Goal: Information Seeking & Learning: Learn about a topic

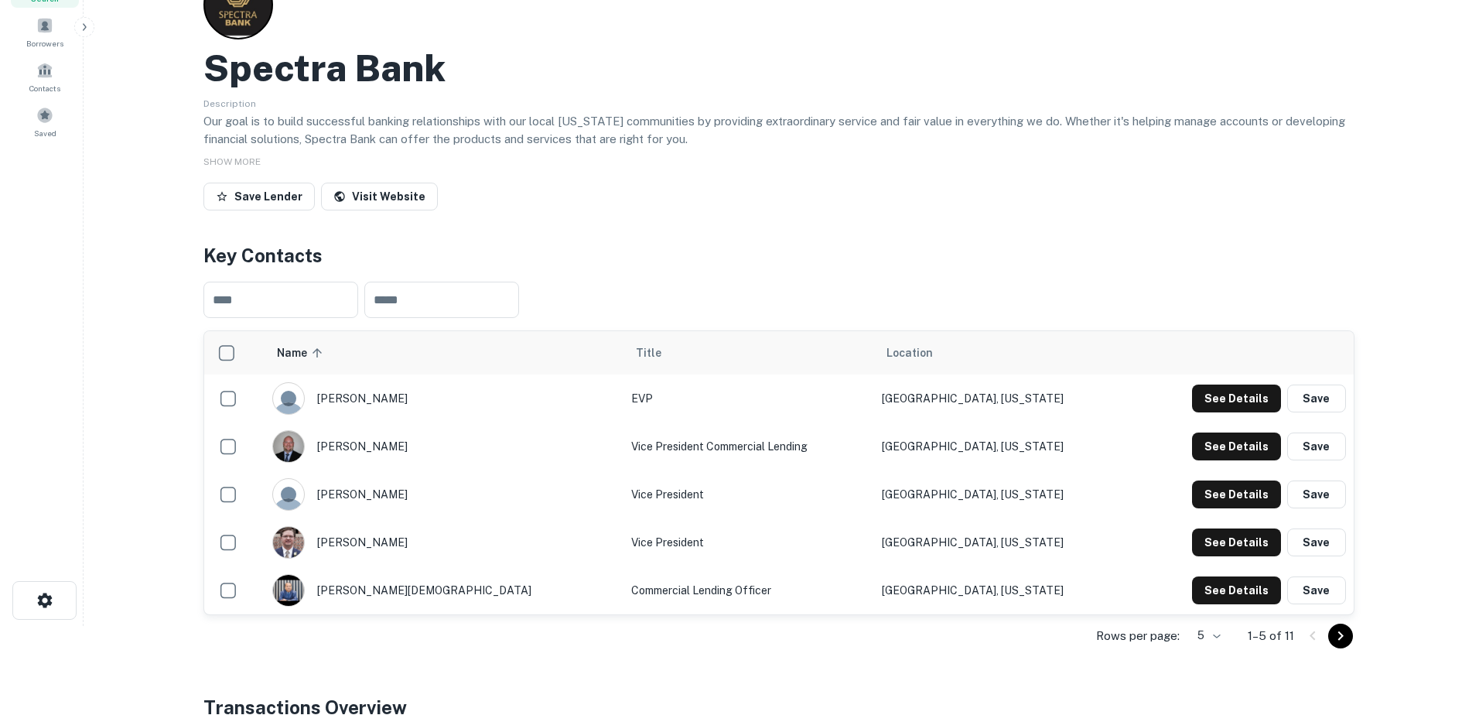
scroll to position [155, 0]
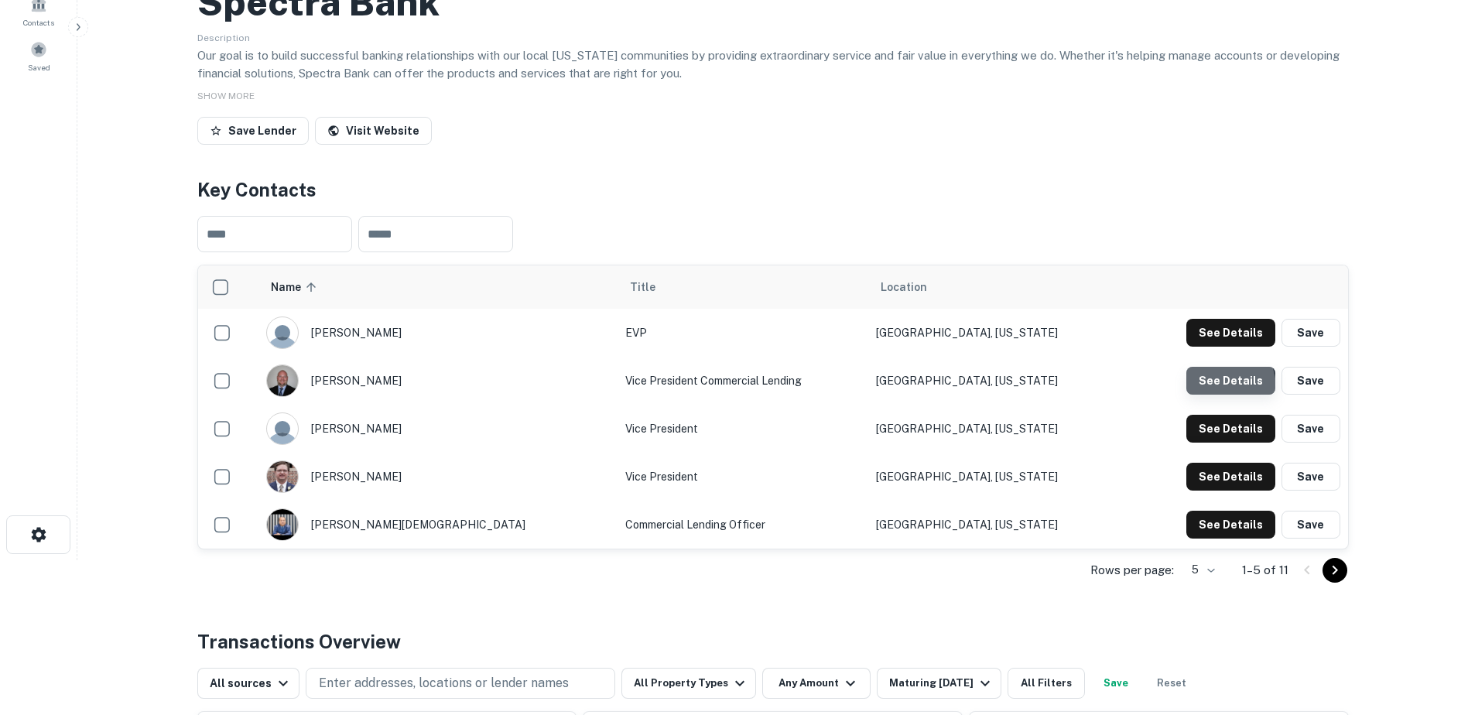
click at [1212, 388] on button "See Details" at bounding box center [1230, 381] width 89 height 28
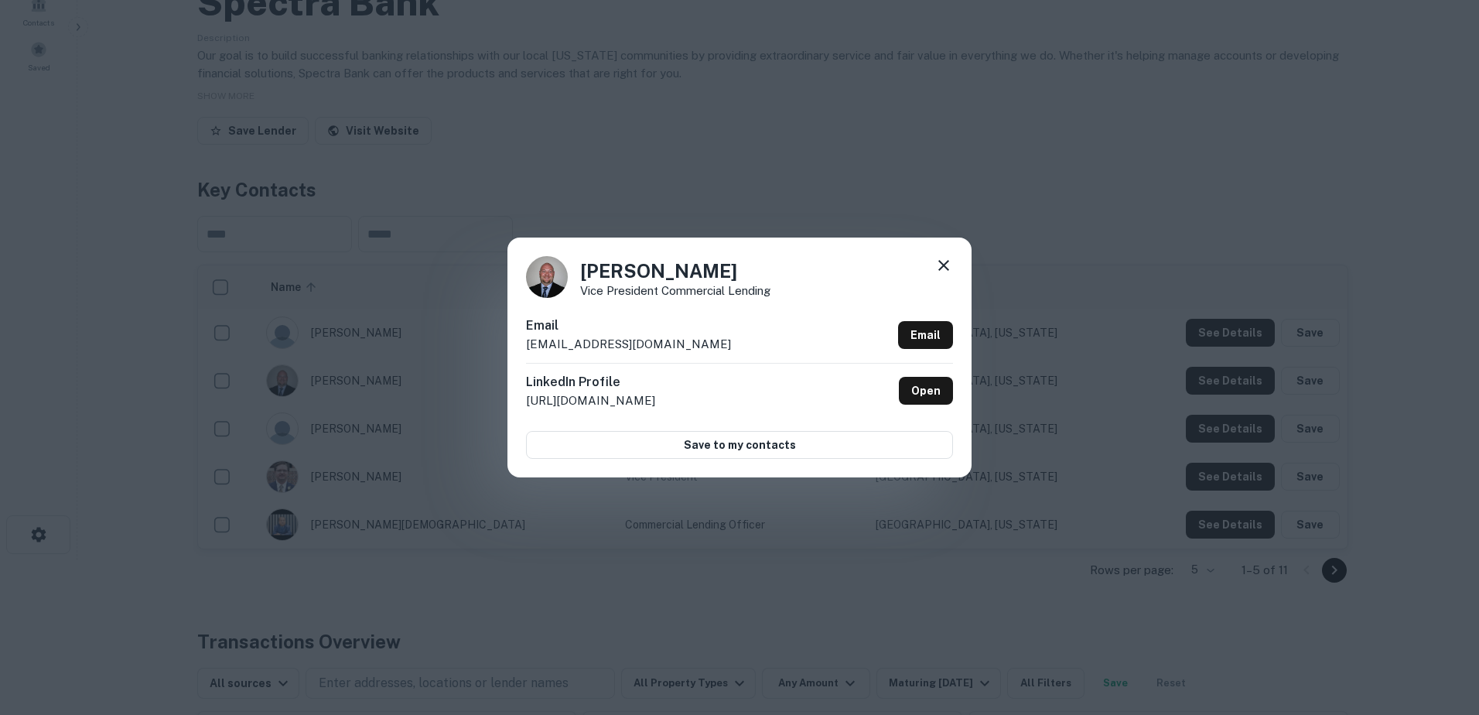
click at [955, 267] on div "Julian Moolman Vice President Commercial Lending Email jm@spectra.bank Email Li…" at bounding box center [739, 358] width 464 height 240
click at [953, 266] on div "Julian Moolman Vice President Commercial Lending Email jm@spectra.bank Email Li…" at bounding box center [739, 358] width 464 height 240
drag, startPoint x: 644, startPoint y: 342, endPoint x: 531, endPoint y: 348, distance: 113.1
click at [526, 346] on div "Email jm@spectra.bank Email" at bounding box center [739, 339] width 427 height 46
drag, startPoint x: 531, startPoint y: 348, endPoint x: 550, endPoint y: 345, distance: 19.6
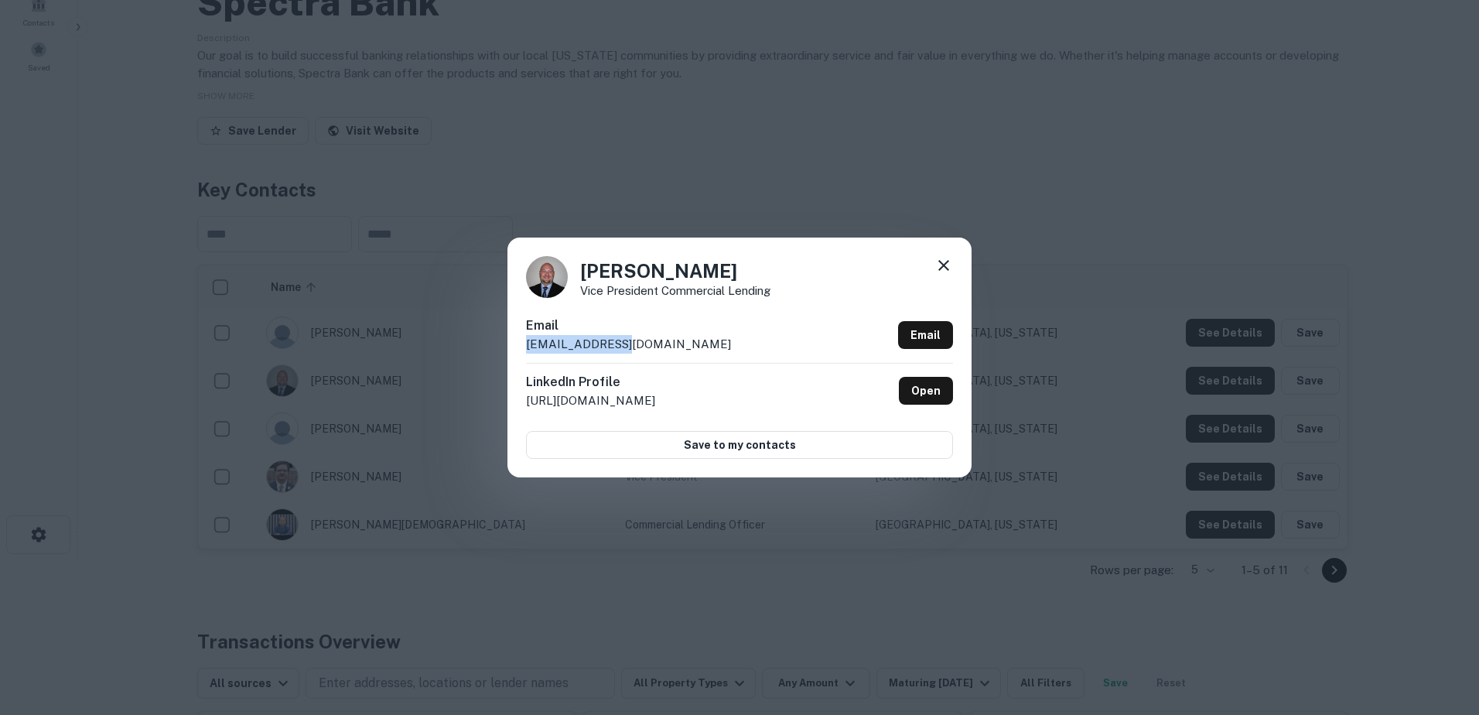
copy p "jm@spectra.bank"
click at [938, 257] on icon at bounding box center [944, 265] width 19 height 19
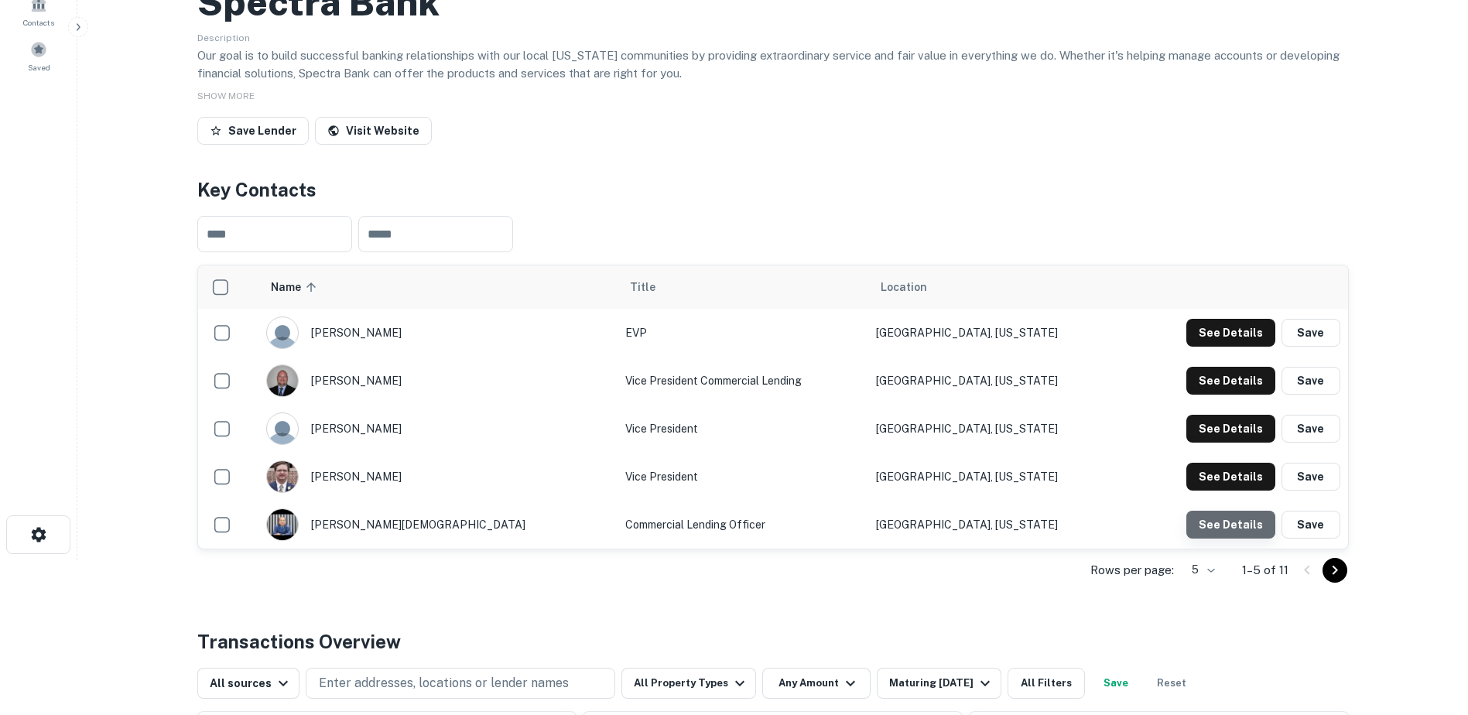
click at [1234, 521] on button "See Details" at bounding box center [1230, 525] width 89 height 28
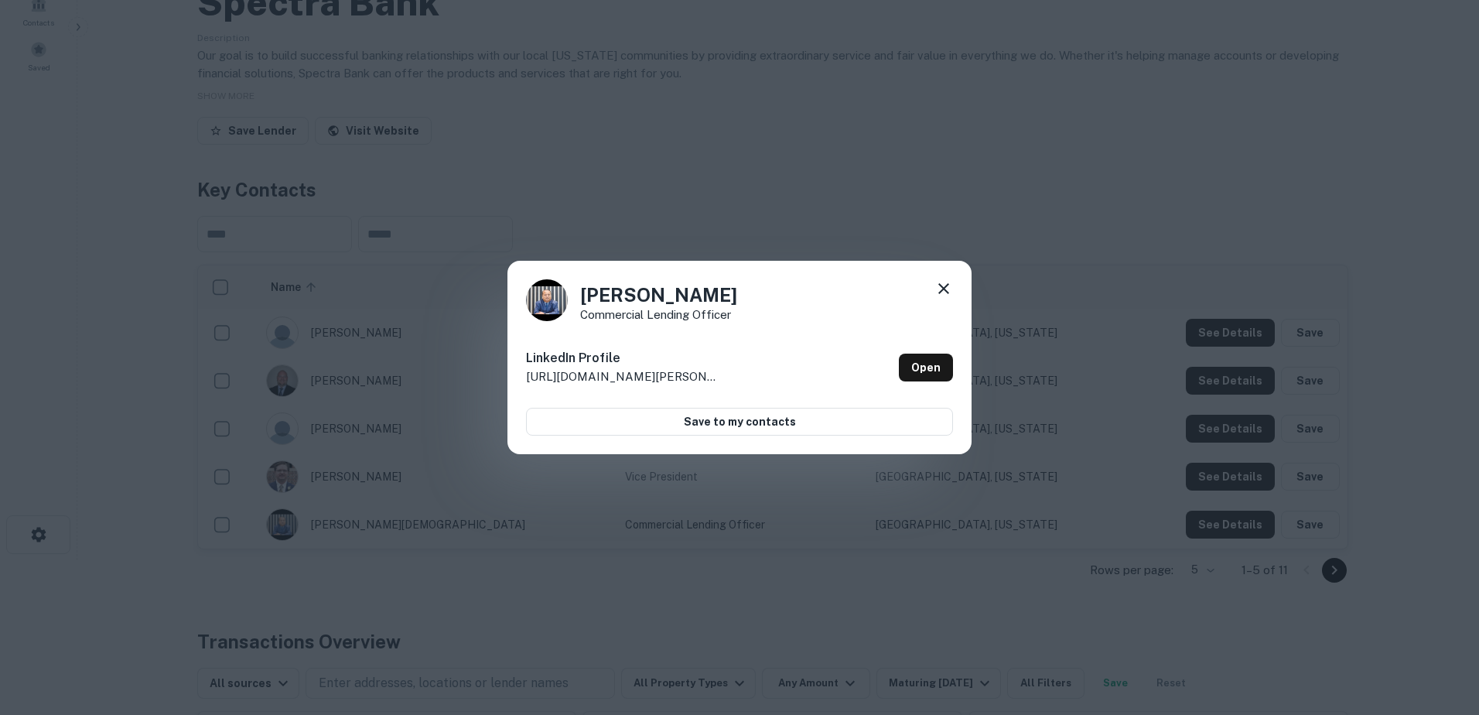
click at [924, 290] on div "Maheboob Kurani Commercial Lending Officer" at bounding box center [739, 300] width 427 height 42
click at [942, 274] on div "Maheboob Kurani Commercial Lending Officer LinkedIn Profile http://www.linkedin…" at bounding box center [739, 357] width 464 height 193
click at [938, 283] on icon at bounding box center [944, 288] width 19 height 19
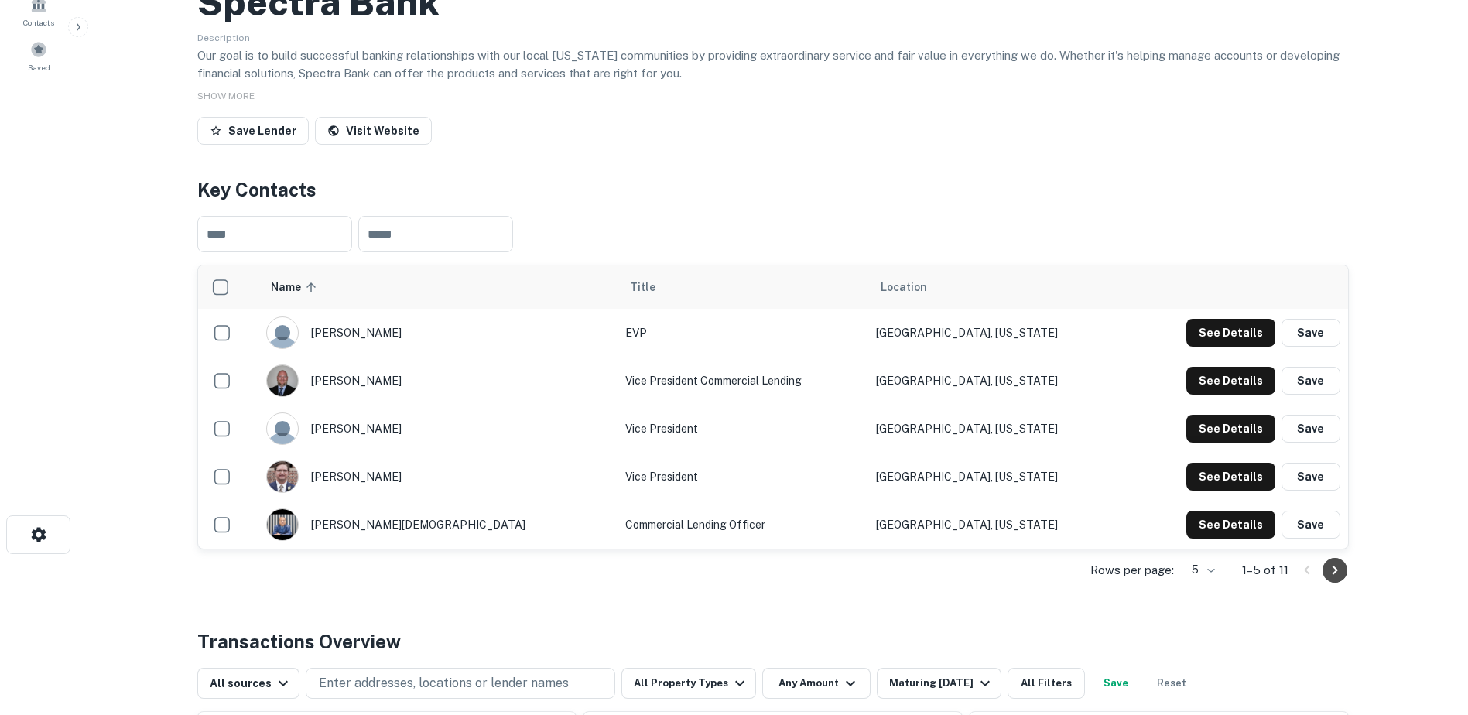
click at [1324, 563] on button "Go to next page" at bounding box center [1334, 570] width 25 height 25
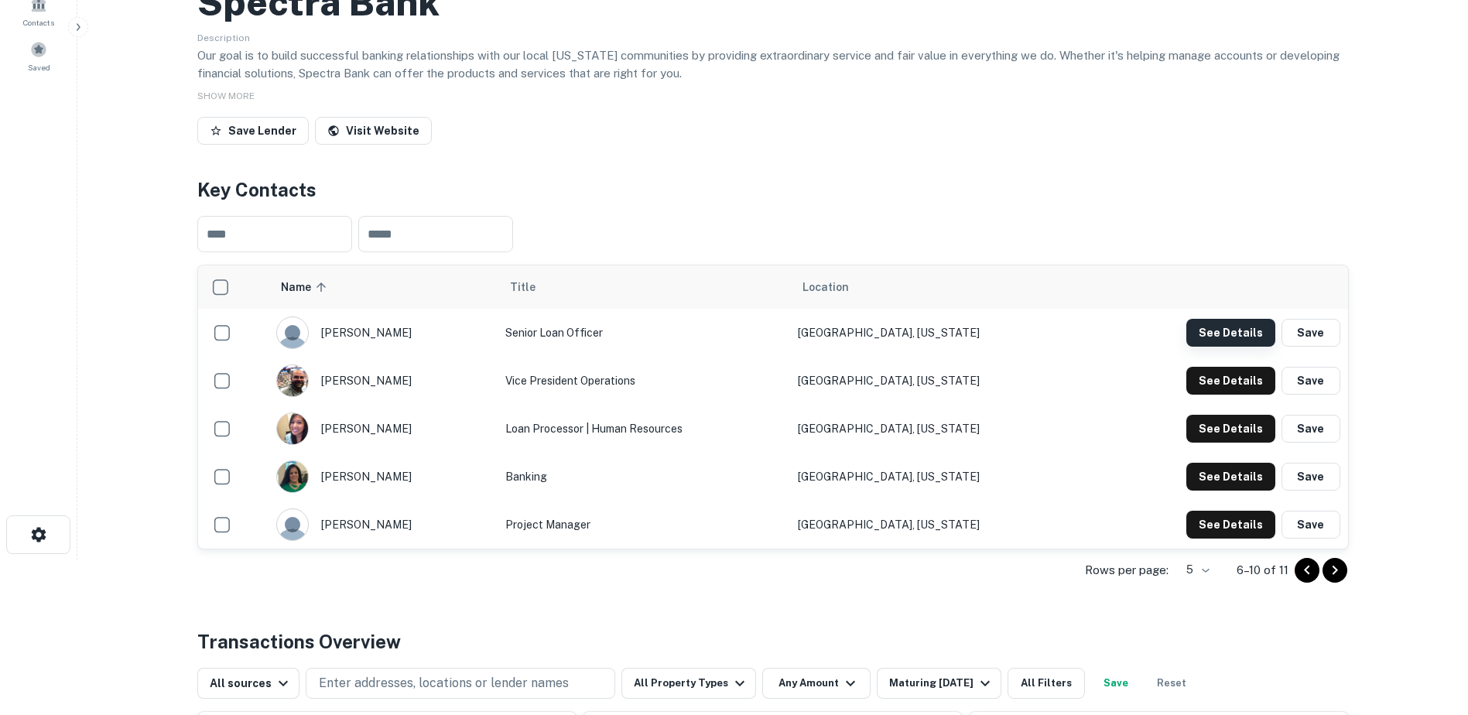
click at [1194, 324] on button "See Details" at bounding box center [1230, 333] width 89 height 28
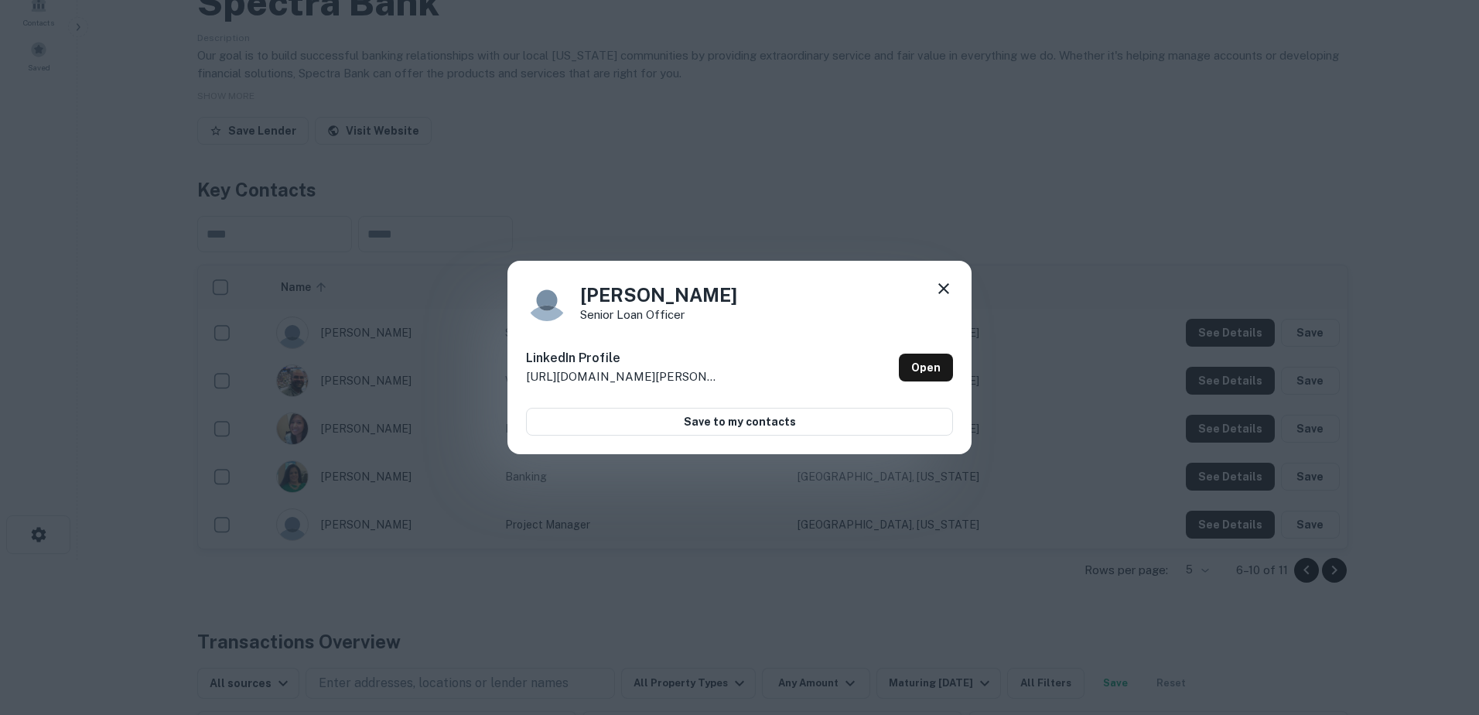
click at [943, 290] on icon at bounding box center [944, 288] width 19 height 19
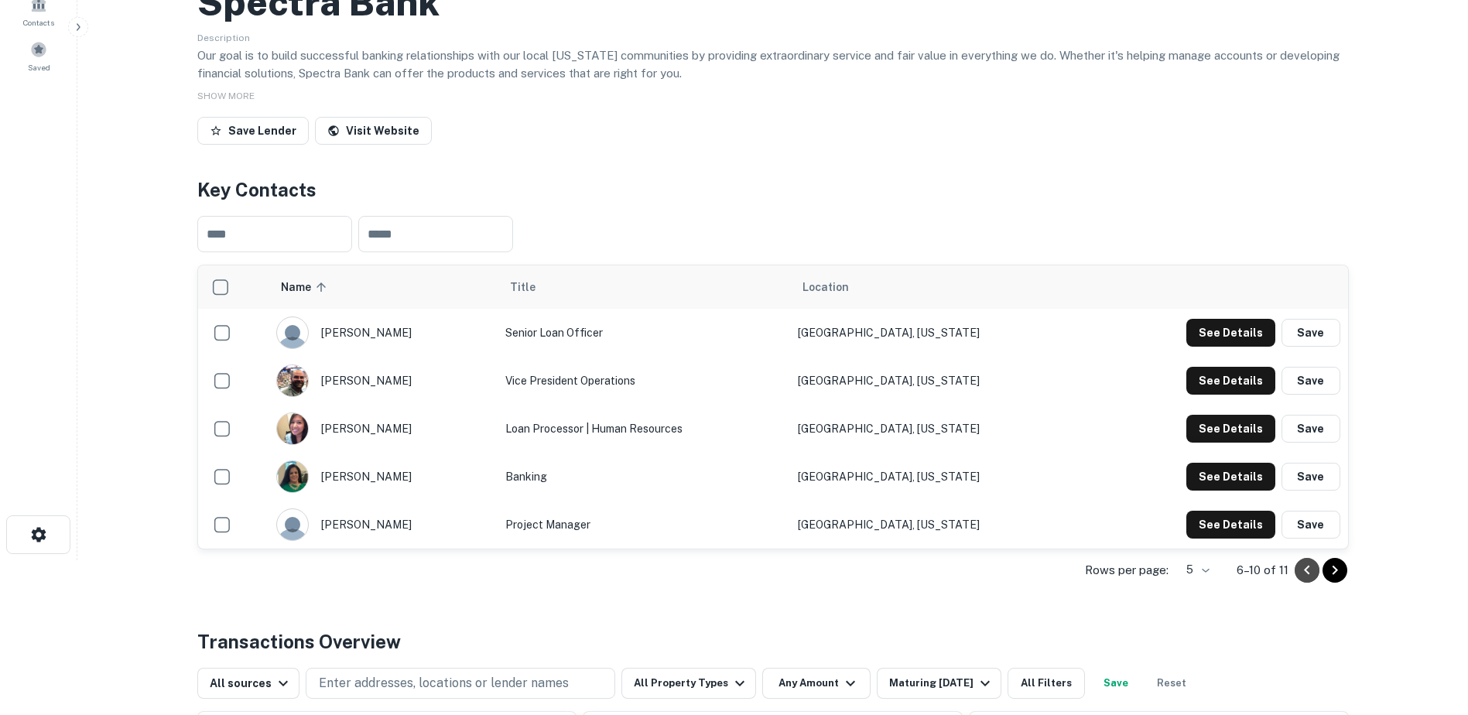
click at [1298, 569] on icon "Go to previous page" at bounding box center [1306, 570] width 19 height 19
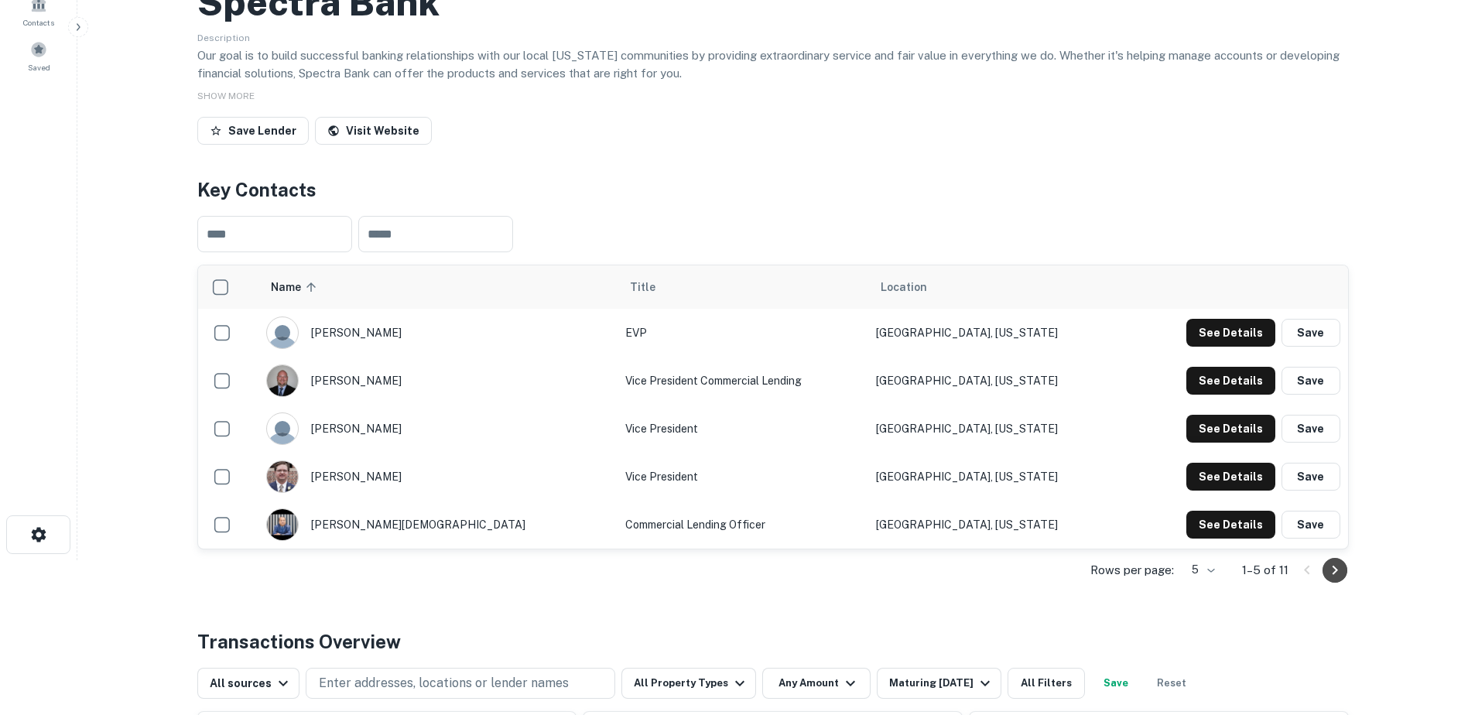
click at [1331, 575] on icon "Go to next page" at bounding box center [1334, 570] width 19 height 19
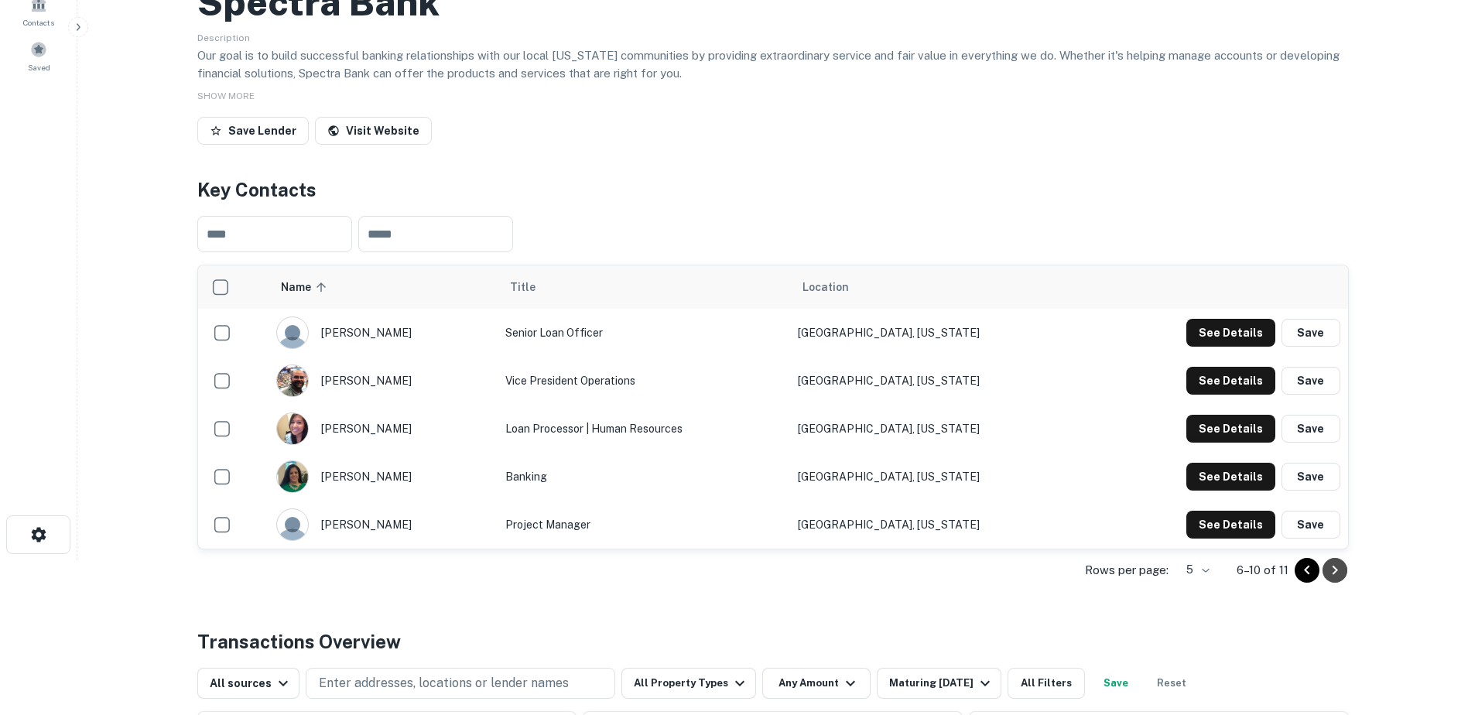
click at [1331, 575] on icon "Go to next page" at bounding box center [1334, 570] width 19 height 19
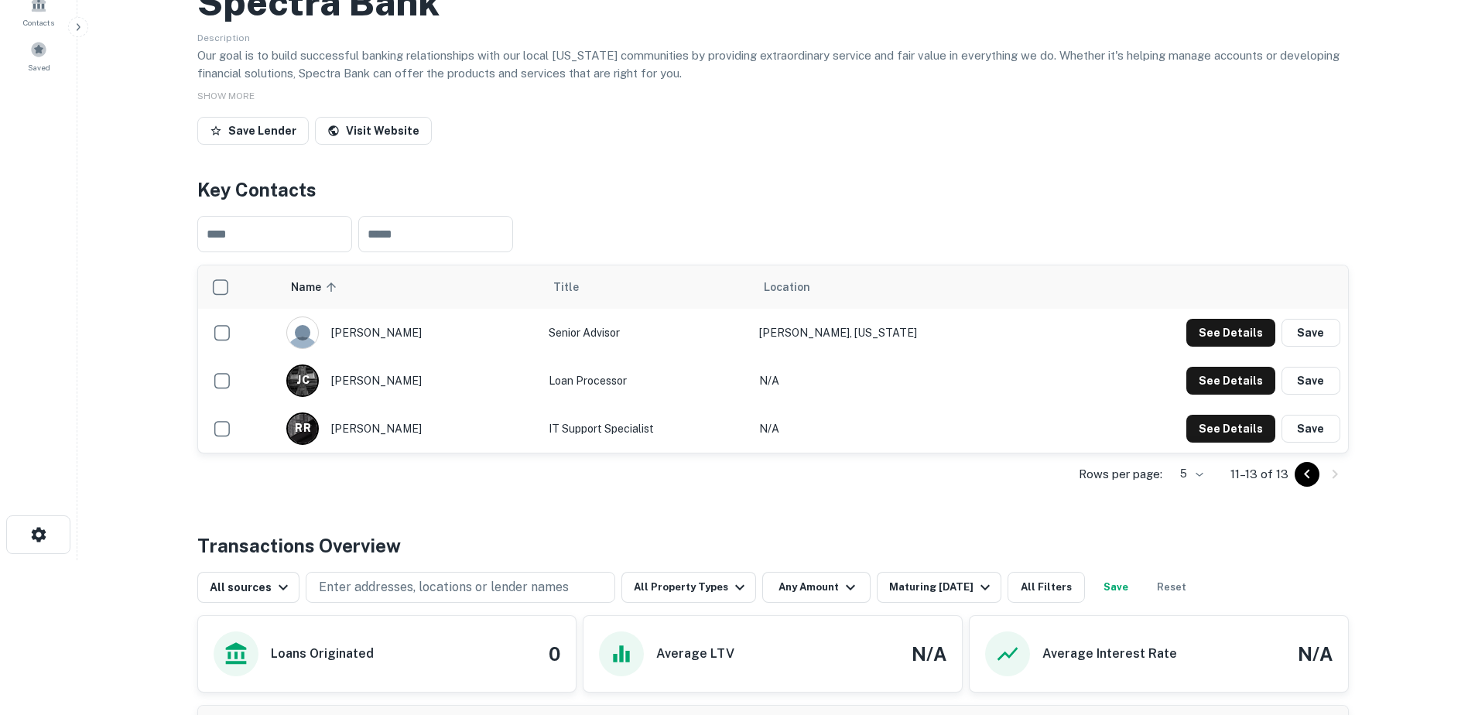
click at [1312, 476] on icon "Go to previous page" at bounding box center [1306, 474] width 19 height 19
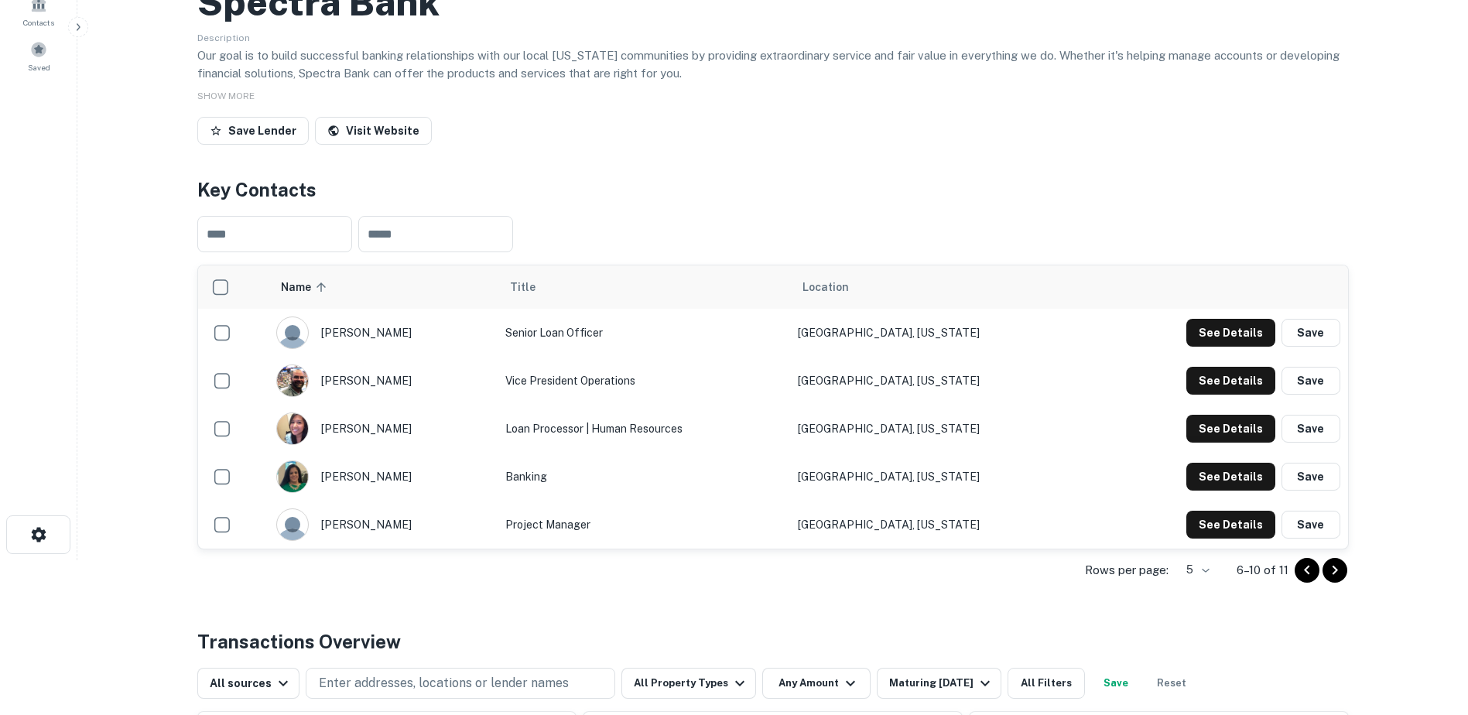
click at [1312, 476] on button "Save" at bounding box center [1310, 477] width 59 height 28
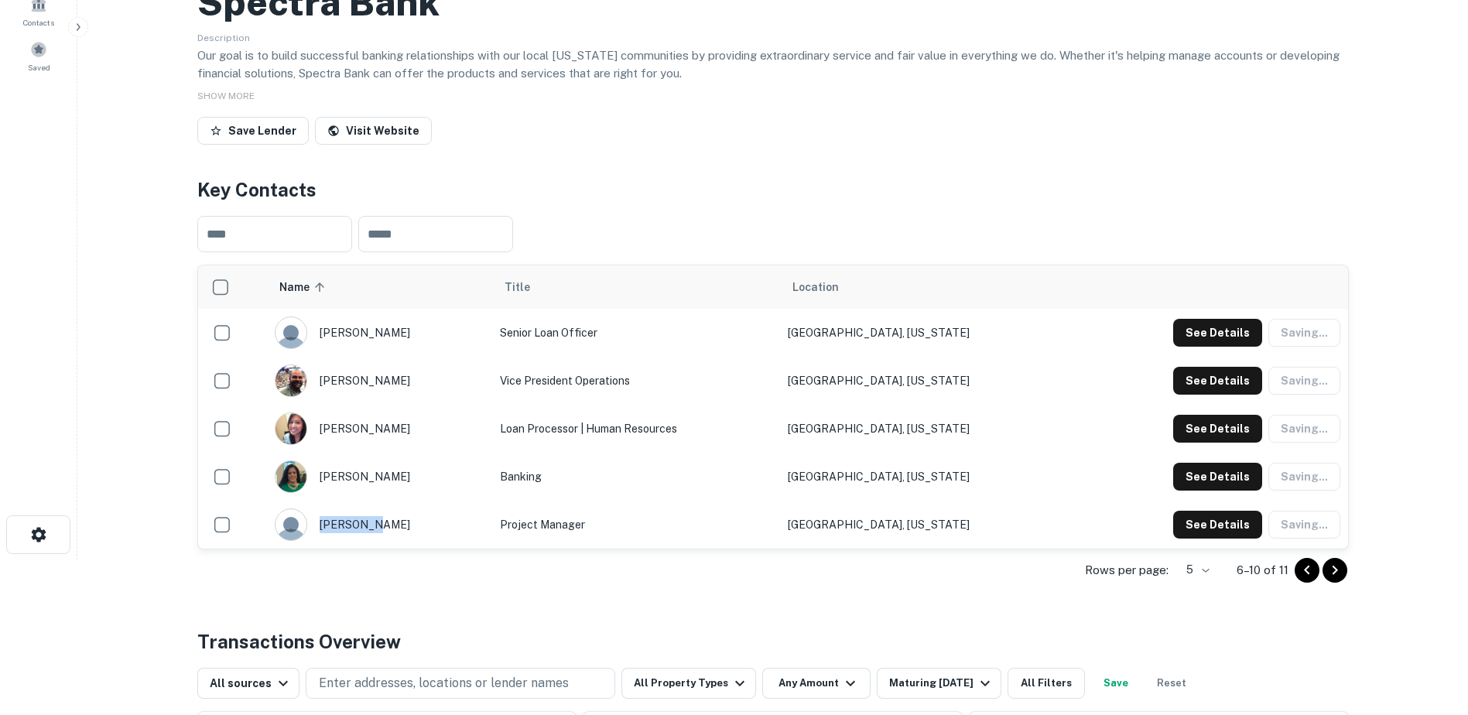
click at [1312, 476] on div "See Details Saving..." at bounding box center [1256, 477] width 167 height 28
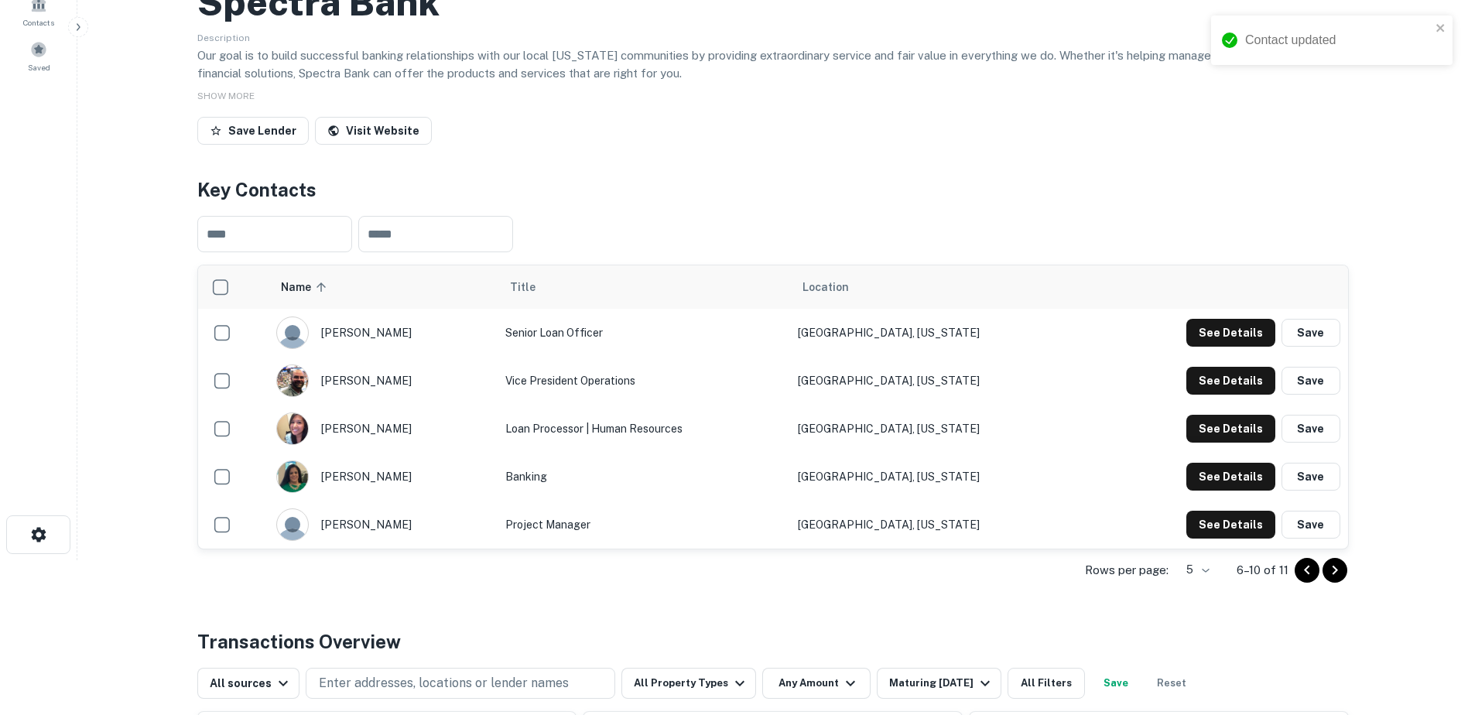
click at [1298, 579] on icon "Go to previous page" at bounding box center [1306, 570] width 19 height 19
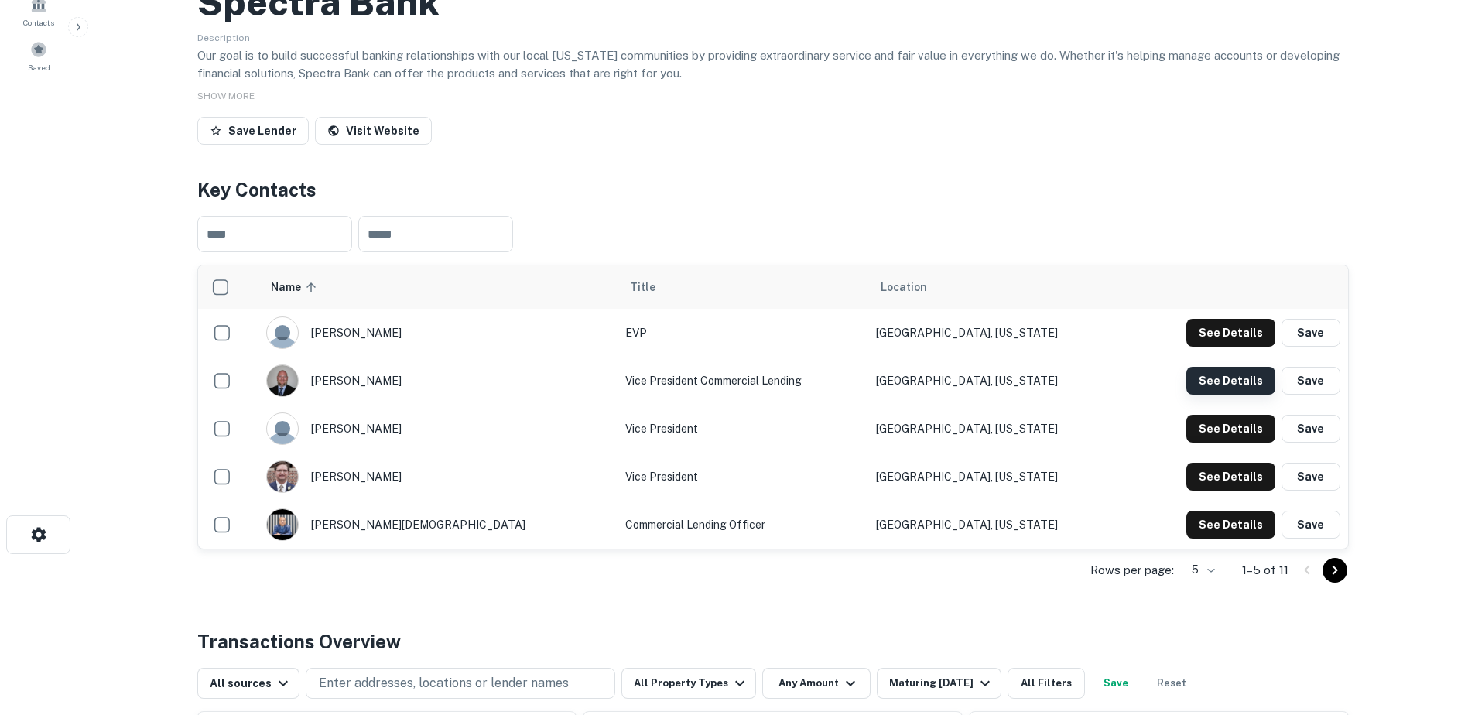
click at [1237, 377] on button "See Details" at bounding box center [1230, 381] width 89 height 28
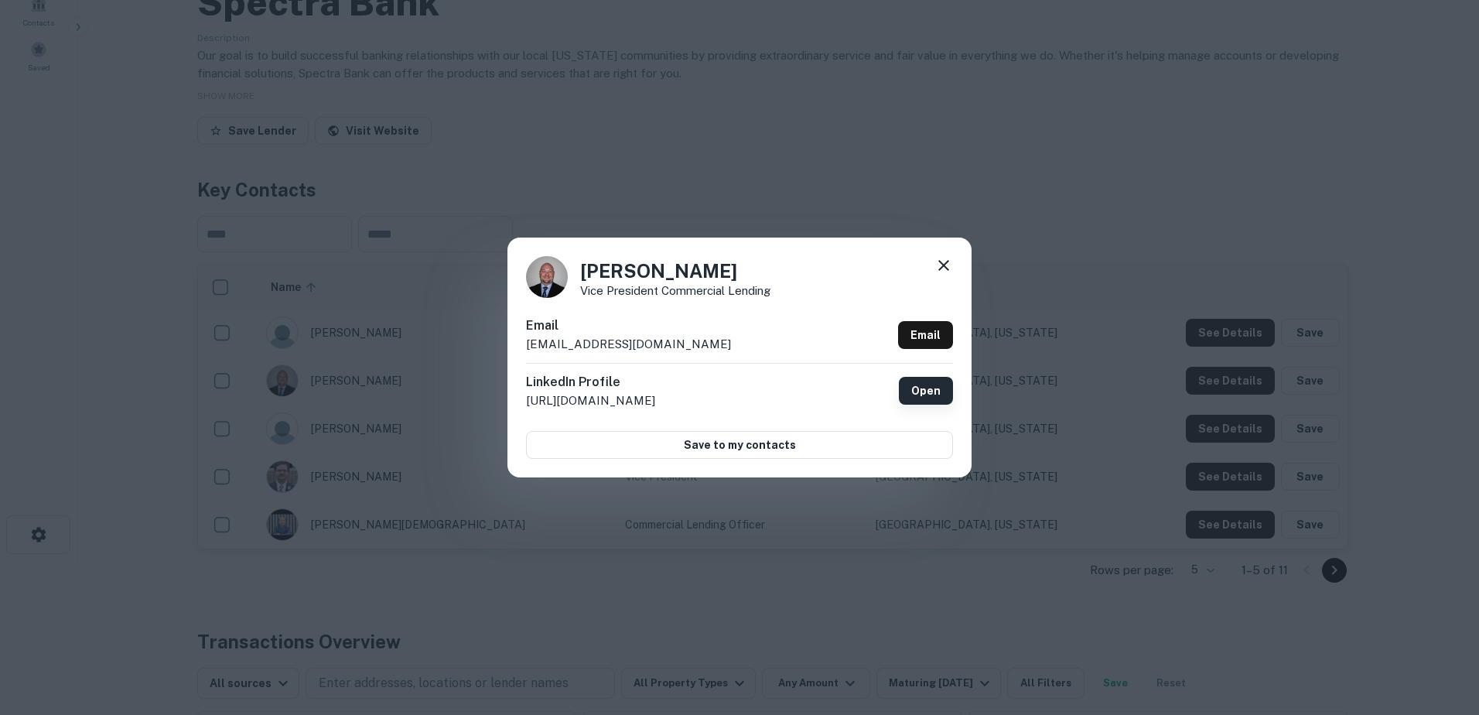
click at [906, 397] on link "Open" at bounding box center [926, 391] width 54 height 28
click at [951, 295] on div "Julian Moolman Vice President Commercial Lending" at bounding box center [739, 277] width 427 height 42
click at [937, 278] on div at bounding box center [944, 268] width 19 height 24
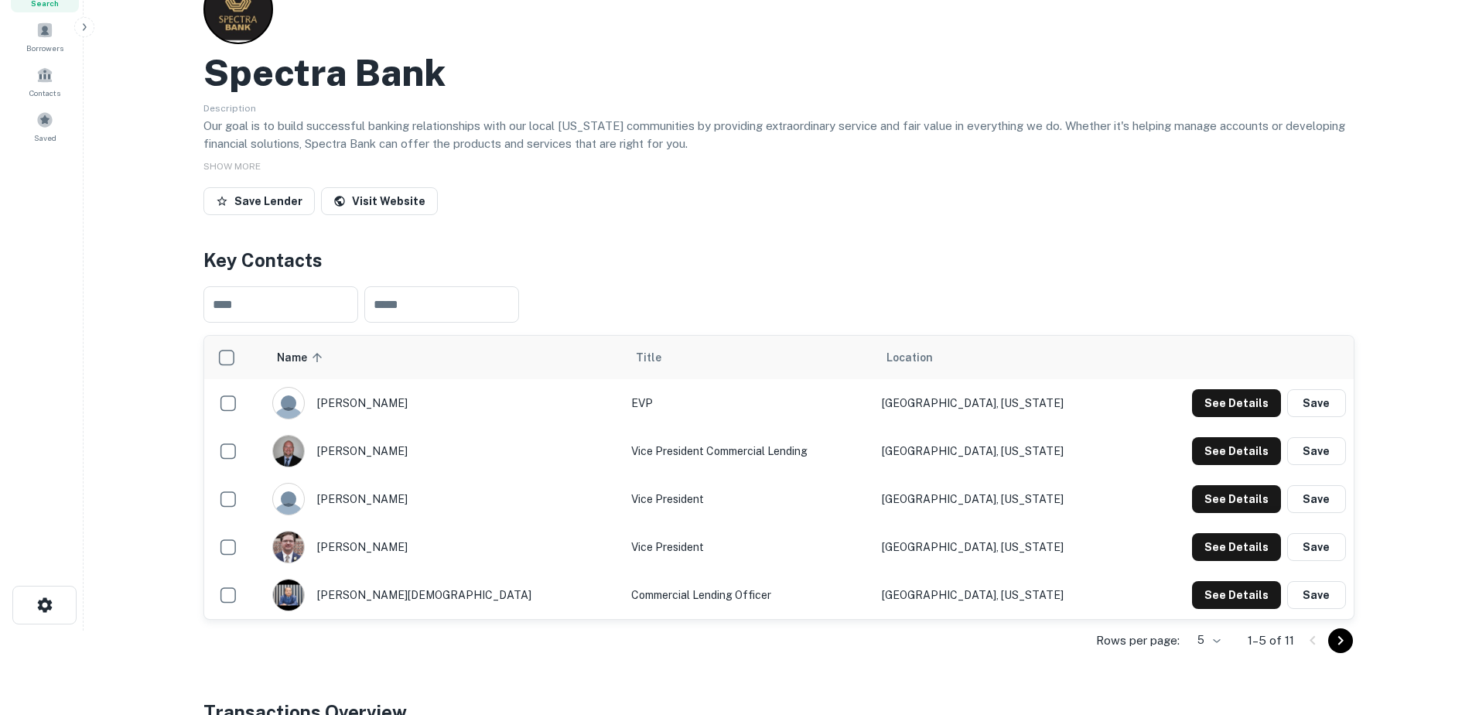
scroll to position [0, 0]
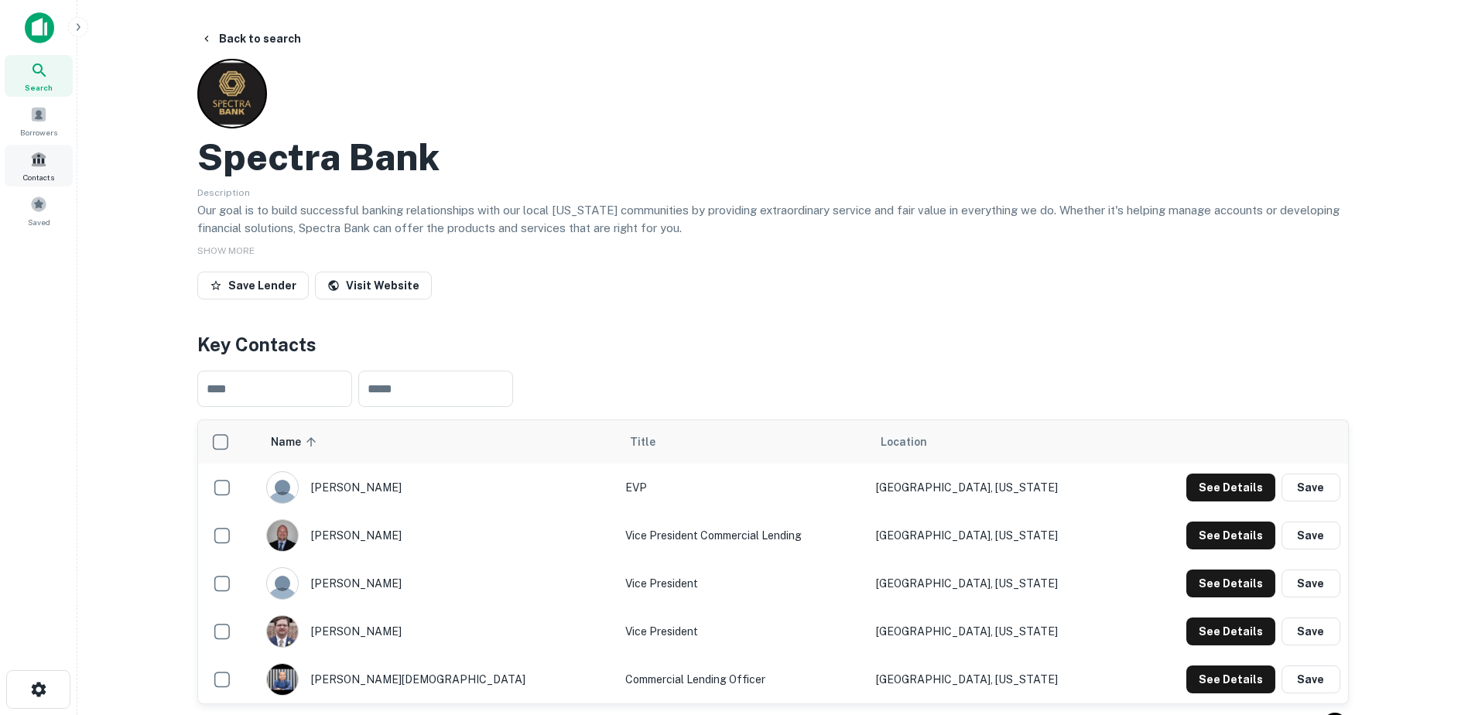
click at [35, 148] on div "Contacts" at bounding box center [39, 166] width 68 height 42
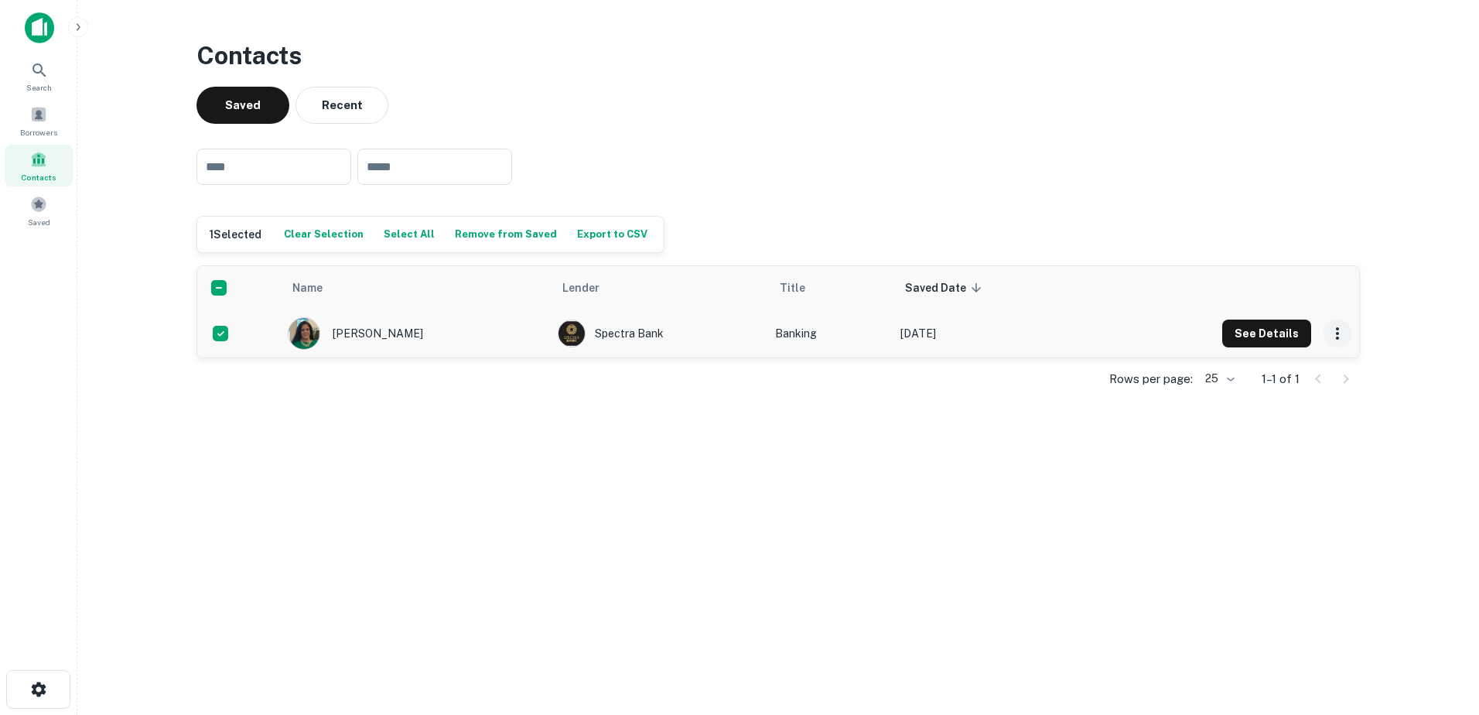
click at [1343, 331] on icon "scrollable content" at bounding box center [1337, 333] width 19 height 19
click at [1275, 375] on p "Remove from Saved Contacts" at bounding box center [1260, 367] width 173 height 19
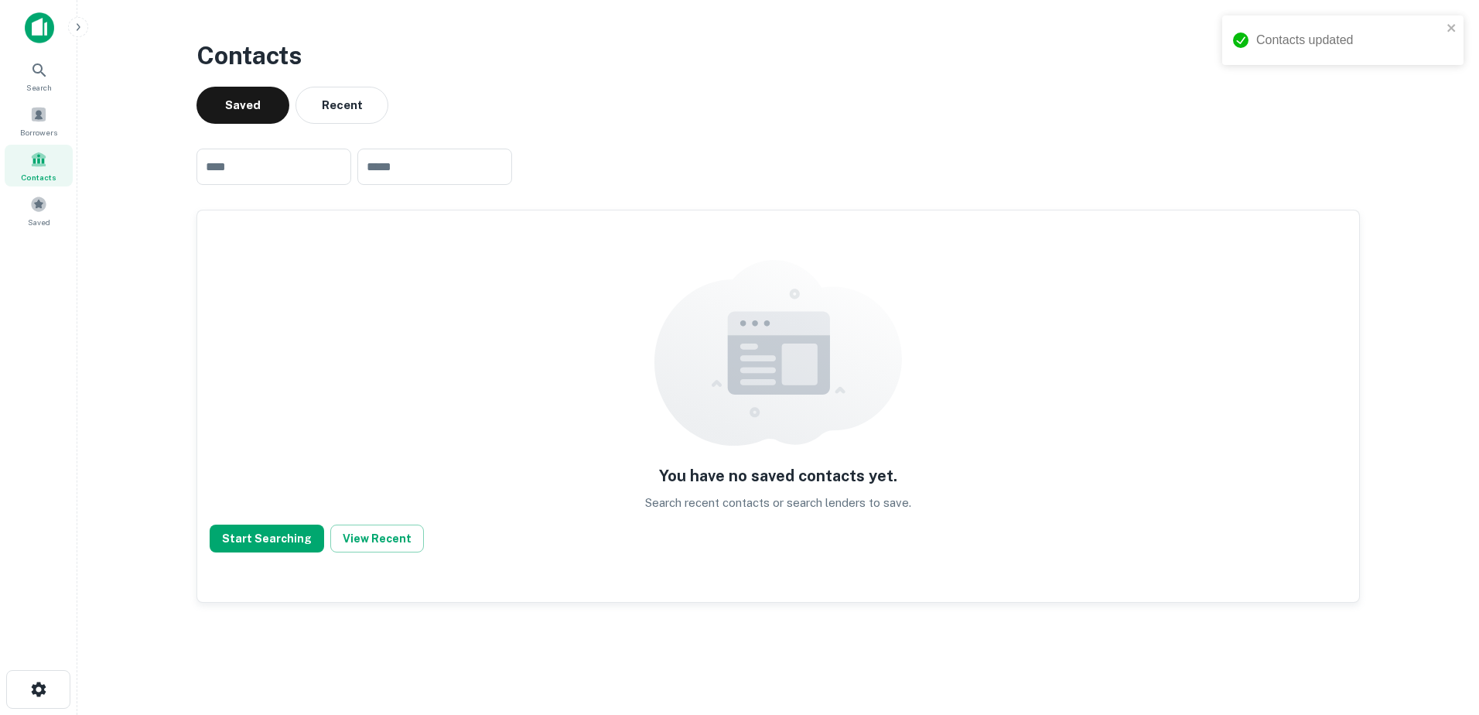
click at [32, 28] on img at bounding box center [39, 27] width 29 height 31
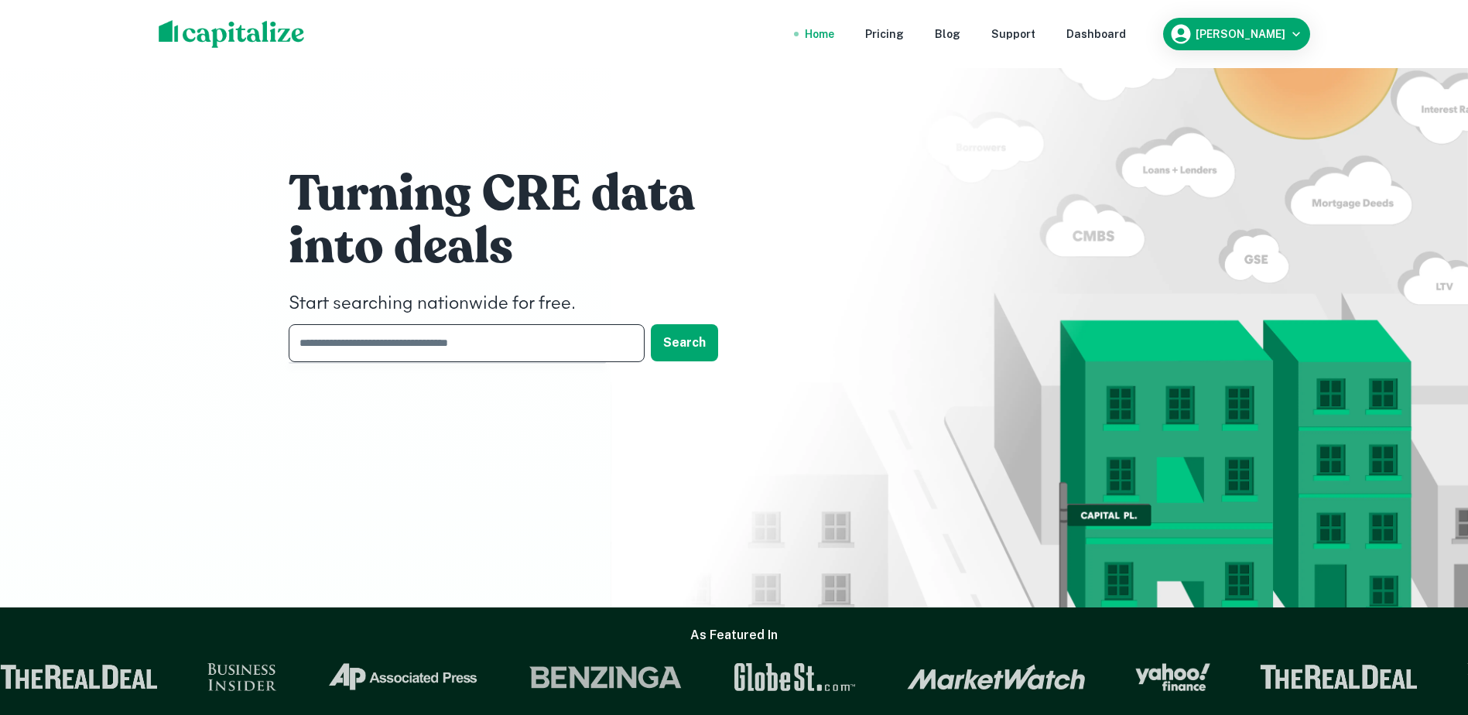
click at [478, 343] on input "text" at bounding box center [461, 343] width 345 height 38
click at [344, 351] on input "text" at bounding box center [461, 343] width 345 height 38
click at [343, 352] on input "text" at bounding box center [461, 343] width 345 height 38
type input "*****"
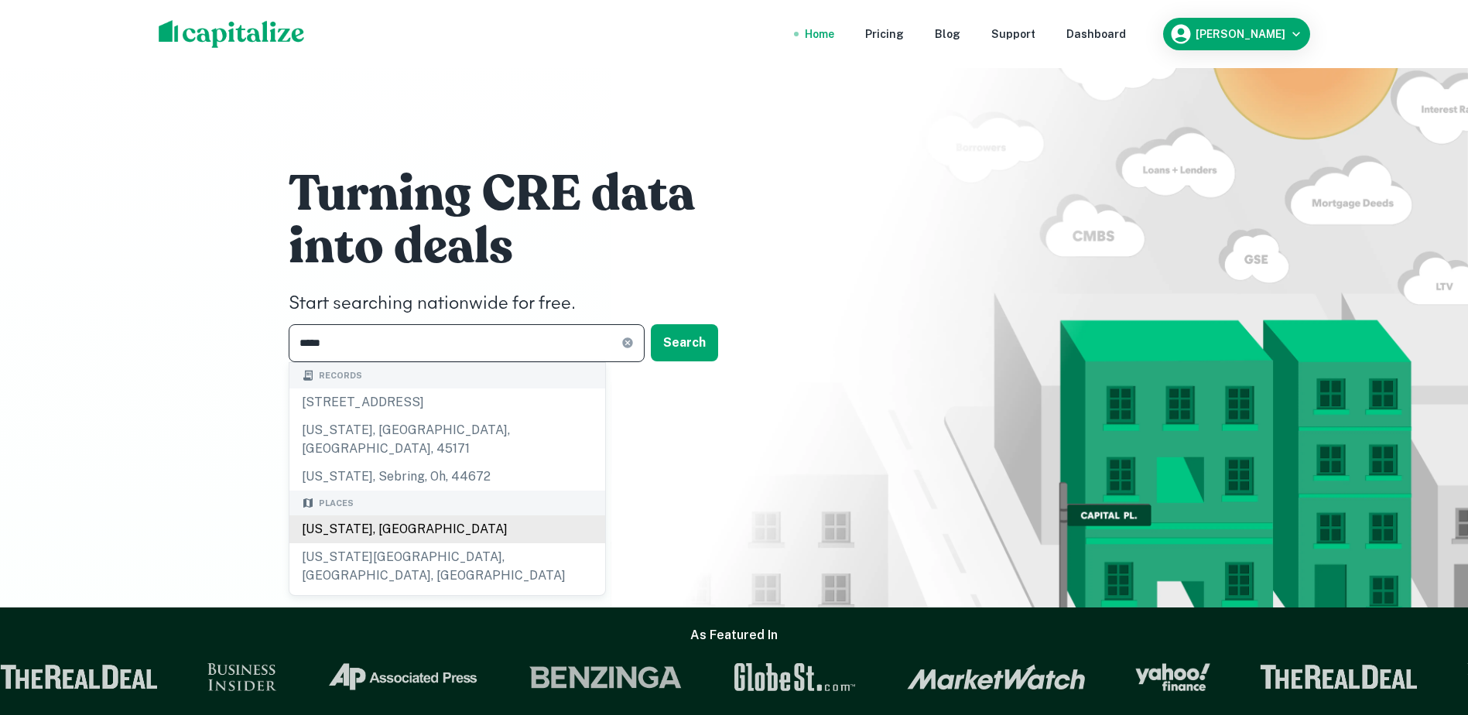
click at [384, 516] on div "Texas, USA" at bounding box center [447, 529] width 316 height 28
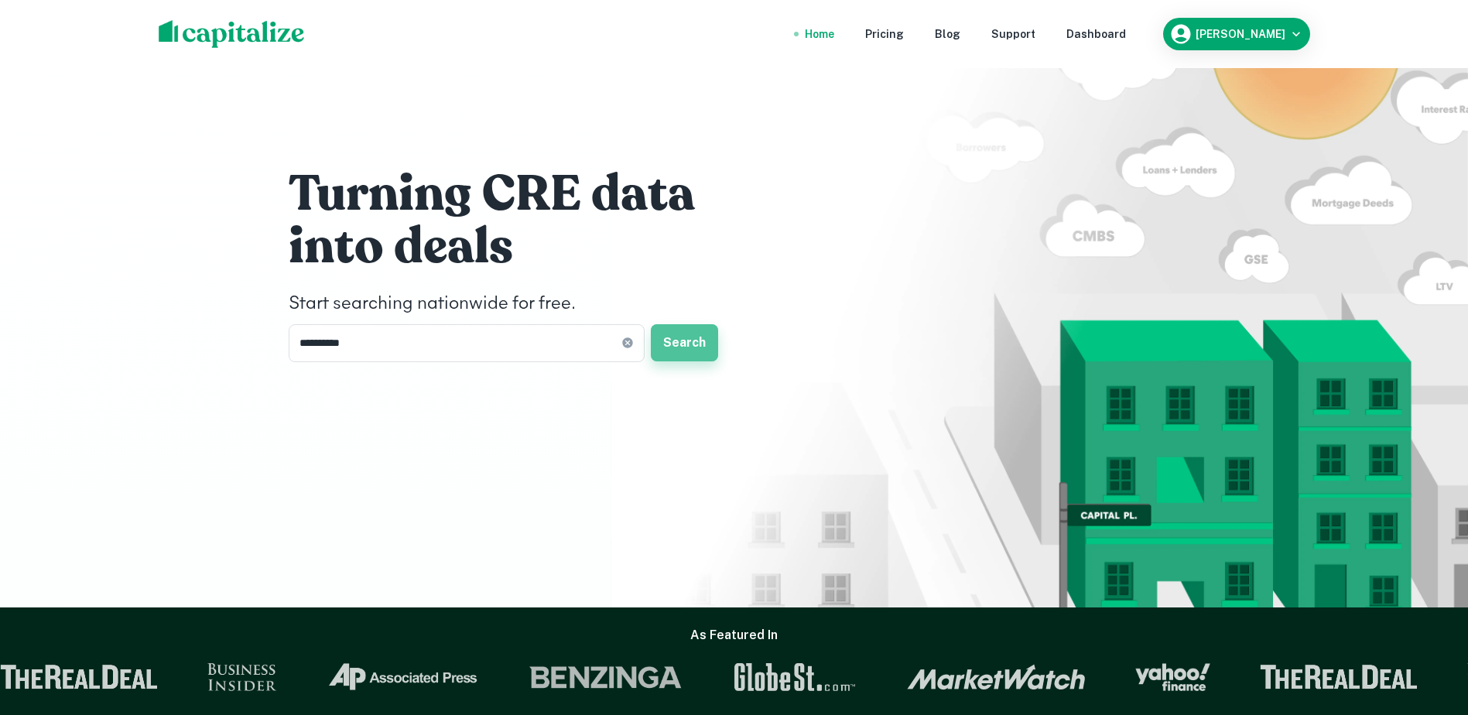
click at [683, 344] on button "Search" at bounding box center [684, 342] width 67 height 37
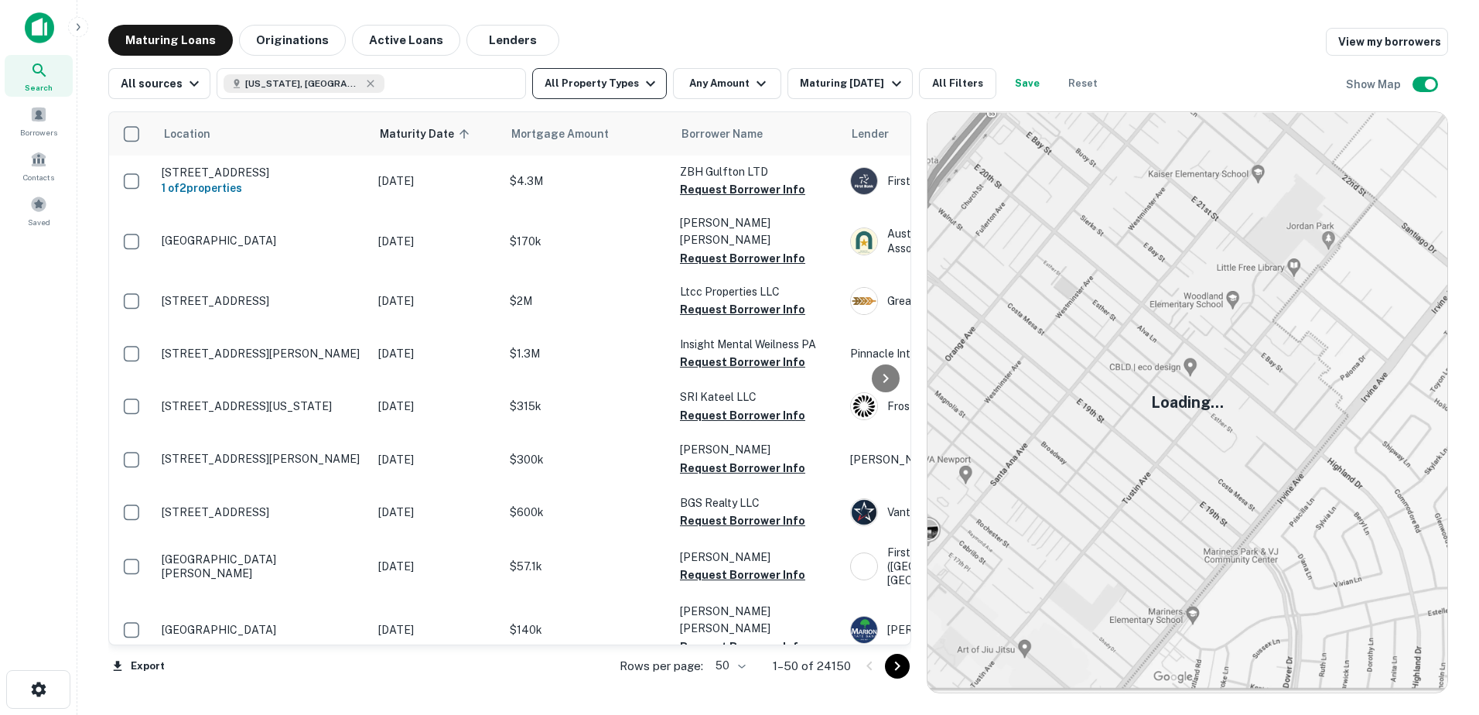
click at [626, 79] on button "All Property Types" at bounding box center [599, 83] width 135 height 31
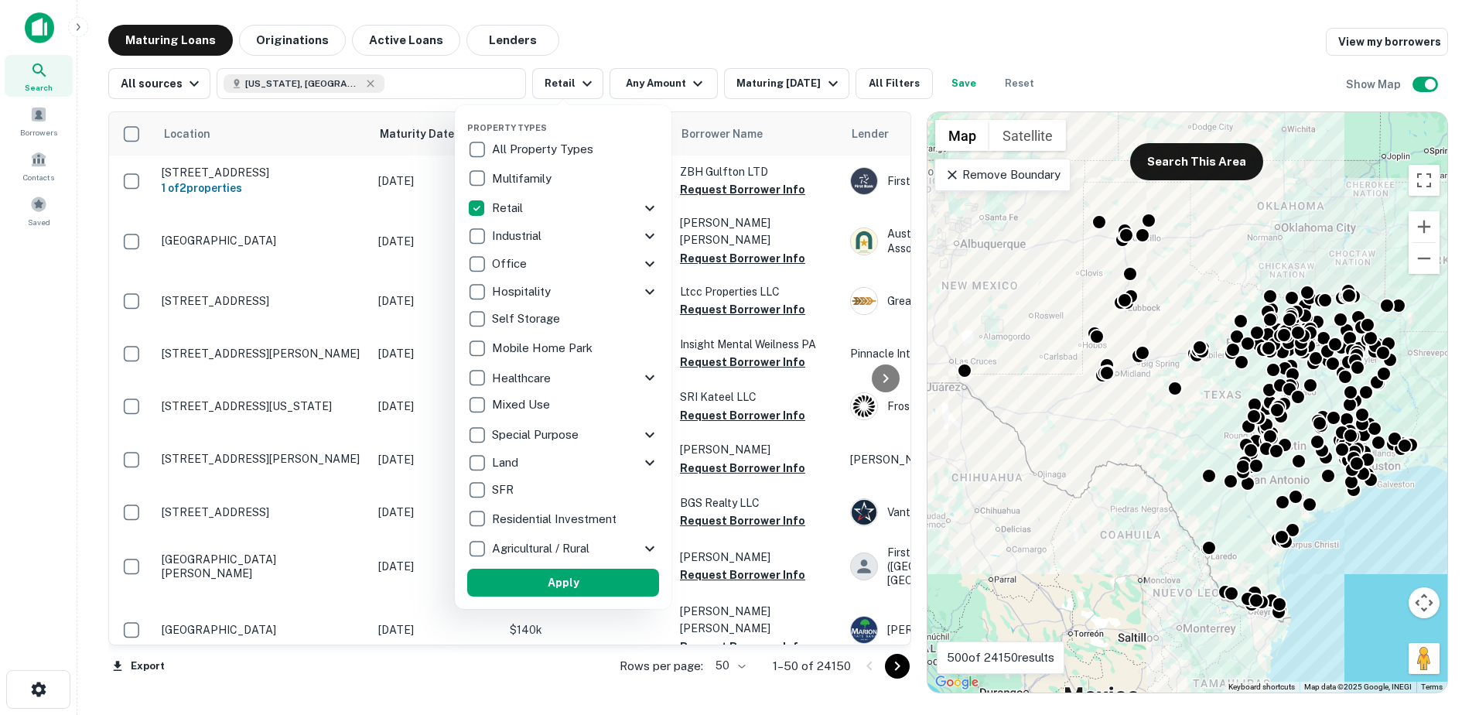
click at [666, 93] on div at bounding box center [739, 357] width 1479 height 715
click at [706, 83] on div at bounding box center [739, 357] width 1479 height 715
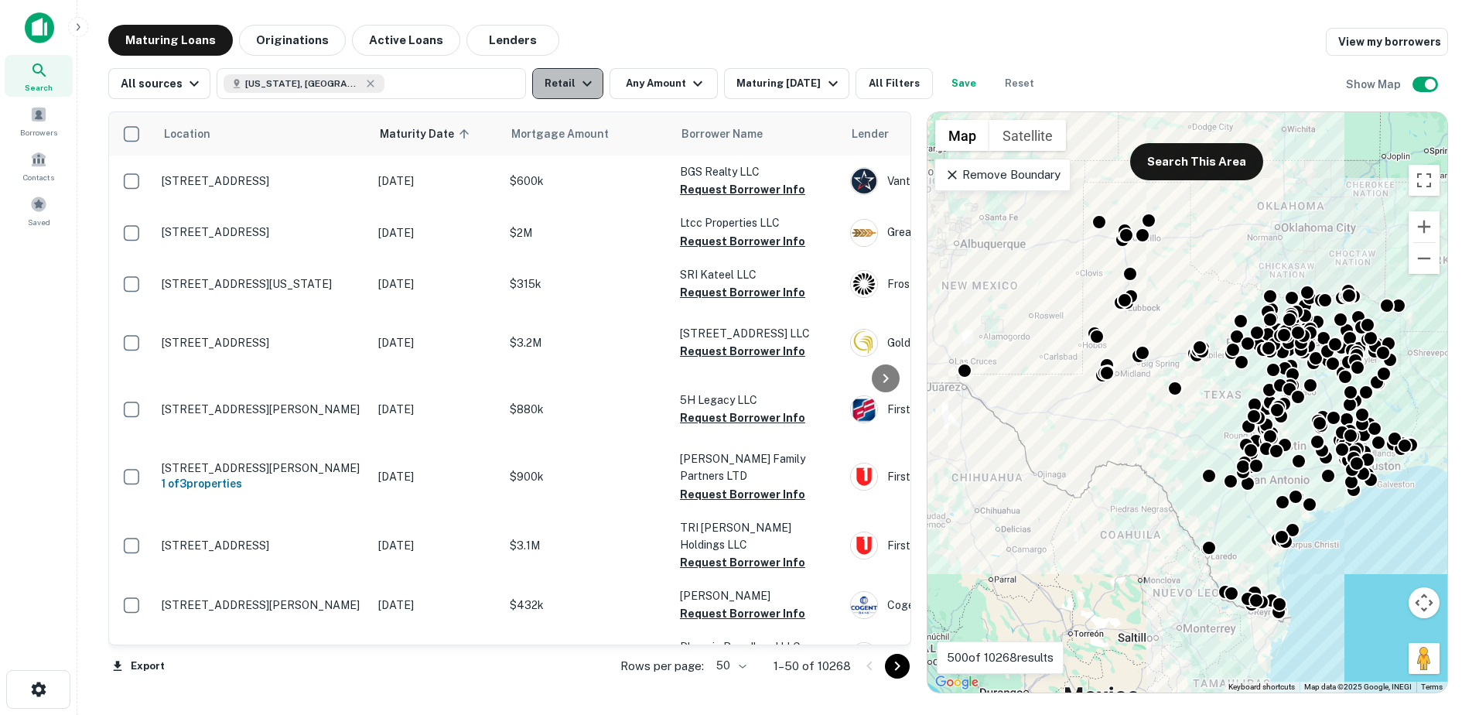
click at [566, 87] on button "Retail" at bounding box center [567, 83] width 71 height 31
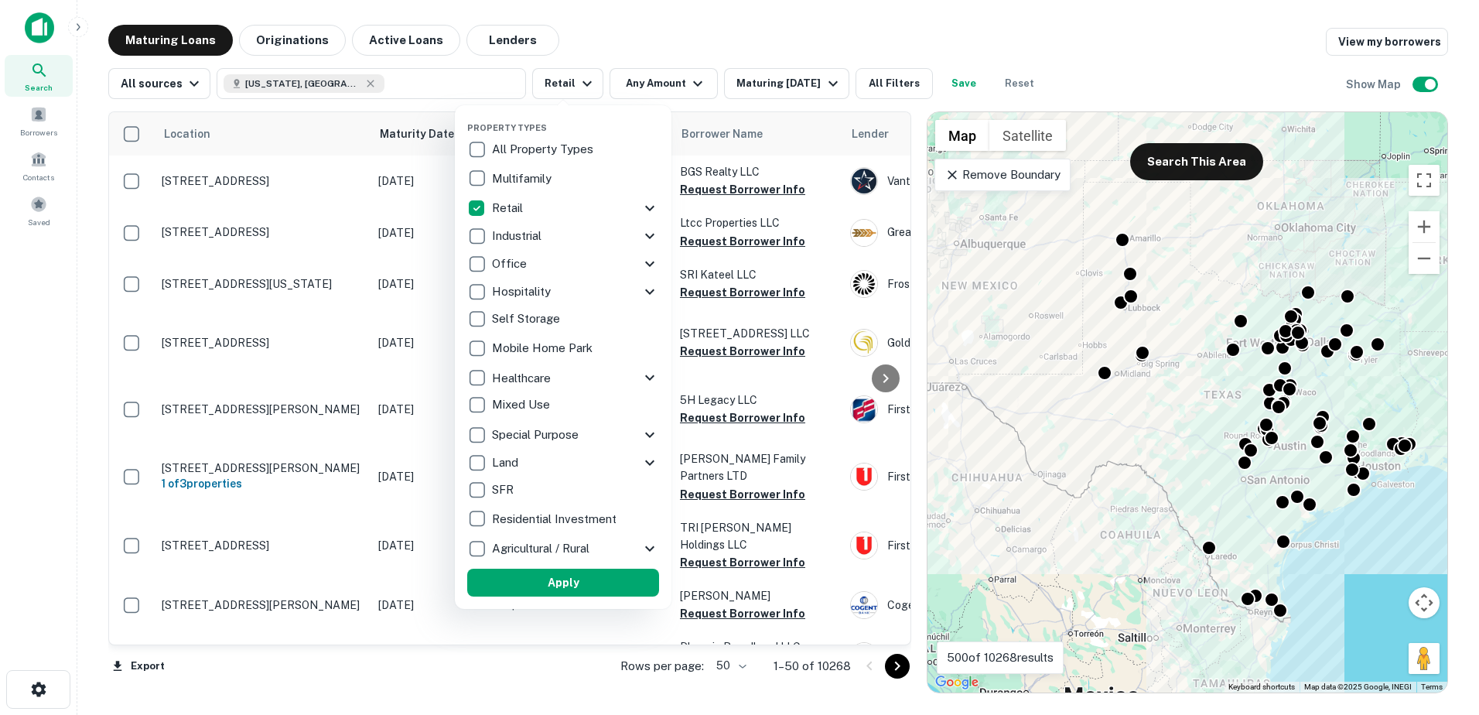
click at [638, 104] on div at bounding box center [739, 357] width 1479 height 715
click at [634, 88] on div at bounding box center [739, 357] width 1479 height 715
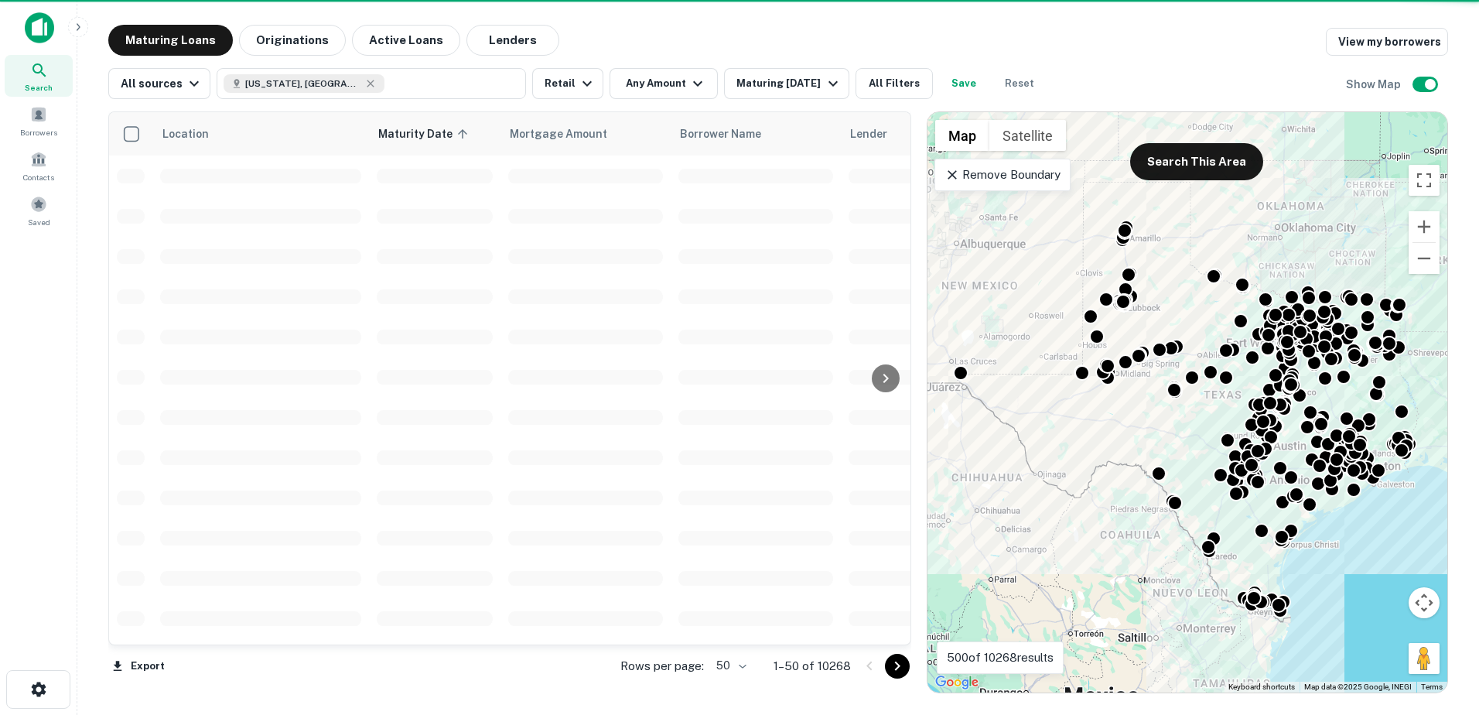
click at [640, 86] on div at bounding box center [739, 357] width 1479 height 715
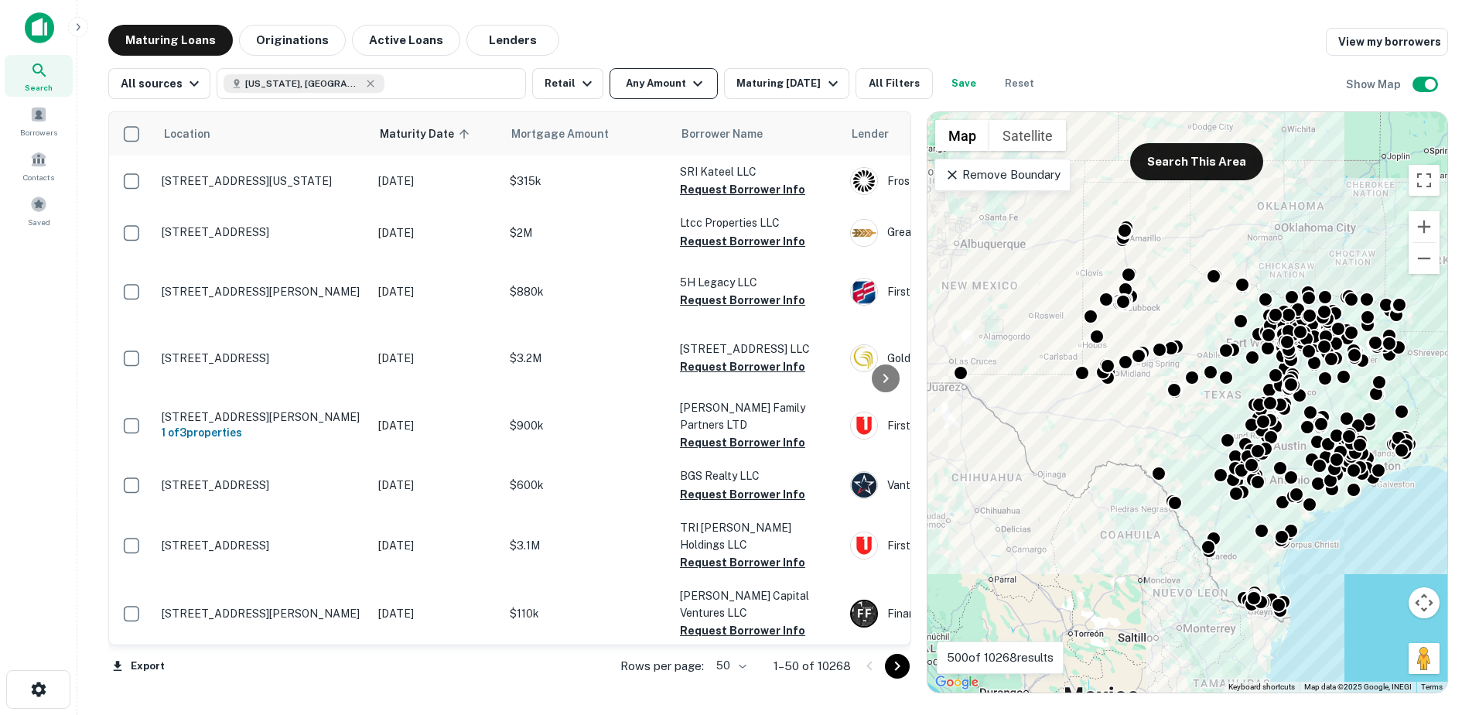
click at [616, 84] on button "Any Amount" at bounding box center [664, 83] width 108 height 31
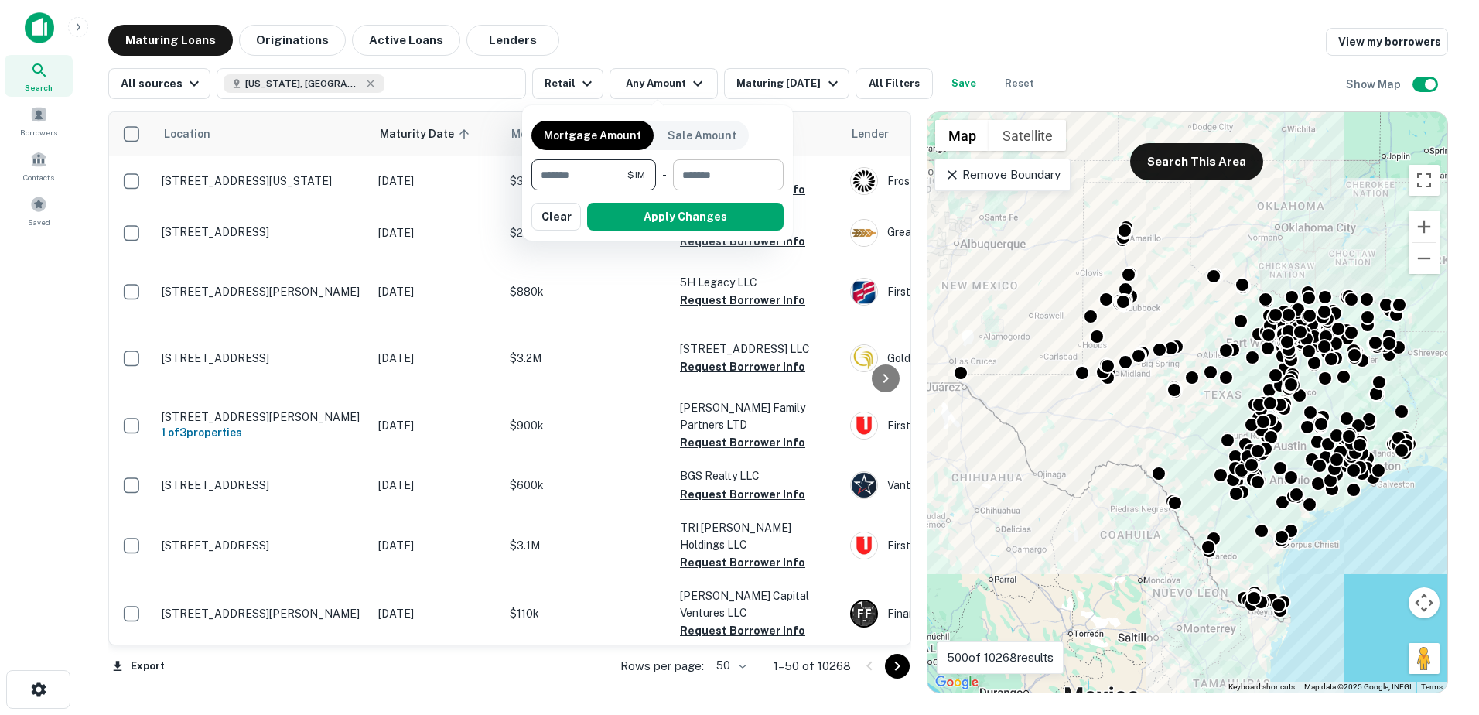
type input "*******"
click at [730, 167] on input "number" at bounding box center [723, 174] width 100 height 31
type input "********"
click at [713, 220] on button "Apply Changes" at bounding box center [685, 217] width 197 height 28
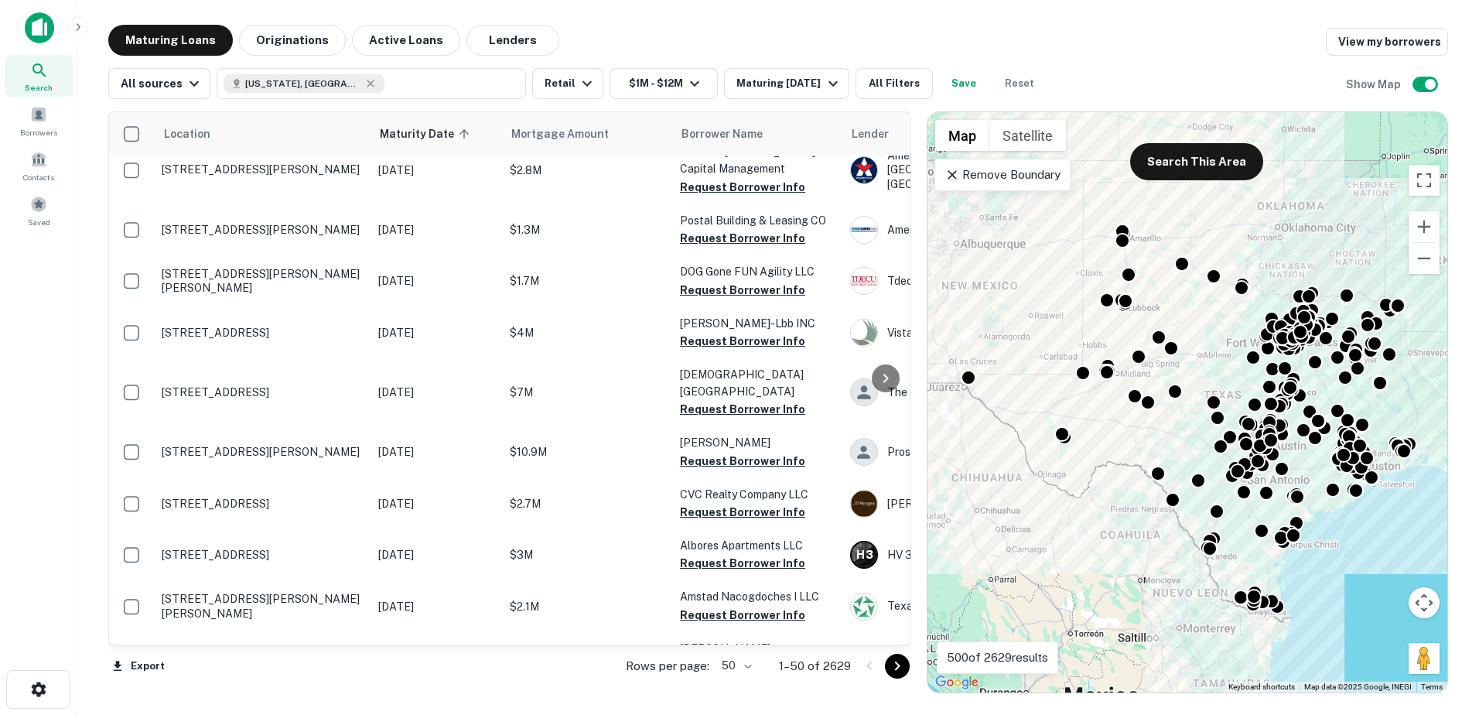
scroll to position [2283, 0]
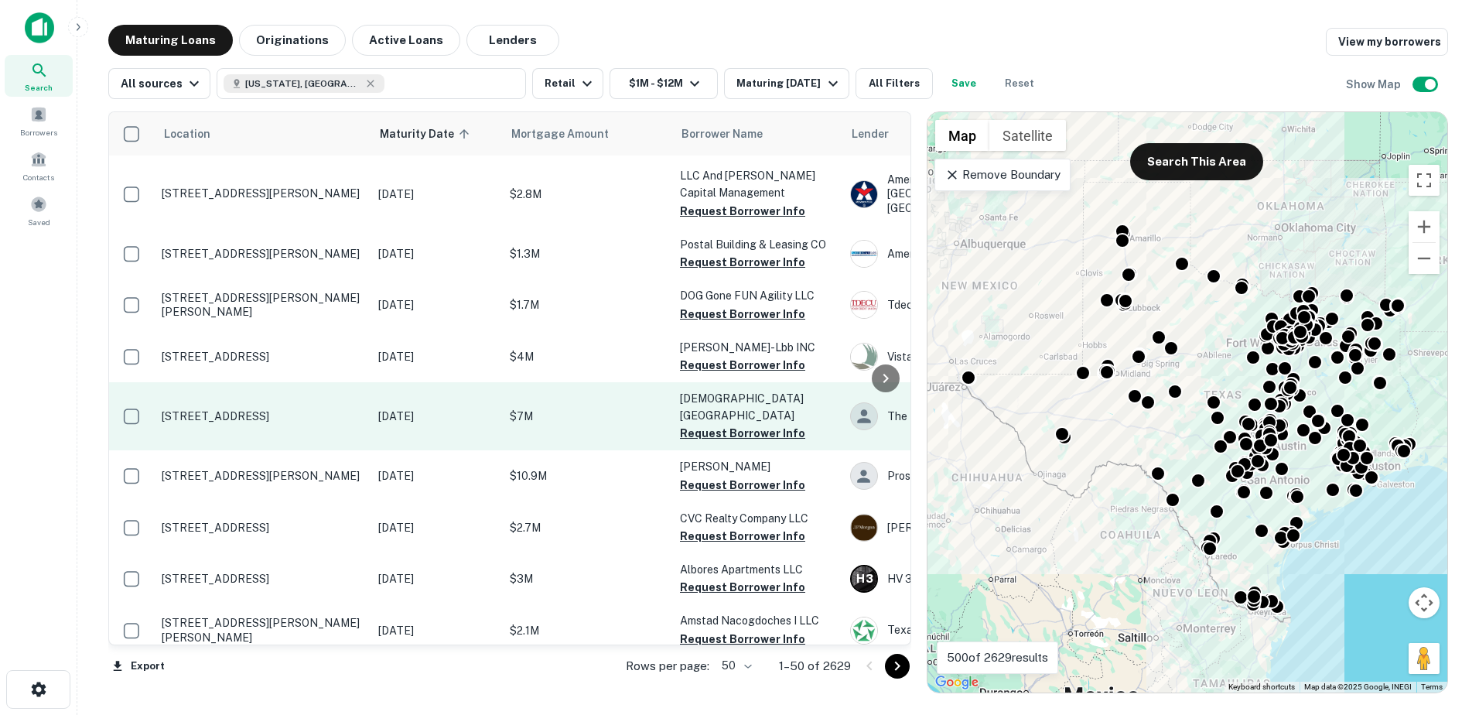
drag, startPoint x: 262, startPoint y: 299, endPoint x: 188, endPoint y: 320, distance: 76.9
click at [32, 302] on div "Search Borrowers Contacts Saved" at bounding box center [38, 333] width 77 height 667
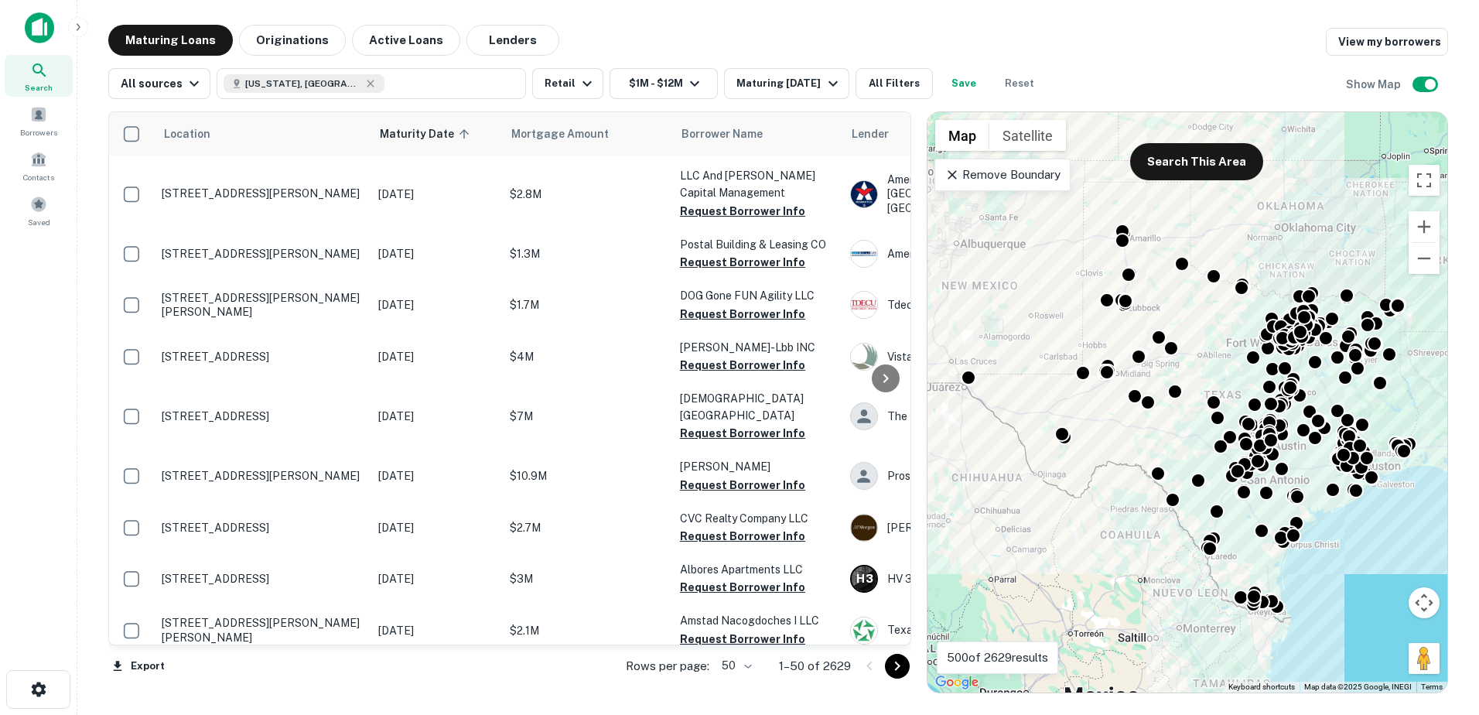
click at [885, 660] on div at bounding box center [883, 666] width 53 height 25
click at [889, 664] on icon "Go to next page" at bounding box center [897, 666] width 19 height 19
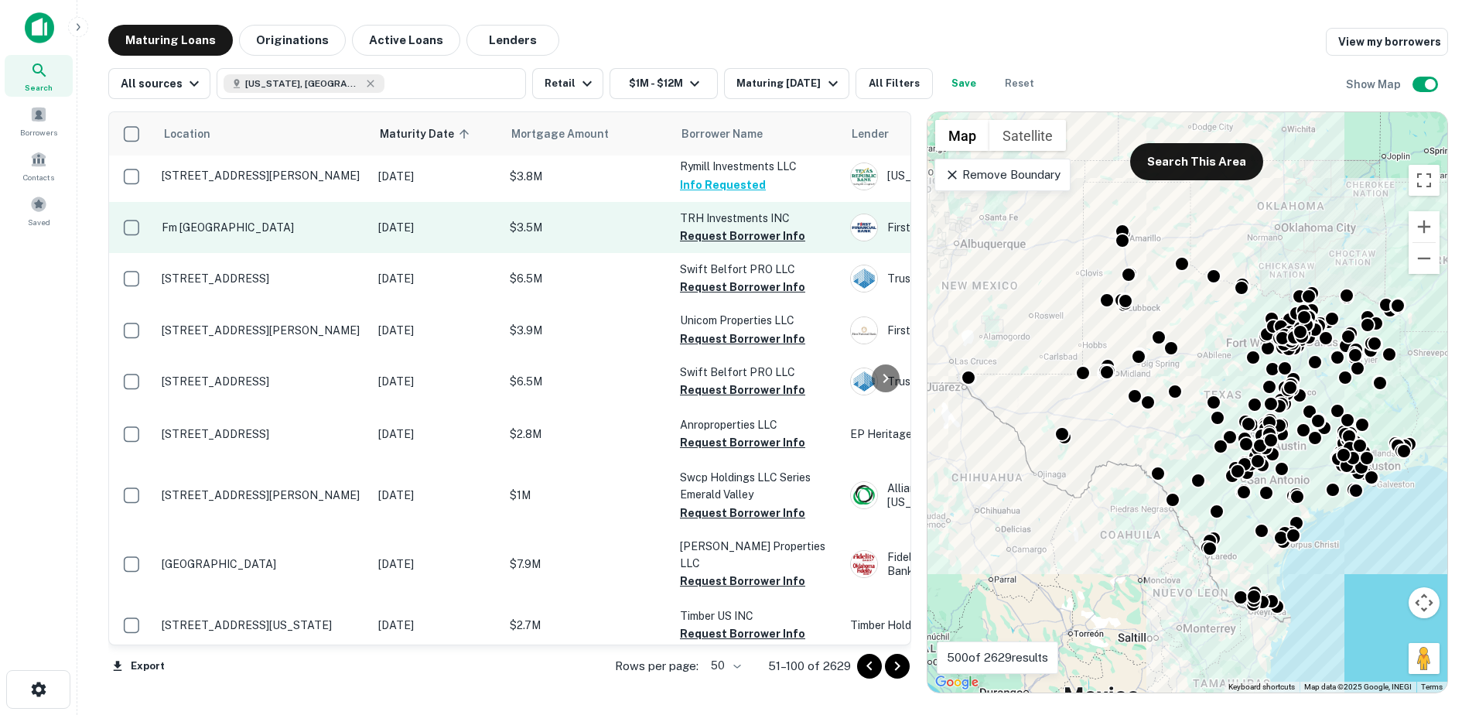
scroll to position [2293, 0]
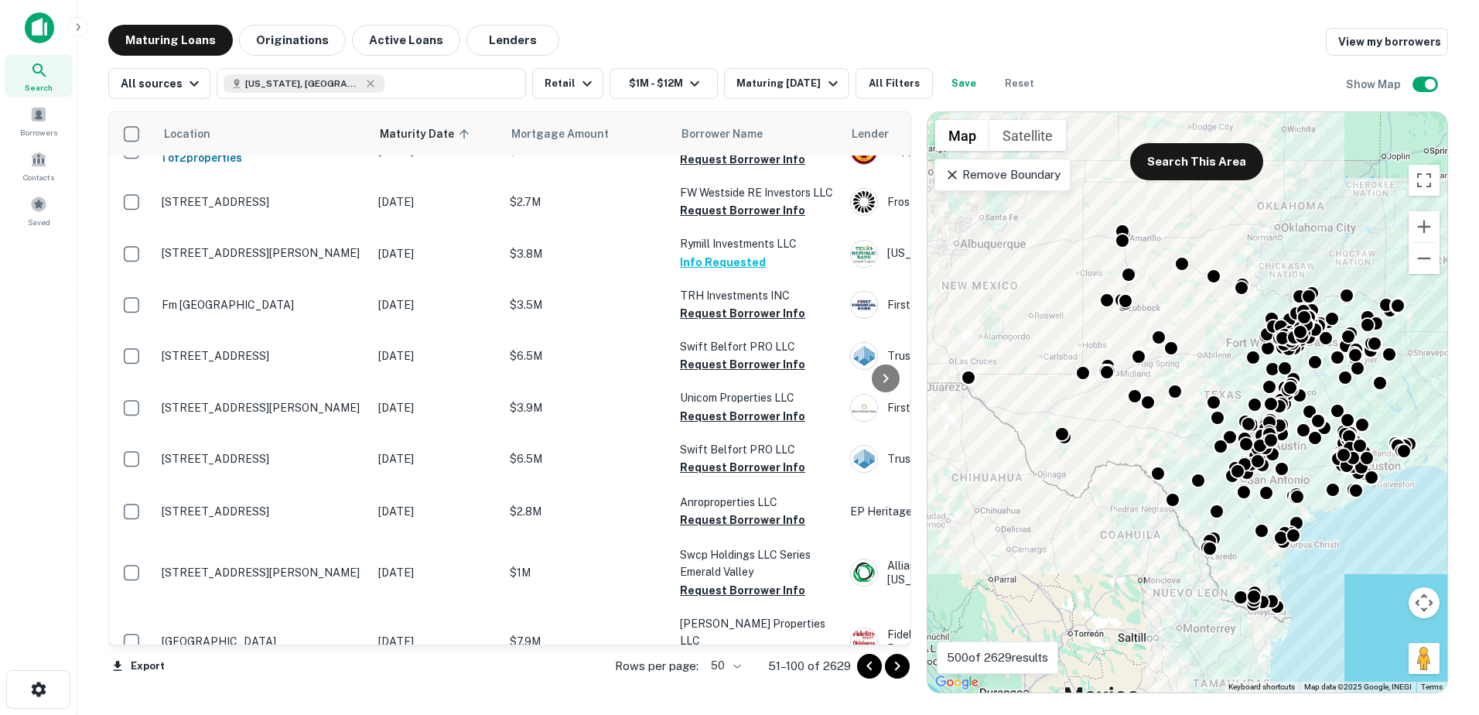
drag, startPoint x: 222, startPoint y: 303, endPoint x: 23, endPoint y: 398, distance: 220.1
click at [23, 398] on div "Search Borrowers Contacts Saved" at bounding box center [38, 333] width 77 height 667
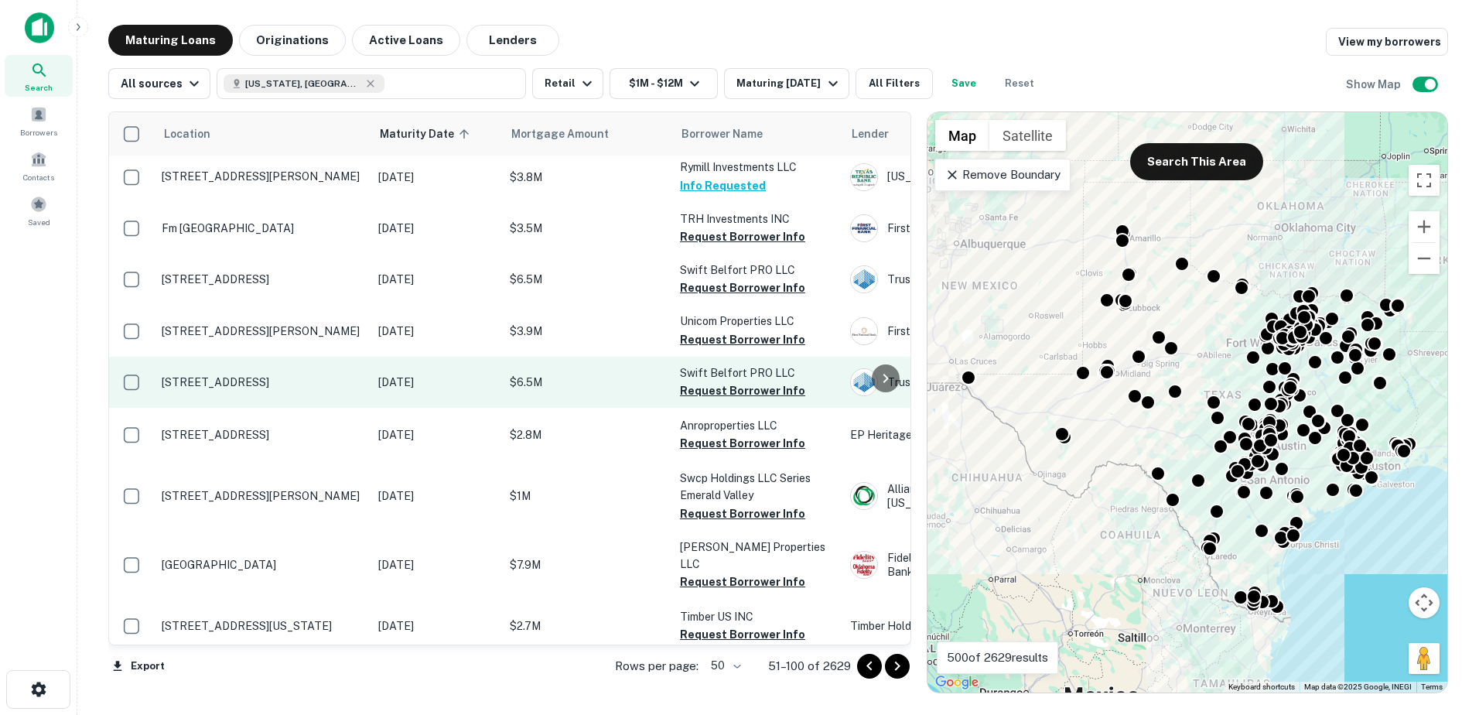
scroll to position [2370, 0]
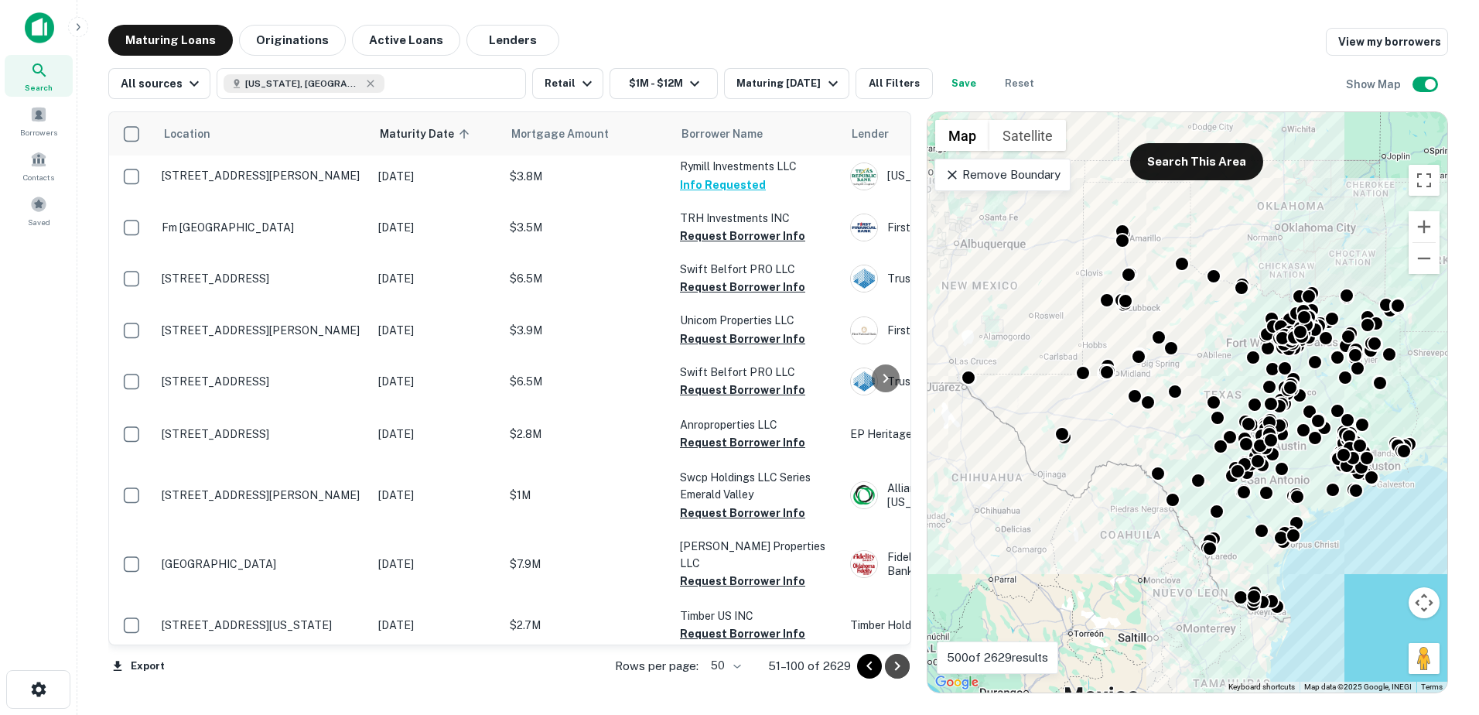
click at [906, 659] on icon "Go to next page" at bounding box center [897, 666] width 19 height 19
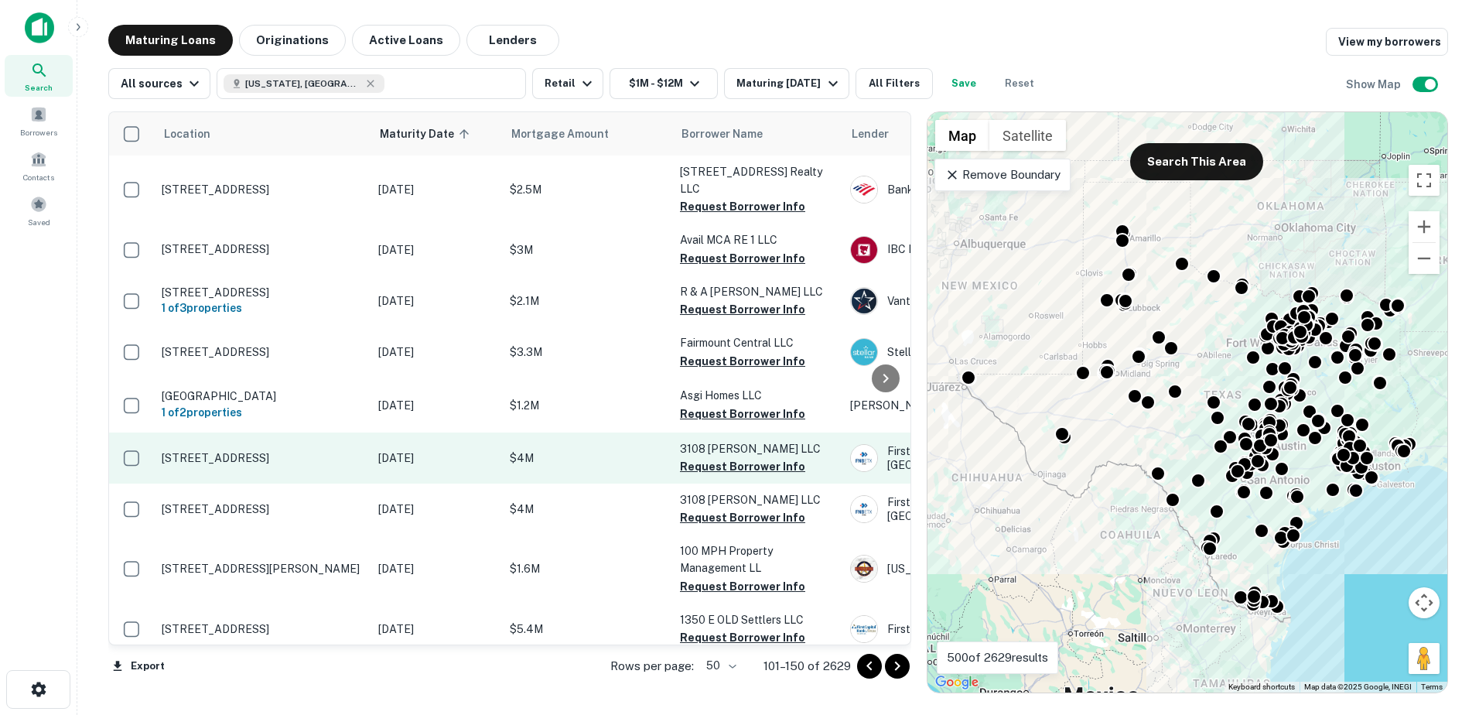
scroll to position [2486, 0]
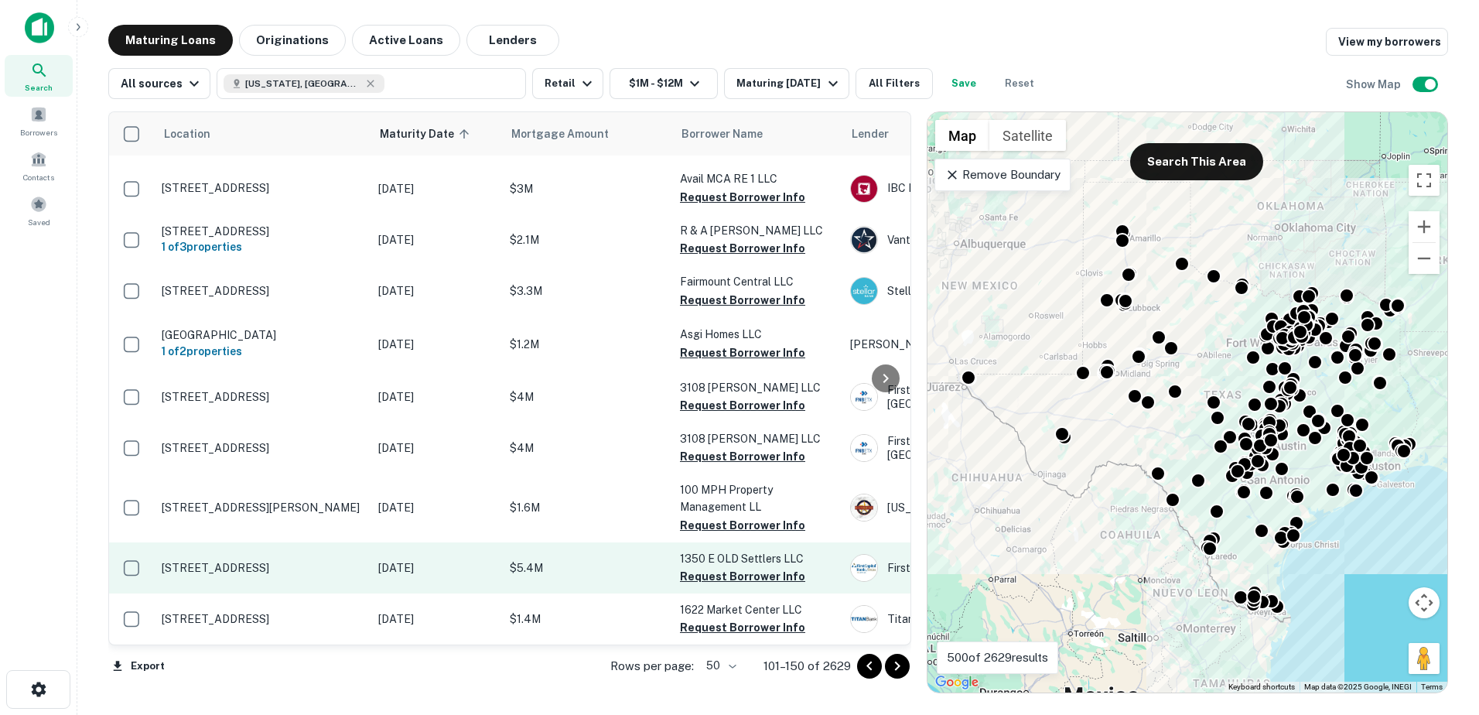
click at [210, 561] on p "1350 E Old Settlers Blvd Round Rock, TX 78664" at bounding box center [262, 568] width 201 height 14
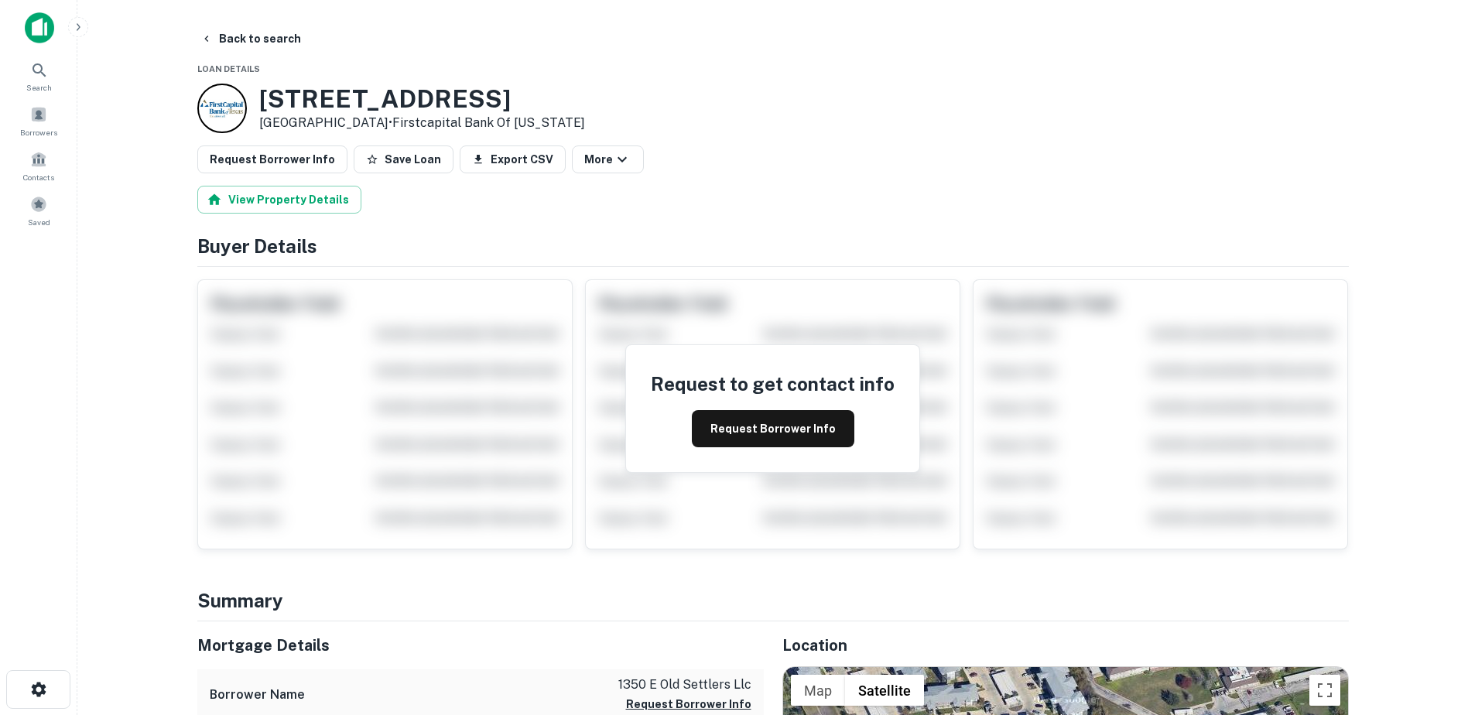
drag, startPoint x: 210, startPoint y: 552, endPoint x: 850, endPoint y: 152, distance: 754.8
click at [850, 152] on div "Request Borrower Info Save Loan Export CSV More" at bounding box center [772, 159] width 1151 height 28
click at [233, 32] on button "Back to search" at bounding box center [250, 39] width 113 height 28
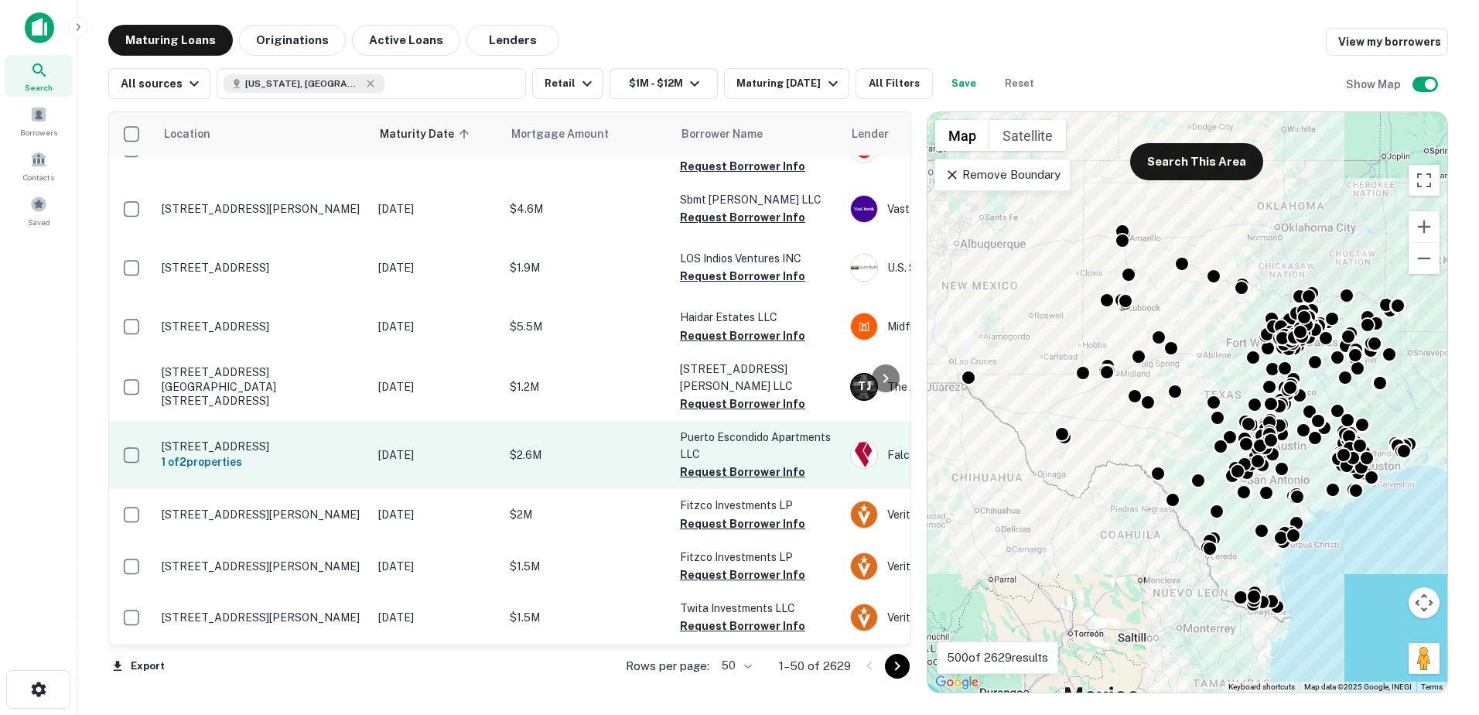
scroll to position [309, 0]
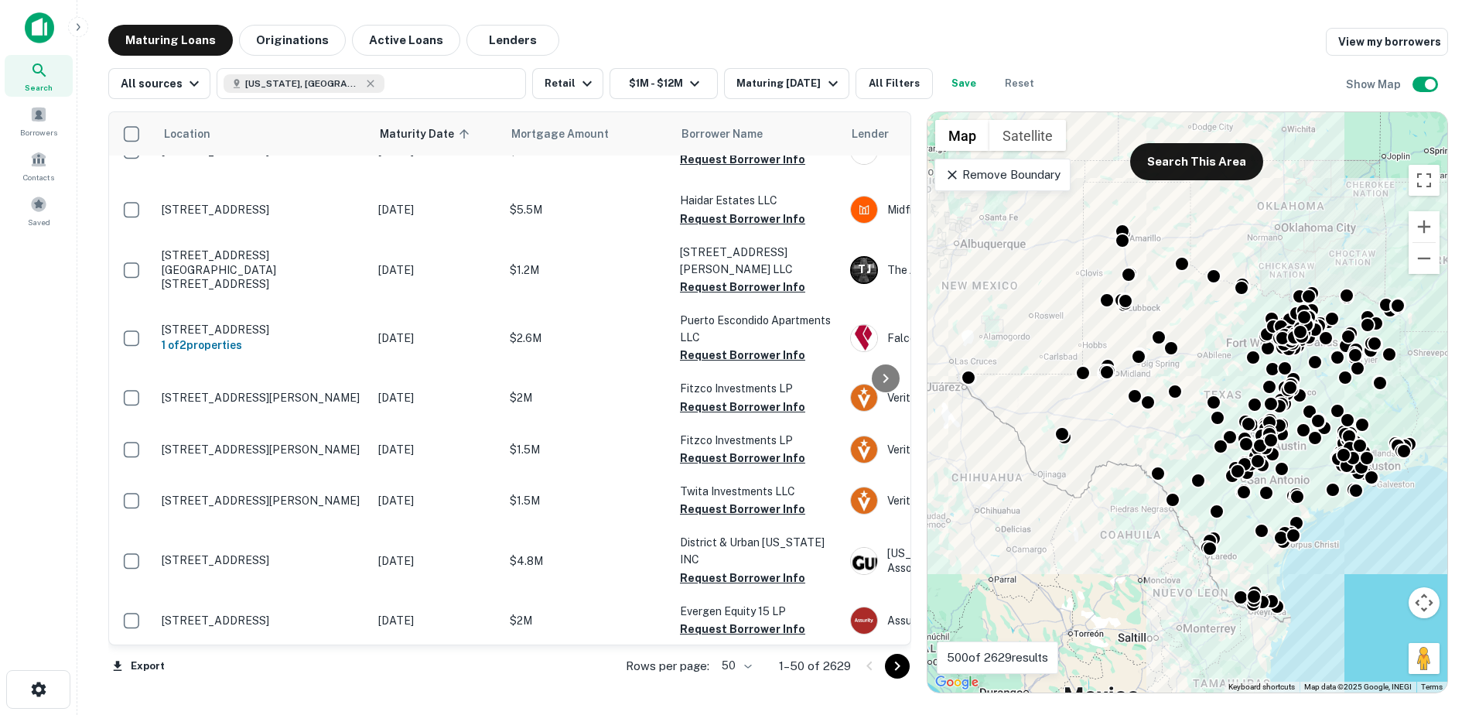
drag, startPoint x: 158, startPoint y: 525, endPoint x: 16, endPoint y: 570, distance: 148.5
click at [6, 578] on div "Search Borrowers Contacts Saved" at bounding box center [38, 333] width 77 height 667
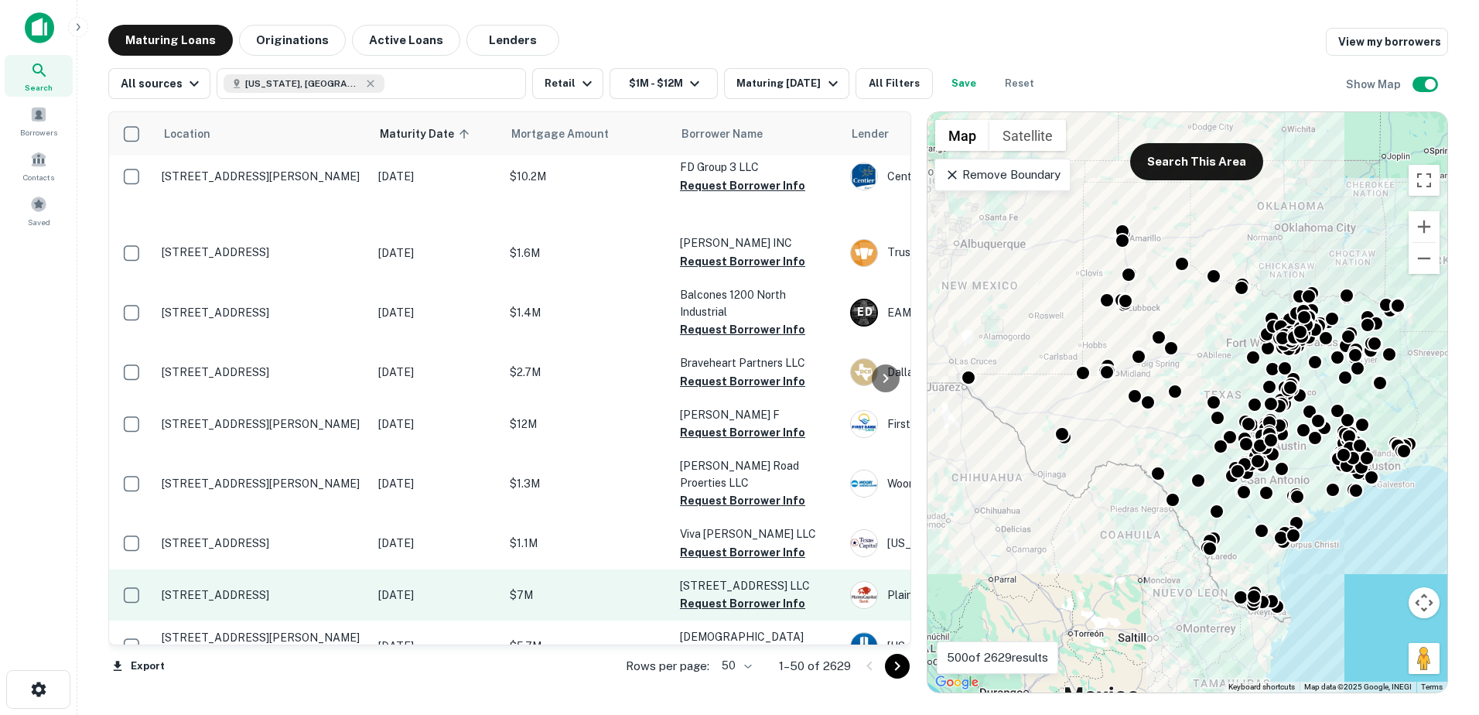
scroll to position [1315, 0]
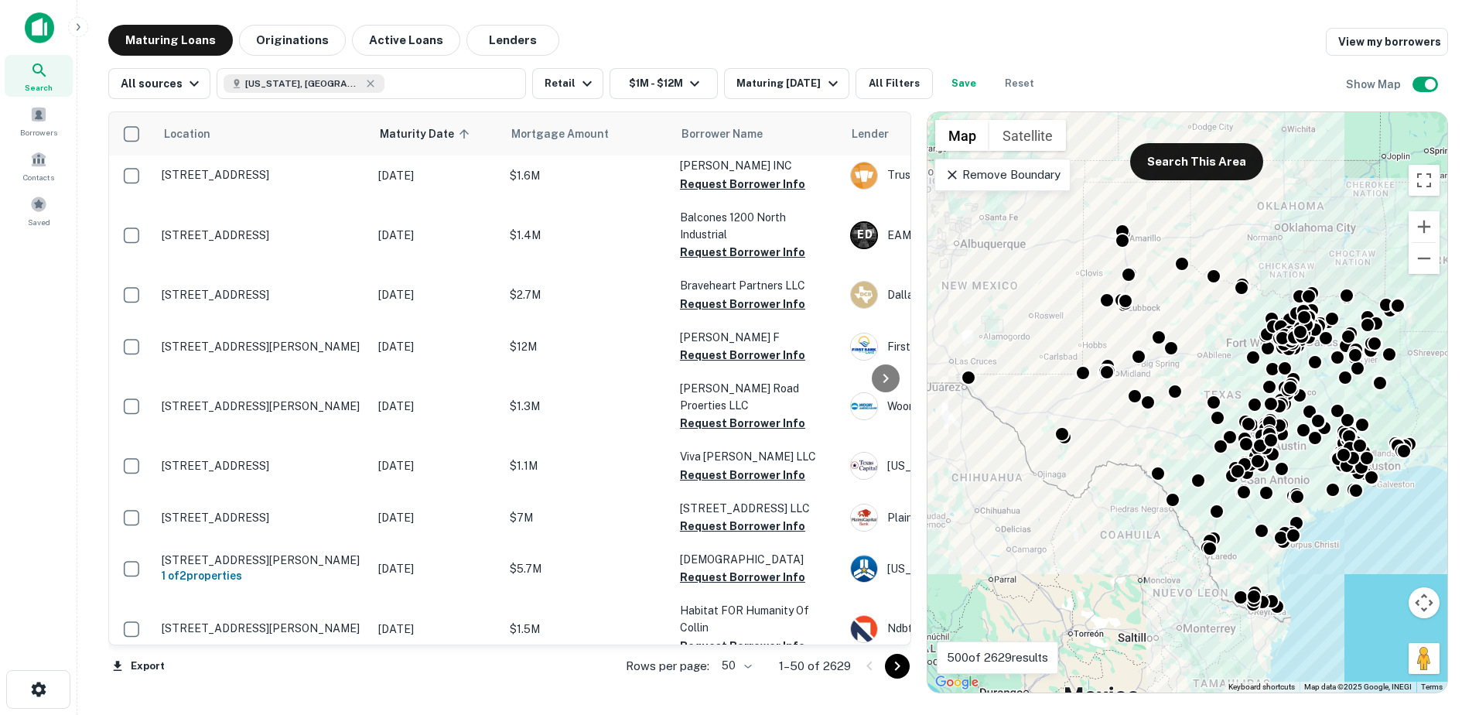
drag, startPoint x: 282, startPoint y: 473, endPoint x: 45, endPoint y: 460, distance: 237.1
click at [20, 470] on div "Search Borrowers Contacts Saved" at bounding box center [38, 333] width 77 height 667
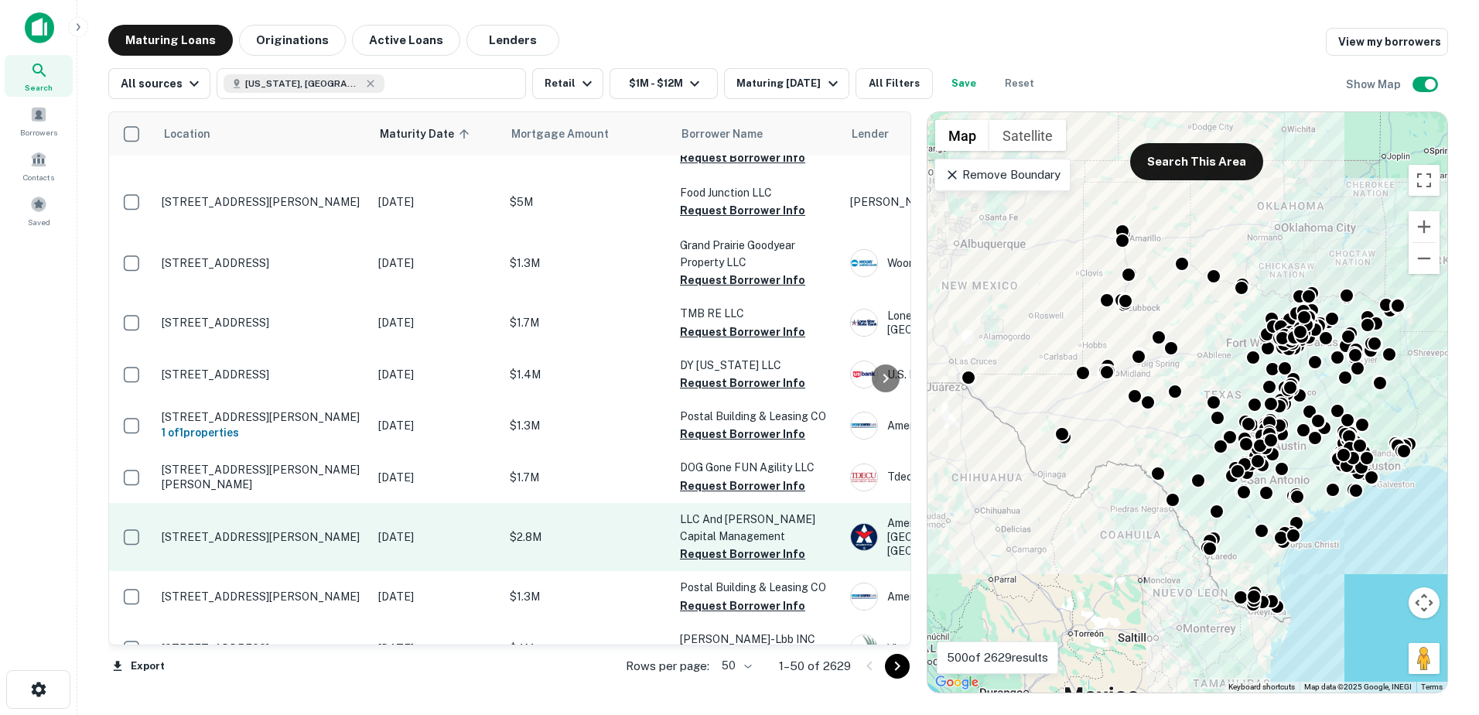
scroll to position [2011, 0]
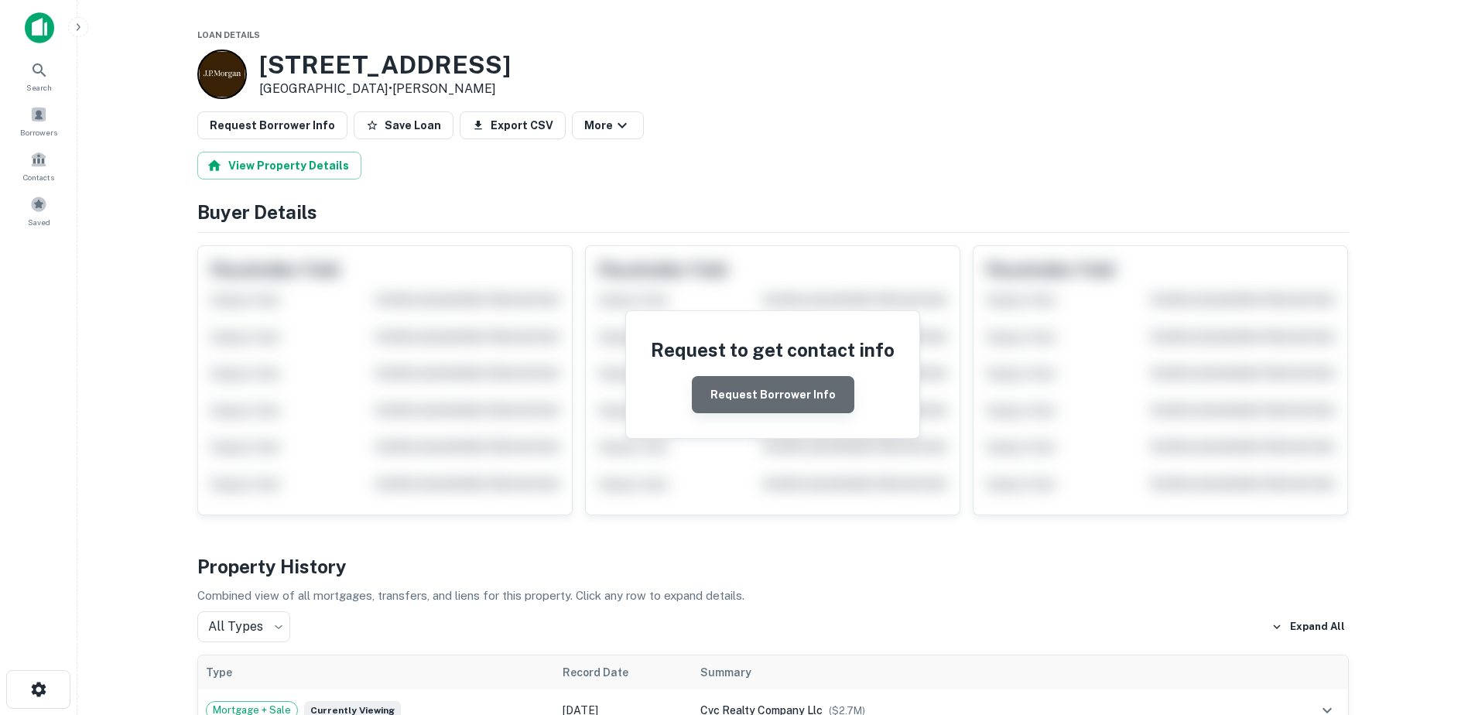
click at [802, 386] on button "Request Borrower Info" at bounding box center [773, 394] width 162 height 37
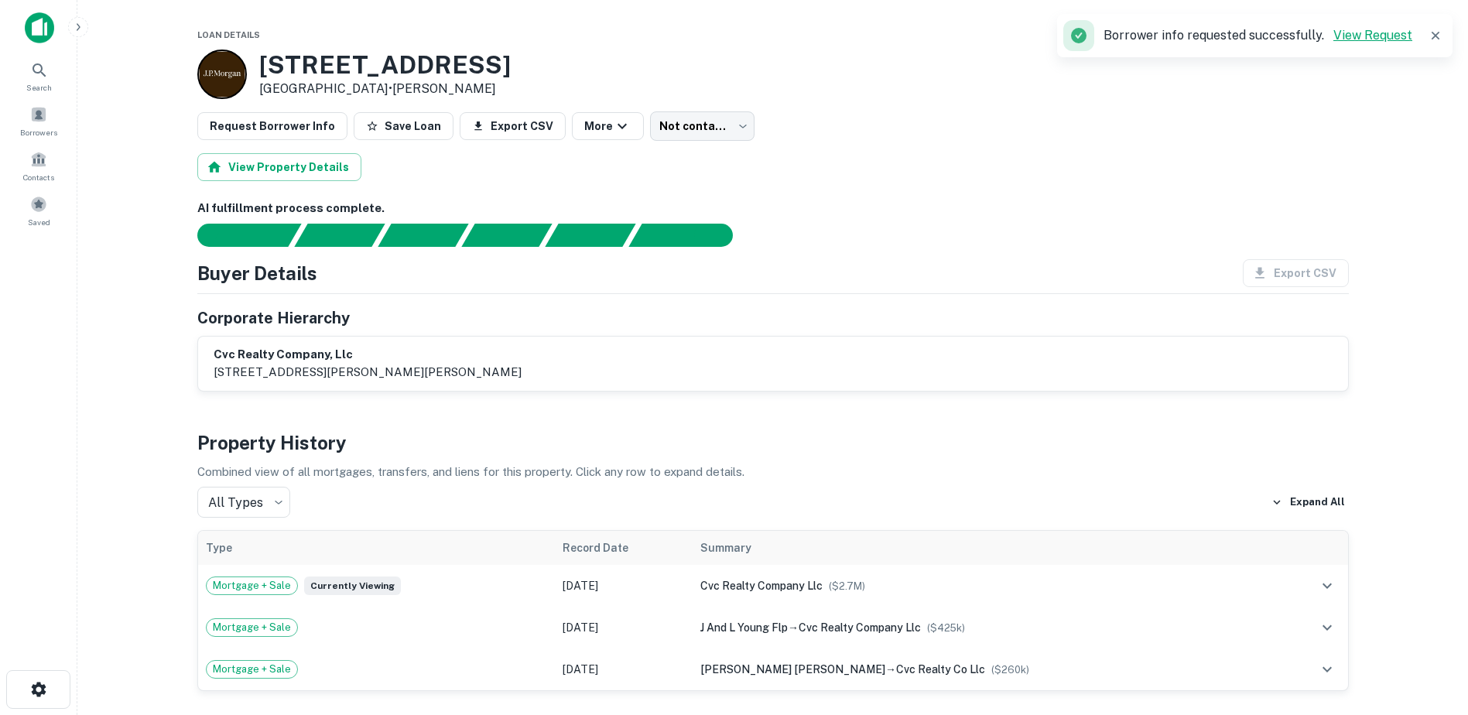
click at [1368, 36] on link "View Request" at bounding box center [1372, 35] width 79 height 15
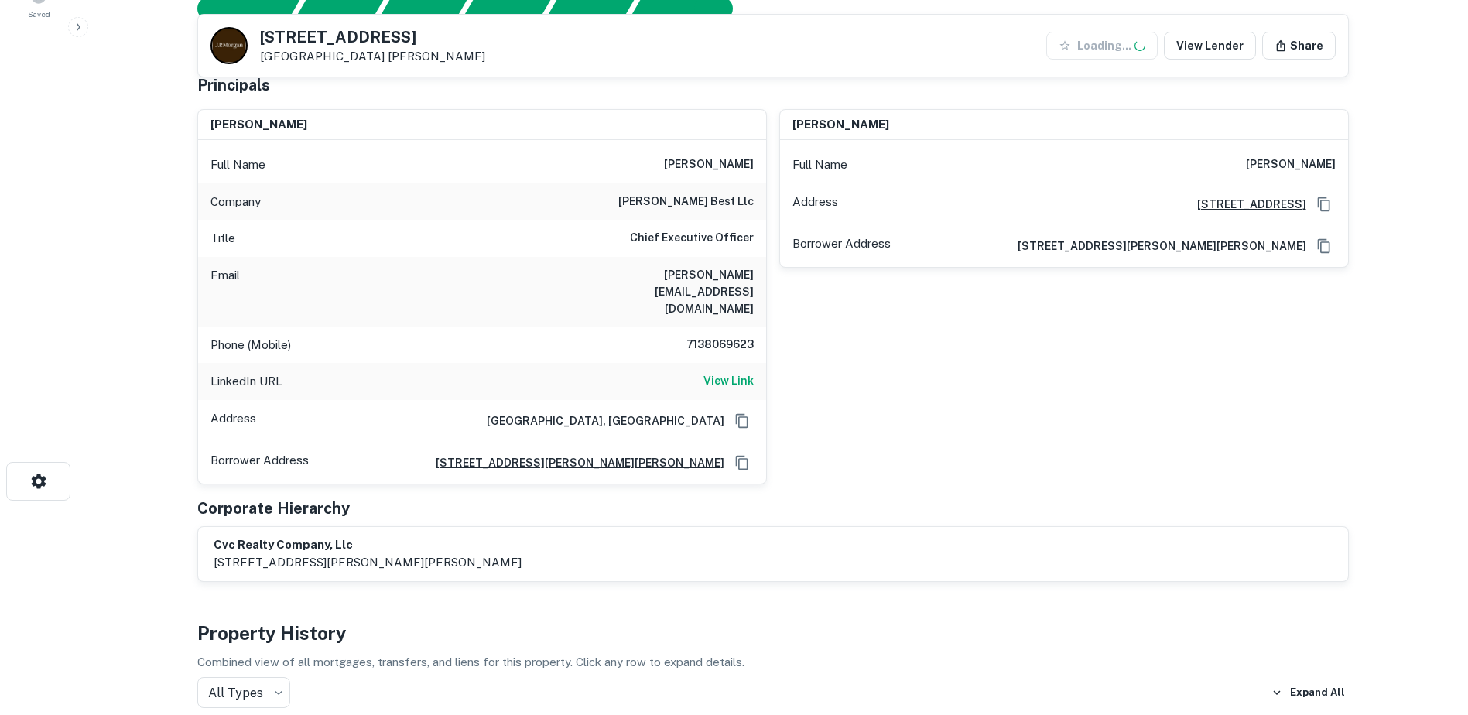
scroll to position [232, 0]
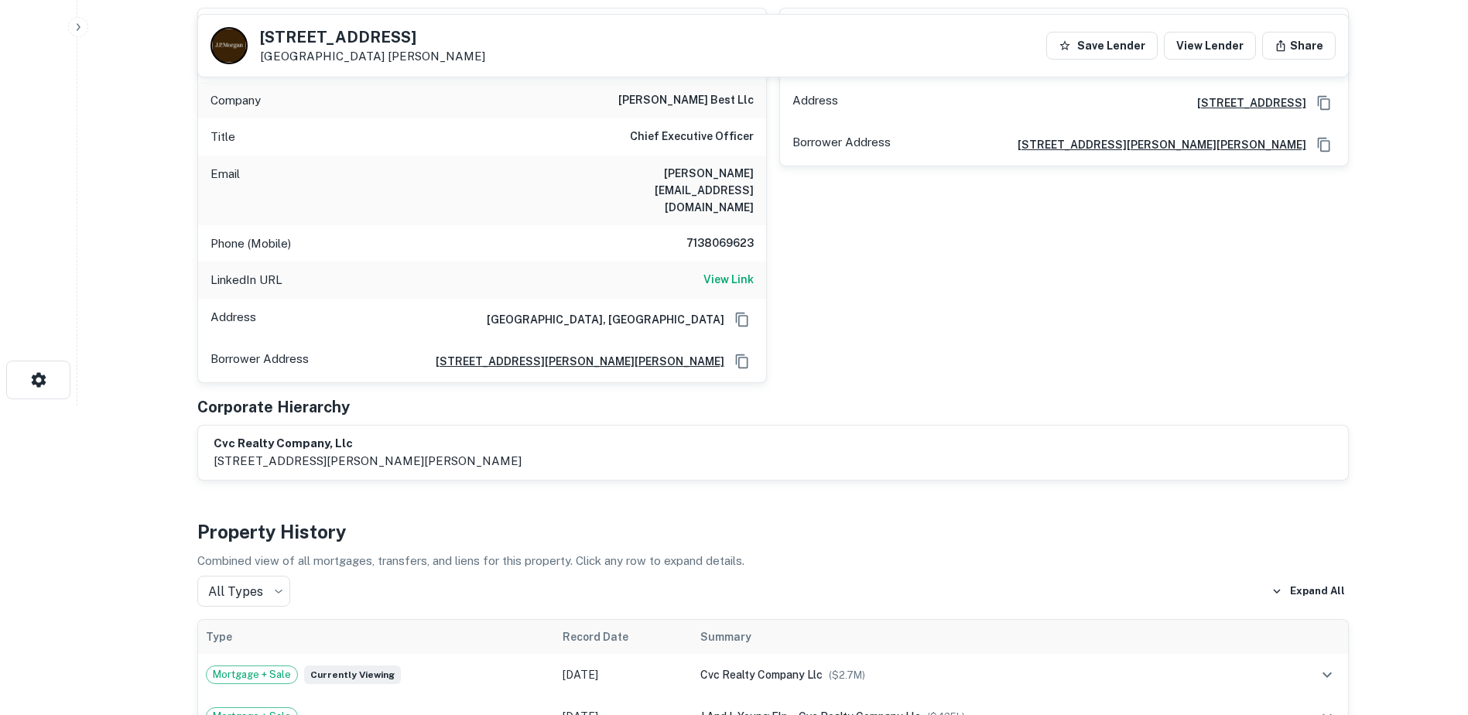
drag, startPoint x: 619, startPoint y: 530, endPoint x: 527, endPoint y: 499, distance: 97.1
click at [527, 518] on h4 "Property History" at bounding box center [772, 532] width 1151 height 28
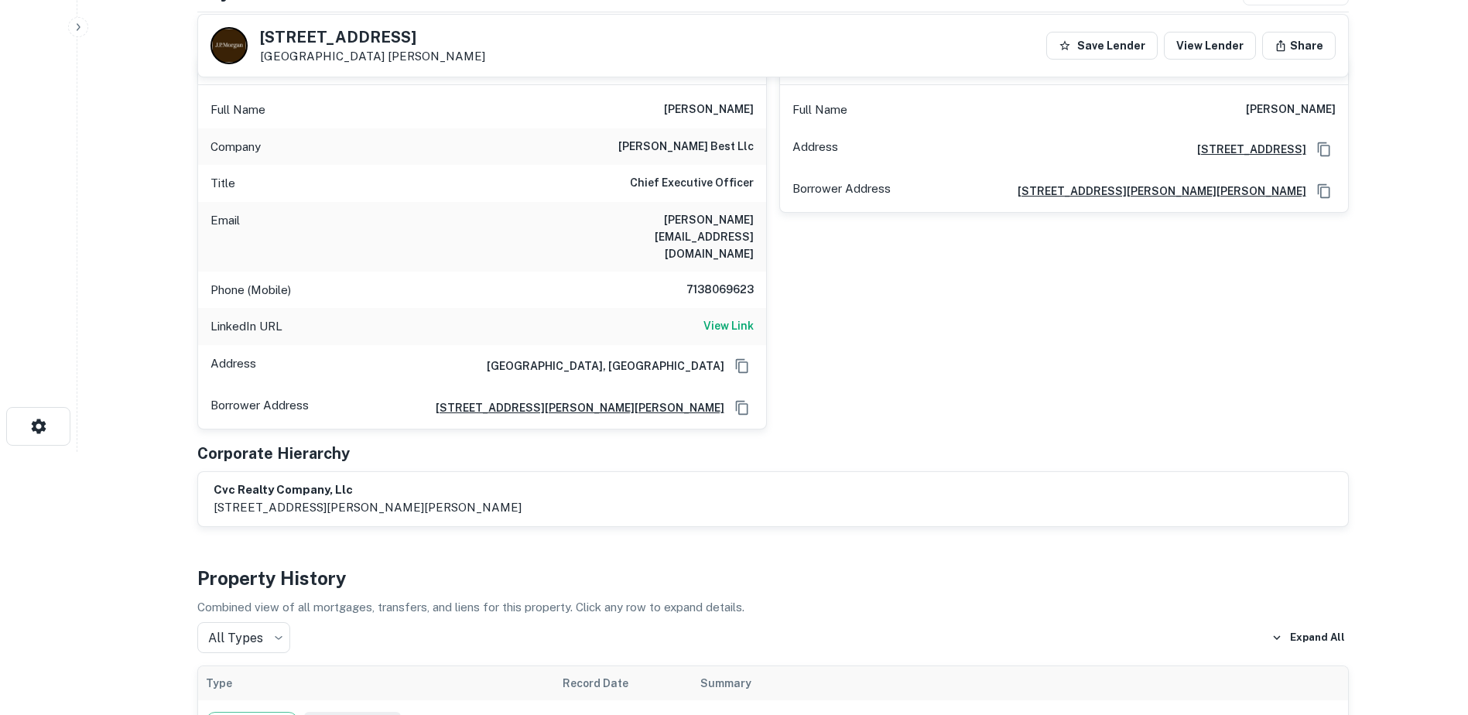
scroll to position [155, 0]
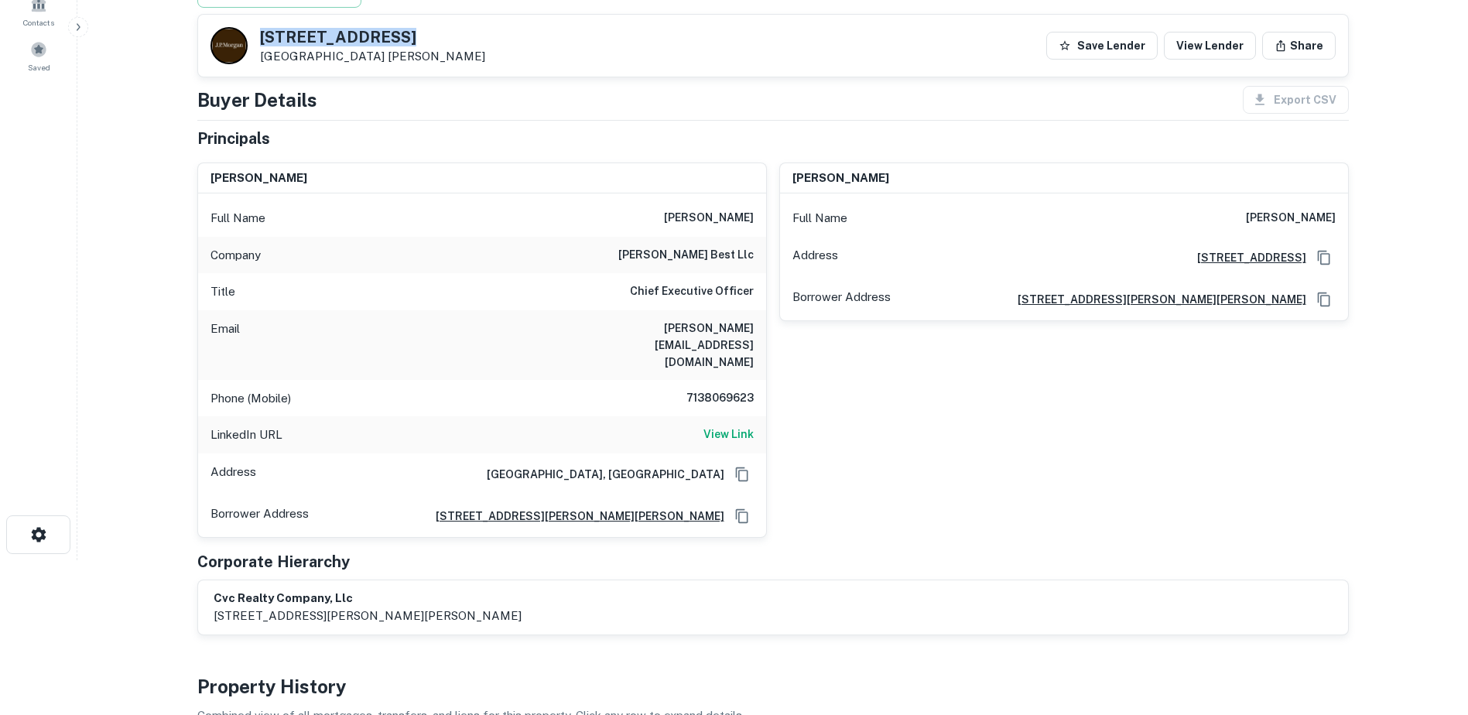
drag, startPoint x: 412, startPoint y: 32, endPoint x: 264, endPoint y: 42, distance: 148.1
click at [264, 42] on h5 "3804 Houston Hwy" at bounding box center [372, 36] width 225 height 15
drag, startPoint x: 264, startPoint y: 42, endPoint x: 337, endPoint y: 45, distance: 72.8
copy h5 "3804 Houston Hwy"
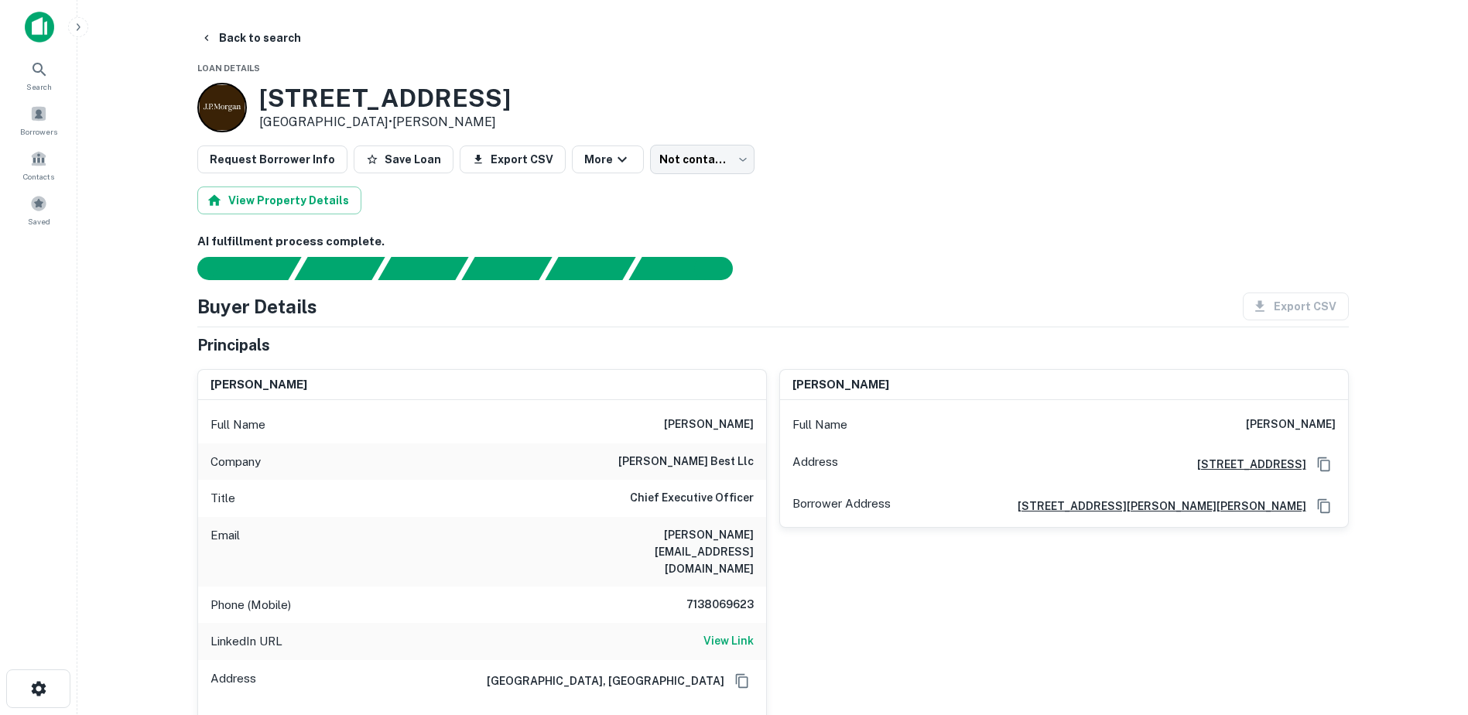
scroll to position [0, 0]
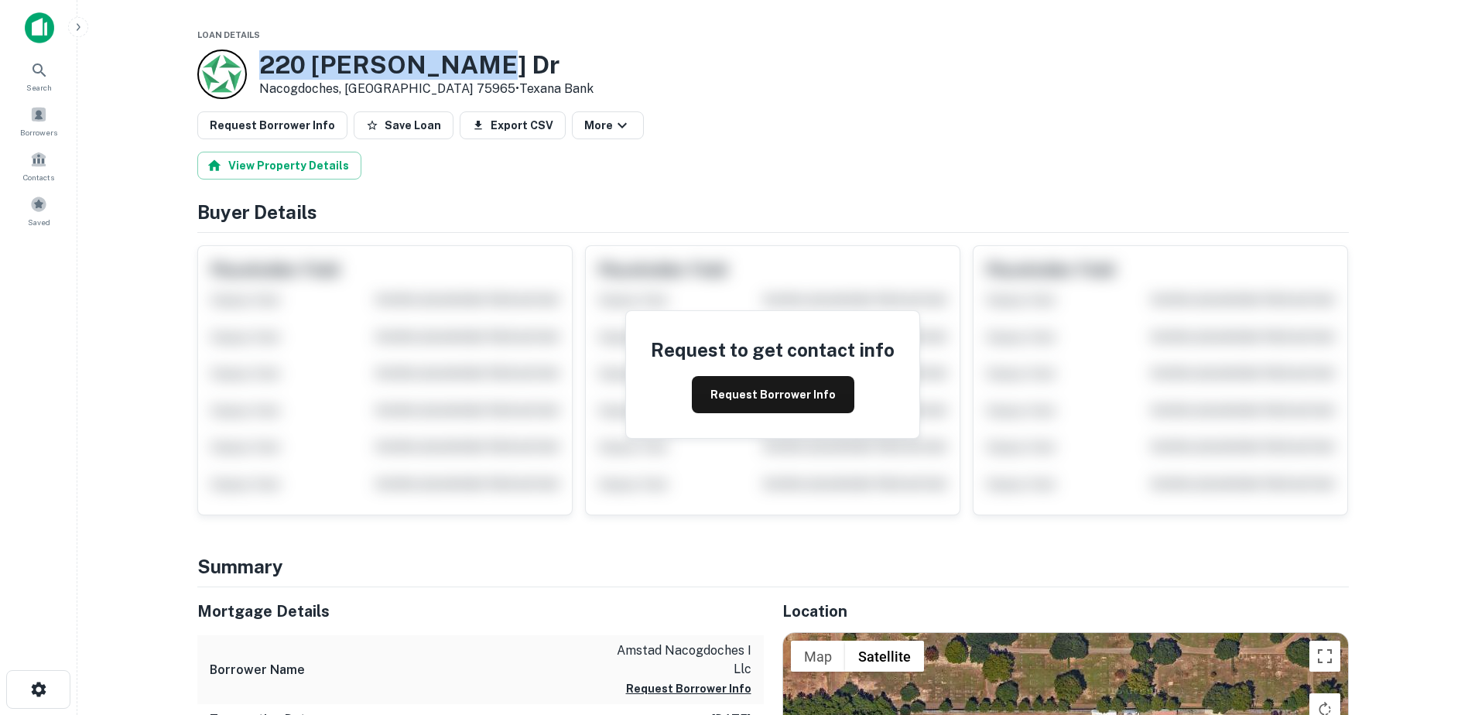
drag, startPoint x: 465, startPoint y: 64, endPoint x: 257, endPoint y: 64, distance: 208.1
click at [257, 64] on div "[STREET_ADDRESS][PERSON_NAME][PERSON_NAME] • Texana Bank" at bounding box center [395, 75] width 396 height 50
drag, startPoint x: 257, startPoint y: 64, endPoint x: 323, endPoint y: 70, distance: 66.0
copy h3 "220 [PERSON_NAME] Dr"
click at [793, 327] on div "Request to get contact info Request Borrower Info" at bounding box center [772, 374] width 293 height 127
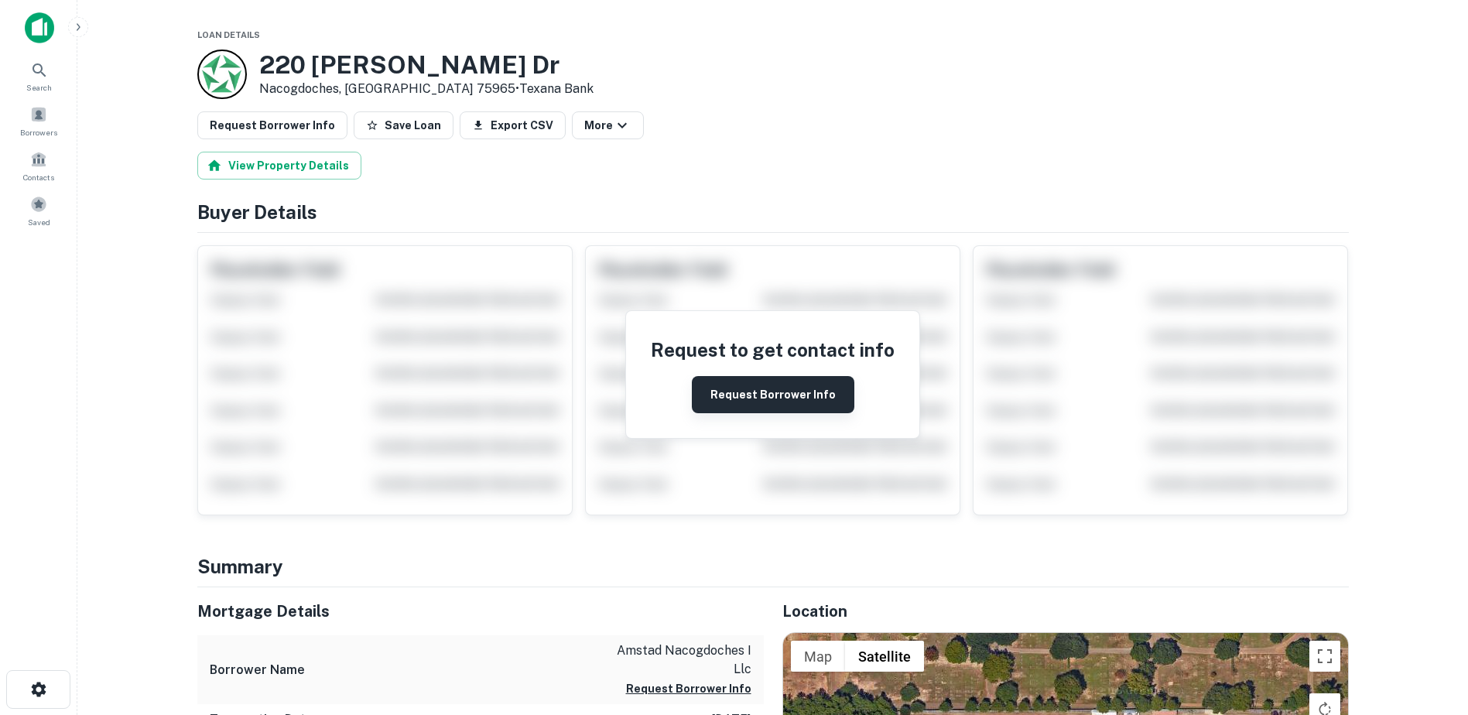
click at [786, 387] on button "Request Borrower Info" at bounding box center [773, 394] width 162 height 37
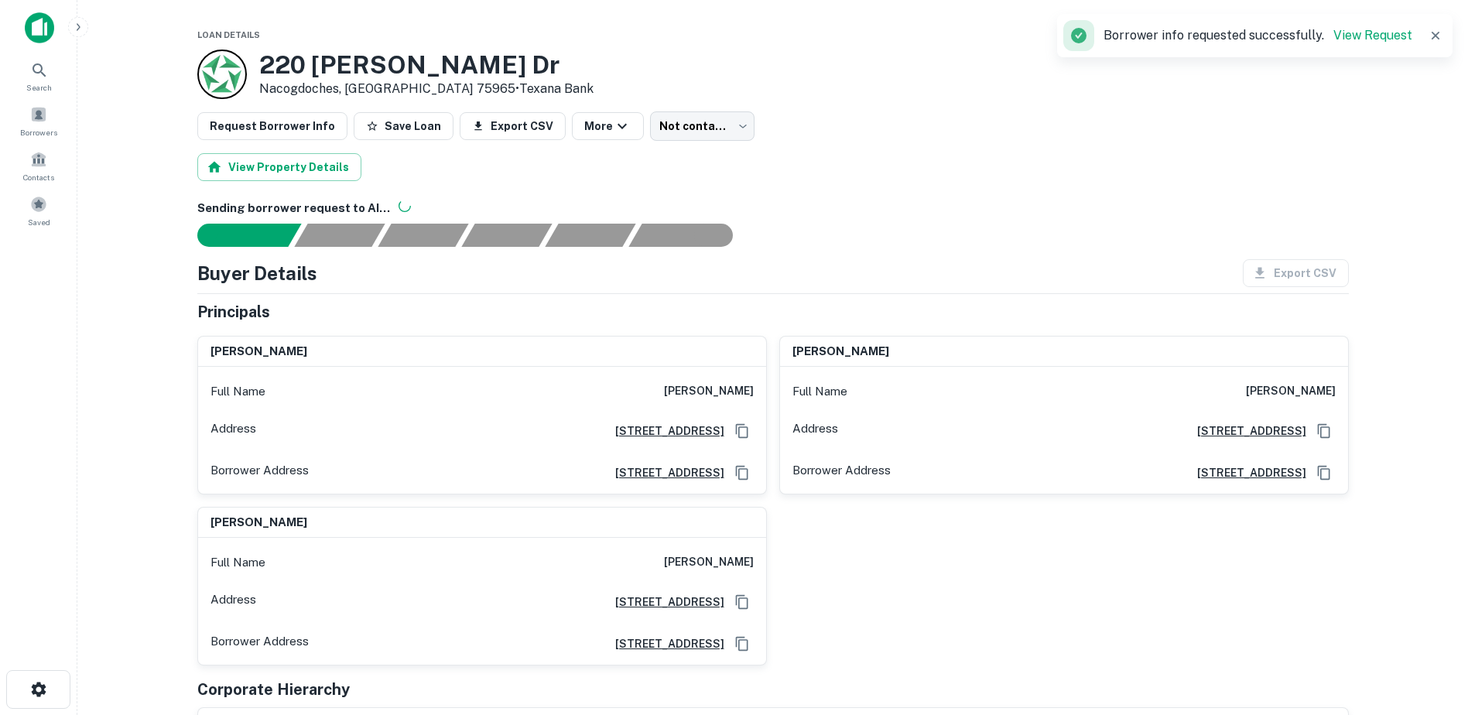
scroll to position [77, 0]
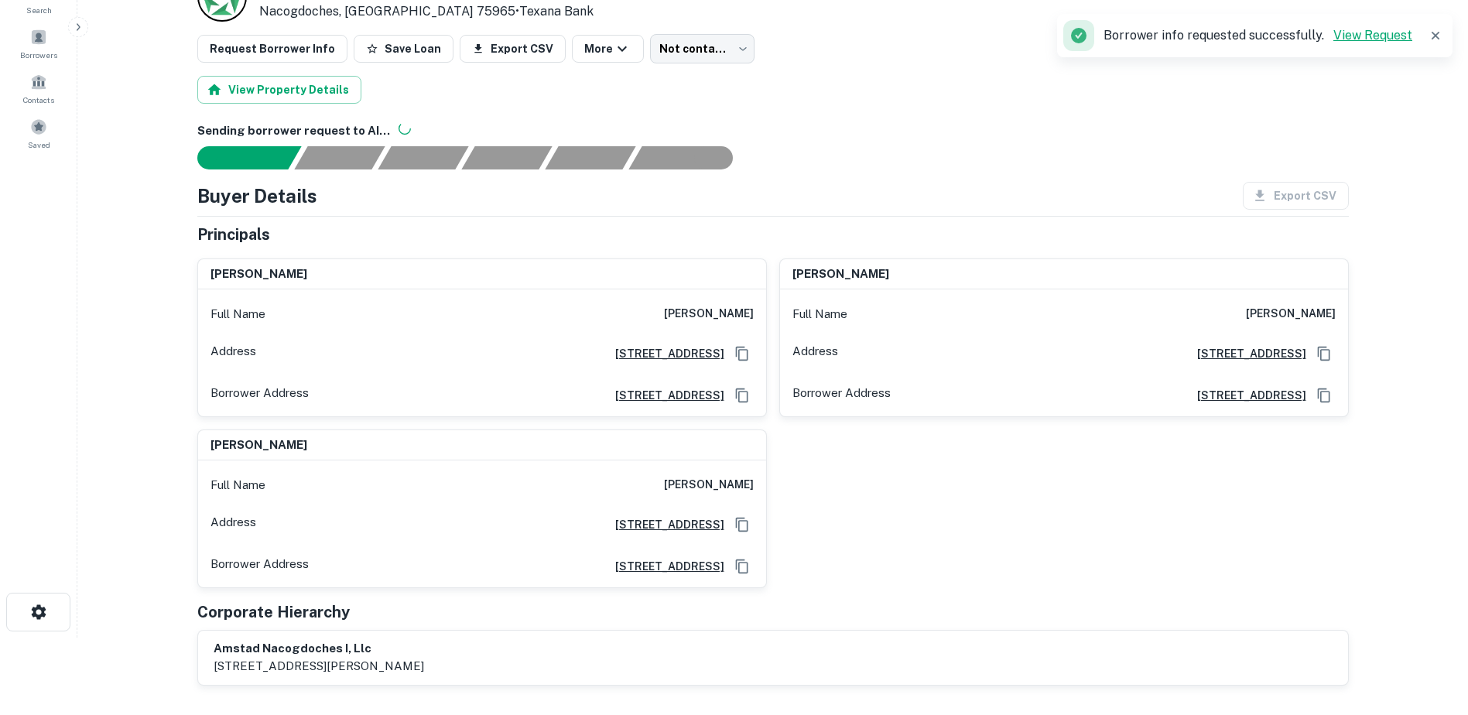
click at [1379, 36] on link "View Request" at bounding box center [1372, 35] width 79 height 15
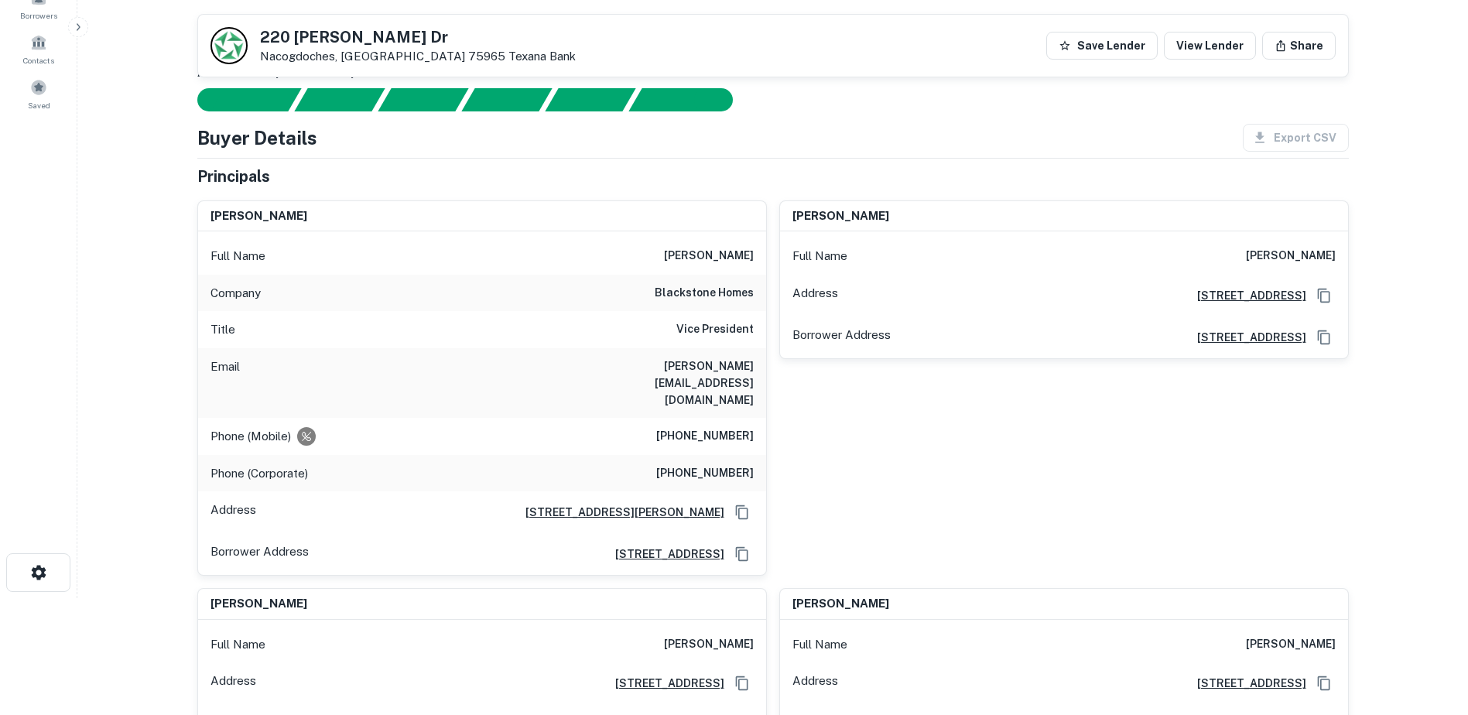
scroll to position [77, 0]
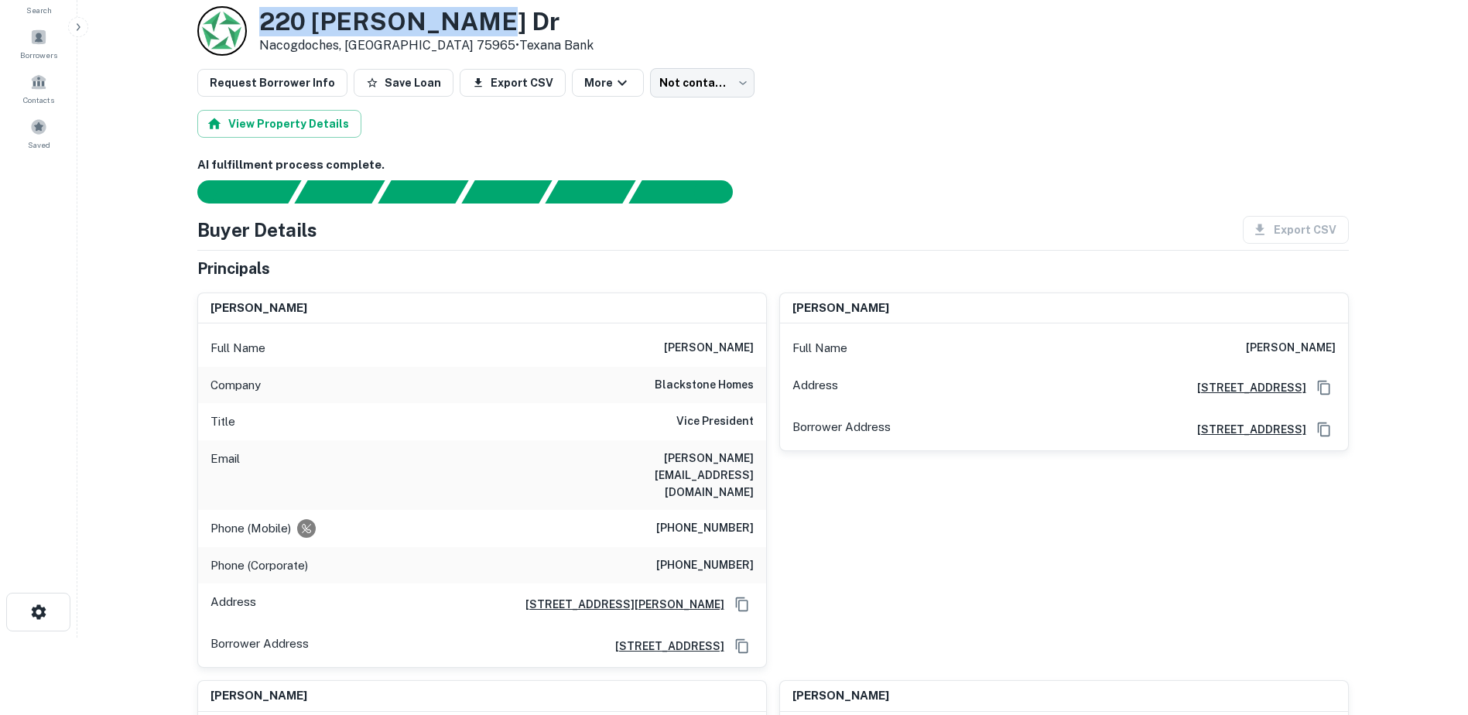
drag, startPoint x: 451, startPoint y: 22, endPoint x: 263, endPoint y: 25, distance: 188.0
click at [263, 25] on h3 "220 [PERSON_NAME] Dr" at bounding box center [426, 21] width 334 height 29
drag, startPoint x: 263, startPoint y: 25, endPoint x: 404, endPoint y: 19, distance: 140.9
copy h3 "220 [PERSON_NAME] Dr"
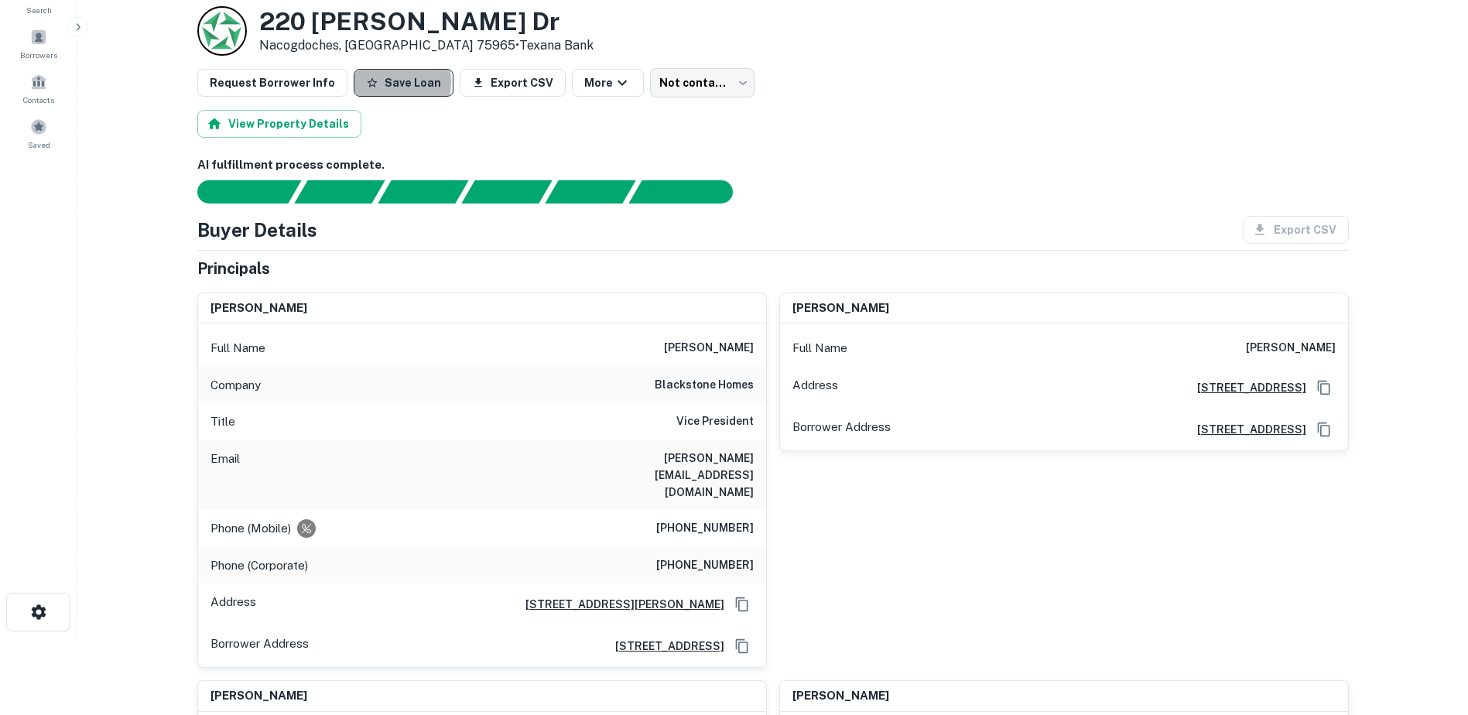
click at [386, 81] on button "Save Loan" at bounding box center [404, 83] width 100 height 28
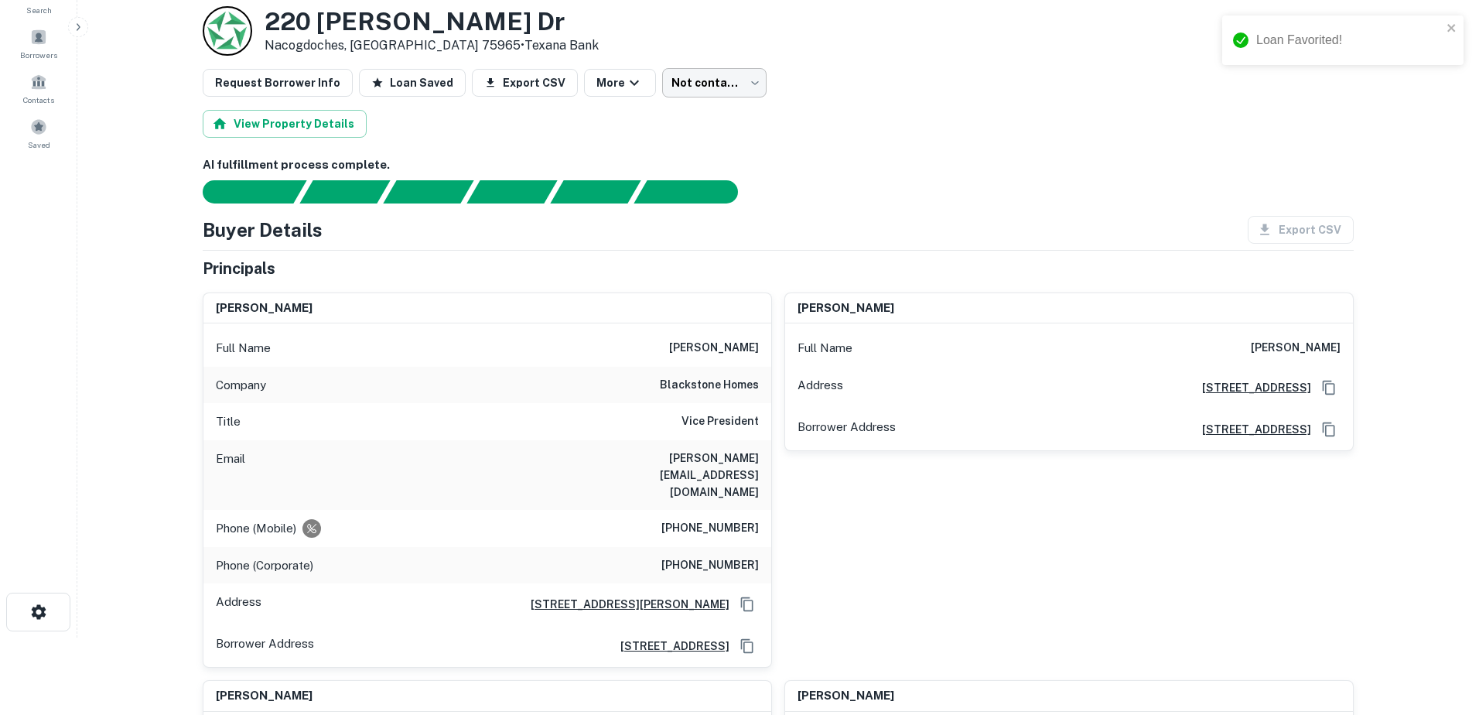
click at [709, 84] on body "Loan Favorited! Search Borrowers Contacts Saved Back to search Loan Details 220…" at bounding box center [739, 280] width 1479 height 715
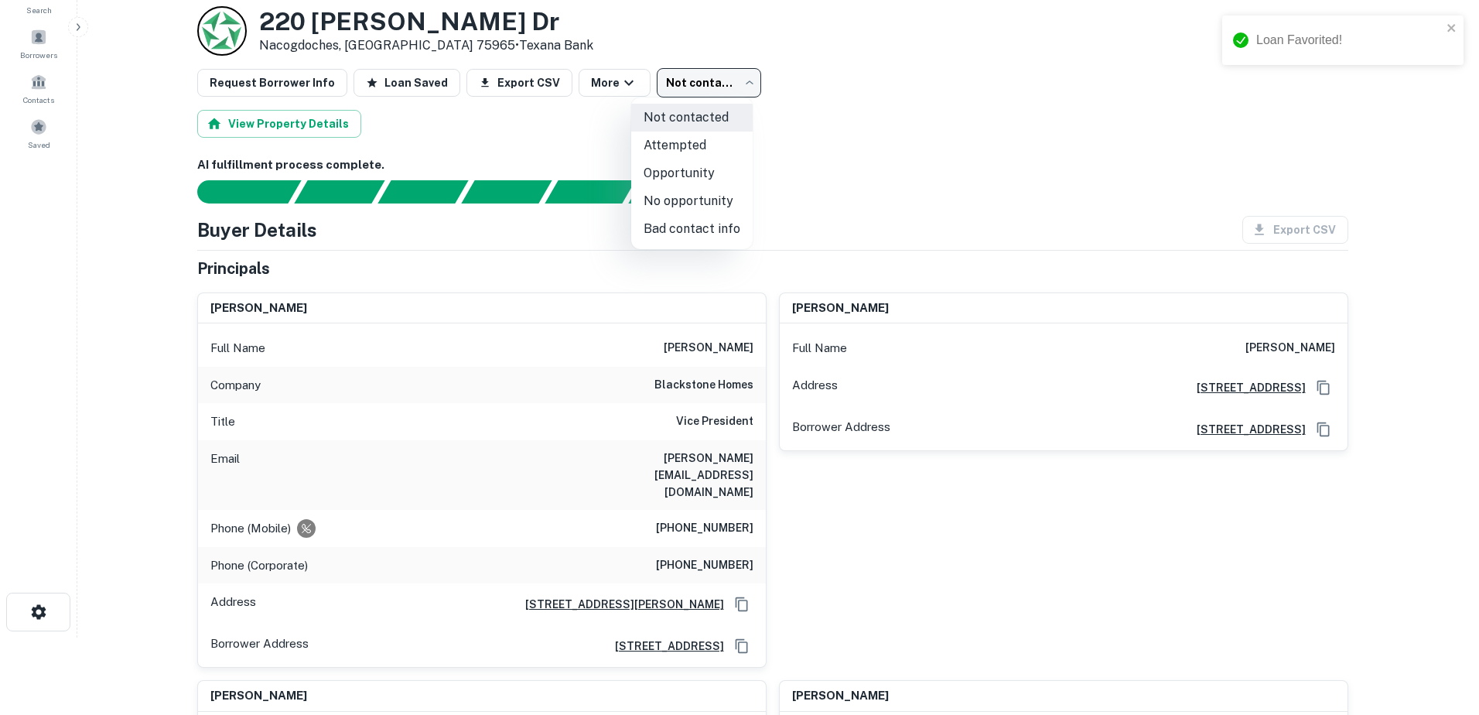
click at [707, 137] on li "Attempted" at bounding box center [691, 146] width 121 height 28
type input "*********"
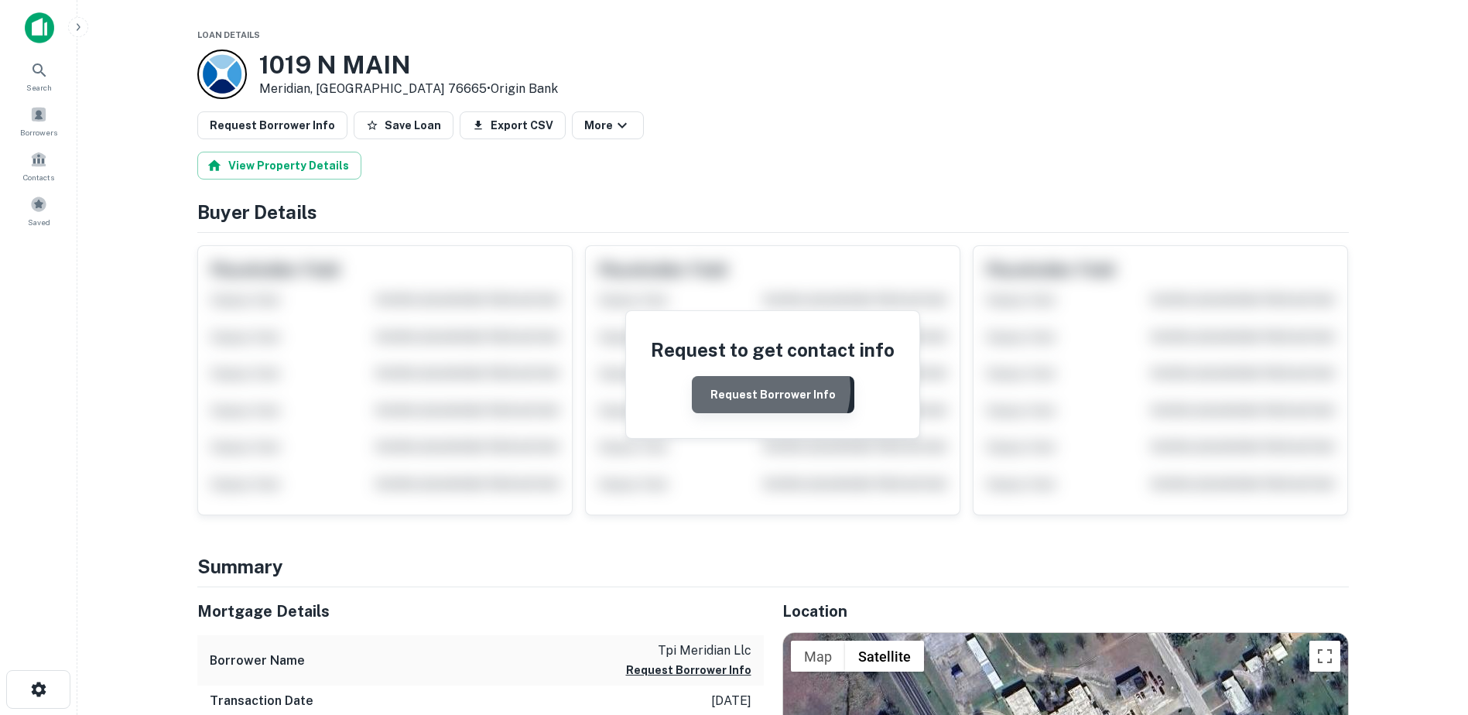
click at [767, 395] on button "Request Borrower Info" at bounding box center [773, 394] width 162 height 37
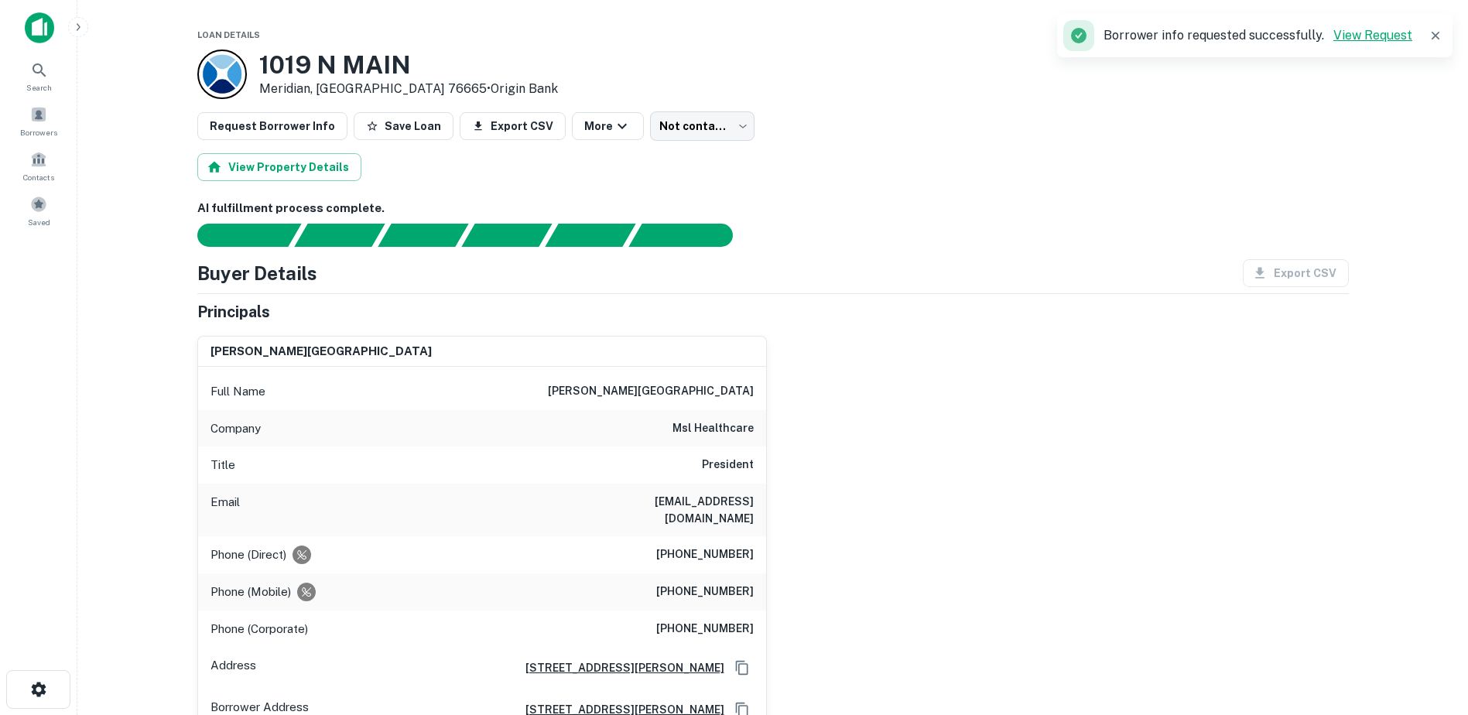
click at [1393, 29] on link "View Request" at bounding box center [1372, 35] width 79 height 15
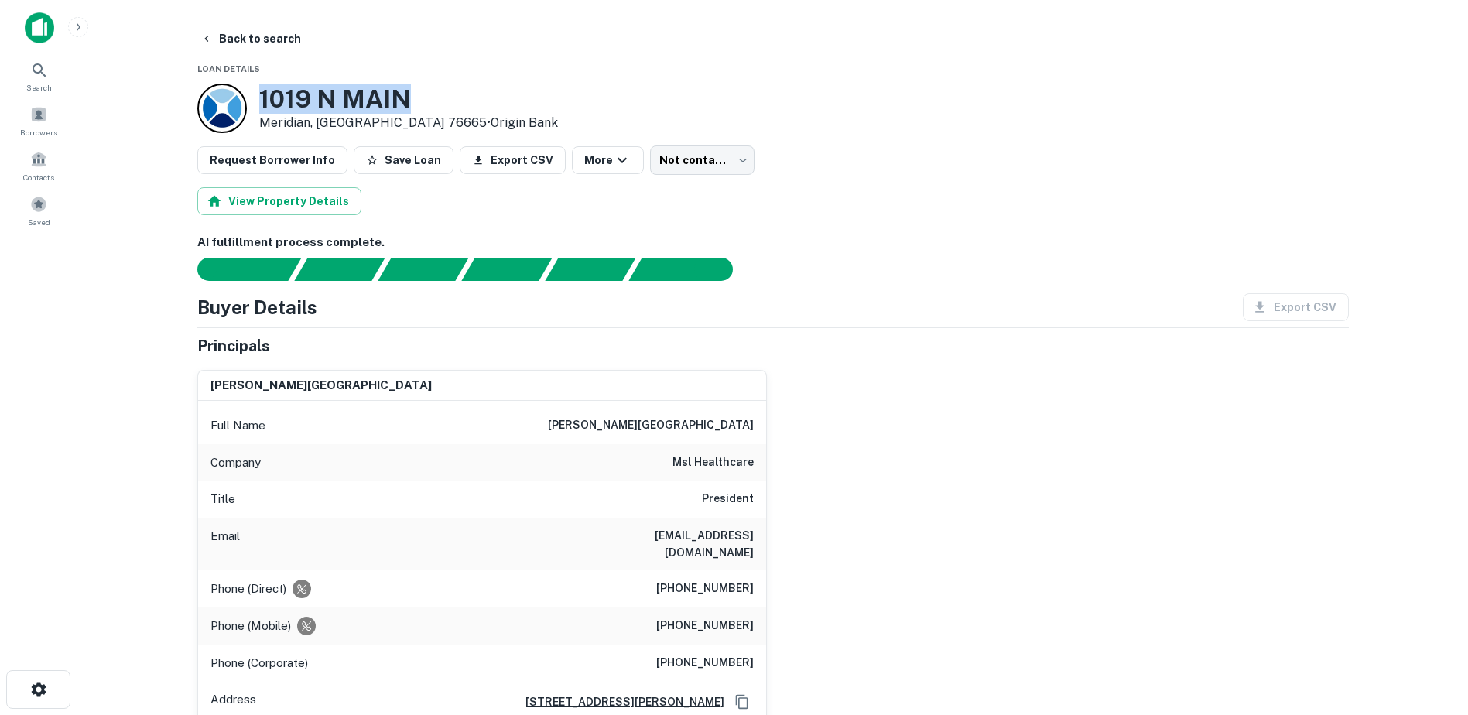
drag, startPoint x: 402, startPoint y: 93, endPoint x: 232, endPoint y: 105, distance: 169.9
click at [227, 108] on div "[STREET_ADDRESS] • Origin Bank" at bounding box center [377, 109] width 361 height 50
drag, startPoint x: 232, startPoint y: 105, endPoint x: 332, endPoint y: 88, distance: 101.2
copy div "1019 N MAIN"
drag, startPoint x: 453, startPoint y: 433, endPoint x: 436, endPoint y: 429, distance: 18.4
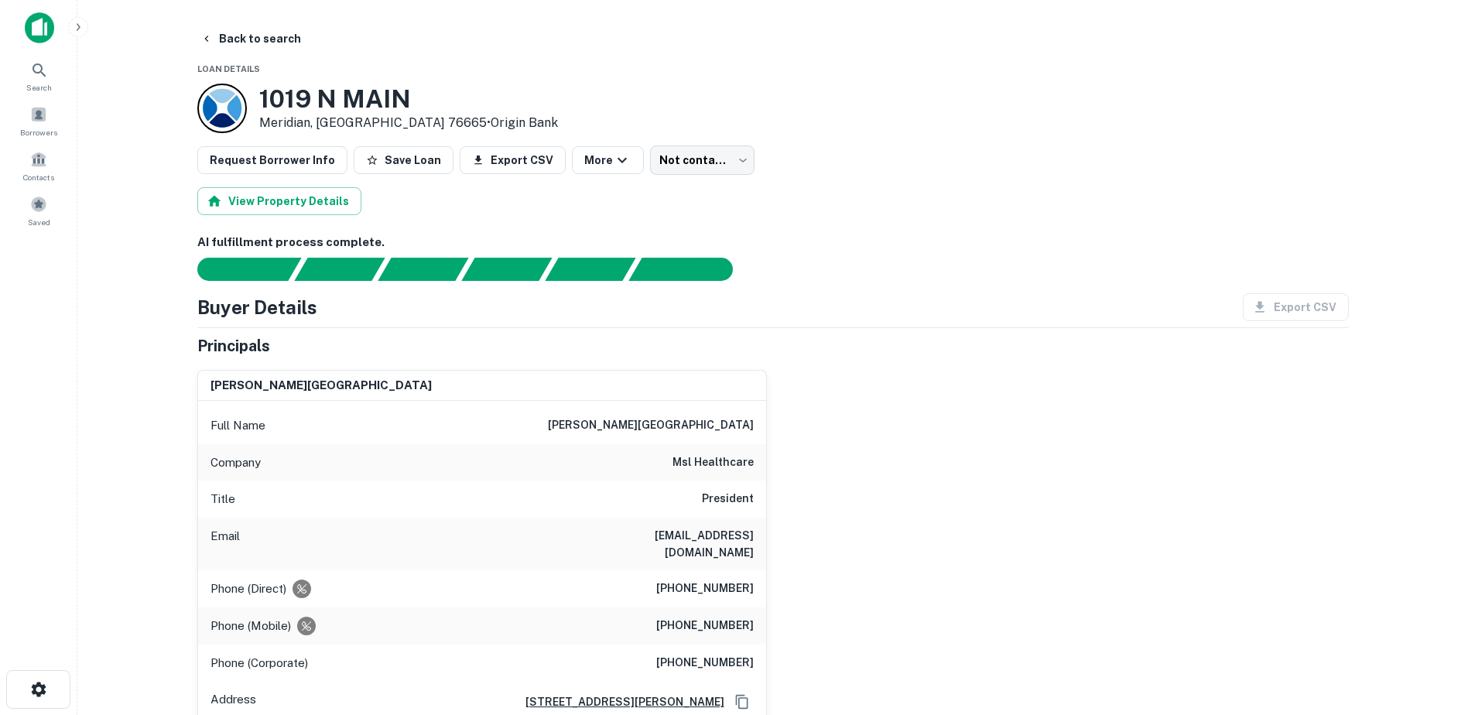
click at [450, 431] on div "Full Name [PERSON_NAME][GEOGRAPHIC_DATA]" at bounding box center [482, 425] width 568 height 37
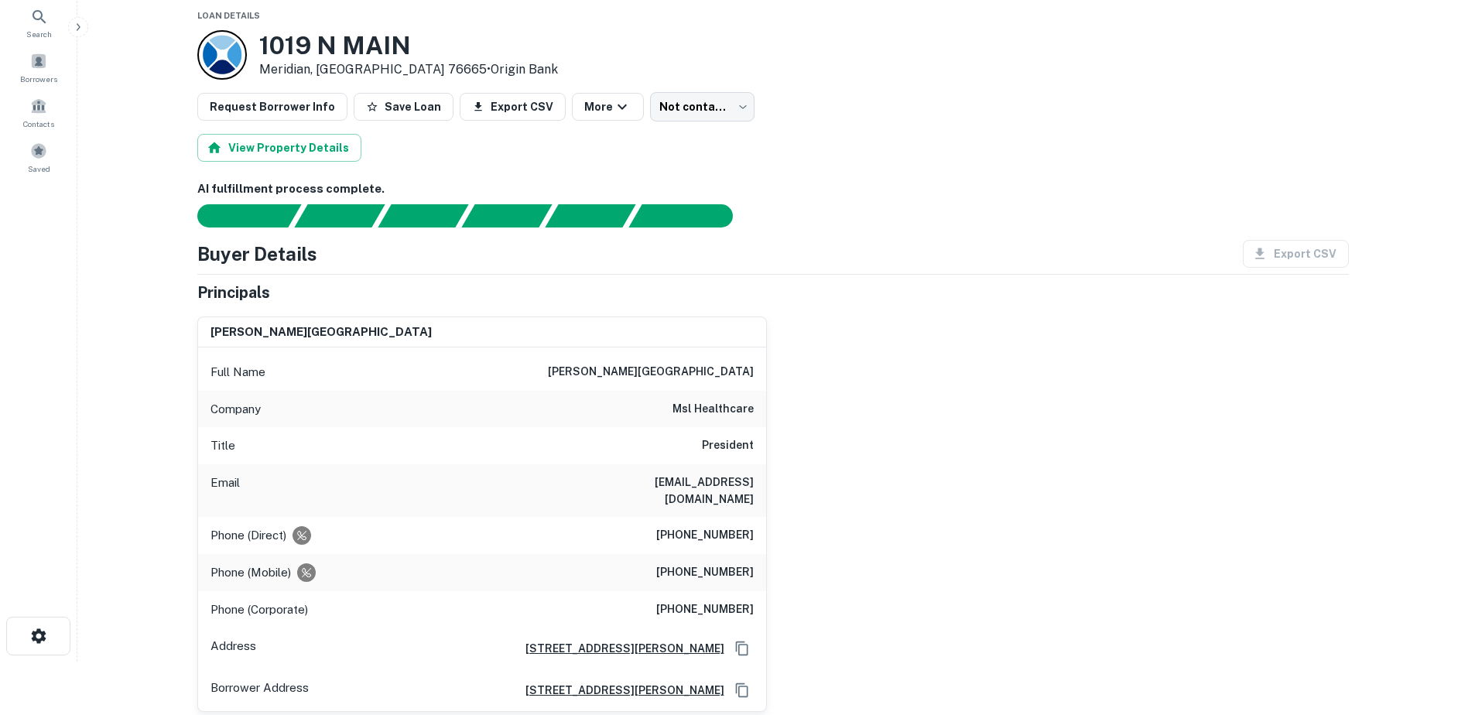
scroll to position [77, 0]
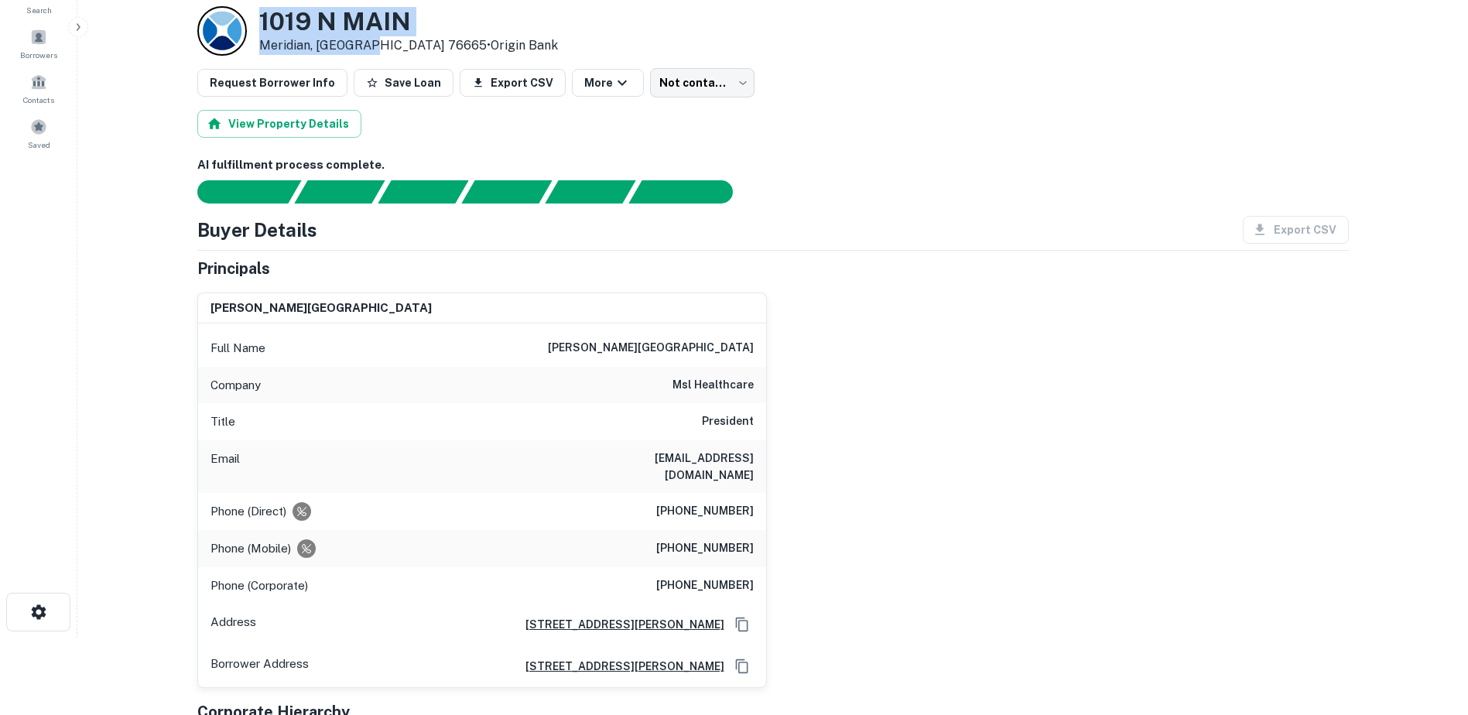
drag, startPoint x: 371, startPoint y: 51, endPoint x: 258, endPoint y: 20, distance: 117.9
click at [258, 20] on div "[STREET_ADDRESS] • Origin Bank" at bounding box center [377, 31] width 361 height 50
copy div "[STREET_ADDRESS]"
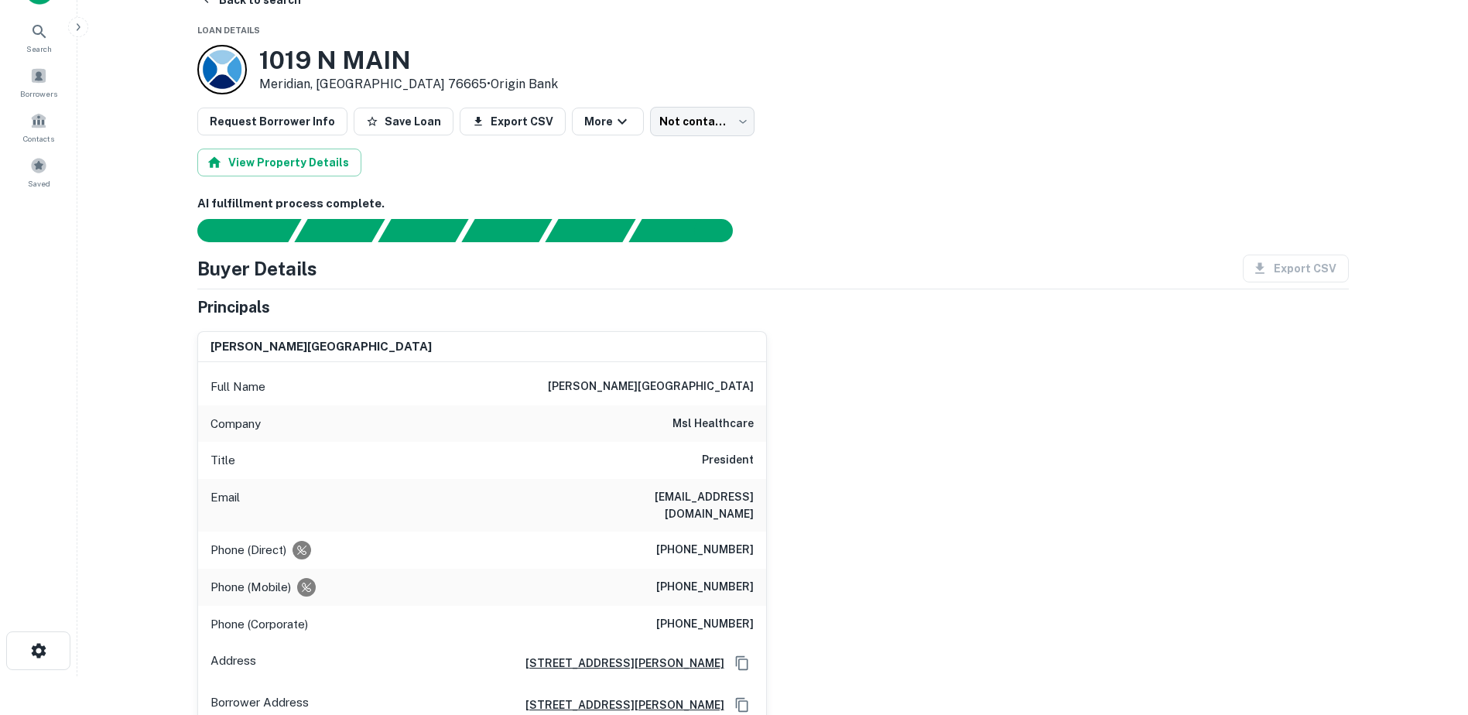
scroll to position [0, 0]
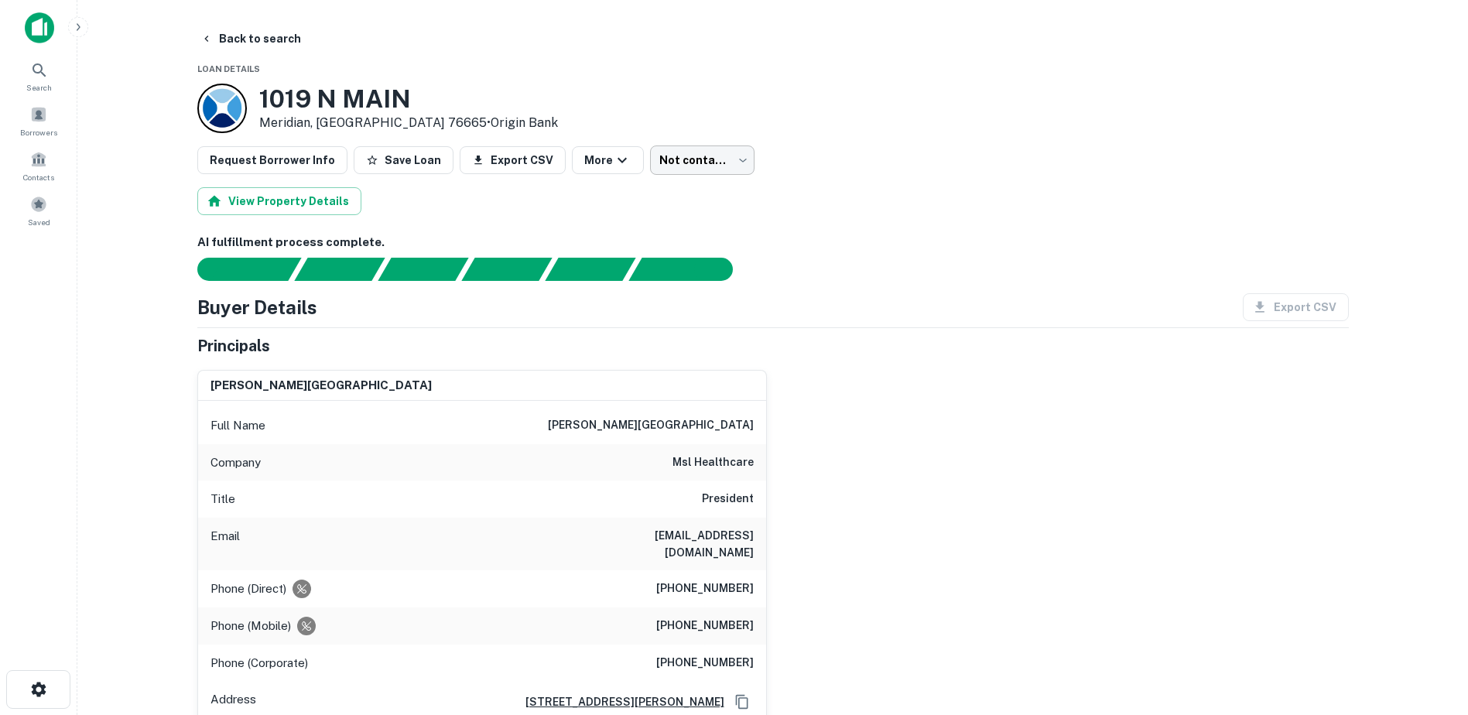
click at [684, 163] on body "Search Borrowers Contacts Saved Back to search Loan Details 1019 N MAIN Meridia…" at bounding box center [734, 357] width 1468 height 715
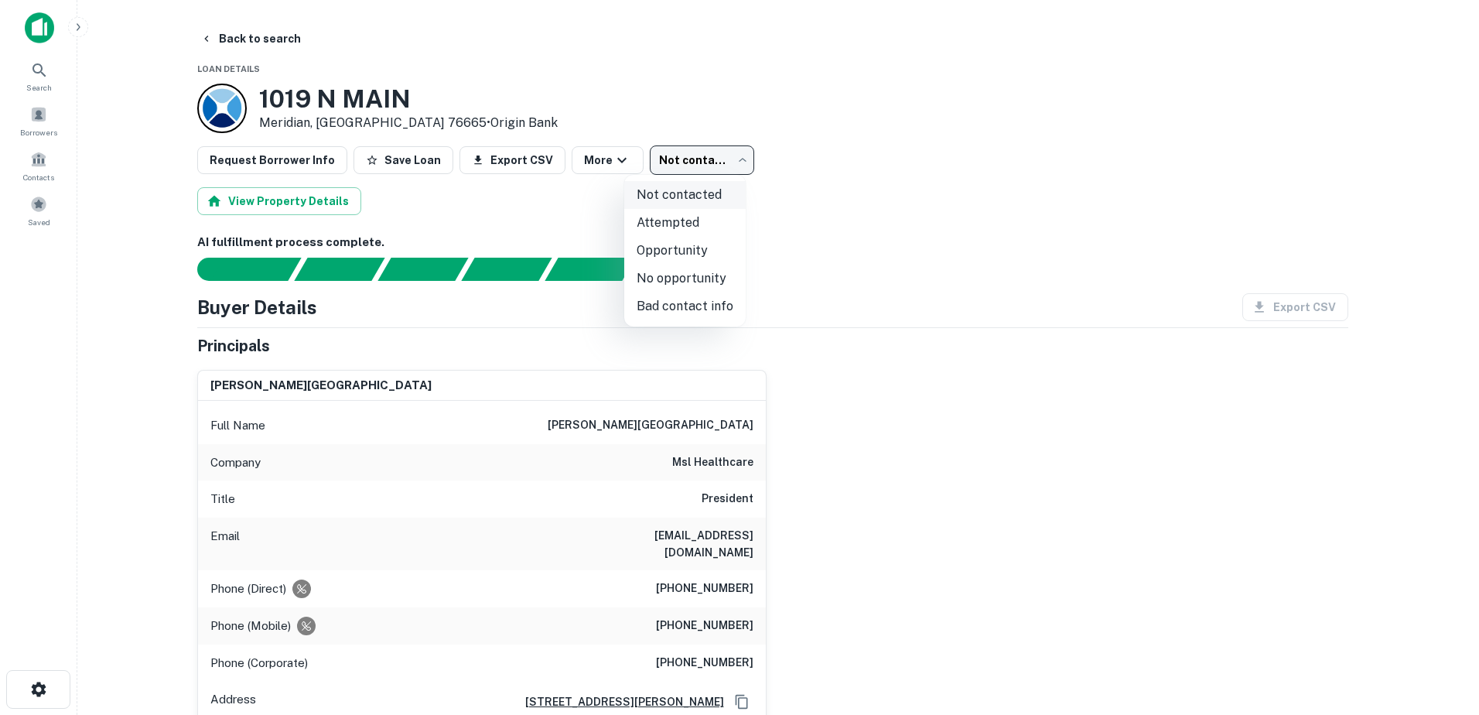
click at [702, 213] on li "Attempted" at bounding box center [684, 223] width 121 height 28
type input "*********"
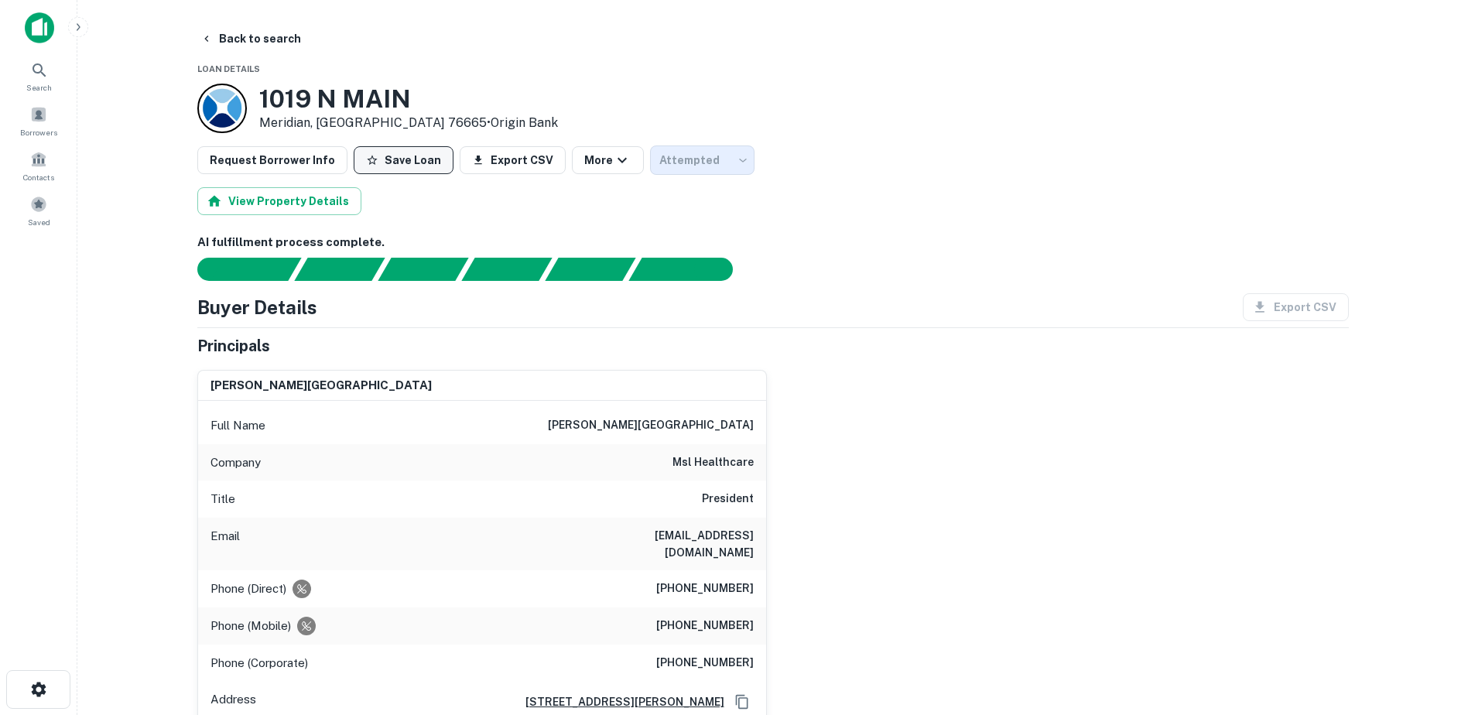
click at [412, 166] on button "Save Loan" at bounding box center [404, 160] width 100 height 28
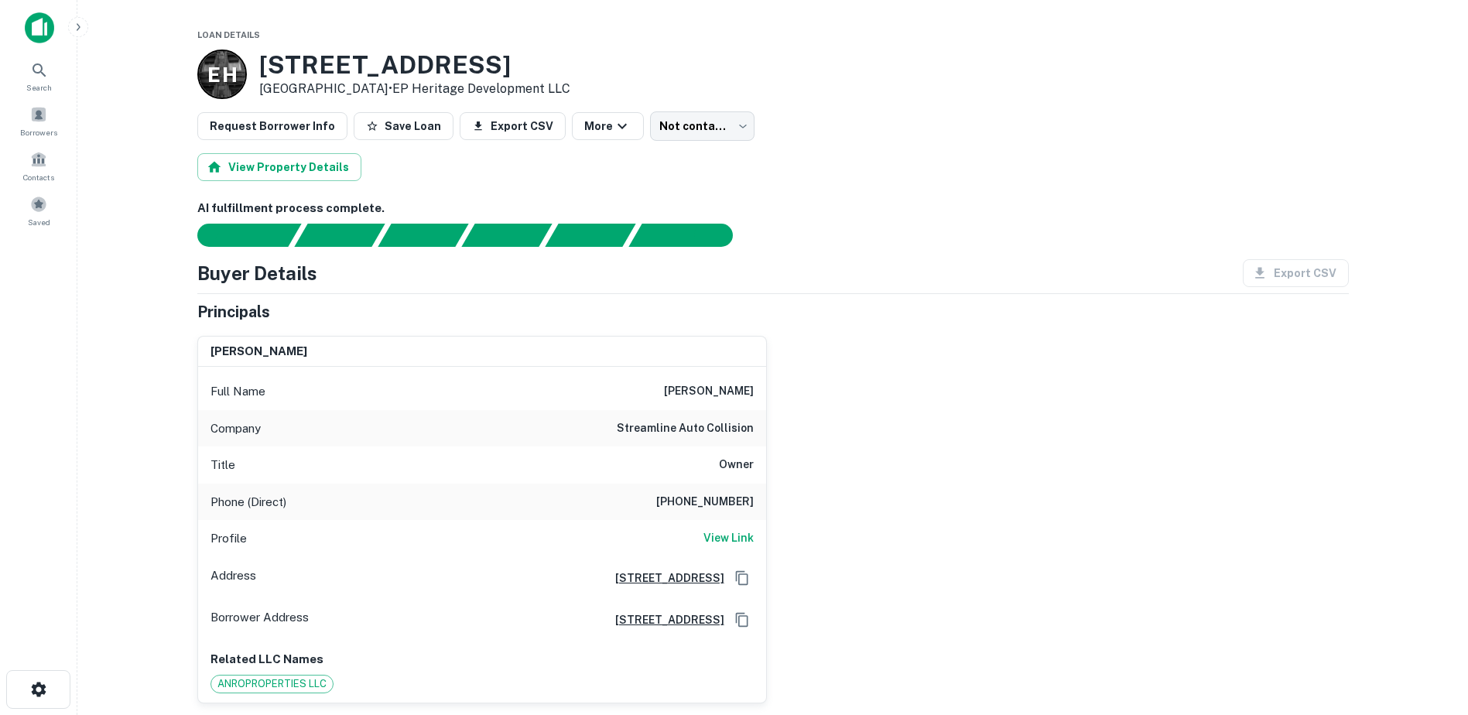
drag, startPoint x: 526, startPoint y: 69, endPoint x: 264, endPoint y: 71, distance: 262.3
click at [264, 71] on h3 "[STREET_ADDRESS]" at bounding box center [414, 64] width 311 height 29
copy h3 "[STREET_ADDRESS]"
click at [786, 54] on div "E H [STREET_ADDRESS] • EP Heritage Development LLC" at bounding box center [772, 75] width 1151 height 50
click at [723, 539] on h6 "View Link" at bounding box center [728, 537] width 50 height 17
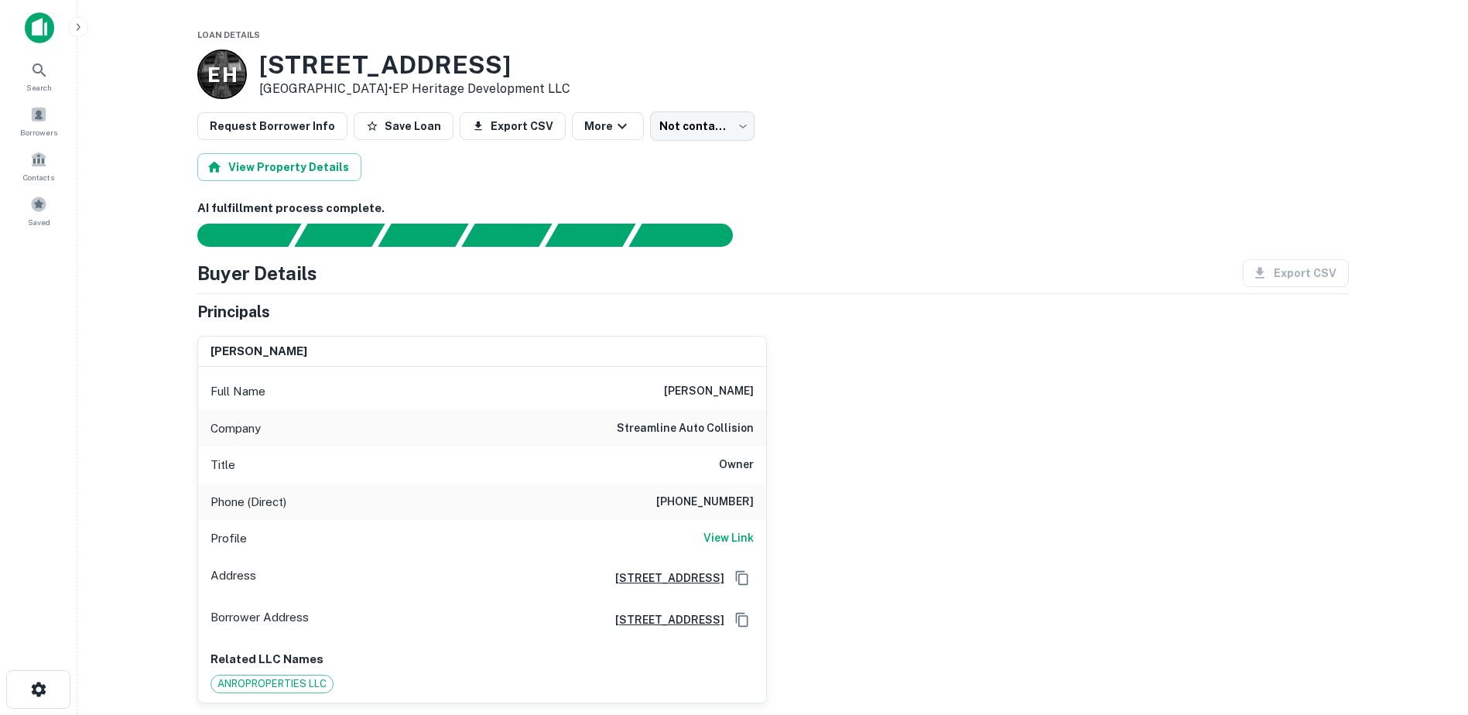
drag, startPoint x: 577, startPoint y: 62, endPoint x: 275, endPoint y: 71, distance: 301.9
click at [378, 63] on div "E H [STREET_ADDRESS] • EP Heritage Development LLC" at bounding box center [772, 75] width 1151 height 50
drag, startPoint x: 275, startPoint y: 71, endPoint x: 264, endPoint y: 71, distance: 11.6
click at [264, 71] on h3 "[STREET_ADDRESS]" at bounding box center [414, 64] width 311 height 29
click at [263, 72] on h3 "[STREET_ADDRESS]" at bounding box center [414, 64] width 311 height 29
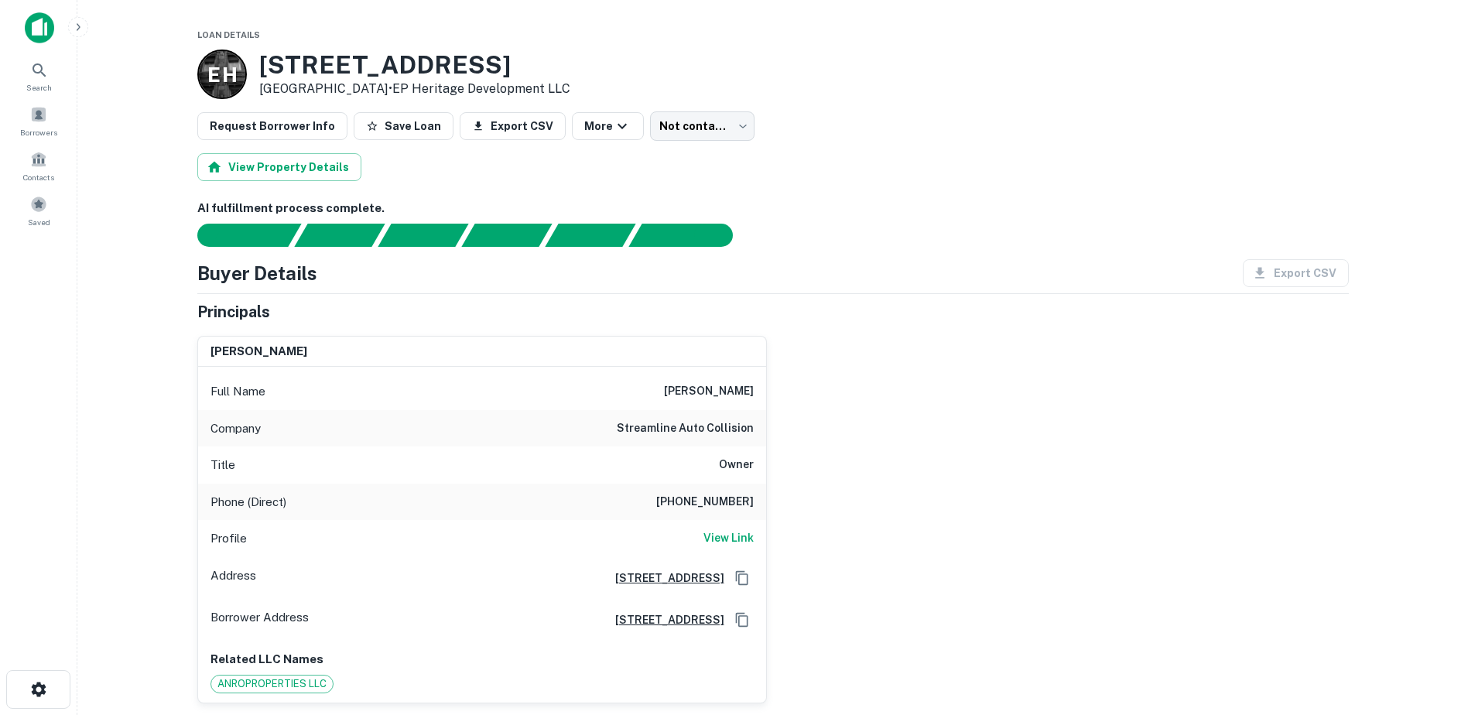
drag, startPoint x: 590, startPoint y: 57, endPoint x: 256, endPoint y: 62, distance: 333.5
click at [256, 62] on div "E H [STREET_ADDRESS] • EP Heritage Development LLC" at bounding box center [772, 75] width 1151 height 50
copy h3 "[STREET_ADDRESS]"
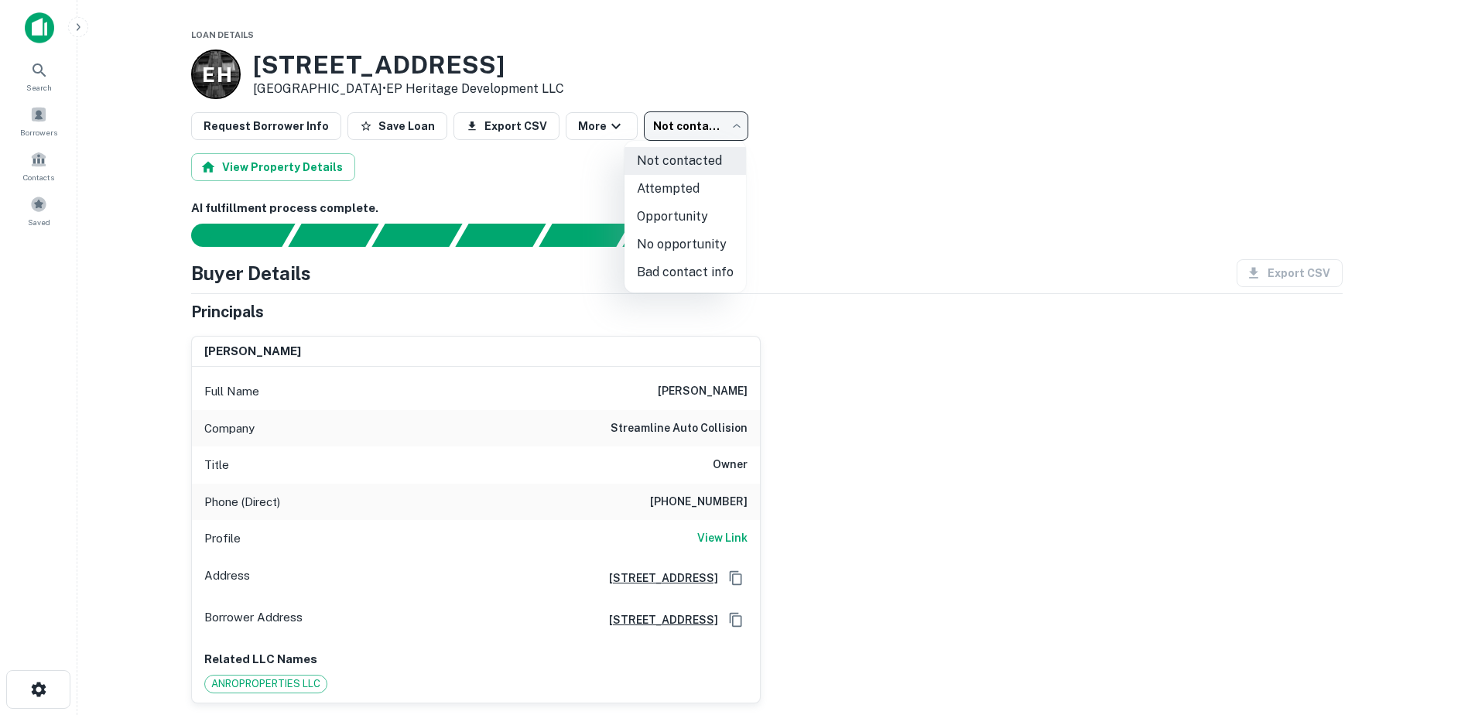
click at [705, 124] on body "Search Borrowers Contacts Saved Loan Details E H 12222 Pine Springs Dr El Paso,…" at bounding box center [734, 357] width 1468 height 715
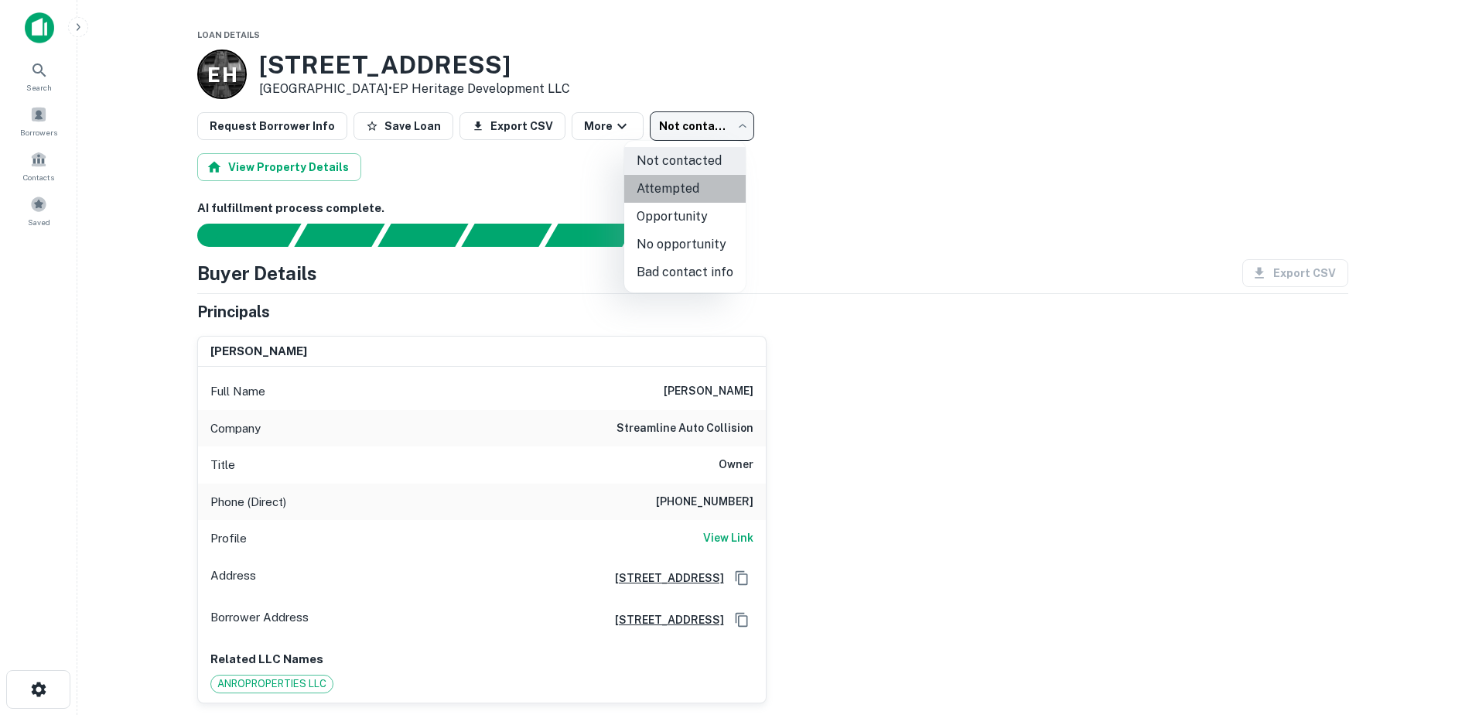
click at [688, 186] on li "Attempted" at bounding box center [684, 189] width 121 height 28
type input "*********"
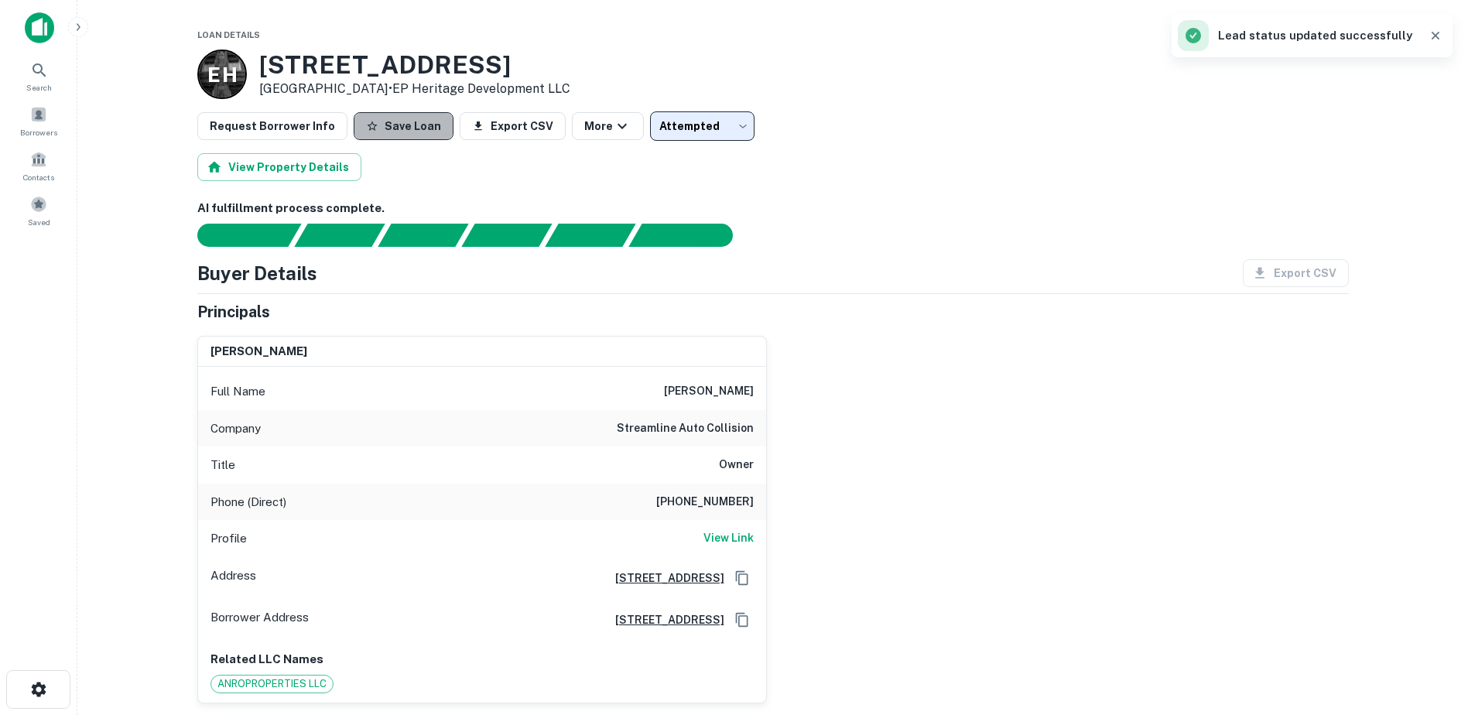
click at [396, 112] on button "Save Loan" at bounding box center [404, 126] width 100 height 28
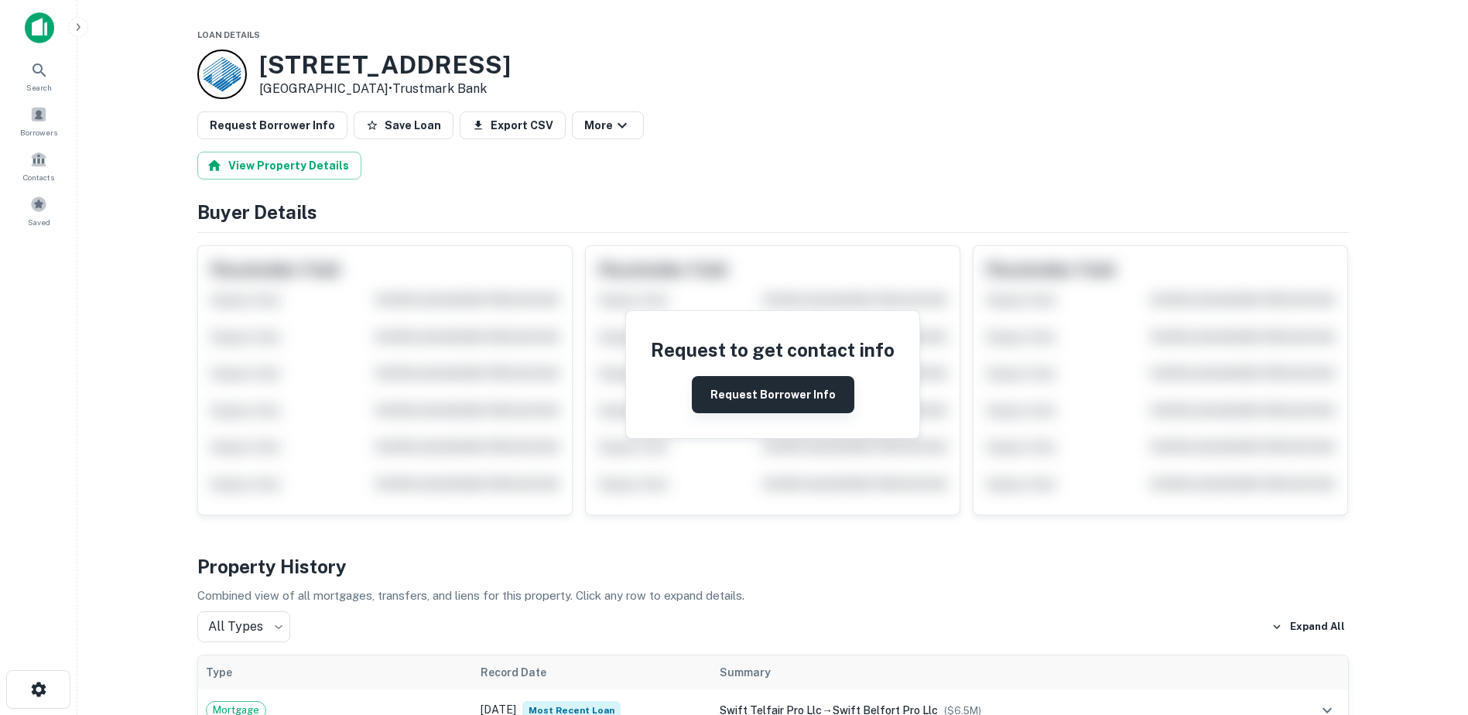
click at [738, 391] on button "Request Borrower Info" at bounding box center [773, 394] width 162 height 37
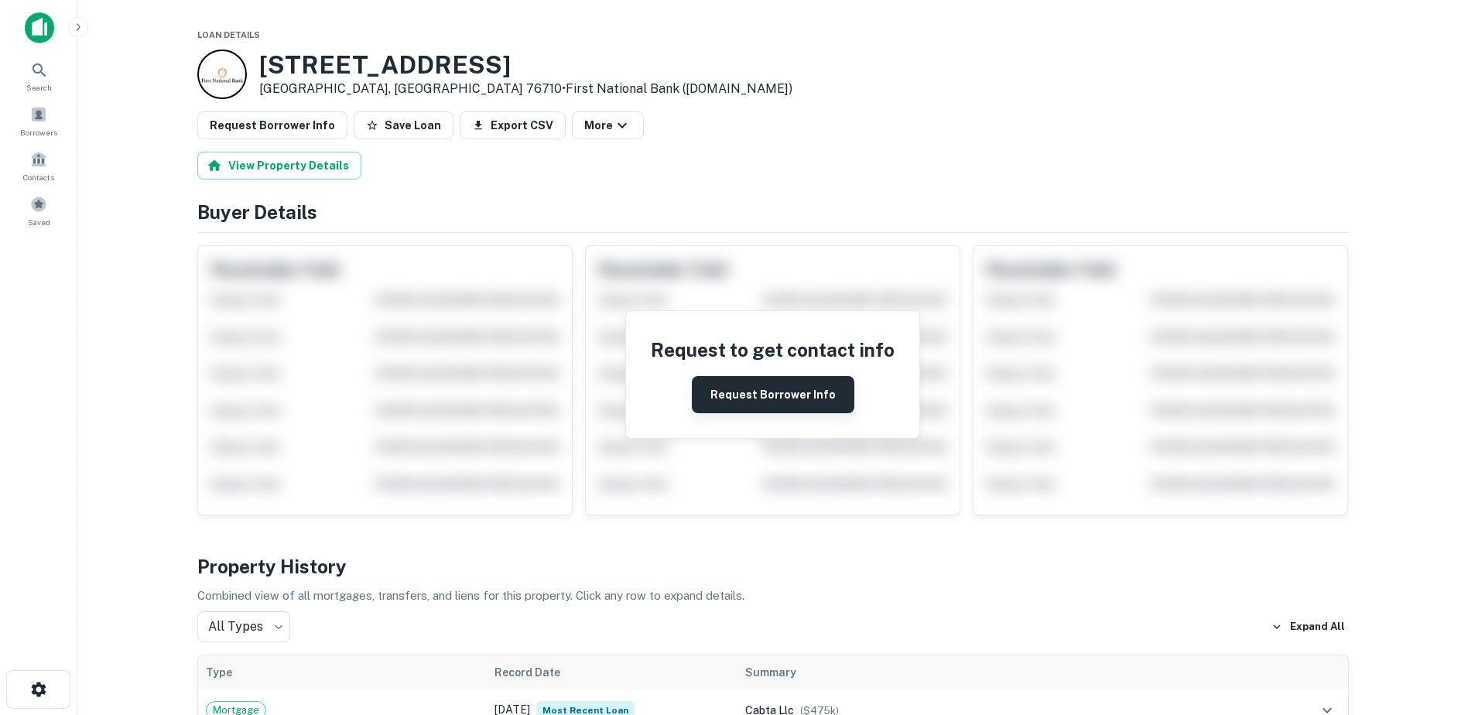
click at [795, 395] on button "Request Borrower Info" at bounding box center [773, 394] width 162 height 37
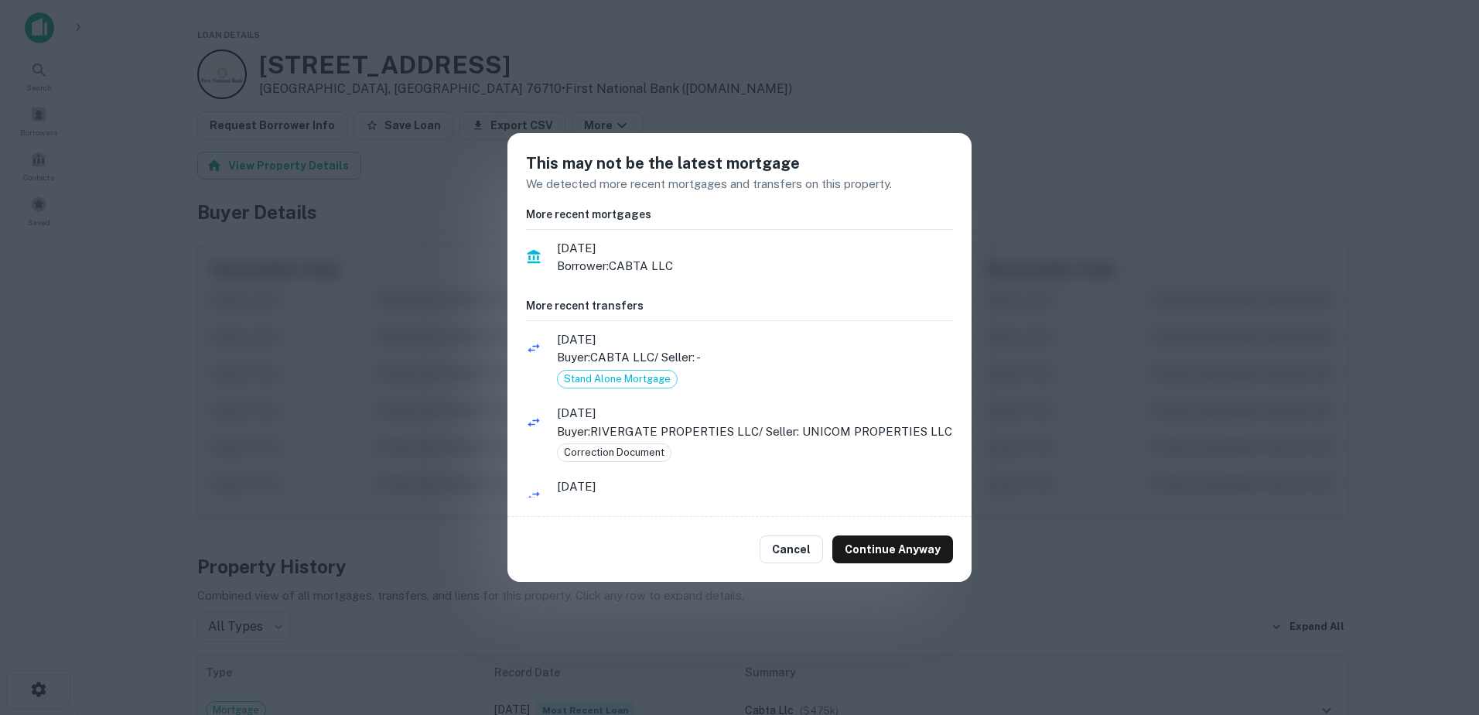
drag, startPoint x: 788, startPoint y: 546, endPoint x: 788, endPoint y: 532, distance: 13.9
click at [788, 546] on button "Cancel" at bounding box center [791, 549] width 63 height 28
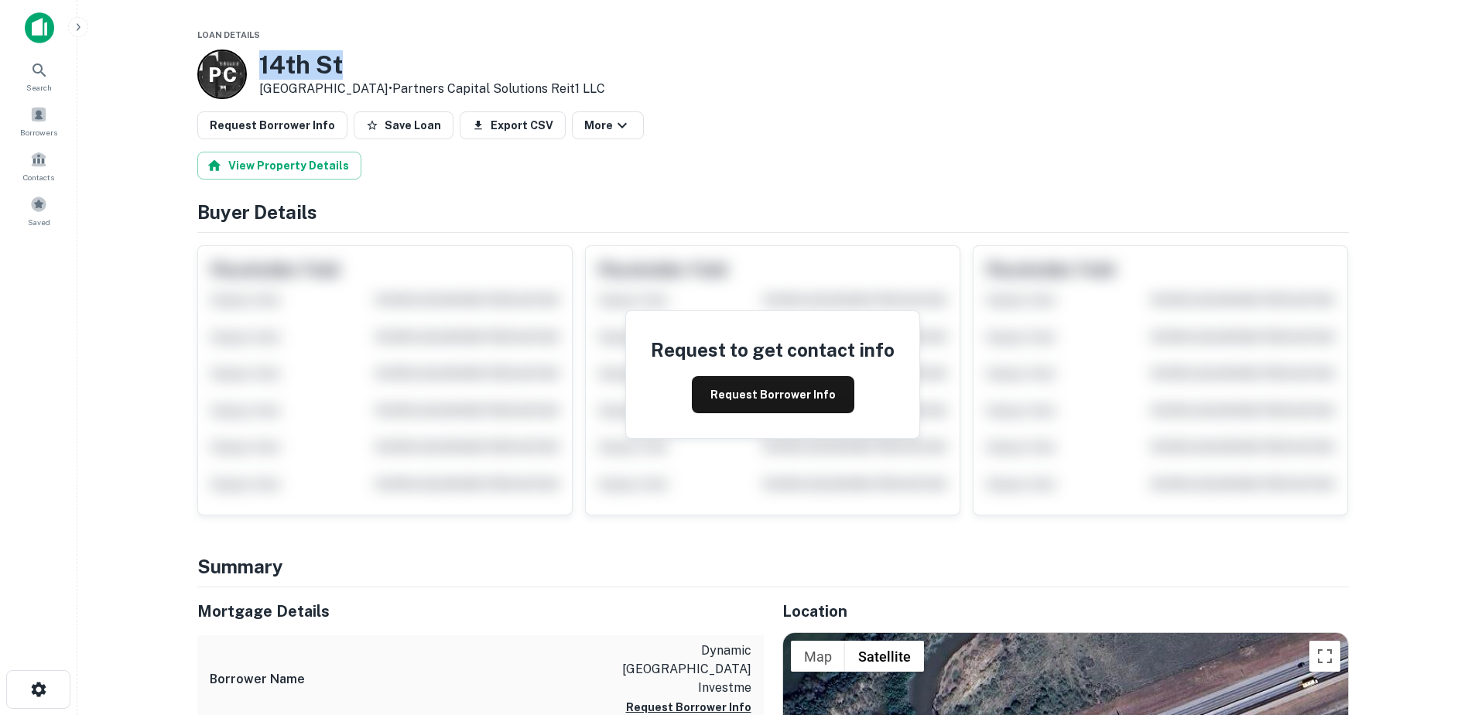
drag, startPoint x: 392, startPoint y: 65, endPoint x: 229, endPoint y: 66, distance: 163.2
click at [229, 66] on div "P C 14th St Brownsville, TX 78521 • Partners Capital Solutions Reit1 LLC" at bounding box center [401, 75] width 408 height 50
drag, startPoint x: 229, startPoint y: 66, endPoint x: 840, endPoint y: 90, distance: 611.6
click at [840, 90] on div "P C 14th St Brownsville, TX 78521 • Partners Capital Solutions Reit1 LLC" at bounding box center [772, 75] width 1151 height 50
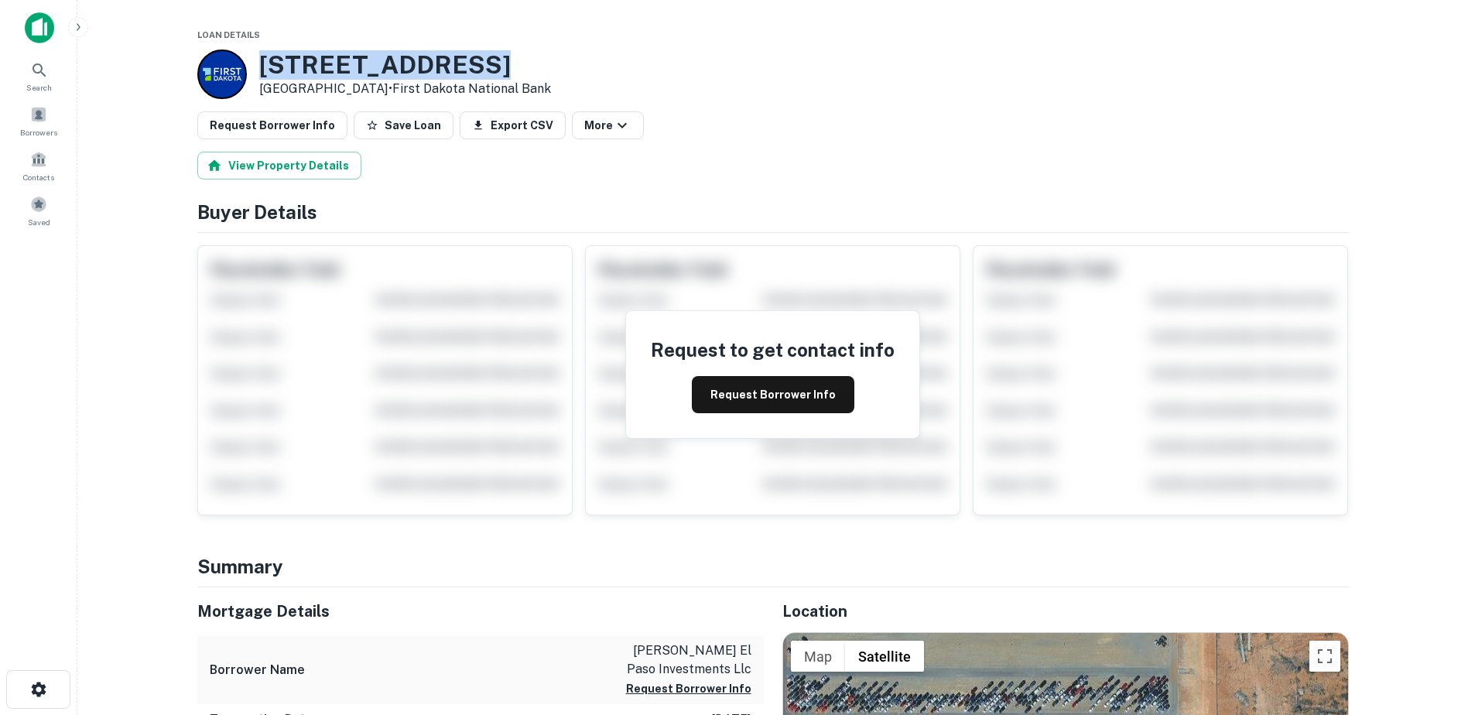
drag, startPoint x: 490, startPoint y: 50, endPoint x: 259, endPoint y: 55, distance: 230.6
click at [259, 55] on h3 "14751 Marina Ave" at bounding box center [405, 64] width 292 height 29
copy h3 "14751 Marina Ave"
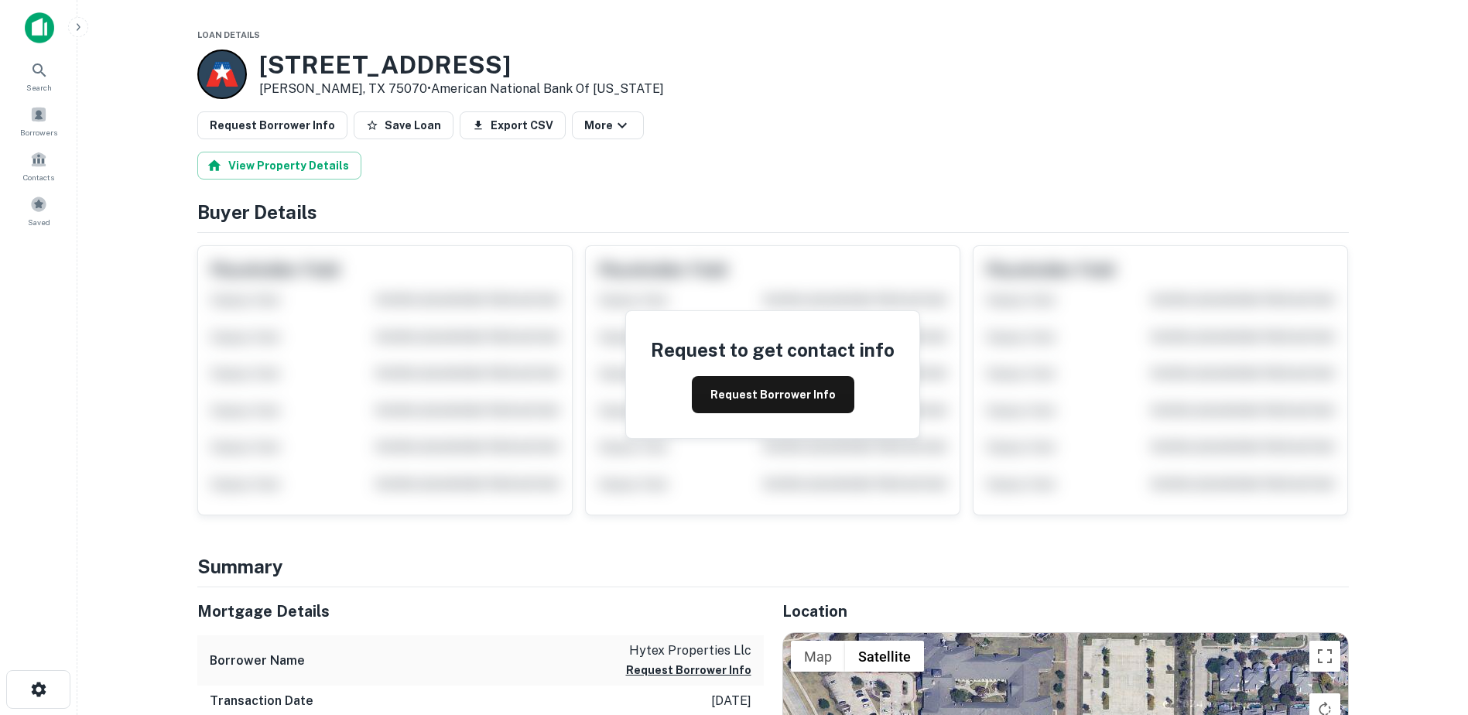
drag, startPoint x: 547, startPoint y: 56, endPoint x: 257, endPoint y: 63, distance: 290.2
click at [257, 63] on div "7300 Eldorado Pkwy Mckinney, TX 75070 • American National Bank Of Texas" at bounding box center [430, 75] width 466 height 50
copy h3 "7300 Eldorado Pkwy"
click at [763, 395] on button "Request Borrower Info" at bounding box center [773, 394] width 162 height 37
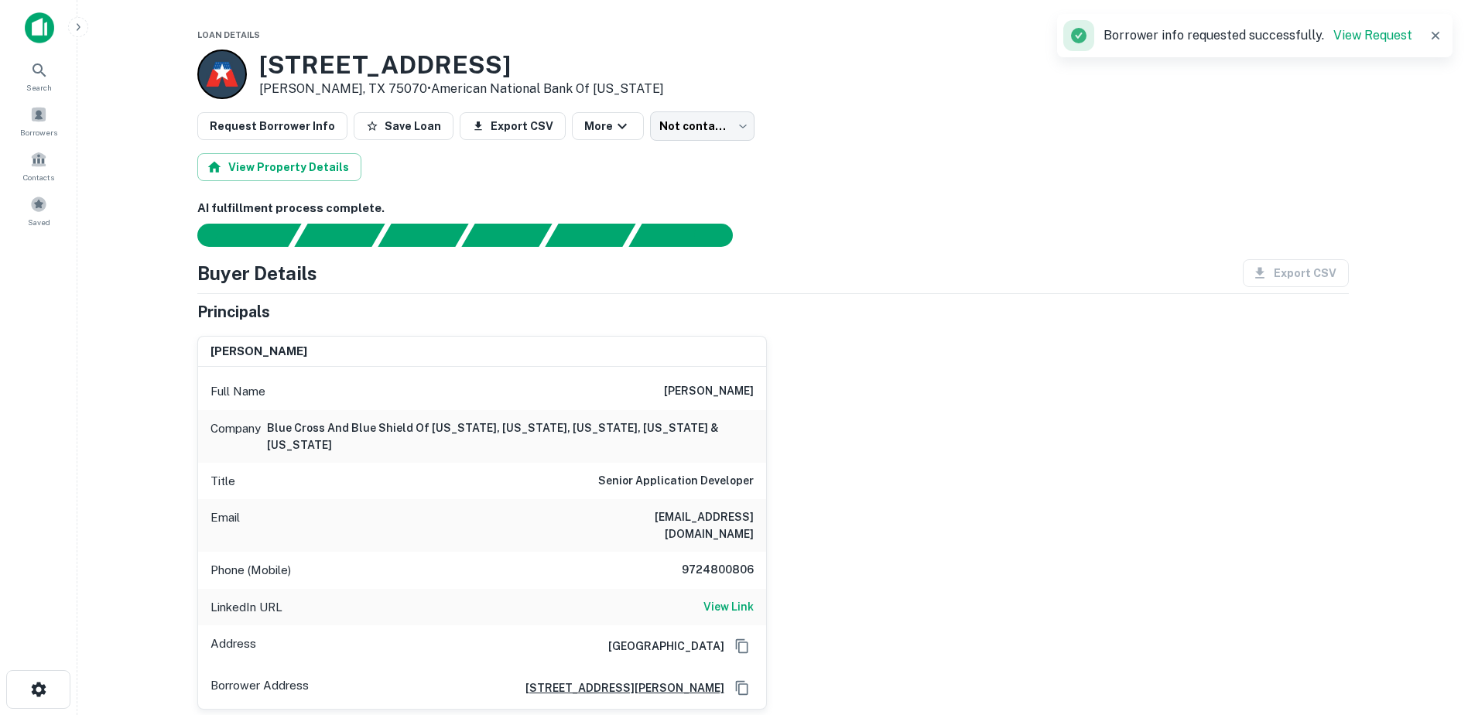
click at [796, 336] on div "padma kosuri Full Name padma kosuri Company blue cross and blue shield of illin…" at bounding box center [767, 516] width 1164 height 387
click at [689, 128] on body "Search Borrowers Contacts Saved Loan Details 7300 Eldorado Pkwy Mckinney, TX 75…" at bounding box center [734, 357] width 1468 height 715
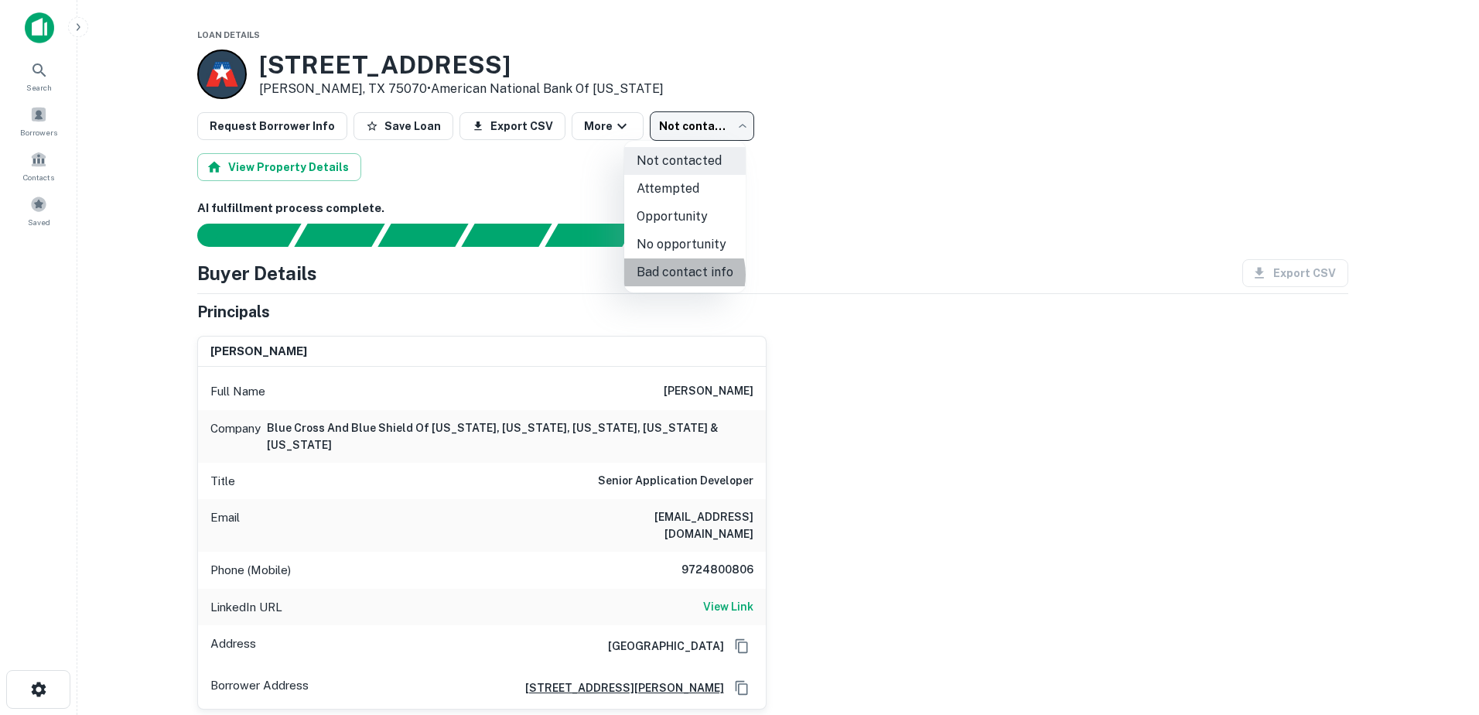
click at [677, 275] on li "Bad contact info" at bounding box center [684, 272] width 121 height 28
type input "**********"
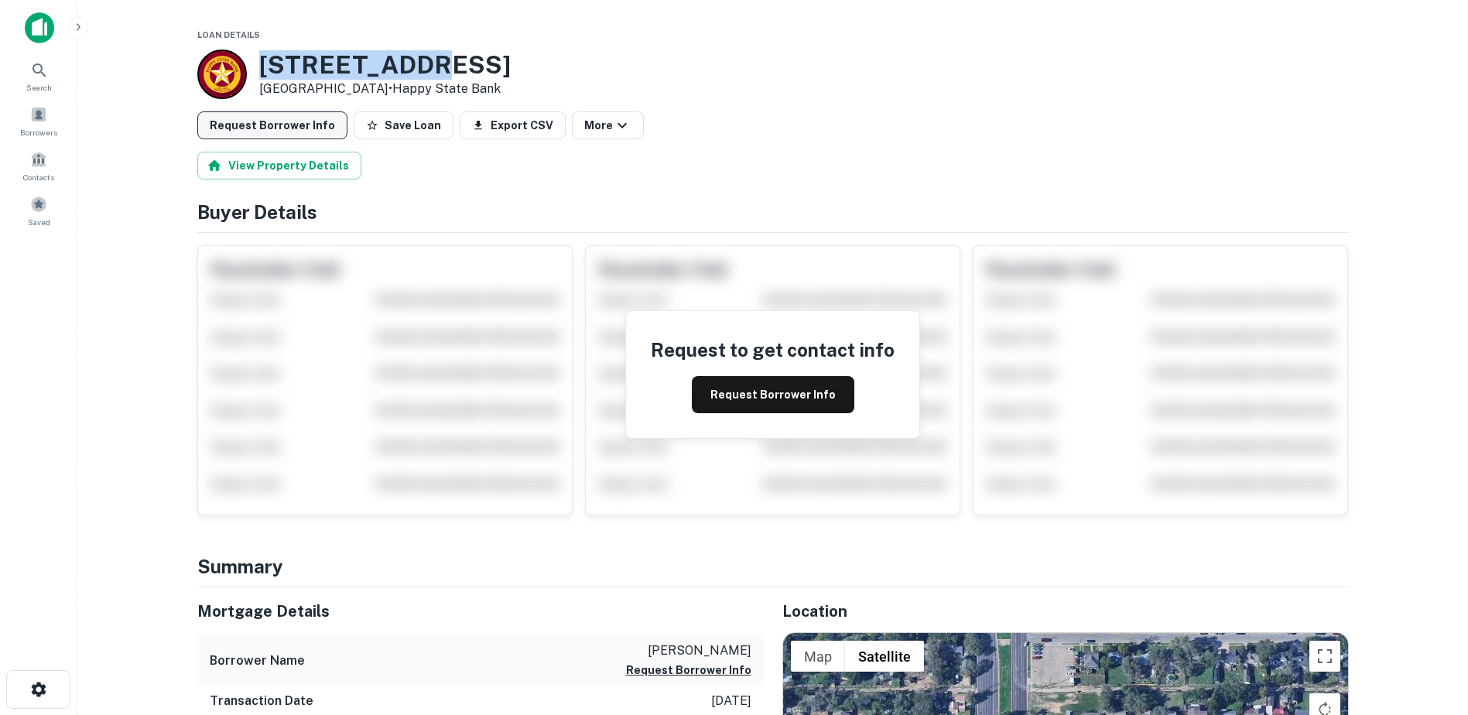
drag, startPoint x: 433, startPoint y: 68, endPoint x: 240, endPoint y: 115, distance: 199.1
click at [249, 73] on div "[STREET_ADDRESS] • Happy State Bank" at bounding box center [353, 75] width 313 height 50
copy div "[STREET_ADDRESS]"
click at [815, 394] on button "Request Borrower Info" at bounding box center [773, 394] width 162 height 37
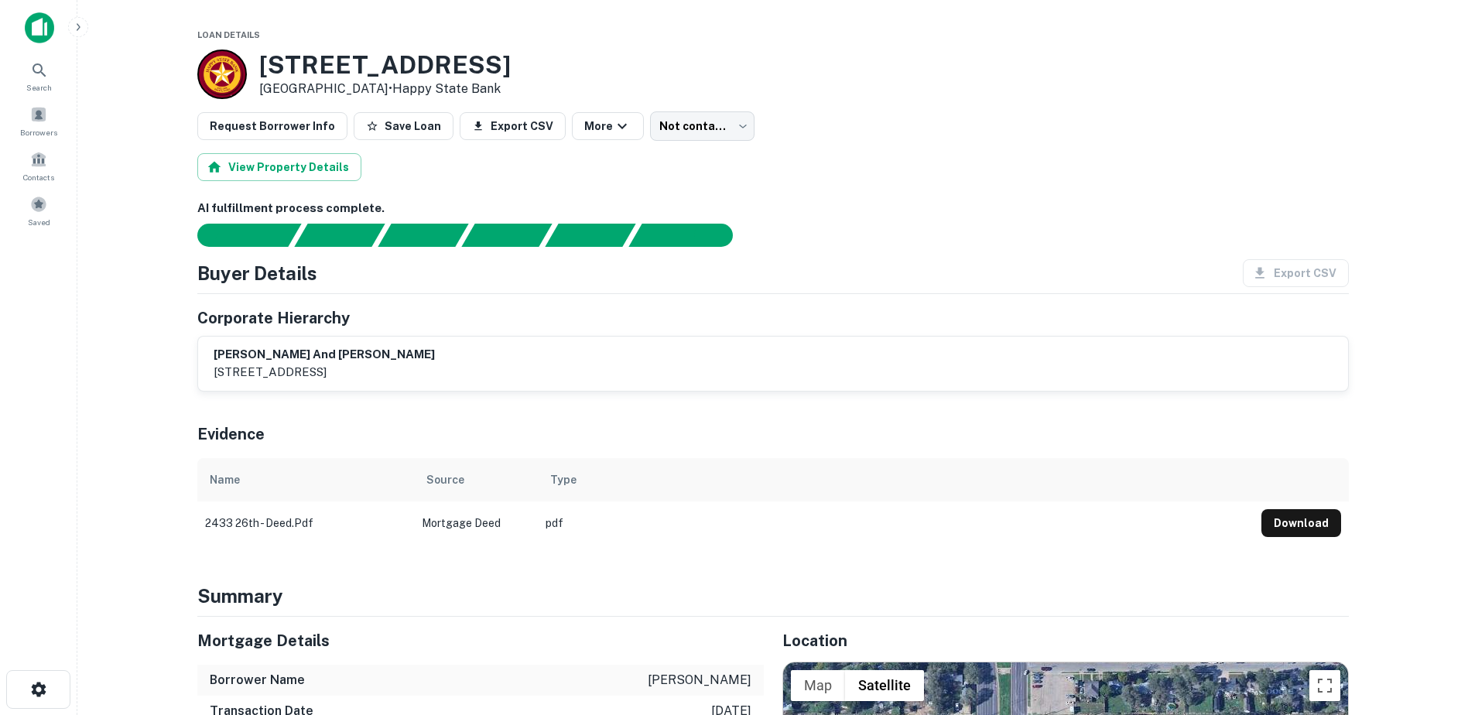
click at [357, 407] on div "Evidence" at bounding box center [772, 431] width 1151 height 54
click at [395, 377] on p "[STREET_ADDRESS]" at bounding box center [324, 372] width 221 height 19
drag, startPoint x: 307, startPoint y: 162, endPoint x: 312, endPoint y: 197, distance: 35.1
drag, startPoint x: 1259, startPoint y: 273, endPoint x: 784, endPoint y: 211, distance: 479.0
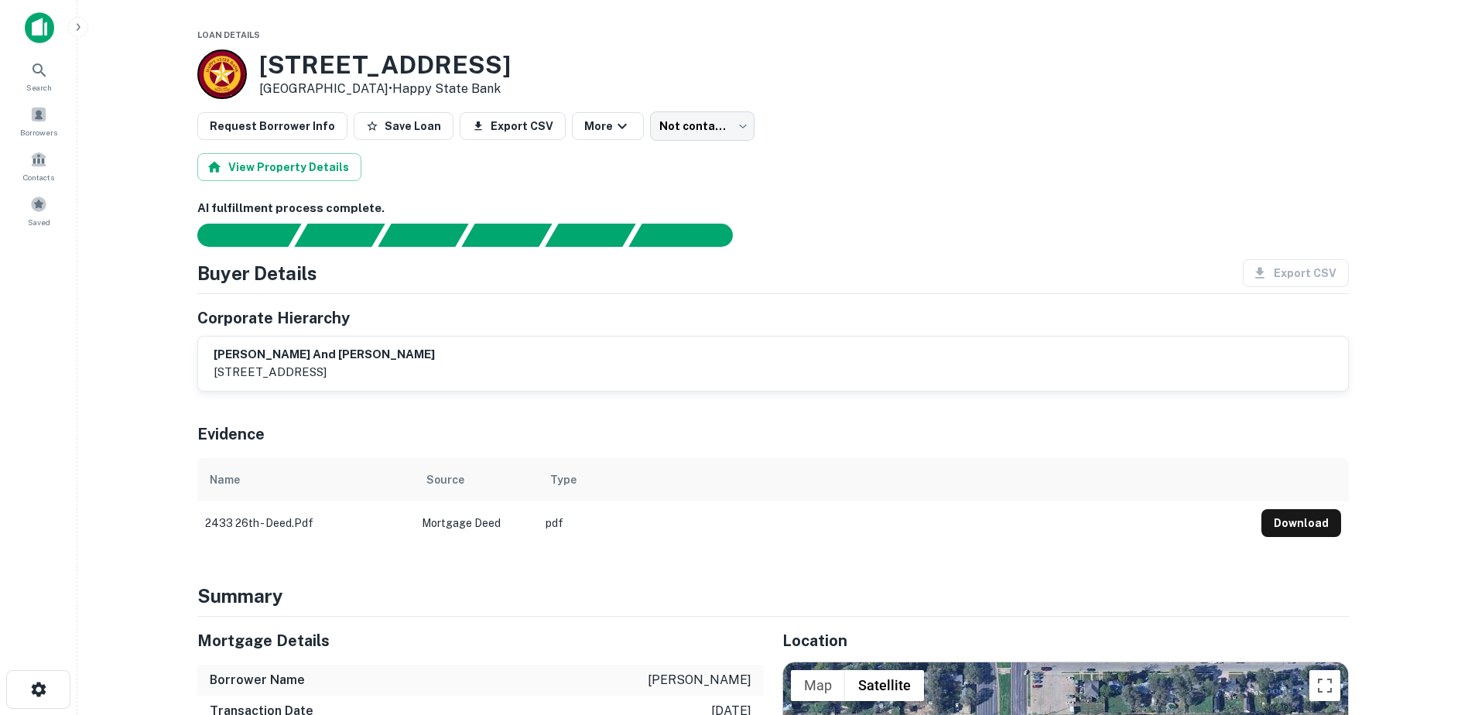
click at [1244, 264] on div "Export CSV" at bounding box center [1289, 273] width 118 height 28
drag, startPoint x: 614, startPoint y: 237, endPoint x: 419, endPoint y: 236, distance: 195.0
click at [607, 237] on div "Principals found, still searching for contact information. This may take time..." at bounding box center [590, 235] width 91 height 23
click at [295, 238] on div at bounding box center [764, 235] width 1170 height 23
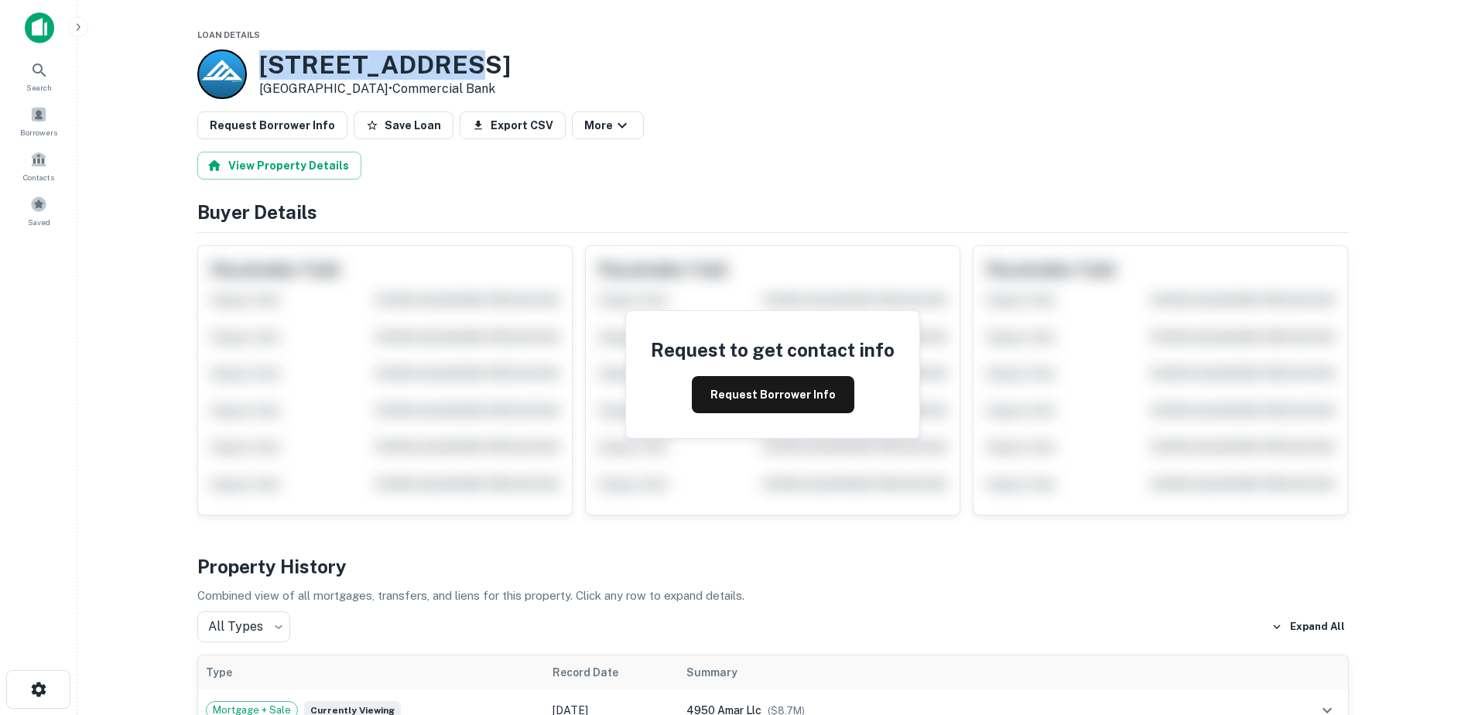
drag, startPoint x: 463, startPoint y: 60, endPoint x: 259, endPoint y: 73, distance: 203.9
click at [259, 73] on h3 "[STREET_ADDRESS]" at bounding box center [384, 64] width 251 height 29
copy h3 "[STREET_ADDRESS]"
click at [760, 404] on button "Request Borrower Info" at bounding box center [773, 394] width 162 height 37
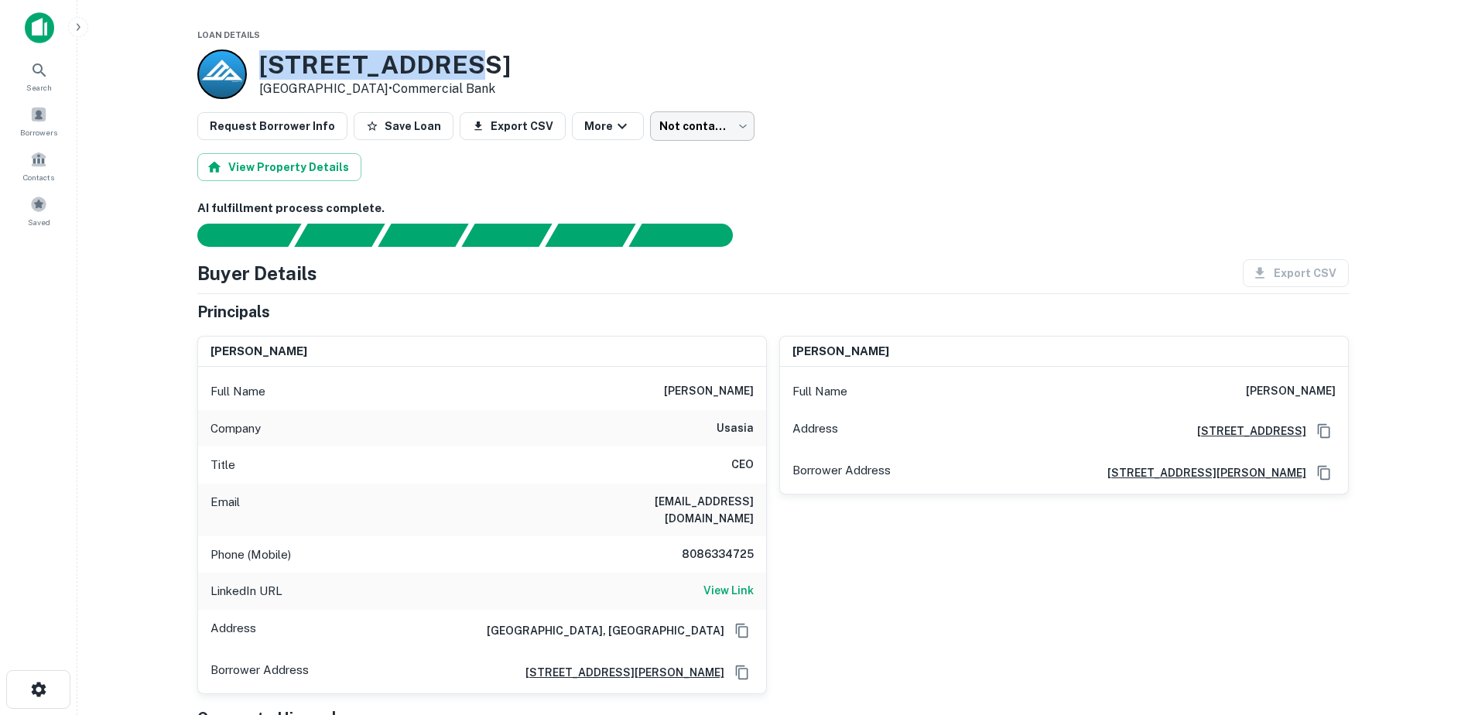
click at [683, 128] on body "Search Borrowers Contacts Saved Loan Details [STREET_ADDRESS] • Commercial Bank…" at bounding box center [734, 357] width 1468 height 715
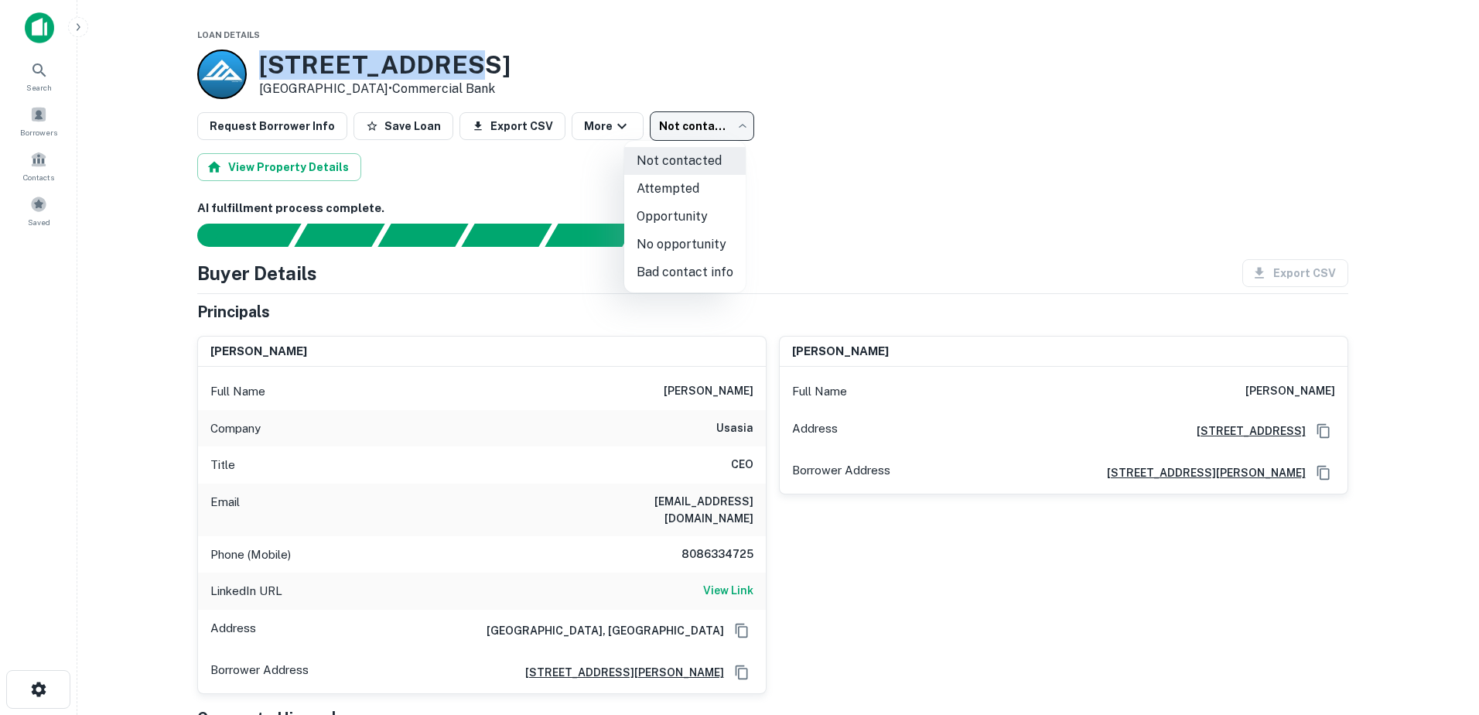
click at [709, 268] on li "Bad contact info" at bounding box center [684, 272] width 121 height 28
type input "**********"
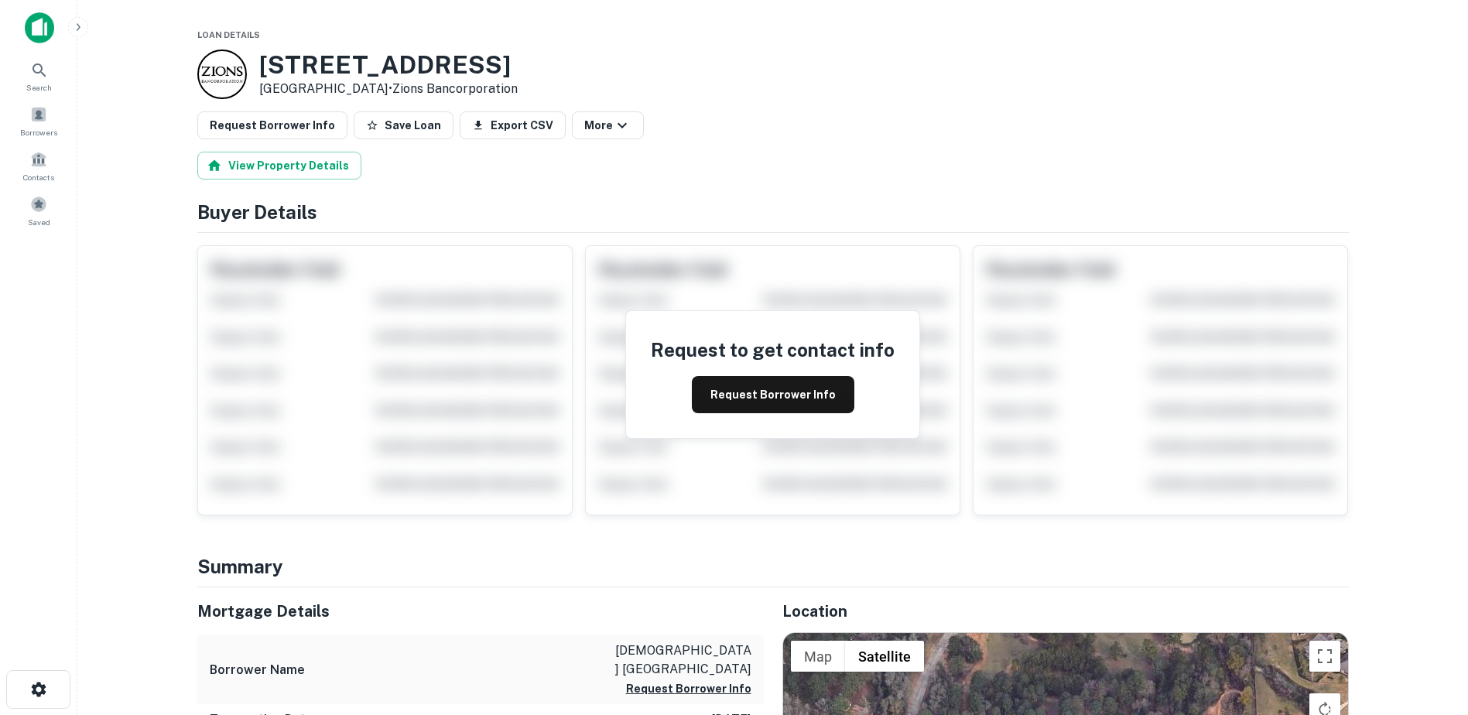
drag, startPoint x: 573, startPoint y: 68, endPoint x: 264, endPoint y: 50, distance: 310.0
click at [264, 50] on div "[STREET_ADDRESS] • Zions Bancorporation" at bounding box center [772, 75] width 1151 height 50
copy h3 "1 Stonebridge Church Dr"
click at [772, 403] on button "Request Borrower Info" at bounding box center [773, 394] width 162 height 37
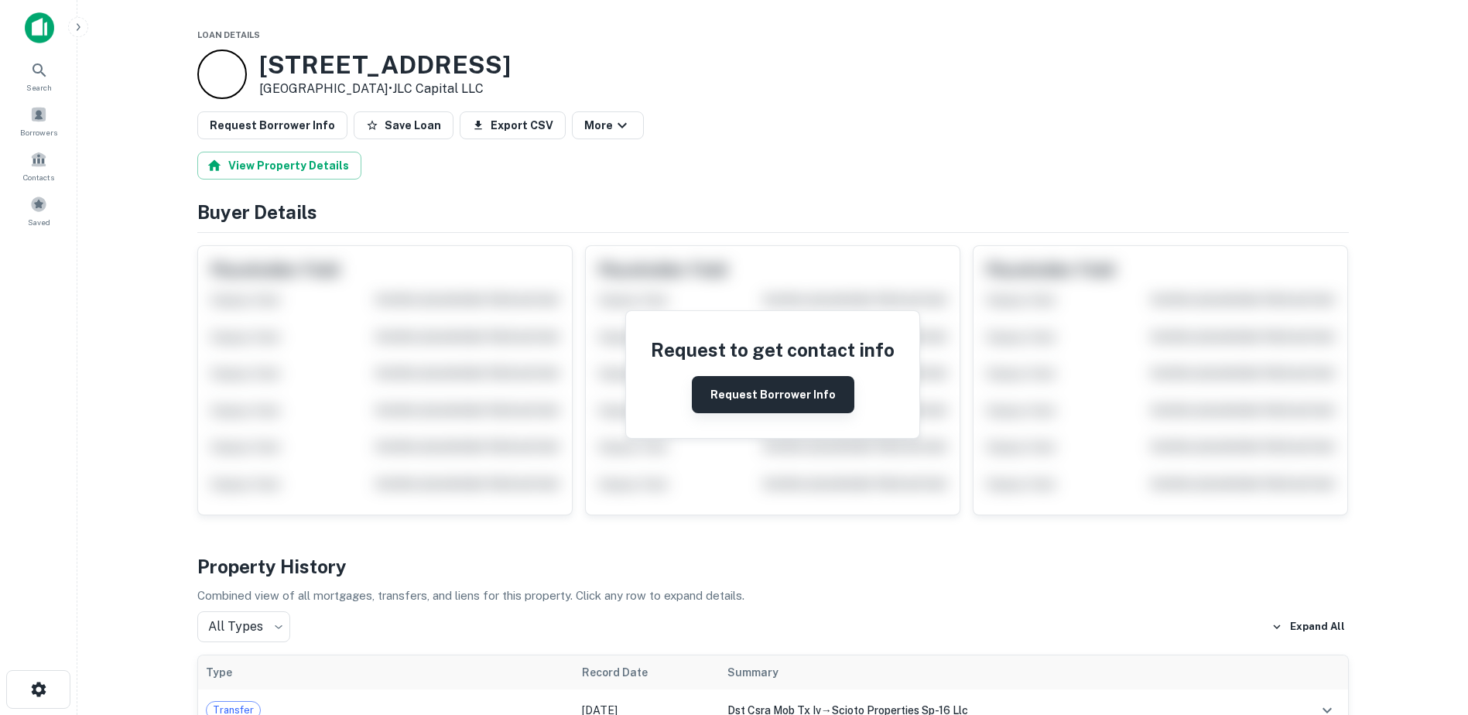
click at [751, 410] on button "Request Borrower Info" at bounding box center [773, 394] width 162 height 37
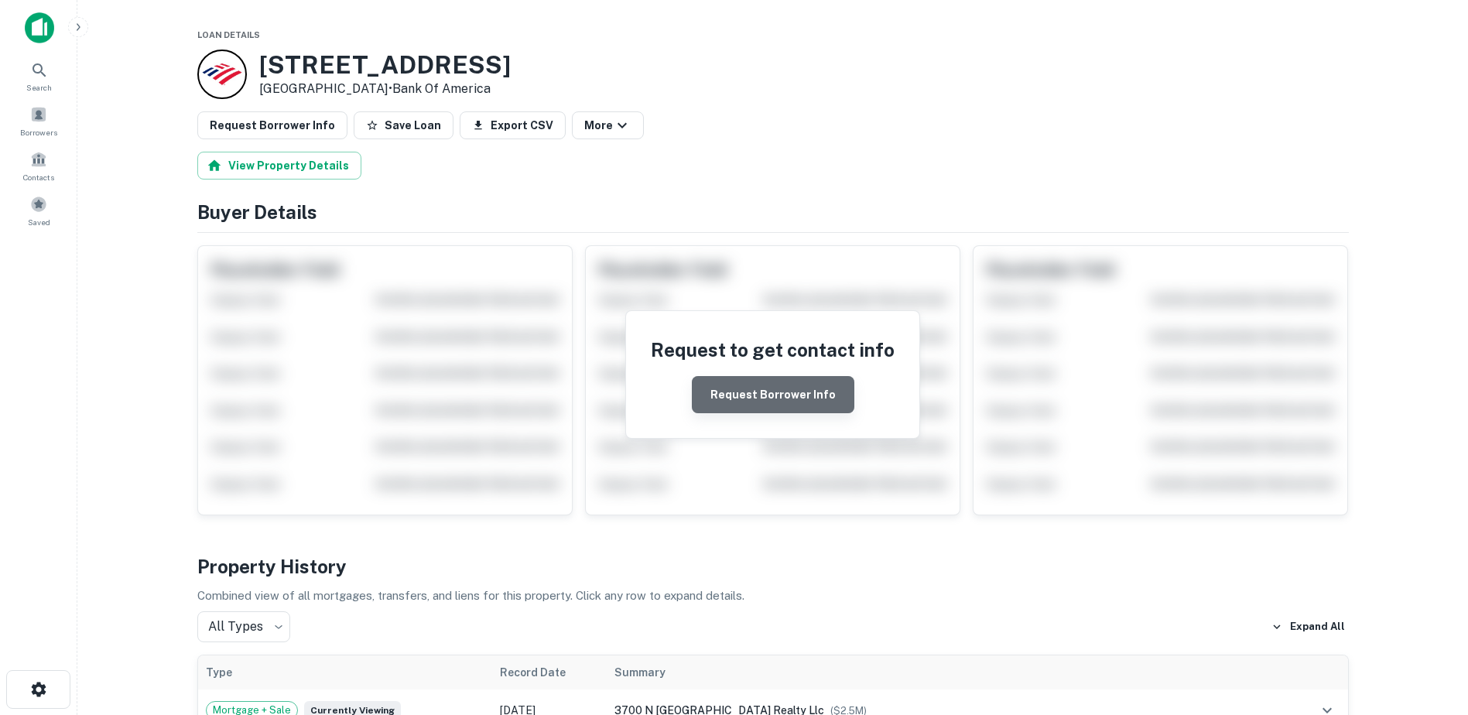
click at [787, 395] on button "Request Borrower Info" at bounding box center [773, 394] width 162 height 37
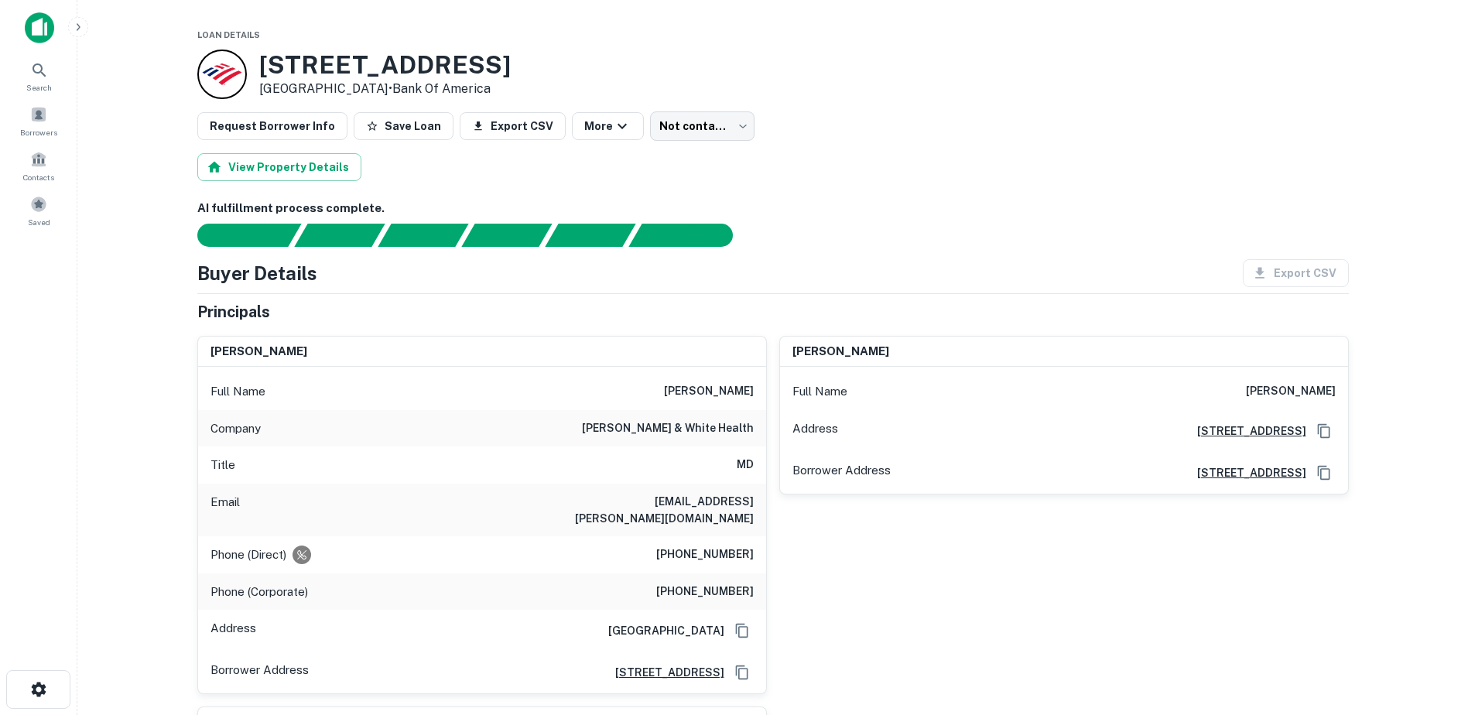
drag, startPoint x: 519, startPoint y: 59, endPoint x: 266, endPoint y: 73, distance: 253.4
click at [266, 73] on div "3700 N Tarrant Pkwy Fort Worth, TX 76244 • Bank Of America" at bounding box center [772, 75] width 1151 height 50
copy h3 "3700 N Tarrant Pkwy"
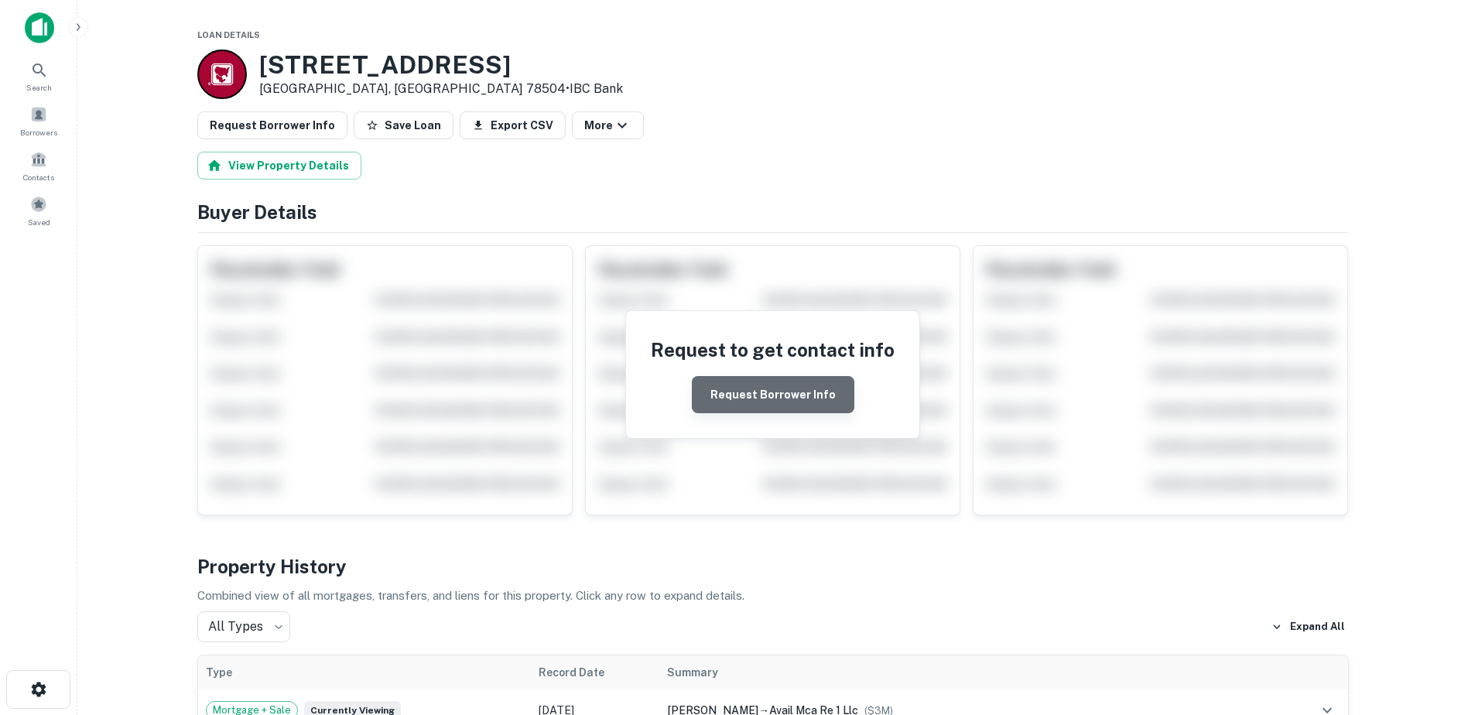
click at [796, 394] on button "Request Borrower Info" at bounding box center [773, 394] width 162 height 37
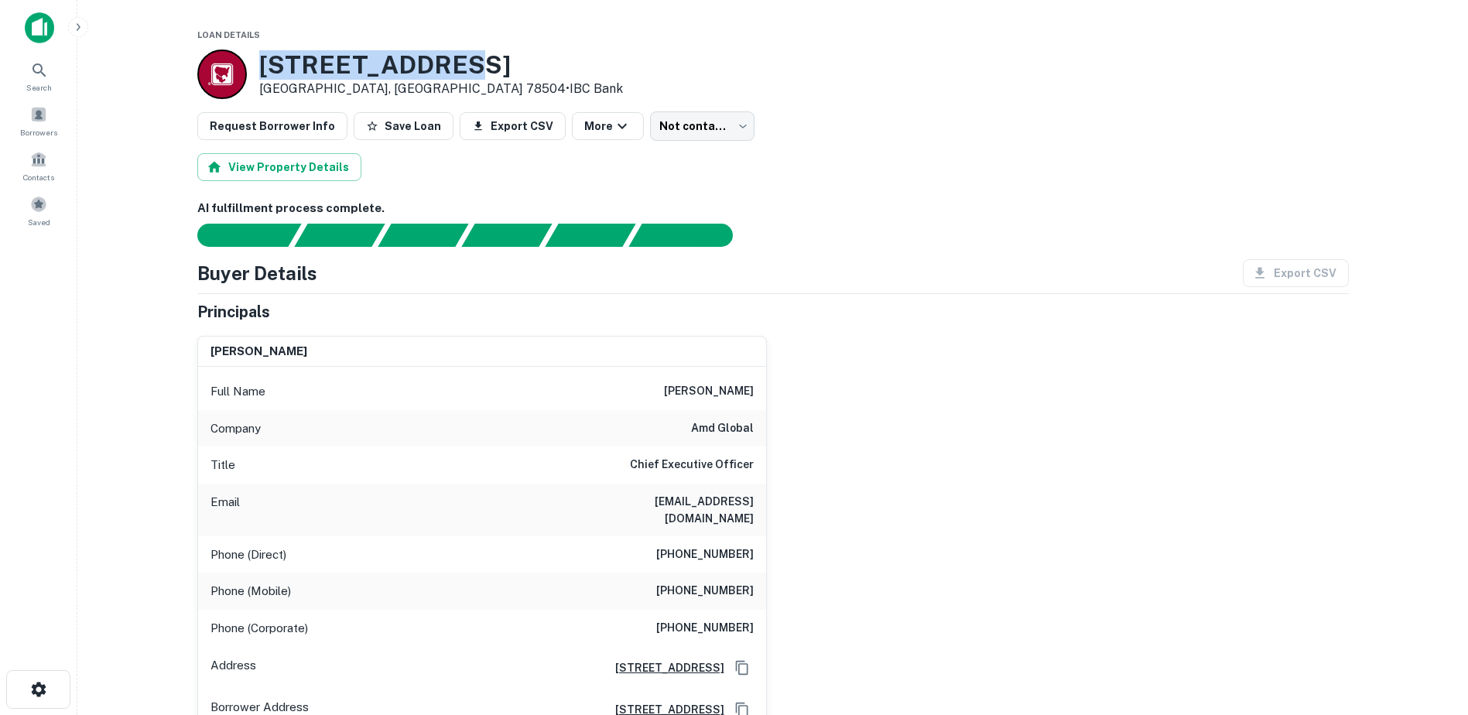
drag, startPoint x: 457, startPoint y: 55, endPoint x: 265, endPoint y: 66, distance: 192.9
click at [265, 66] on div "6700 N 10TH ST Mcallen, TX 78504 • IBC Bank" at bounding box center [772, 75] width 1151 height 50
copy h3 "6700 N 10TH ST"
click at [713, 128] on body "Search Borrowers Contacts Saved Loan Details 6700 N 10TH ST Mcallen, TX 78504 •…" at bounding box center [734, 357] width 1468 height 715
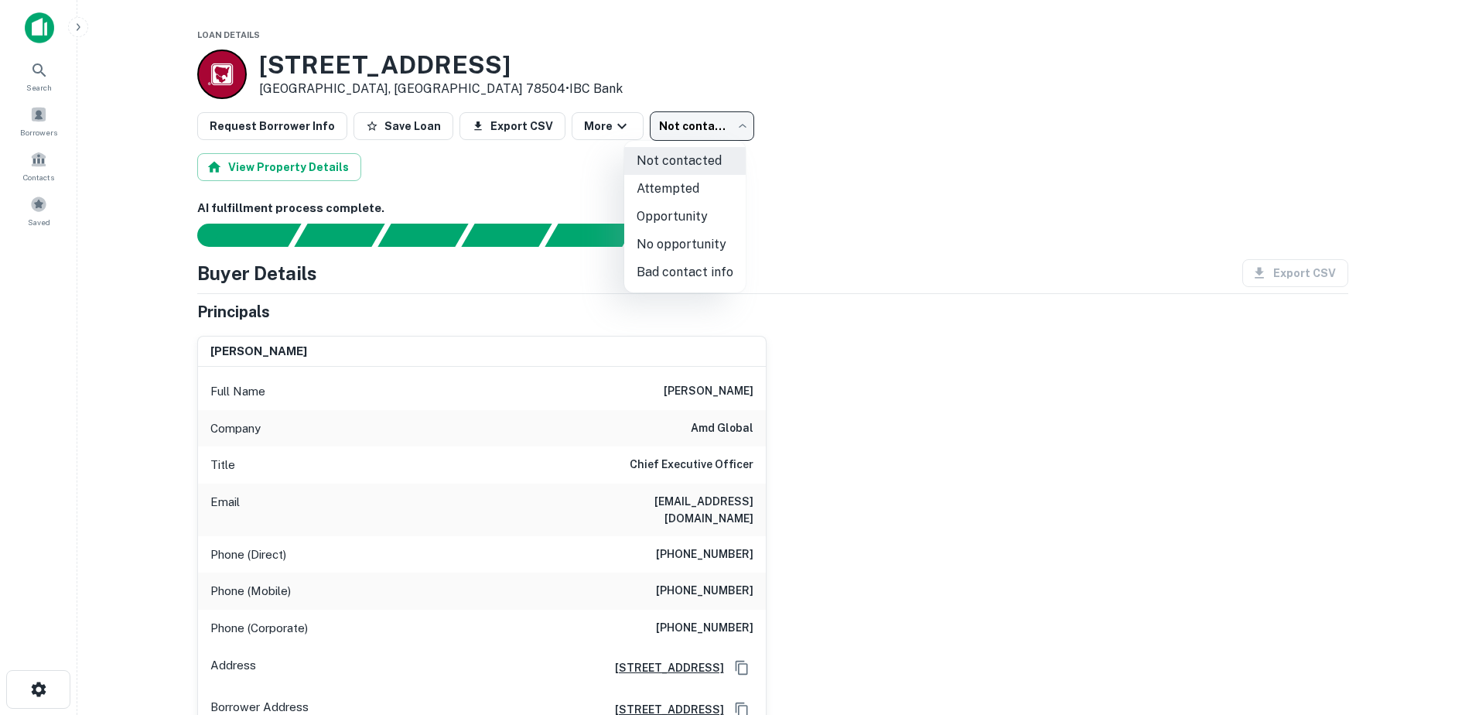
click at [685, 268] on li "Bad contact info" at bounding box center [684, 272] width 121 height 28
type input "**********"
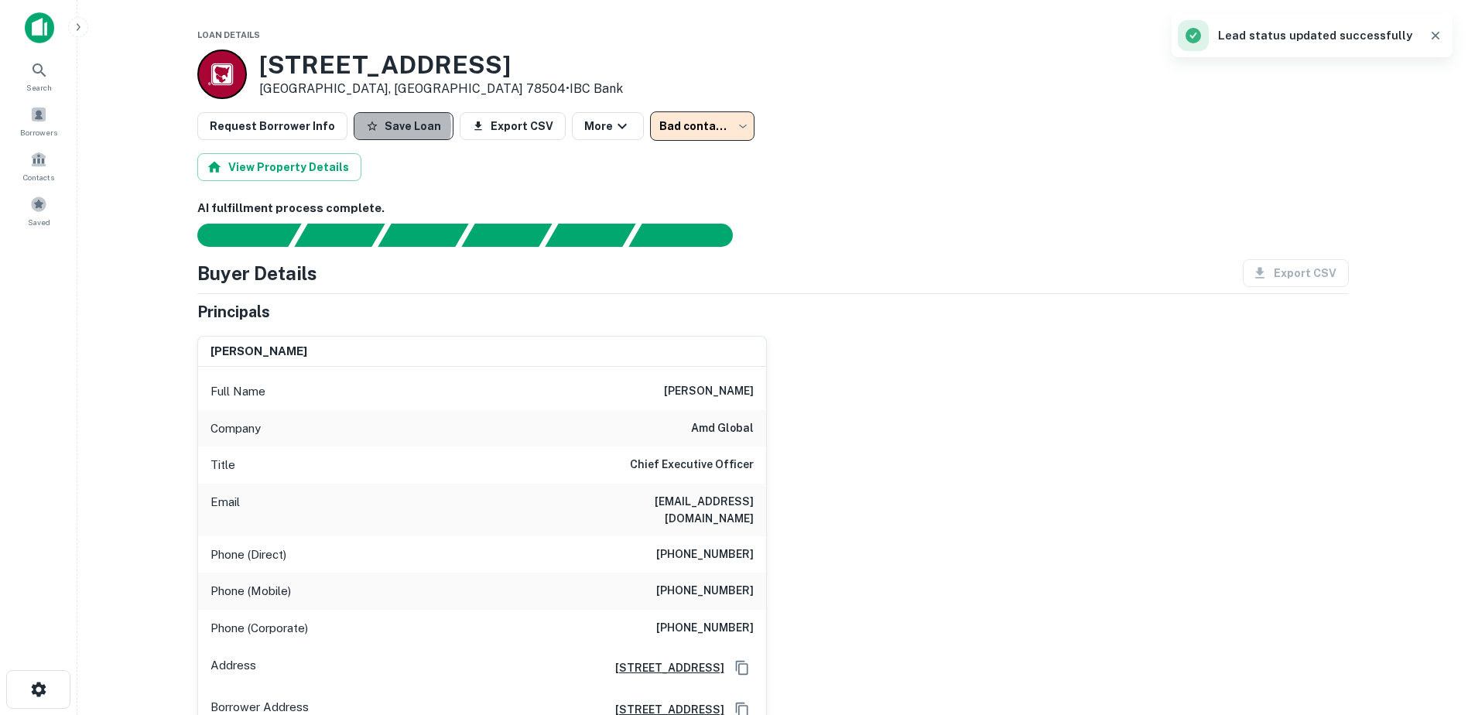
click at [381, 126] on button "Save Loan" at bounding box center [404, 126] width 100 height 28
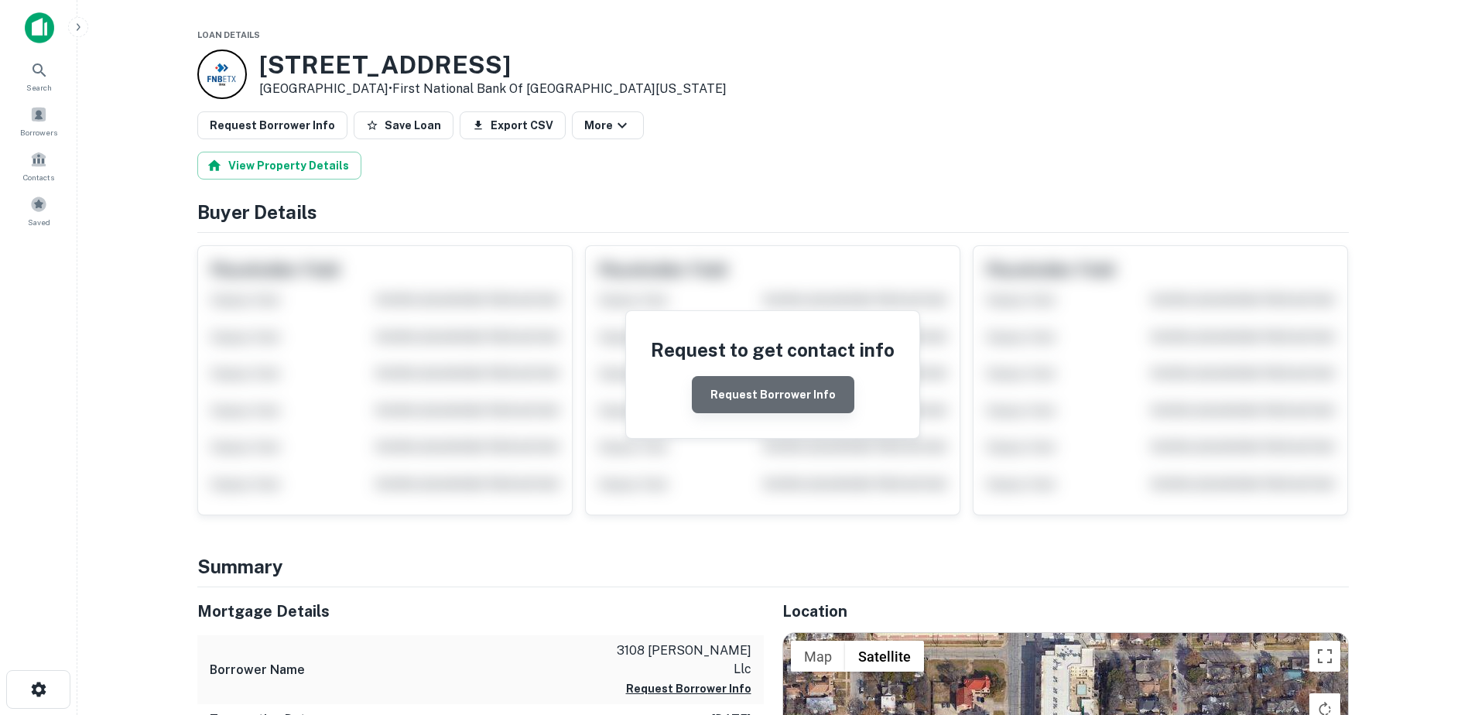
click at [795, 404] on button "Request Borrower Info" at bounding box center [773, 394] width 162 height 37
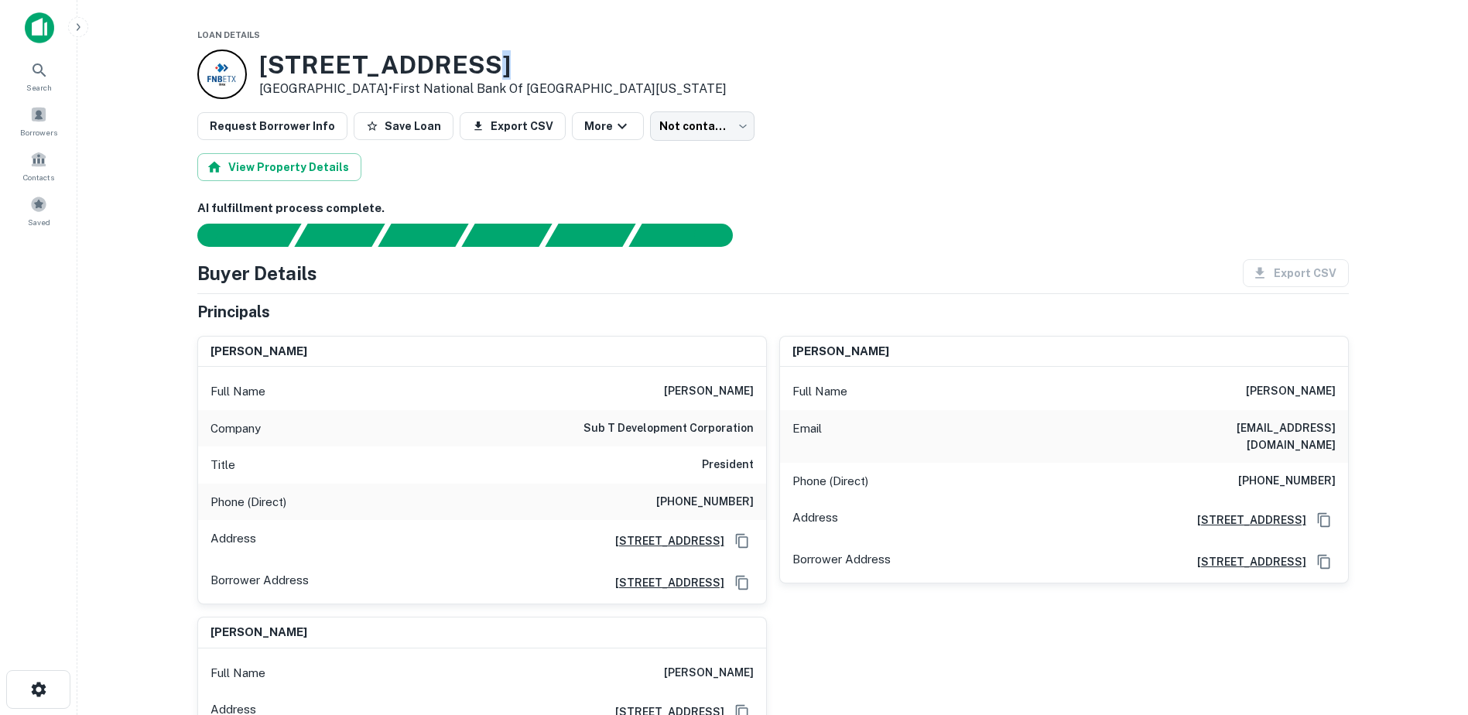
click at [481, 68] on h3 "[STREET_ADDRESS]" at bounding box center [492, 64] width 467 height 29
click at [535, 60] on h3 "[STREET_ADDRESS]" at bounding box center [492, 64] width 467 height 29
drag, startPoint x: 549, startPoint y: 60, endPoint x: 251, endPoint y: 66, distance: 297.9
click at [251, 66] on div "[STREET_ADDRESS] • First National Bank Of [GEOGRAPHIC_DATA][US_STATE]" at bounding box center [461, 75] width 529 height 50
copy div "[STREET_ADDRESS]"
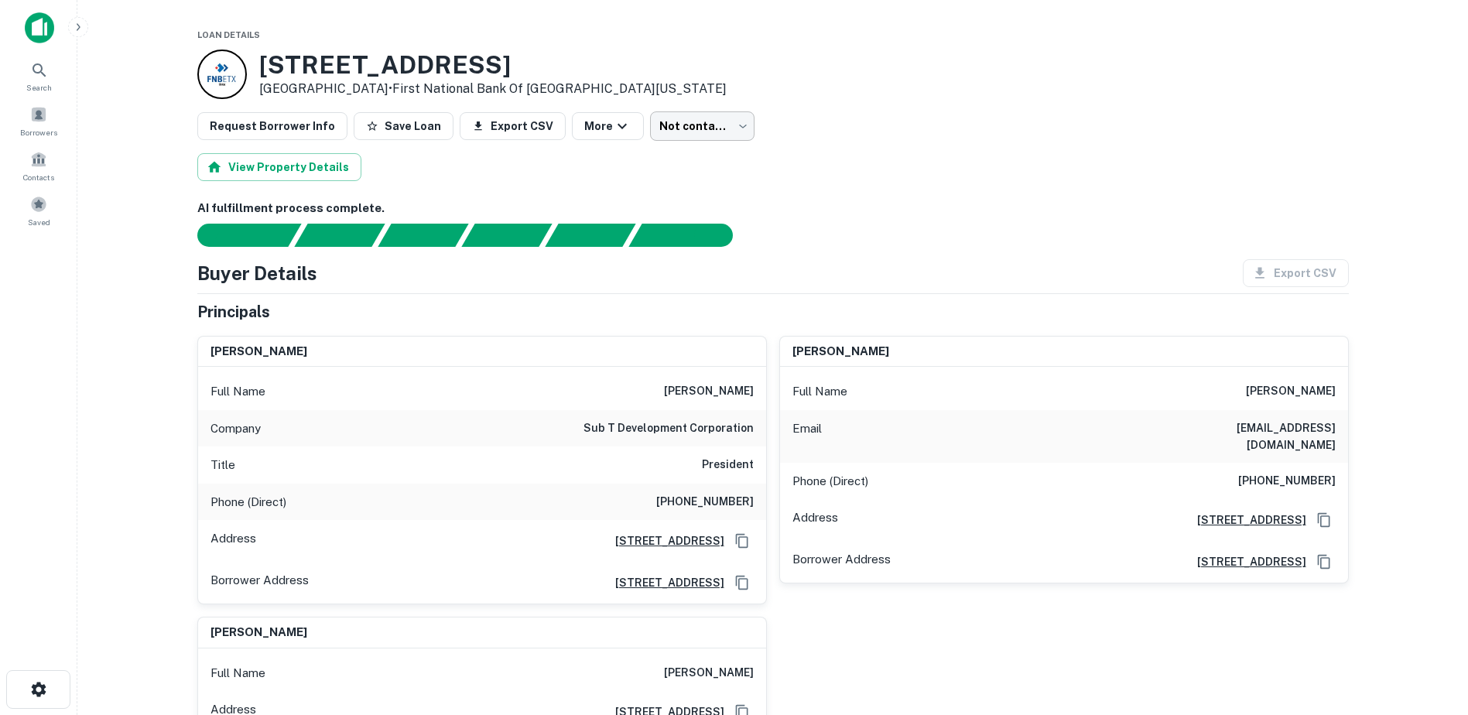
click at [638, 122] on body "Search Borrowers Contacts Saved Loan Details [STREET_ADDRESS] • First National …" at bounding box center [734, 357] width 1468 height 715
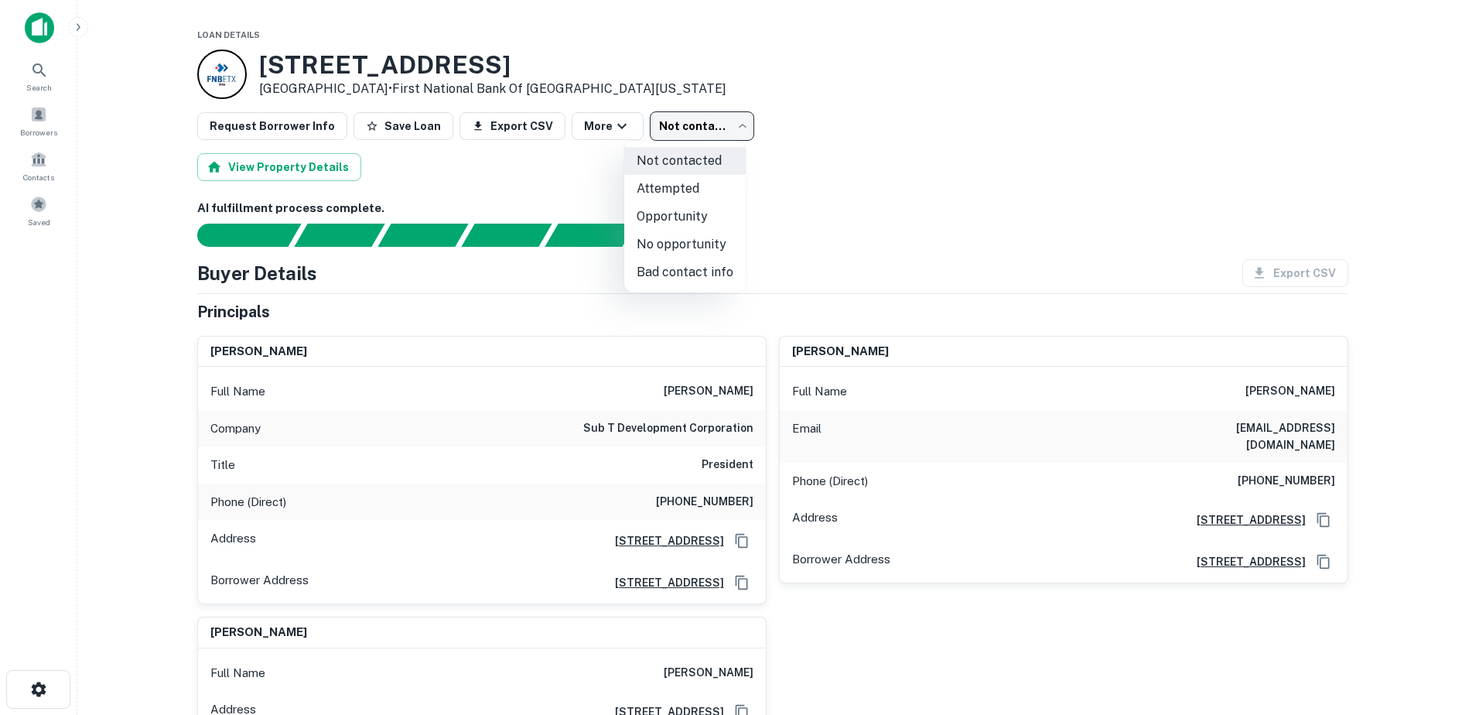
click at [687, 188] on li "Attempted" at bounding box center [684, 189] width 121 height 28
type input "*********"
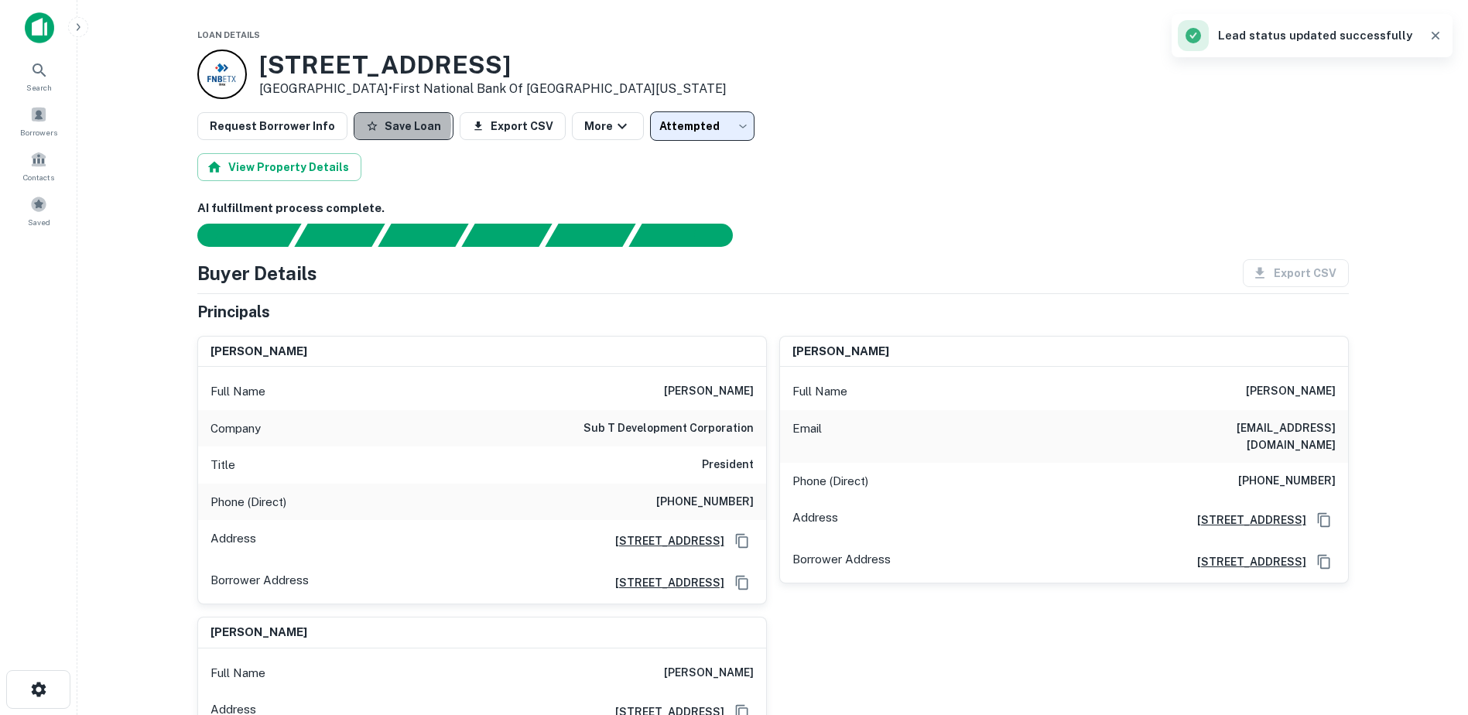
click at [374, 125] on button "Save Loan" at bounding box center [404, 126] width 100 height 28
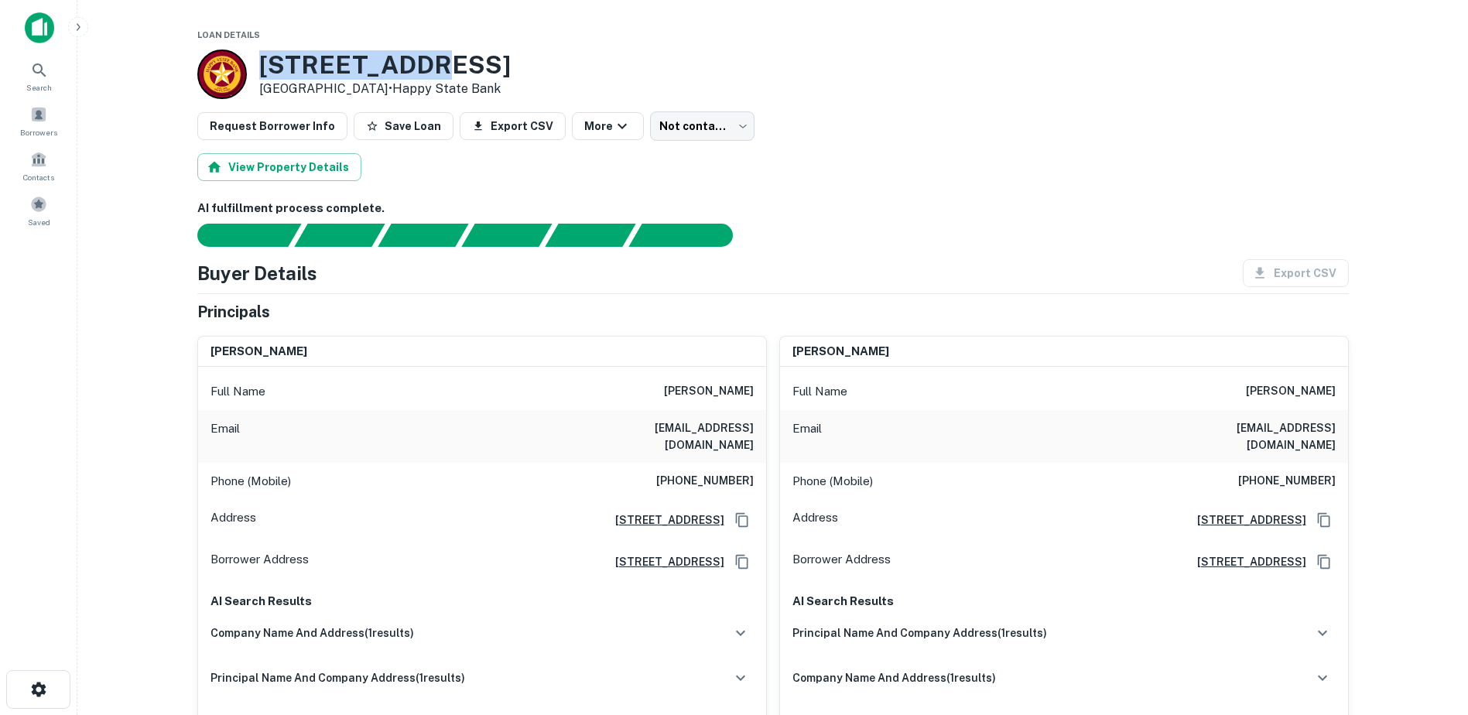
drag, startPoint x: 443, startPoint y: 66, endPoint x: 265, endPoint y: 63, distance: 178.7
click at [265, 63] on h3 "2433 26th St" at bounding box center [384, 64] width 251 height 29
copy h3 "2433 26th St"
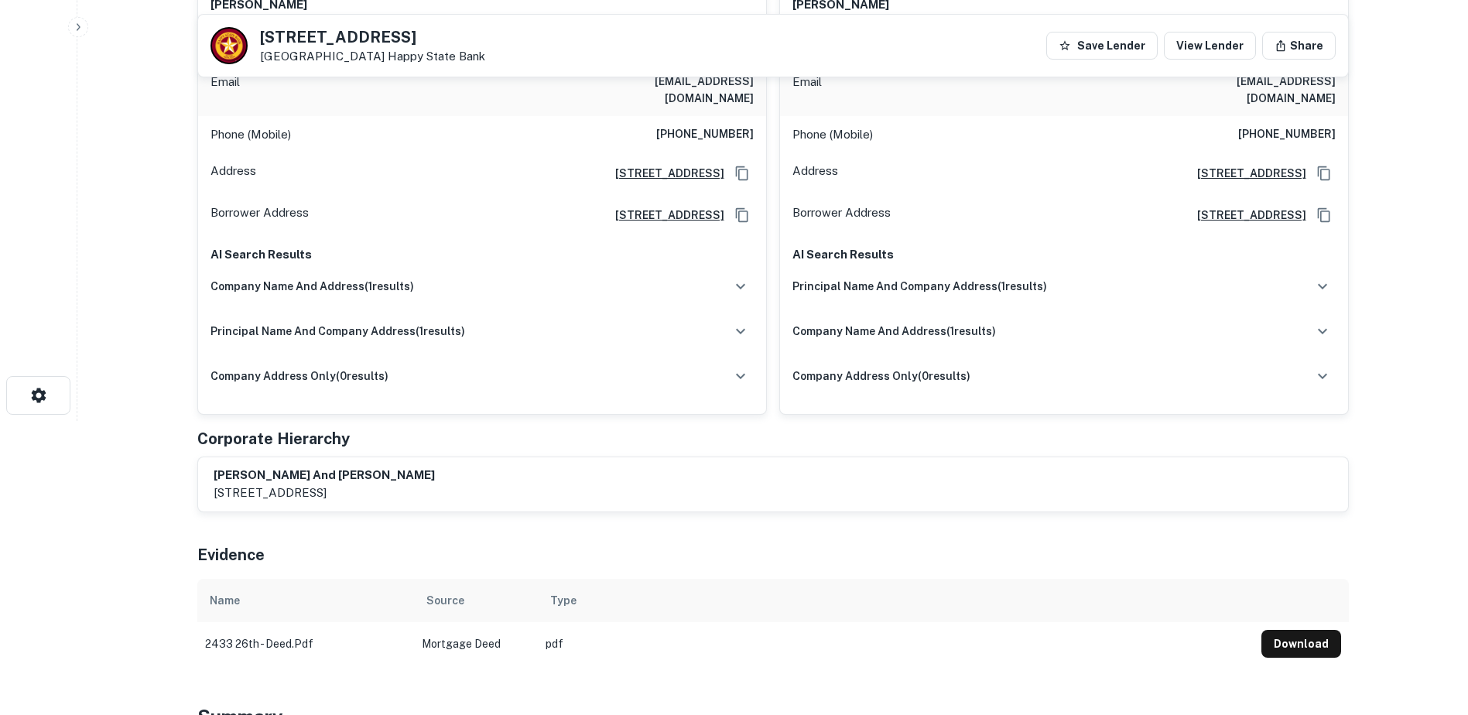
scroll to position [309, 0]
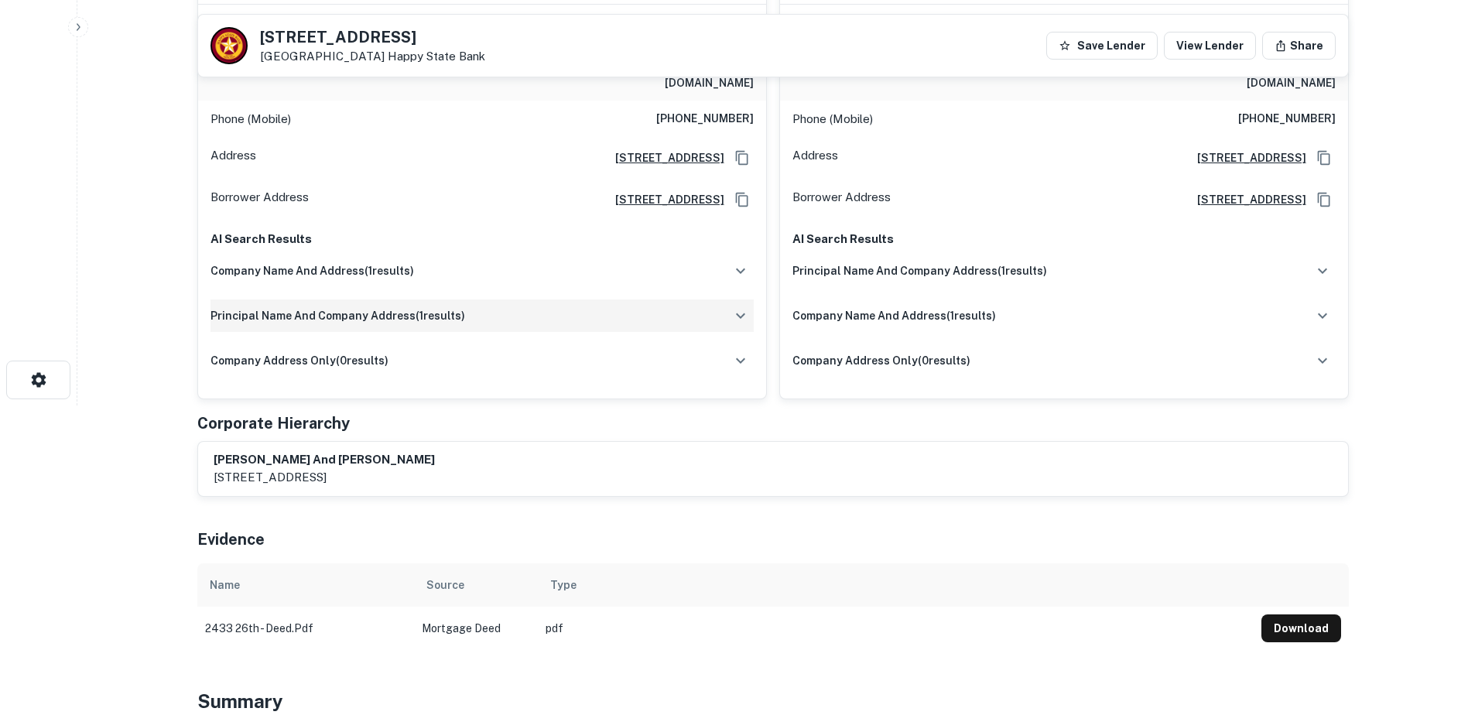
click at [733, 306] on icon "button" at bounding box center [740, 315] width 19 height 19
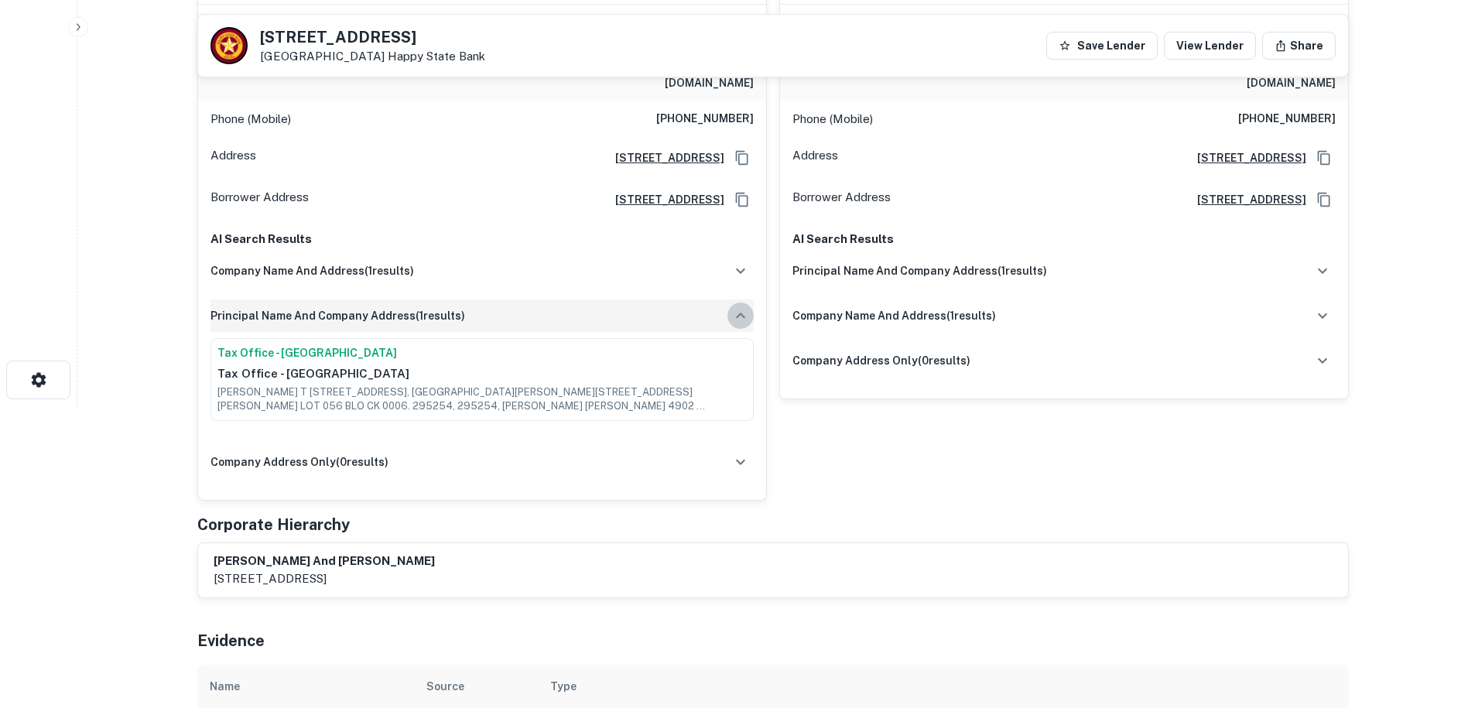
click at [733, 306] on icon "button" at bounding box center [740, 315] width 19 height 19
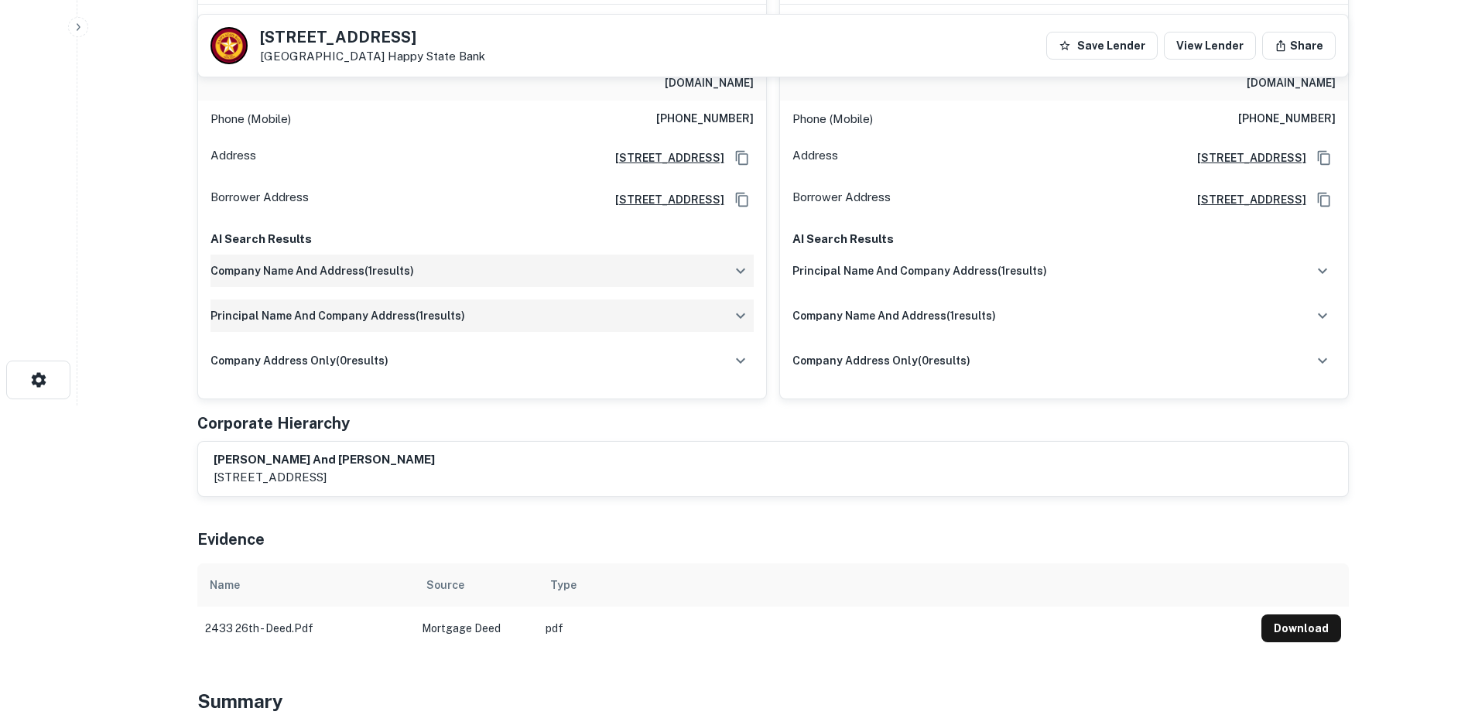
click at [729, 258] on button "button" at bounding box center [740, 271] width 26 height 26
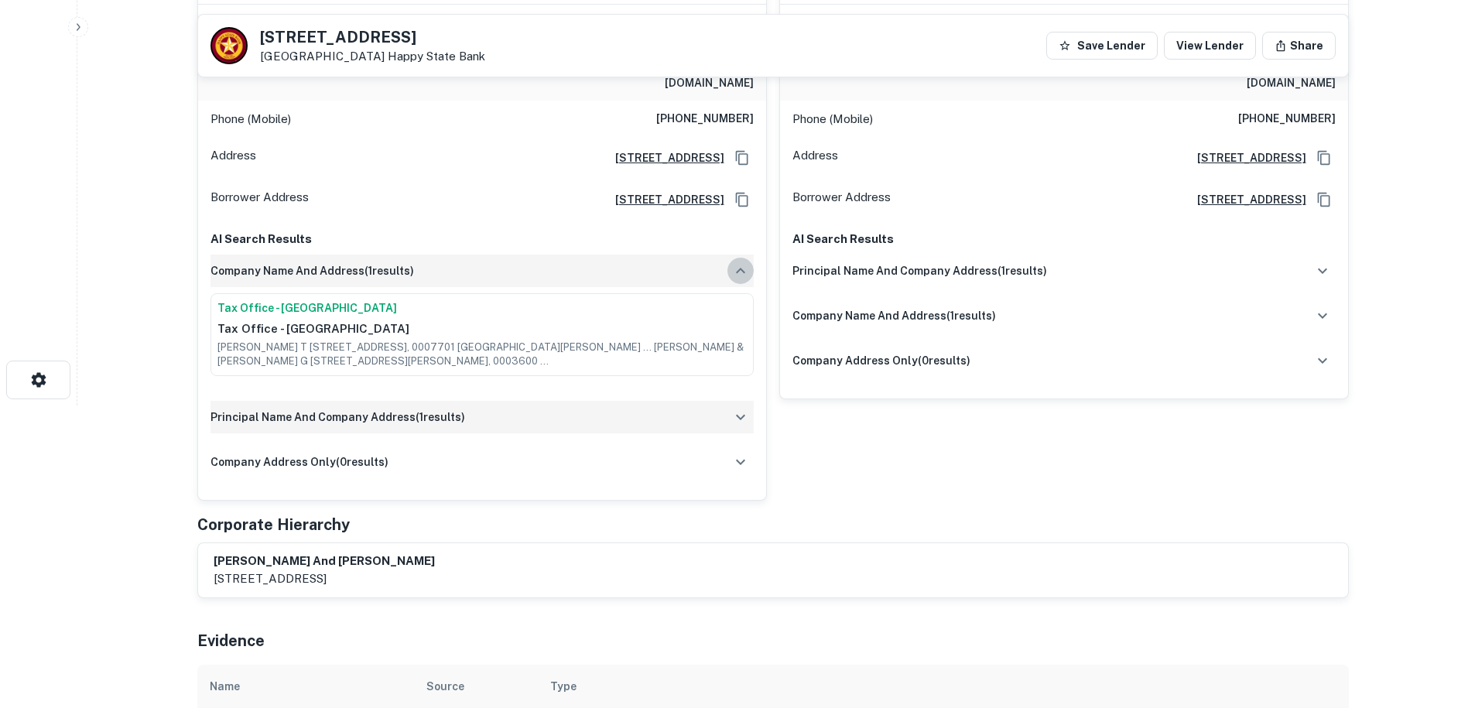
click at [729, 258] on button "button" at bounding box center [740, 271] width 26 height 26
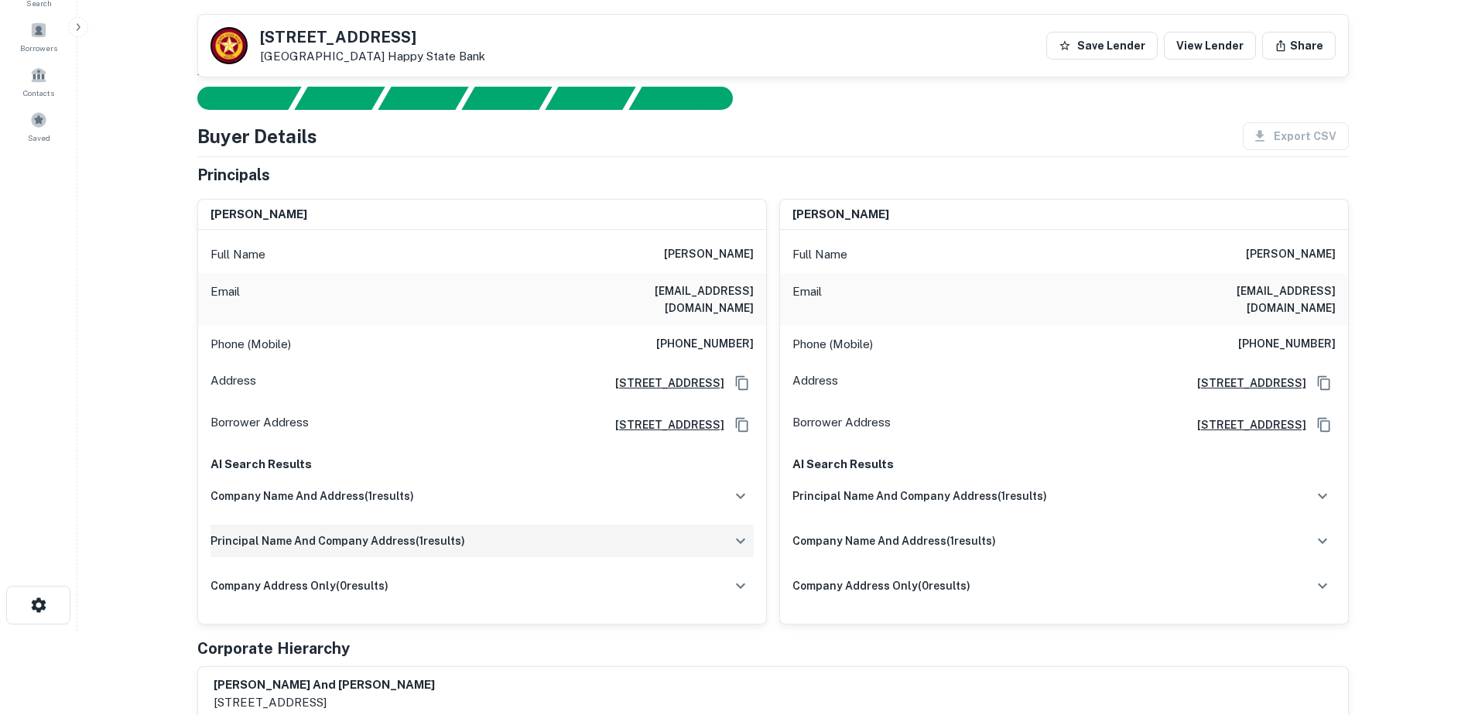
scroll to position [0, 0]
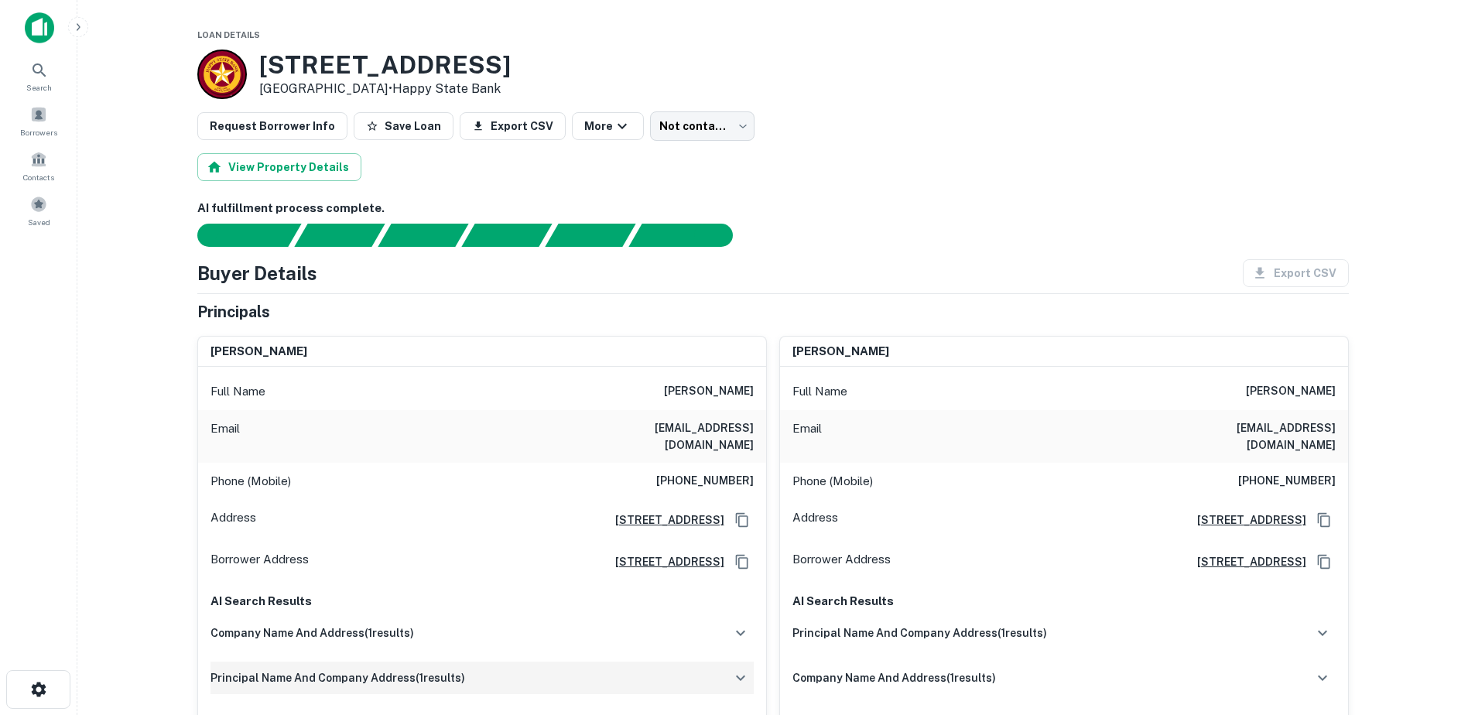
click at [415, 136] on button "Save Loan" at bounding box center [404, 126] width 100 height 28
click at [736, 113] on body "Loan Favorited! Search Borrowers Contacts Saved Loan Details 2433 26th St Lubbo…" at bounding box center [734, 357] width 1468 height 715
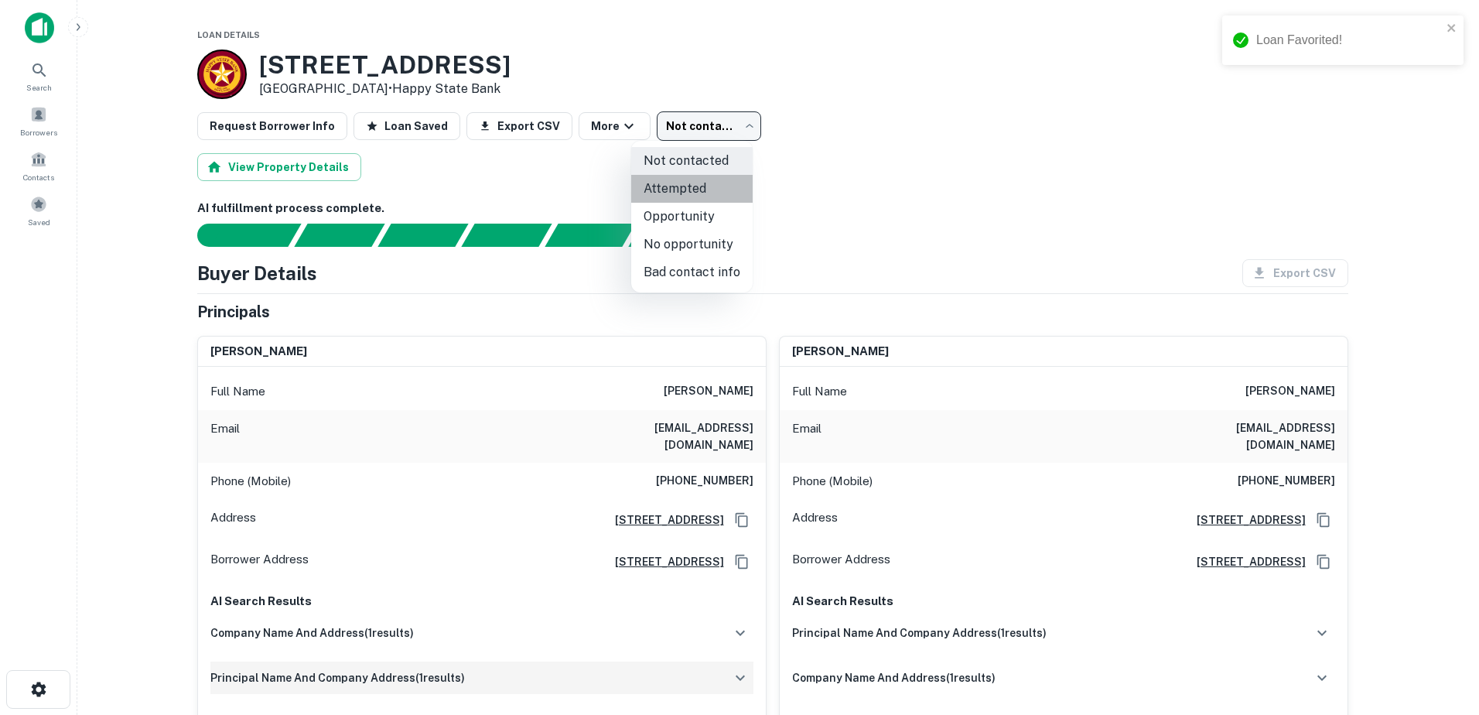
click at [713, 193] on li "Attempted" at bounding box center [691, 189] width 121 height 28
type input "*********"
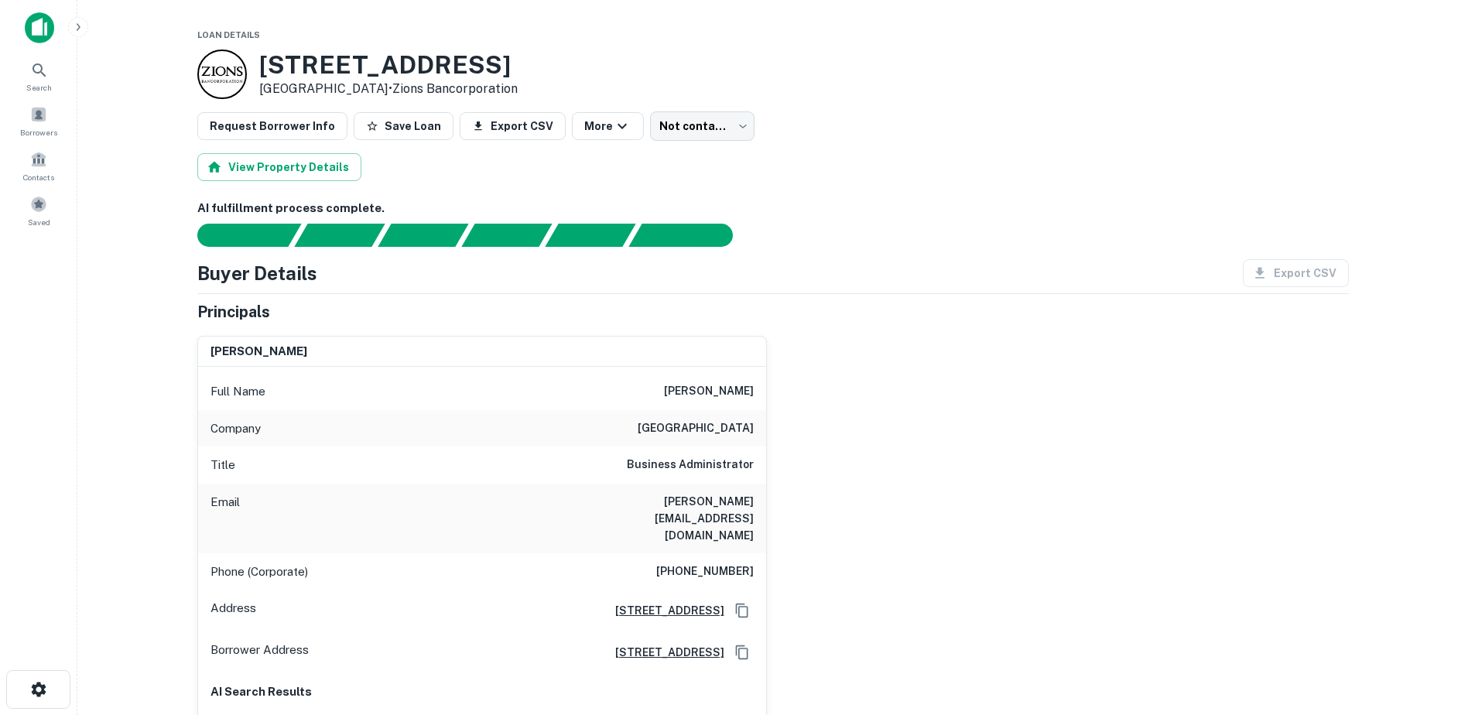
drag, startPoint x: 679, startPoint y: 396, endPoint x: 753, endPoint y: 391, distance: 73.6
click at [757, 391] on div "Full Name [PERSON_NAME]" at bounding box center [482, 391] width 568 height 37
drag, startPoint x: 753, startPoint y: 391, endPoint x: 729, endPoint y: 389, distance: 24.1
copy h6 "[PERSON_NAME]"
drag, startPoint x: 292, startPoint y: 348, endPoint x: 309, endPoint y: 367, distance: 26.3
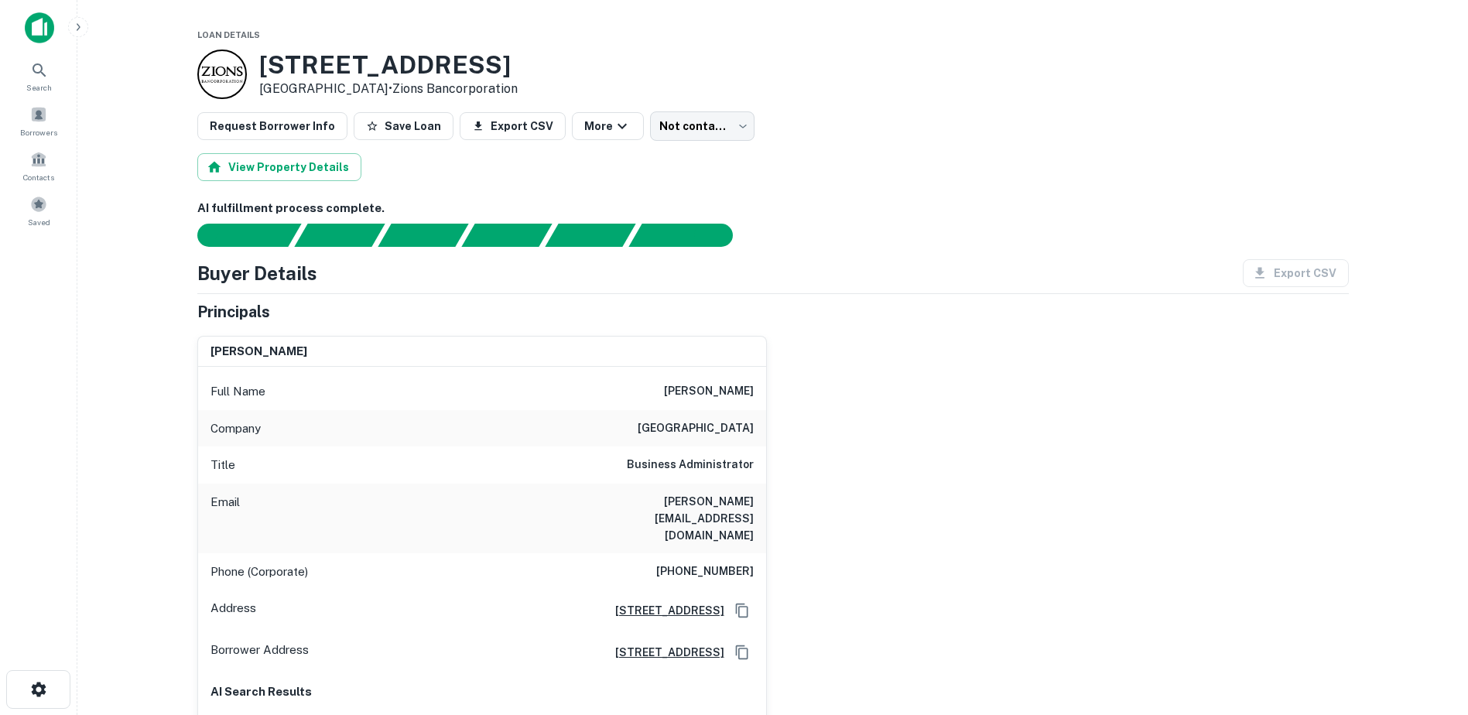
click at [292, 358] on div "[PERSON_NAME]" at bounding box center [482, 352] width 568 height 31
drag, startPoint x: 558, startPoint y: 70, endPoint x: 262, endPoint y: 67, distance: 295.6
click at [262, 67] on div "[STREET_ADDRESS] • Zions Bancorporation" at bounding box center [772, 75] width 1151 height 50
copy h3 "[STREET_ADDRESS]"
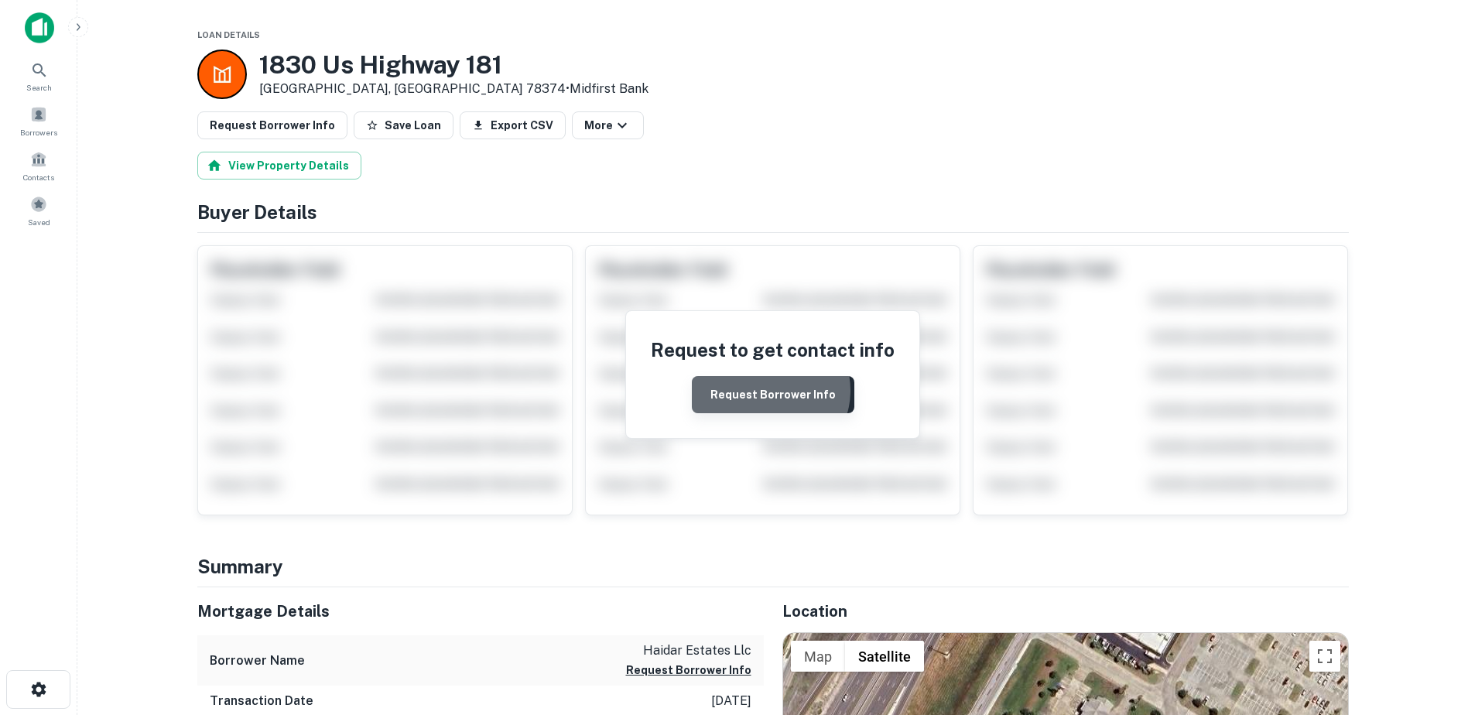
click at [771, 391] on button "Request Borrower Info" at bounding box center [773, 394] width 162 height 37
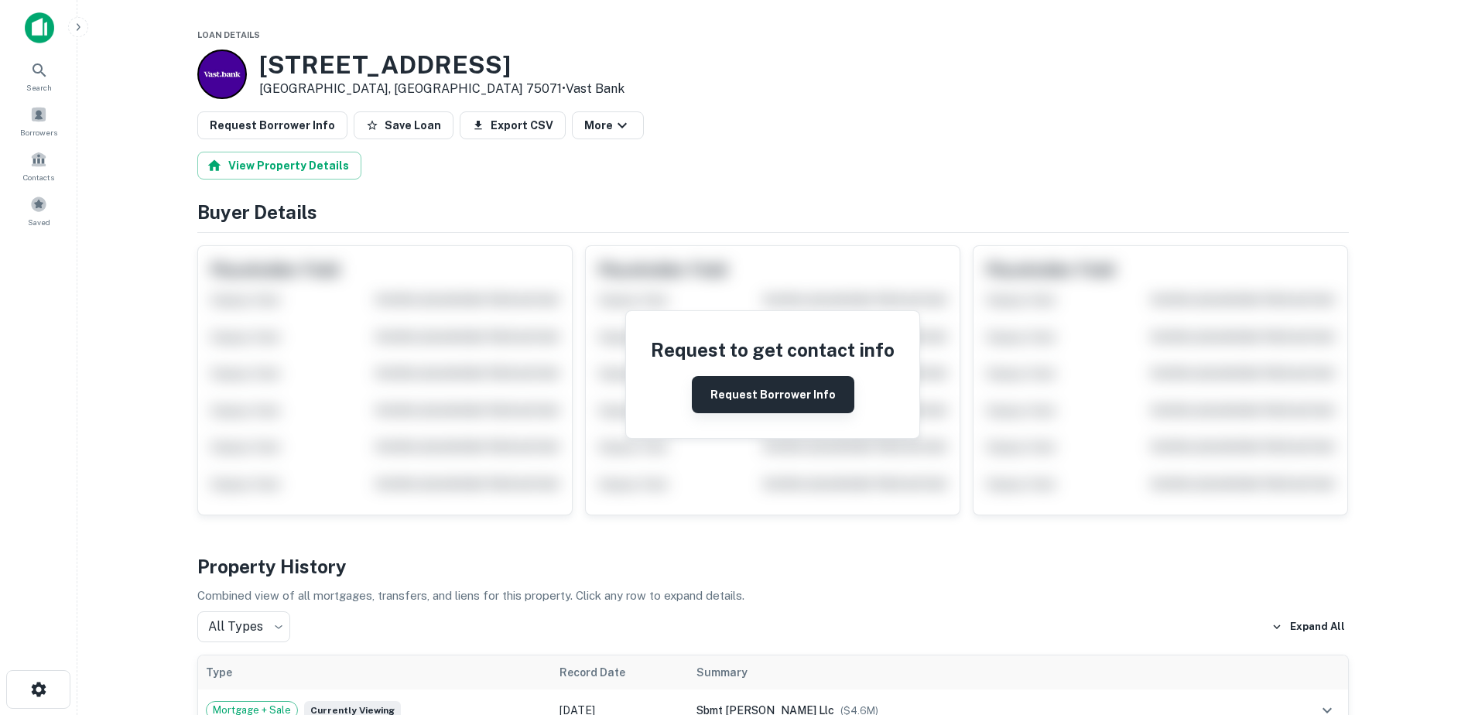
click at [778, 388] on button "Request Borrower Info" at bounding box center [773, 394] width 162 height 37
click at [755, 396] on button "Request Borrower Info" at bounding box center [773, 394] width 162 height 37
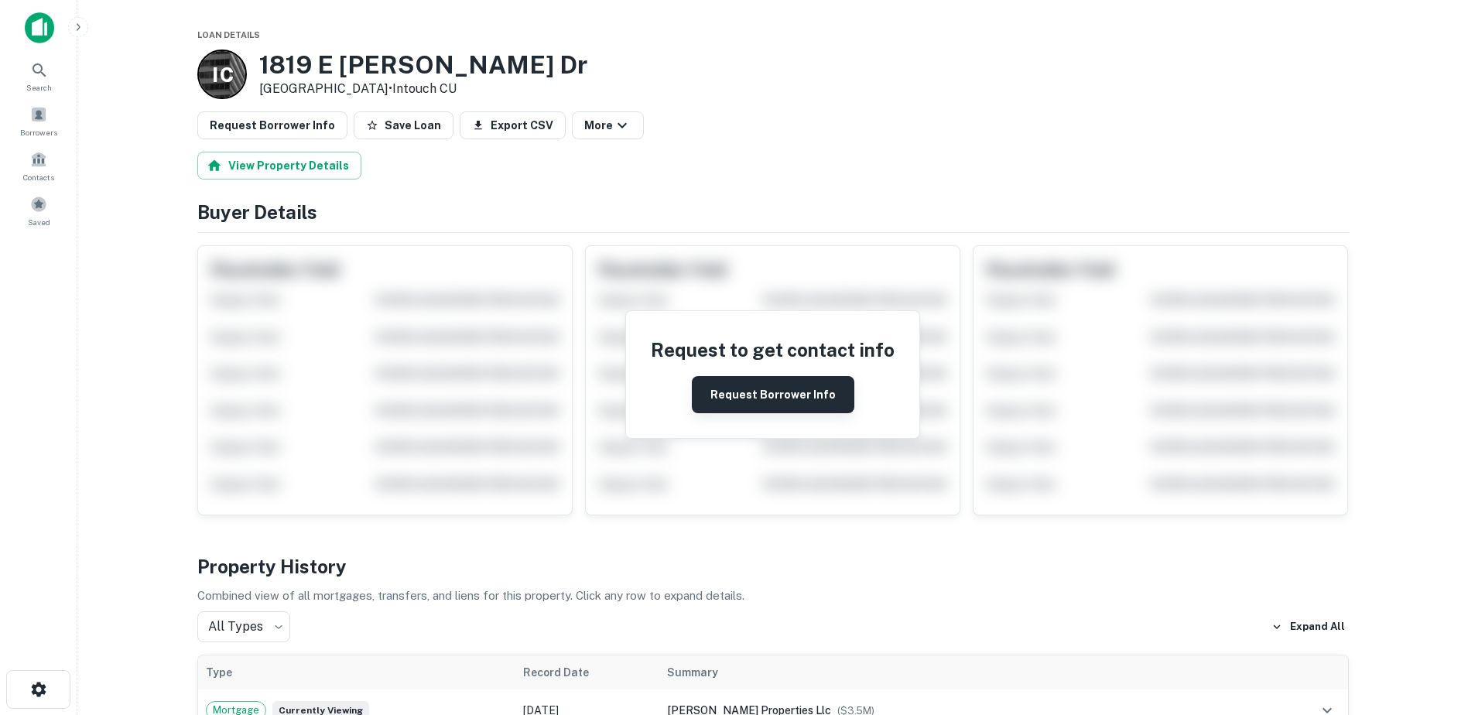
click at [734, 405] on button "Request Borrower Info" at bounding box center [773, 394] width 162 height 37
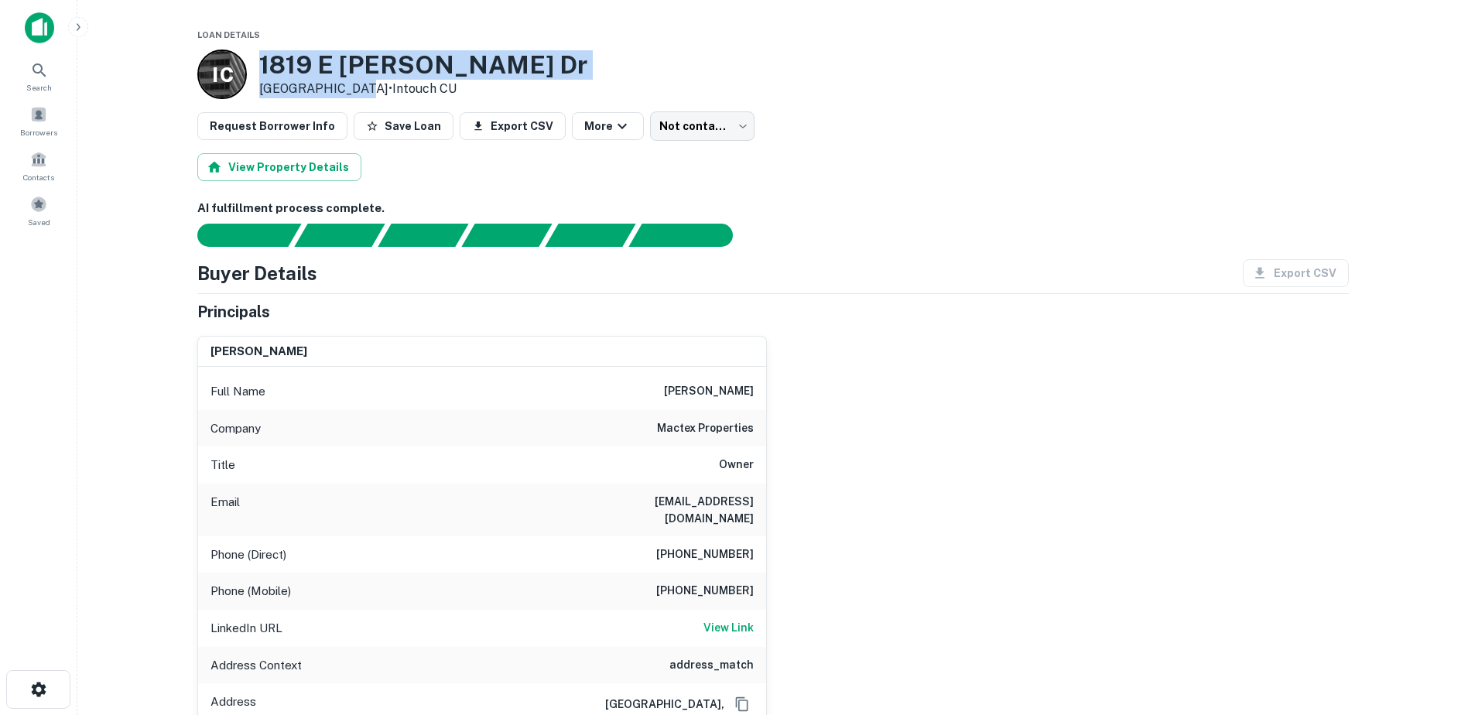
drag, startPoint x: 352, startPoint y: 92, endPoint x: 261, endPoint y: 56, distance: 97.5
click at [261, 56] on div "1819 E Bethany Dr Allen, TX 75002 • Intouch CU" at bounding box center [423, 74] width 328 height 48
copy div "1819 E Bethany Dr Allen, TX 75002"
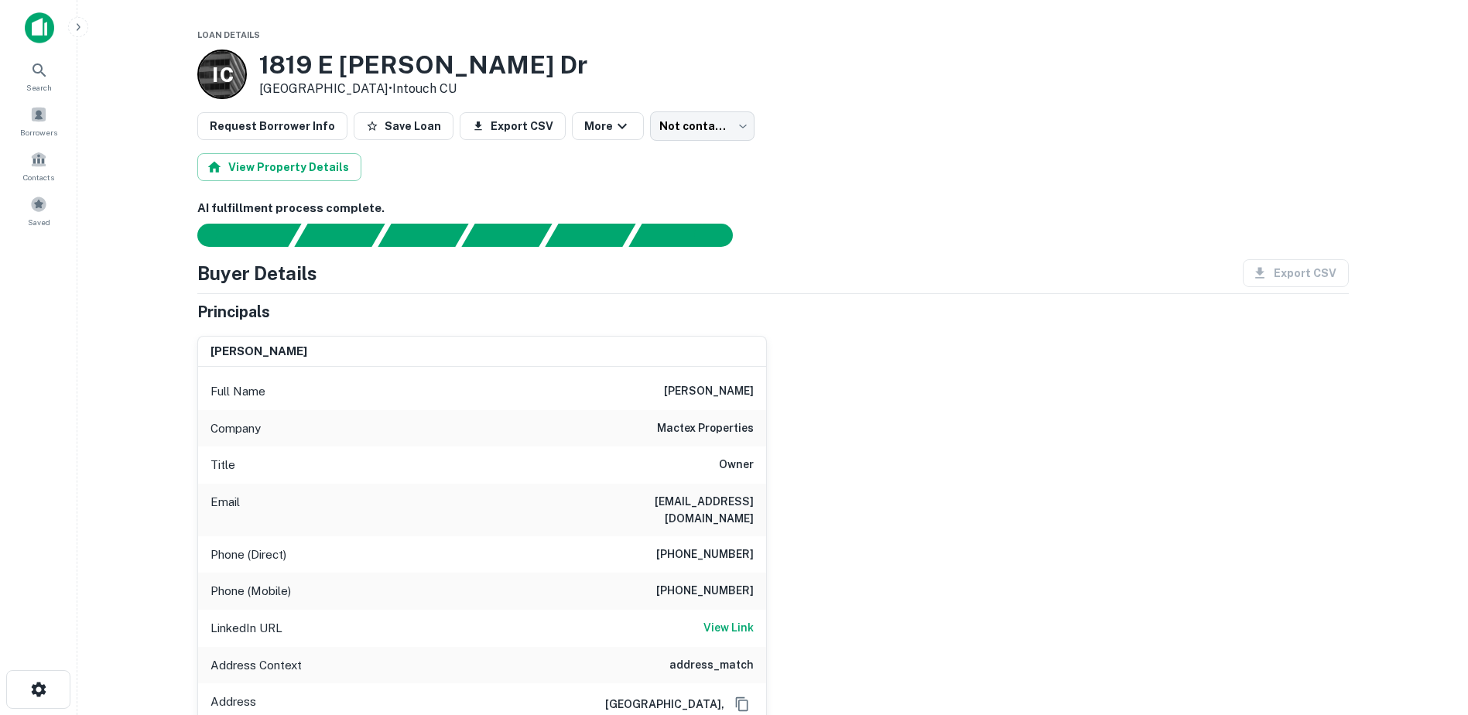
click at [747, 389] on h6 "manny cruz" at bounding box center [709, 391] width 90 height 19
click at [747, 395] on h6 "manny cruz" at bounding box center [709, 391] width 90 height 19
click at [737, 373] on div "Full Name manny cruz" at bounding box center [482, 391] width 568 height 37
click at [741, 393] on h6 "manny cruz" at bounding box center [709, 391] width 90 height 19
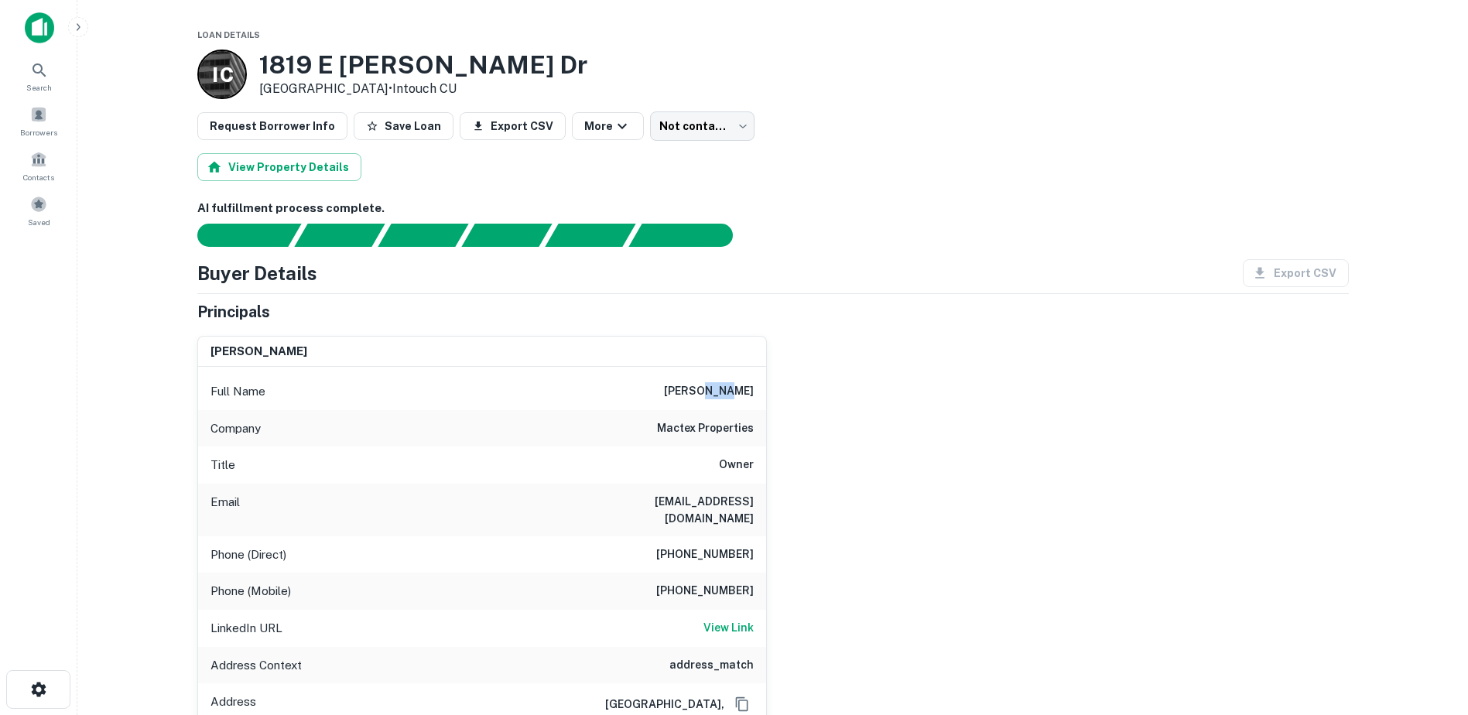
copy h6 "cruz"
click at [376, 128] on button "Save Loan" at bounding box center [404, 126] width 100 height 28
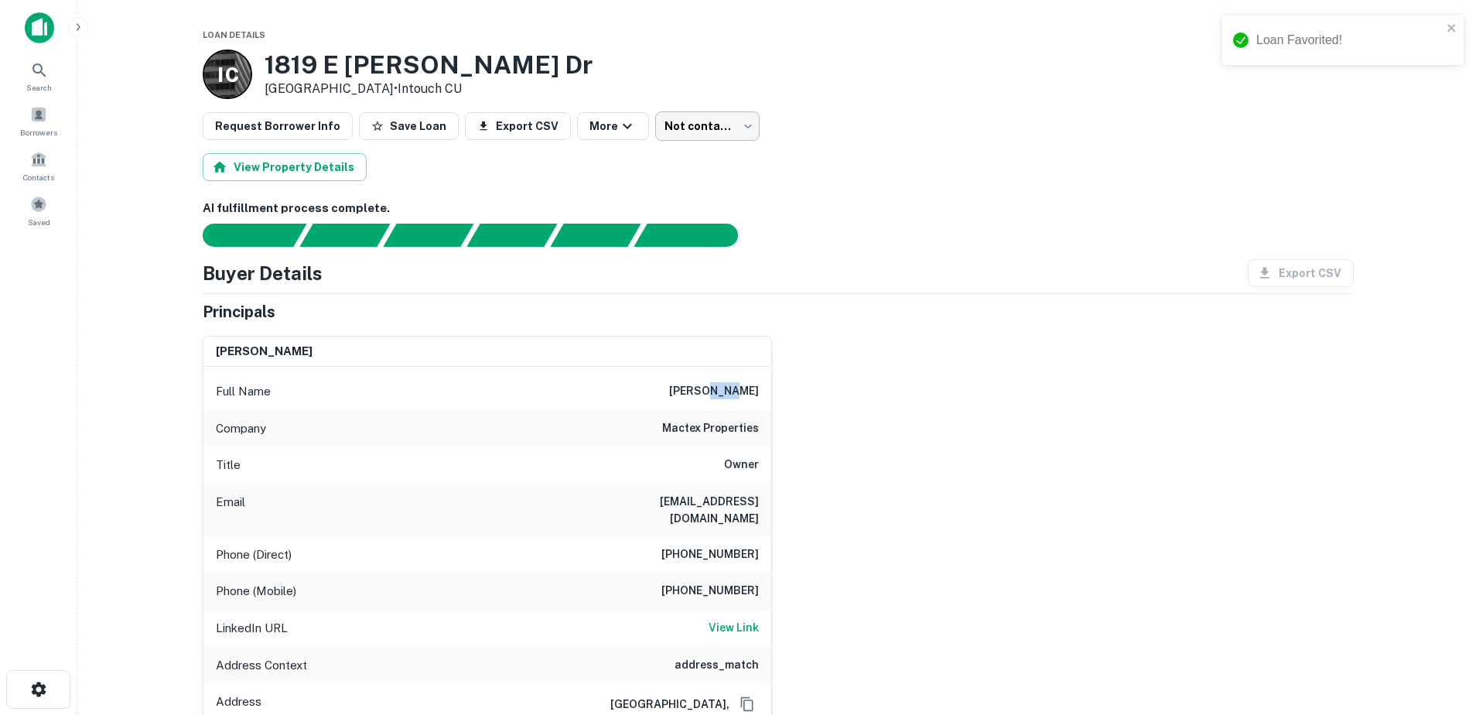
click at [711, 118] on body "Loan Favorited! Search Borrowers Contacts Saved Loan Details I C 1819 E Bethany…" at bounding box center [739, 357] width 1479 height 715
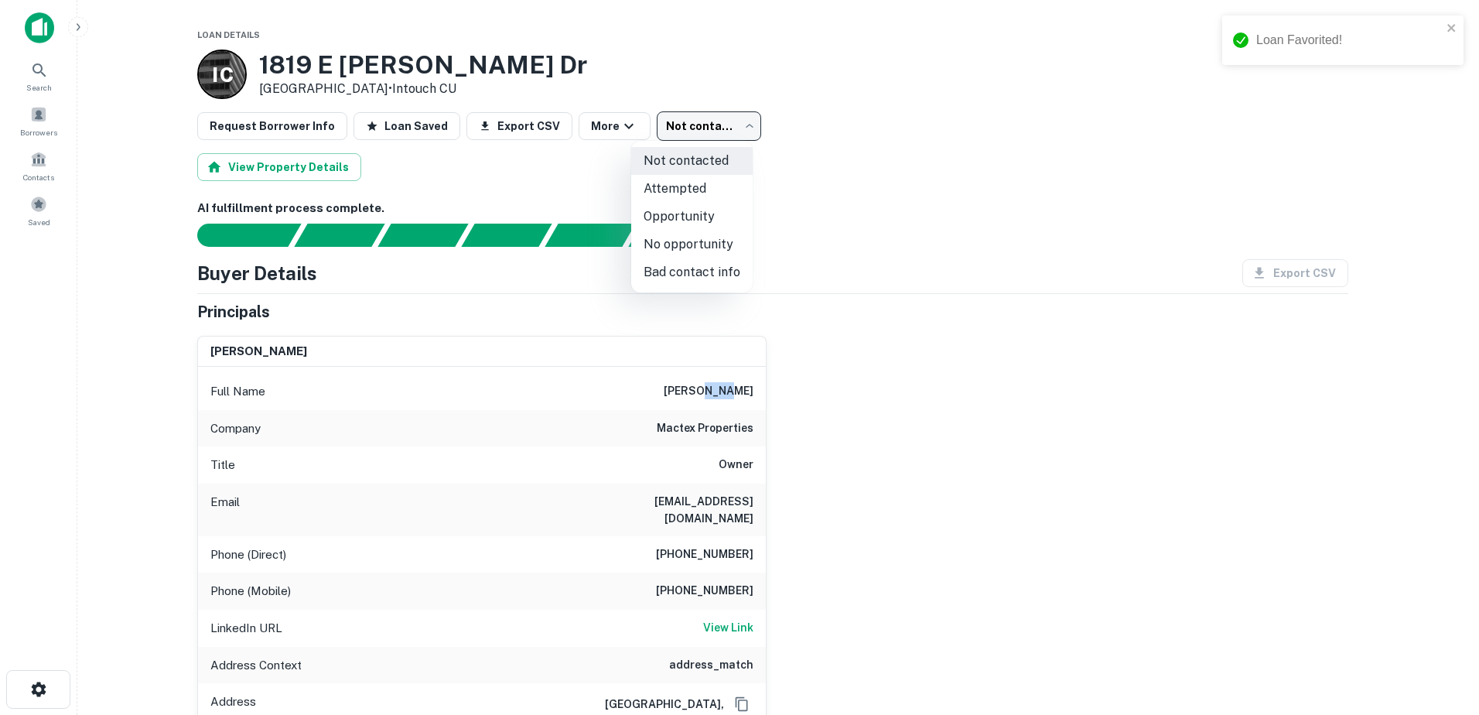
click at [713, 193] on li "Attempted" at bounding box center [691, 189] width 121 height 28
type input "*********"
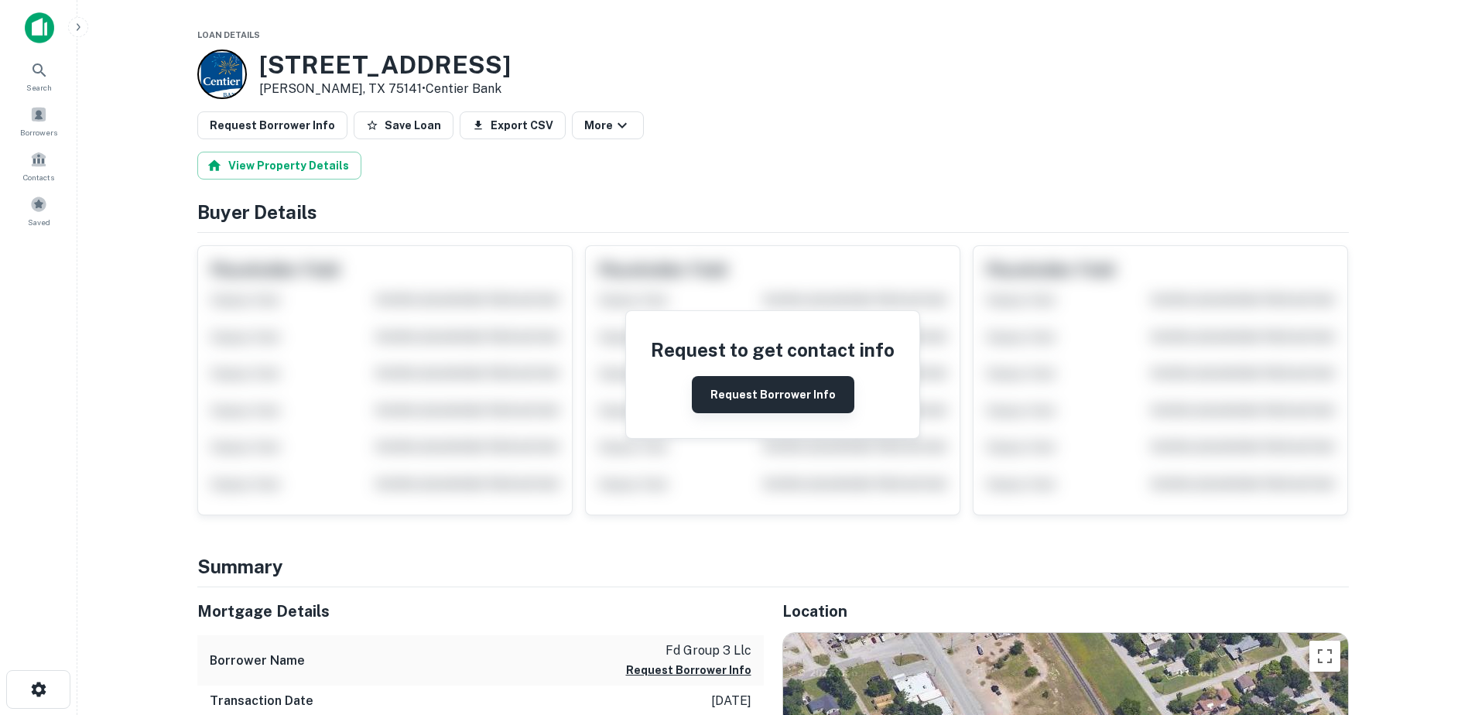
click at [757, 390] on button "Request Borrower Info" at bounding box center [773, 394] width 162 height 37
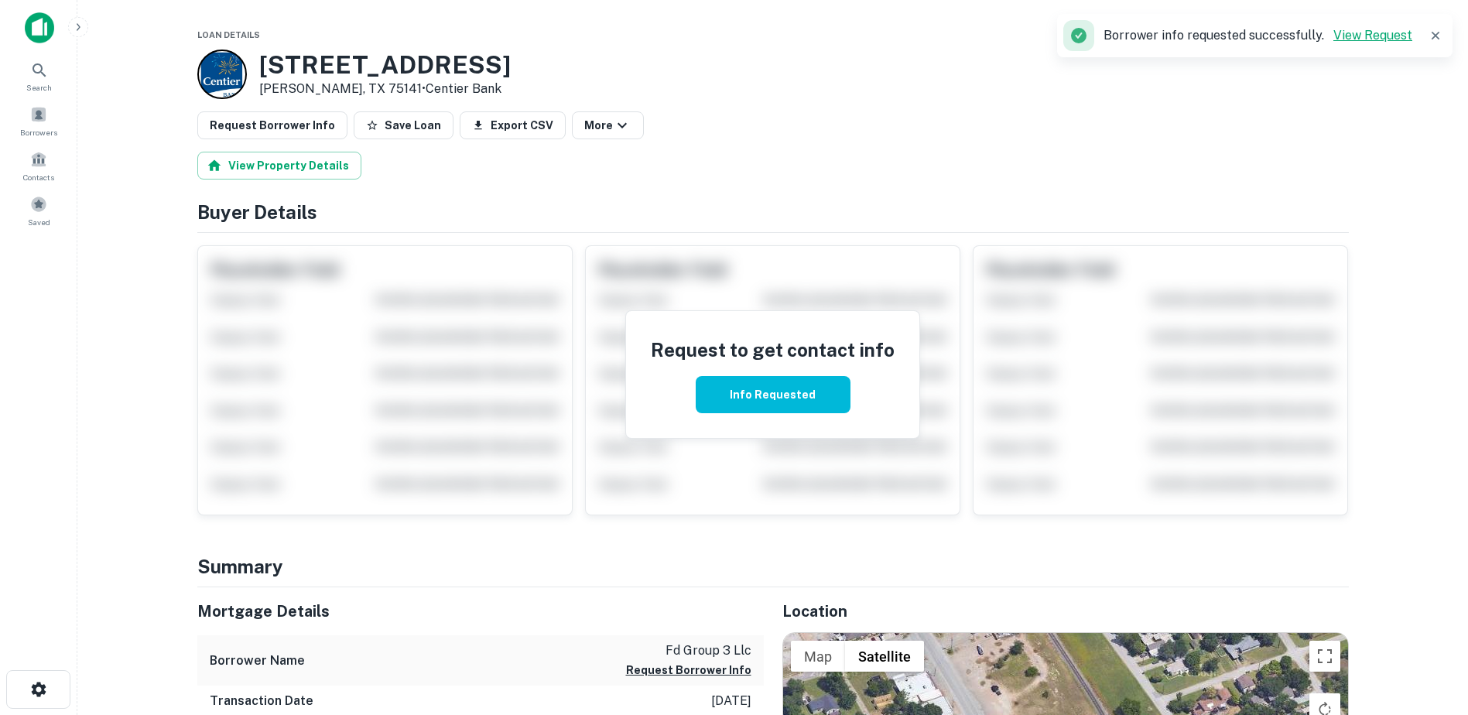
click at [1378, 39] on link "View Request" at bounding box center [1372, 35] width 79 height 15
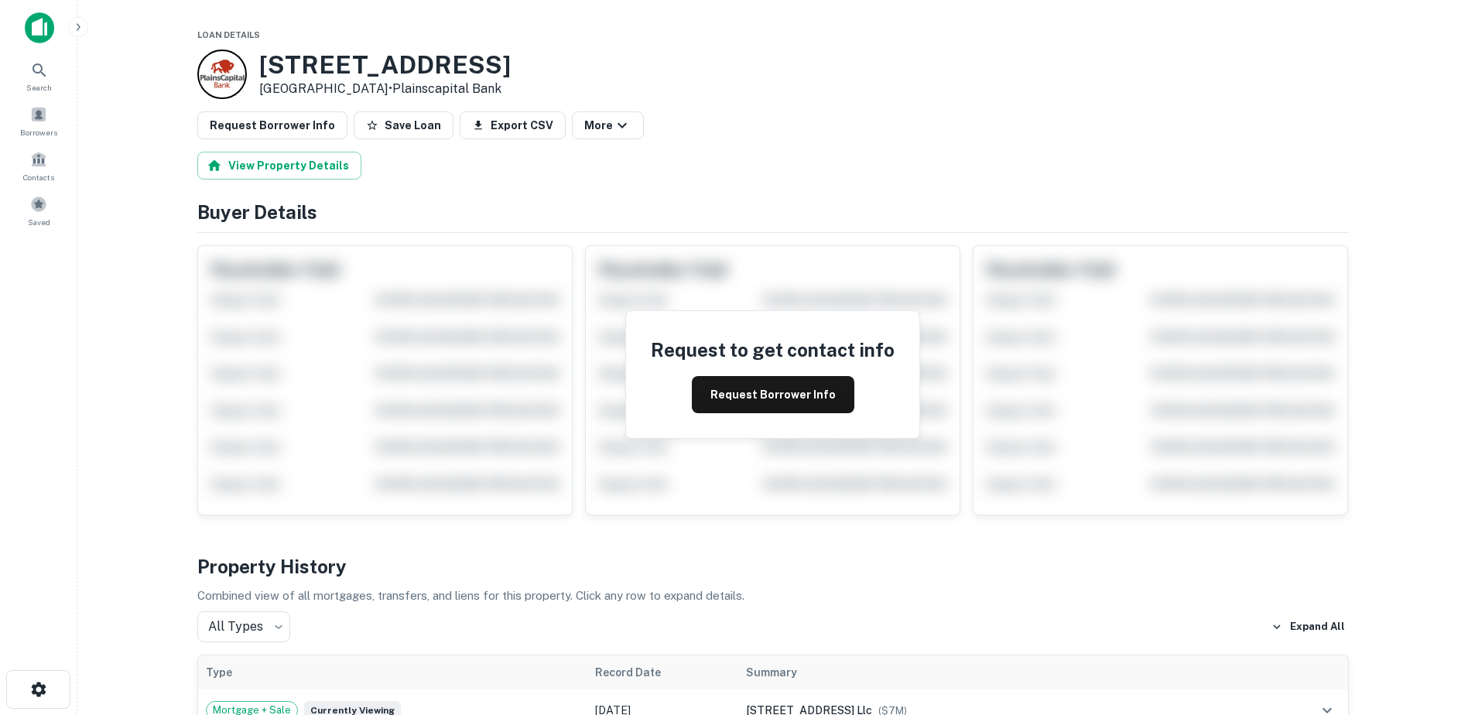
click at [720, 419] on div "Request to get contact info Request Borrower Info" at bounding box center [772, 374] width 293 height 127
click at [728, 404] on button "Request Borrower Info" at bounding box center [773, 394] width 162 height 37
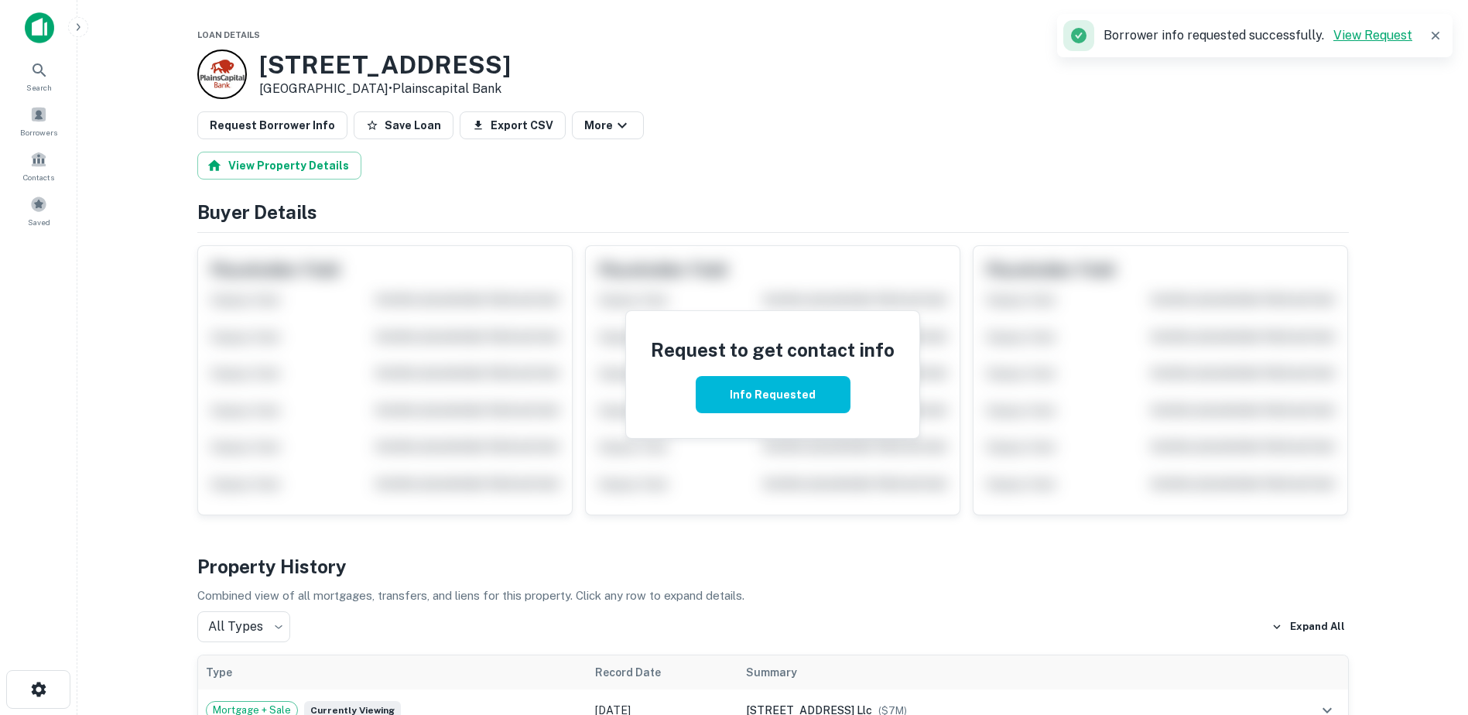
click at [1373, 37] on link "View Request" at bounding box center [1372, 35] width 79 height 15
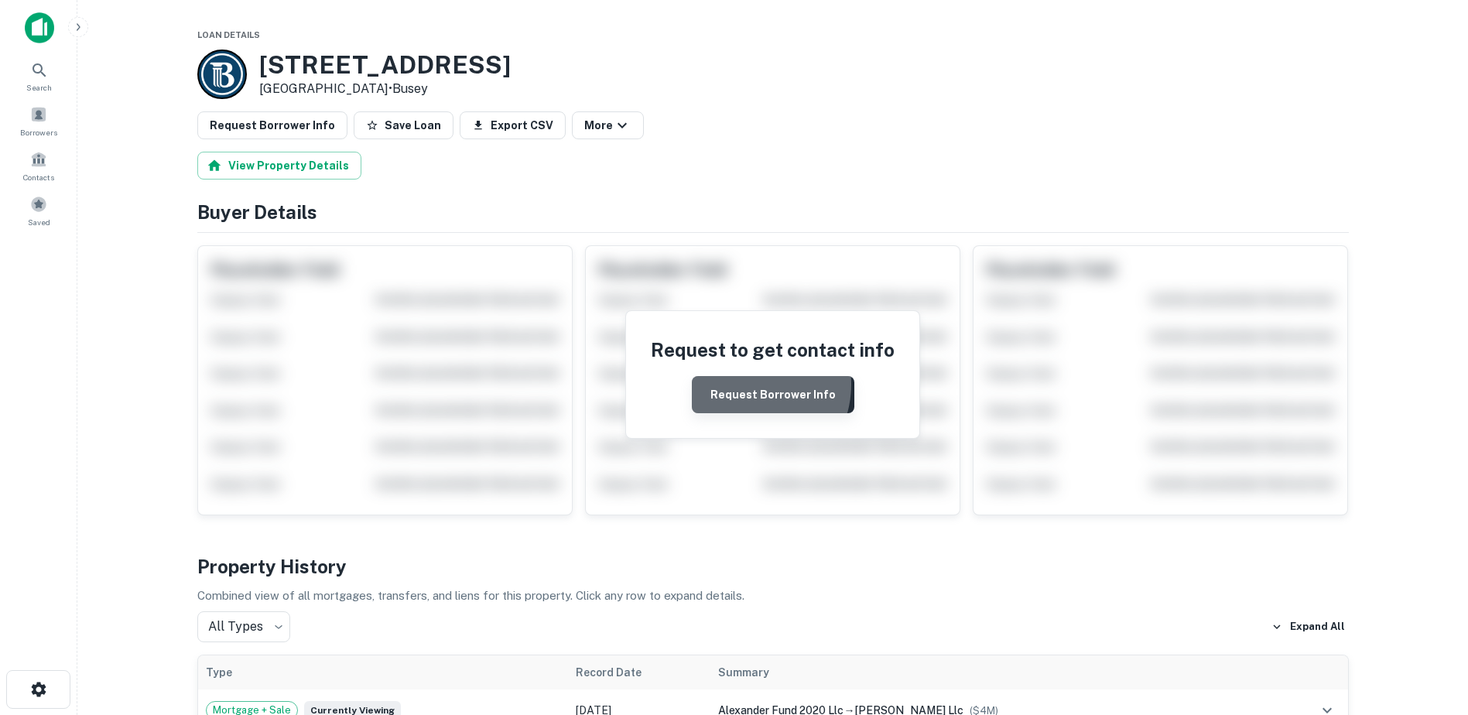
click at [746, 384] on button "Request Borrower Info" at bounding box center [773, 394] width 162 height 37
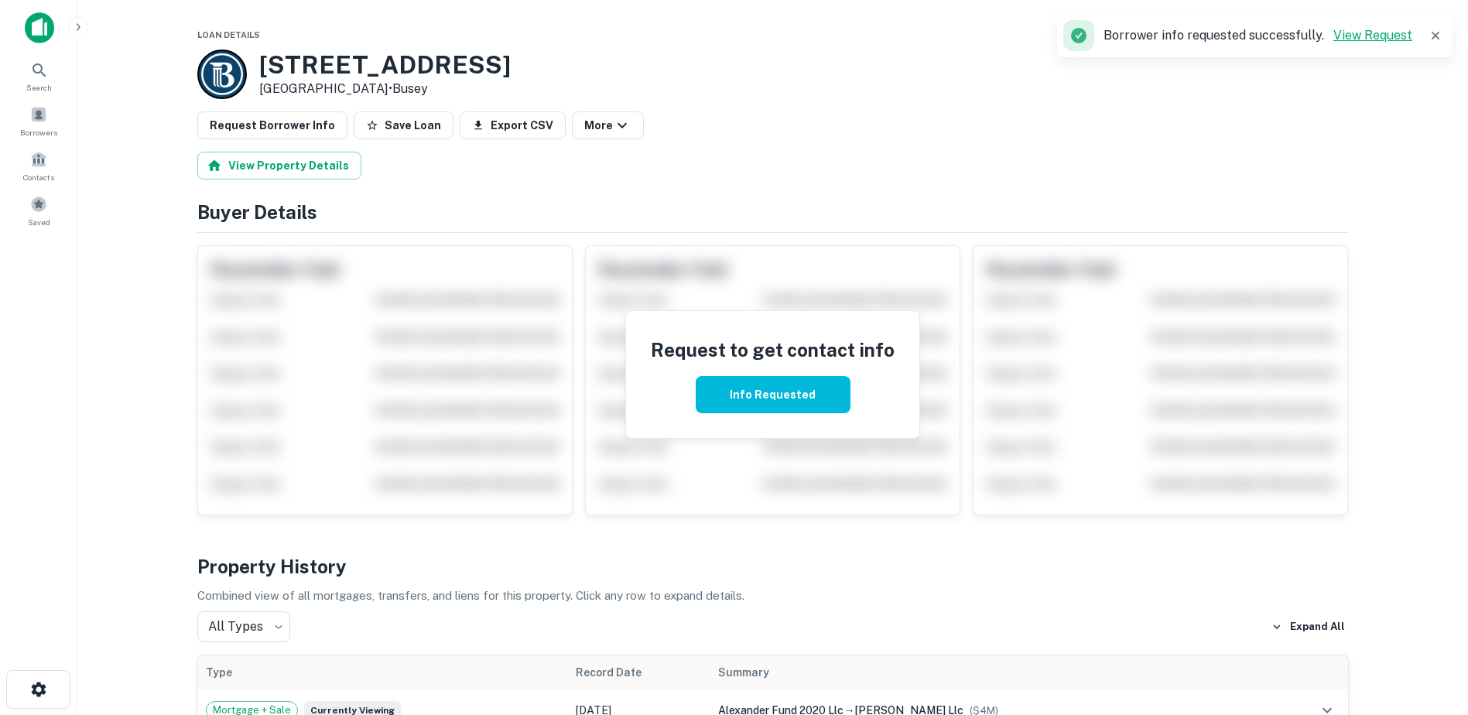
click at [1382, 30] on link "View Request" at bounding box center [1372, 35] width 79 height 15
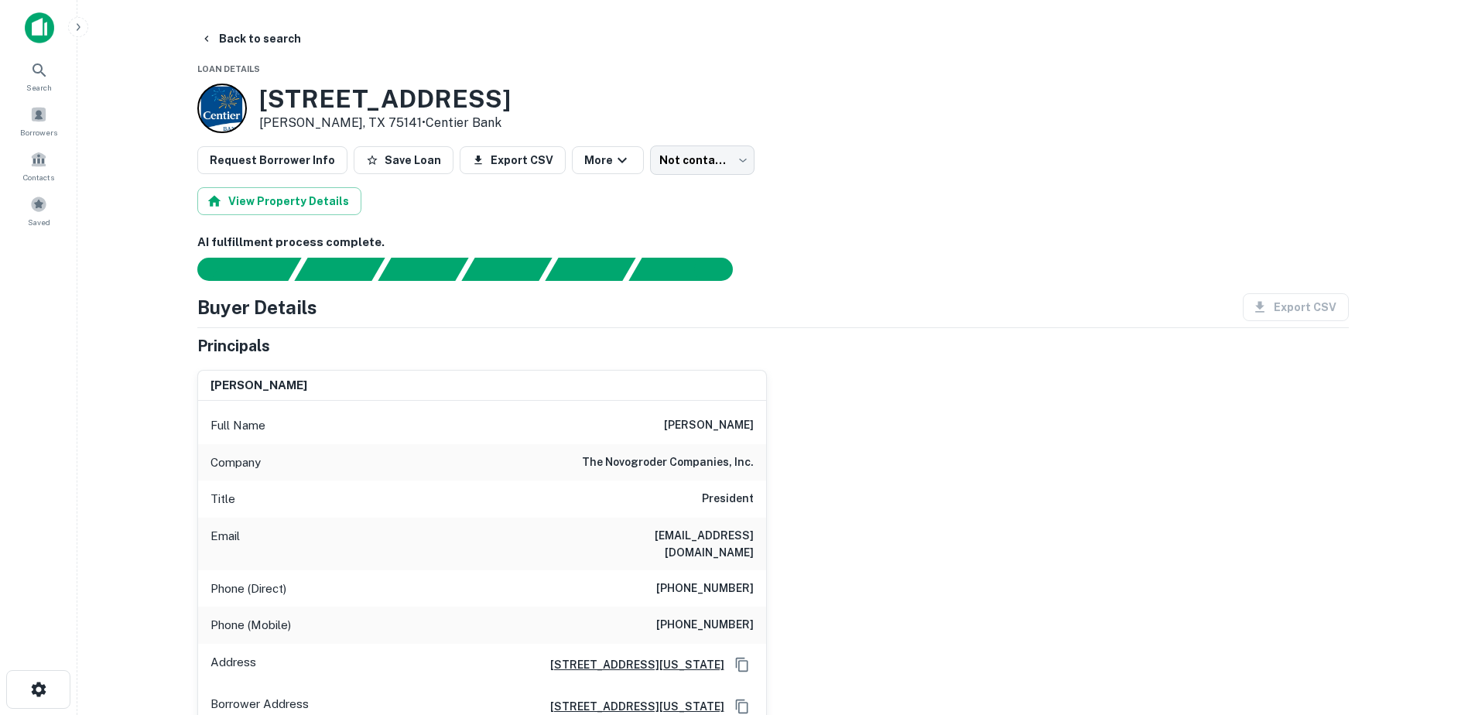
drag, startPoint x: 484, startPoint y: 97, endPoint x: 245, endPoint y: 108, distance: 238.5
click at [245, 108] on div "[STREET_ADDRESS][PERSON_NAME] • Centier Bank" at bounding box center [772, 109] width 1151 height 50
copy div "[STREET_ADDRESS]"
click at [399, 162] on button "Save Loan" at bounding box center [404, 160] width 100 height 28
click at [718, 149] on body "Loan Favorited! Search Borrowers Contacts Saved Back to search Loan Details [ST…" at bounding box center [734, 357] width 1468 height 715
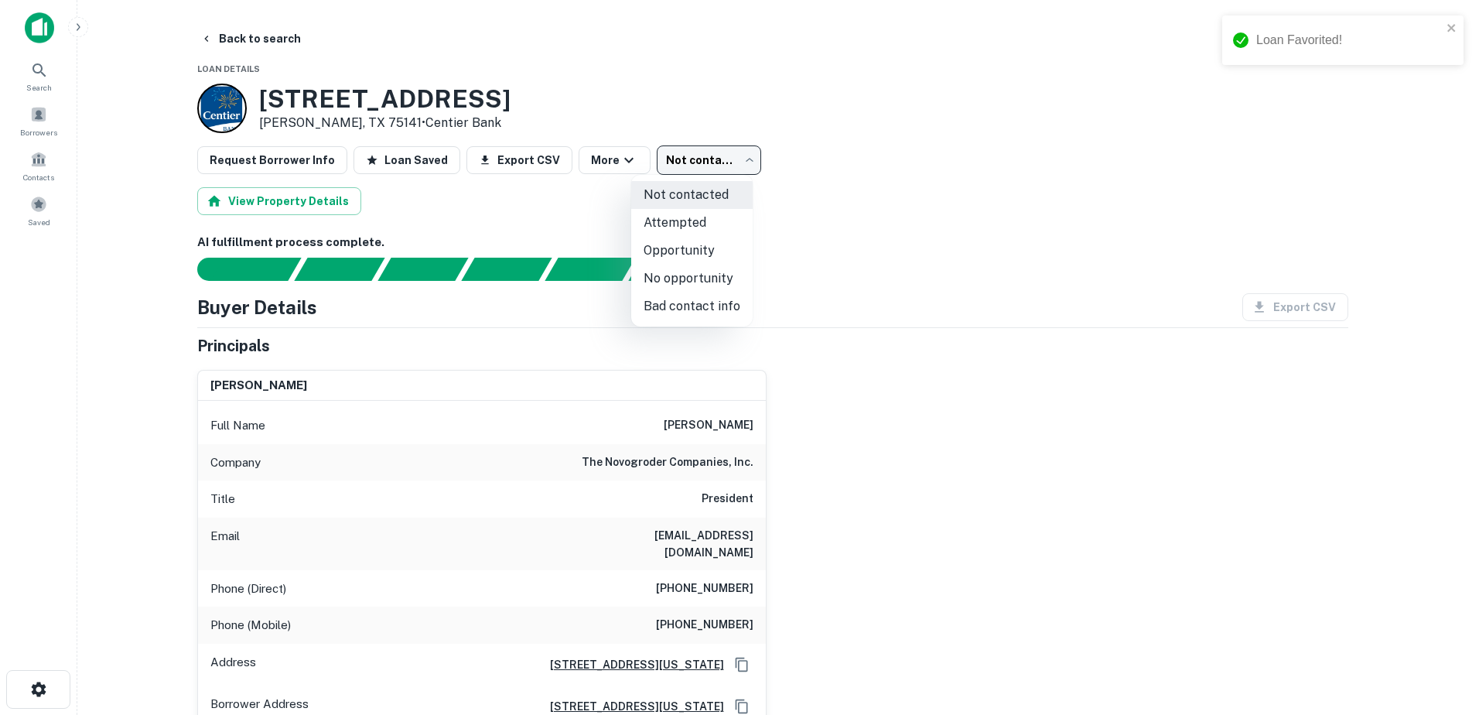
drag, startPoint x: 670, startPoint y: 221, endPoint x: 665, endPoint y: 228, distance: 8.4
click at [665, 228] on li "Attempted" at bounding box center [691, 223] width 121 height 28
type input "*********"
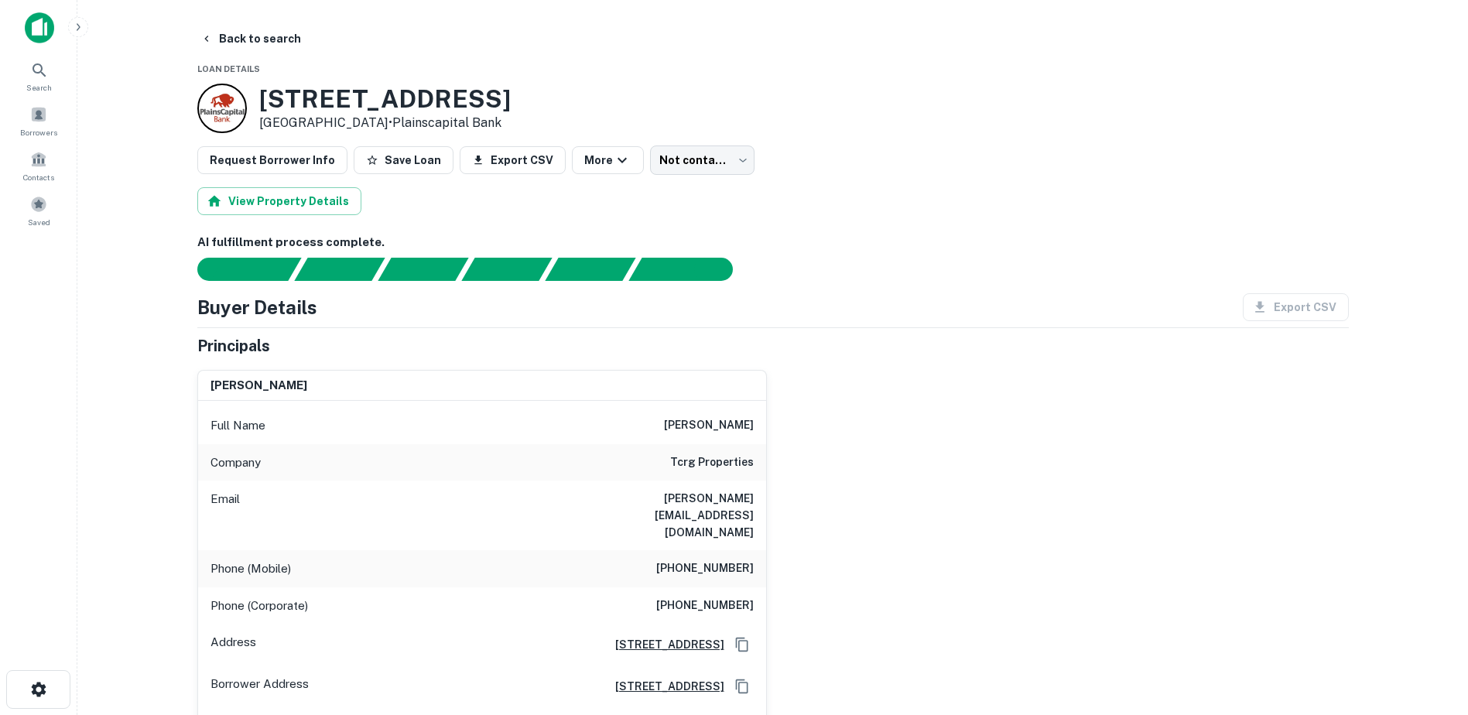
drag, startPoint x: 374, startPoint y: 126, endPoint x: 285, endPoint y: 111, distance: 89.5
click at [285, 111] on div "6479 Camp Bowie Blvd Fort Worth, TX 76116 • Plainscapital Bank" at bounding box center [384, 108] width 251 height 48
drag, startPoint x: 285, startPoint y: 111, endPoint x: 348, endPoint y: 123, distance: 63.9
click at [348, 123] on p "Fort Worth, TX 76116 • Plainscapital Bank" at bounding box center [384, 123] width 251 height 19
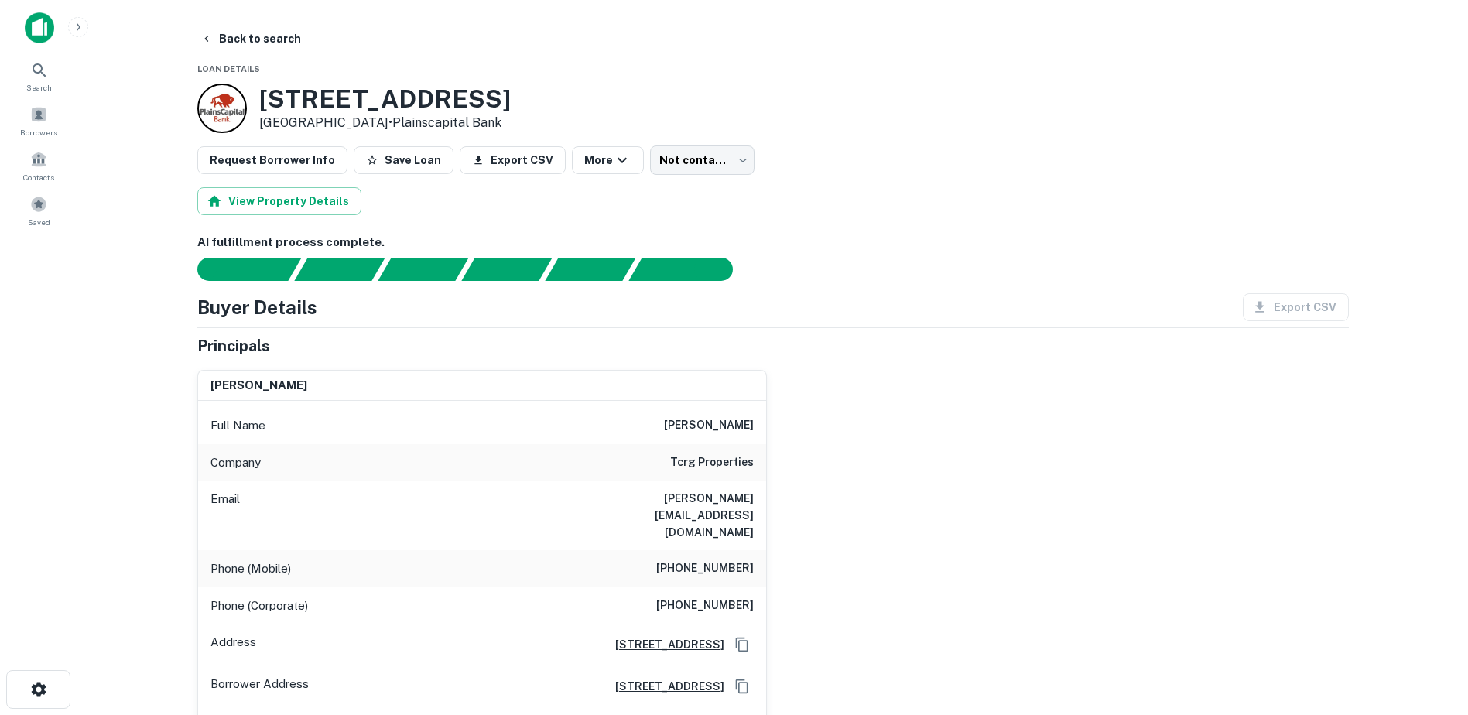
drag, startPoint x: 378, startPoint y: 123, endPoint x: 265, endPoint y: 104, distance: 113.7
click at [265, 104] on div "6479 Camp Bowie Blvd Fort Worth, TX 76116 • Plainscapital Bank" at bounding box center [384, 108] width 251 height 48
copy div "6479 Camp Bowie Blvd Fort Worth, TX 76116"
drag, startPoint x: 382, startPoint y: 162, endPoint x: 391, endPoint y: 163, distance: 9.3
click at [382, 163] on button "Save Loan" at bounding box center [404, 160] width 100 height 28
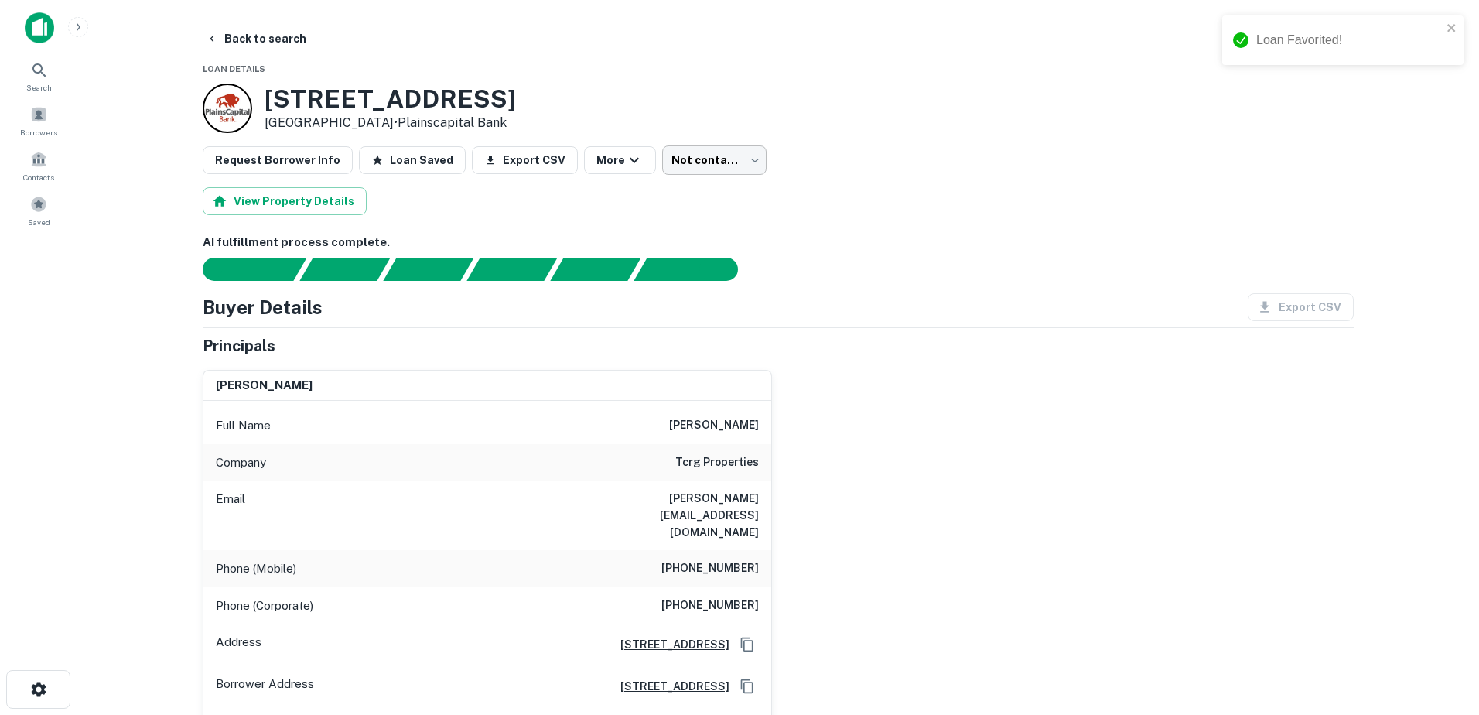
click at [667, 162] on body "Loan Favorited! Search Borrowers Contacts Saved Back to search Loan Details 647…" at bounding box center [739, 357] width 1479 height 715
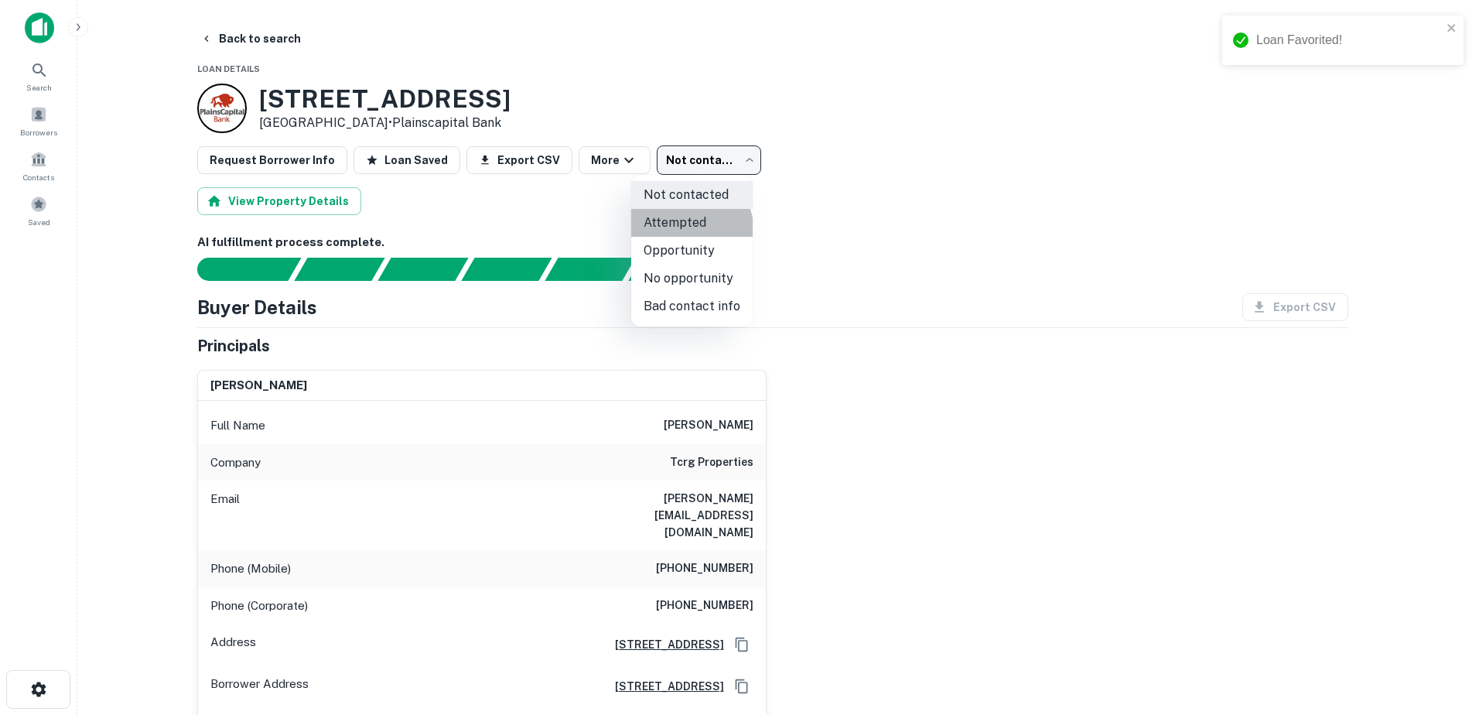
click at [680, 233] on li "Attempted" at bounding box center [691, 223] width 121 height 28
type input "*********"
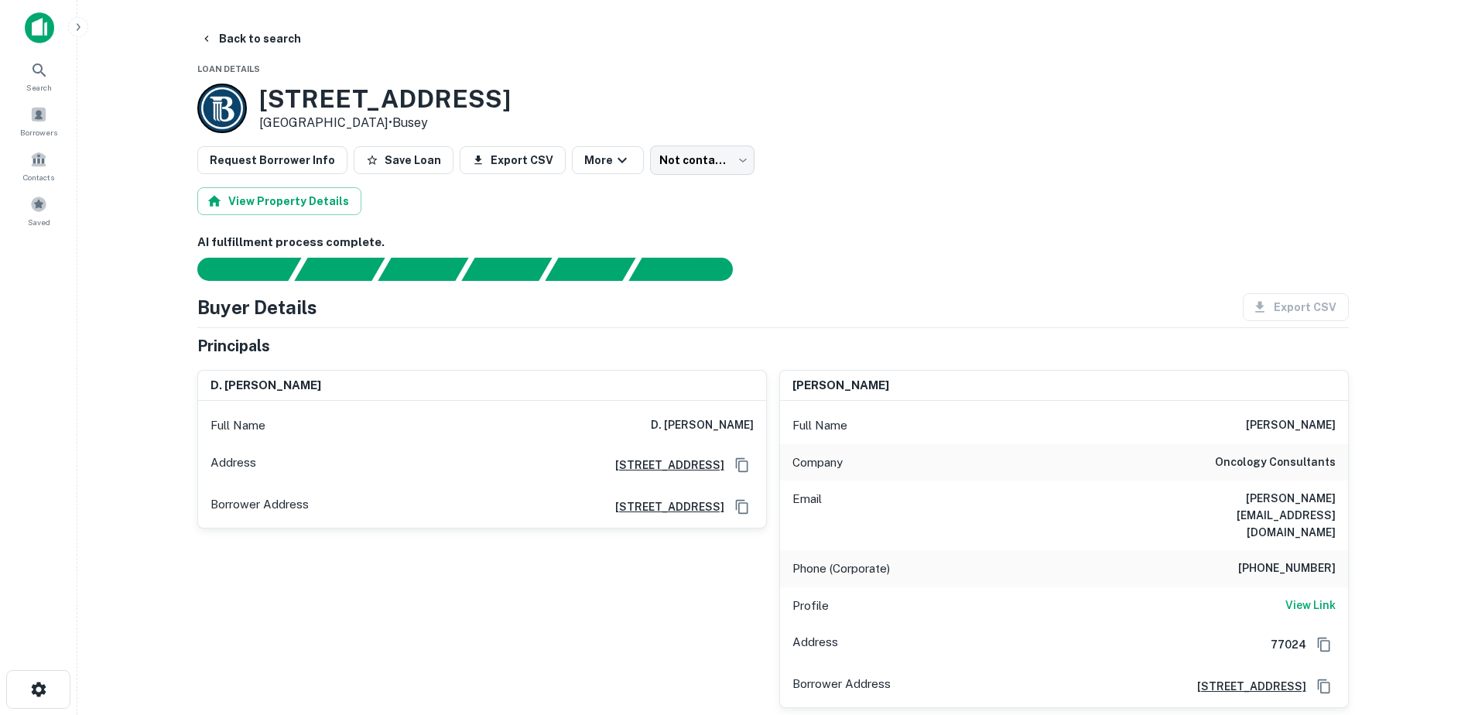
drag, startPoint x: 373, startPoint y: 120, endPoint x: 256, endPoint y: 92, distance: 120.1
click at [256, 92] on div "[STREET_ADDRESS] • [GEOGRAPHIC_DATA]" at bounding box center [353, 109] width 313 height 50
drag, startPoint x: 260, startPoint y: 88, endPoint x: 362, endPoint y: 102, distance: 103.1
copy div "1220 Horizon Rd Rockwall, TX 75032"
click at [894, 131] on div "1220 Horizon Rd Rockwall, TX 75032 • Busey" at bounding box center [772, 109] width 1151 height 50
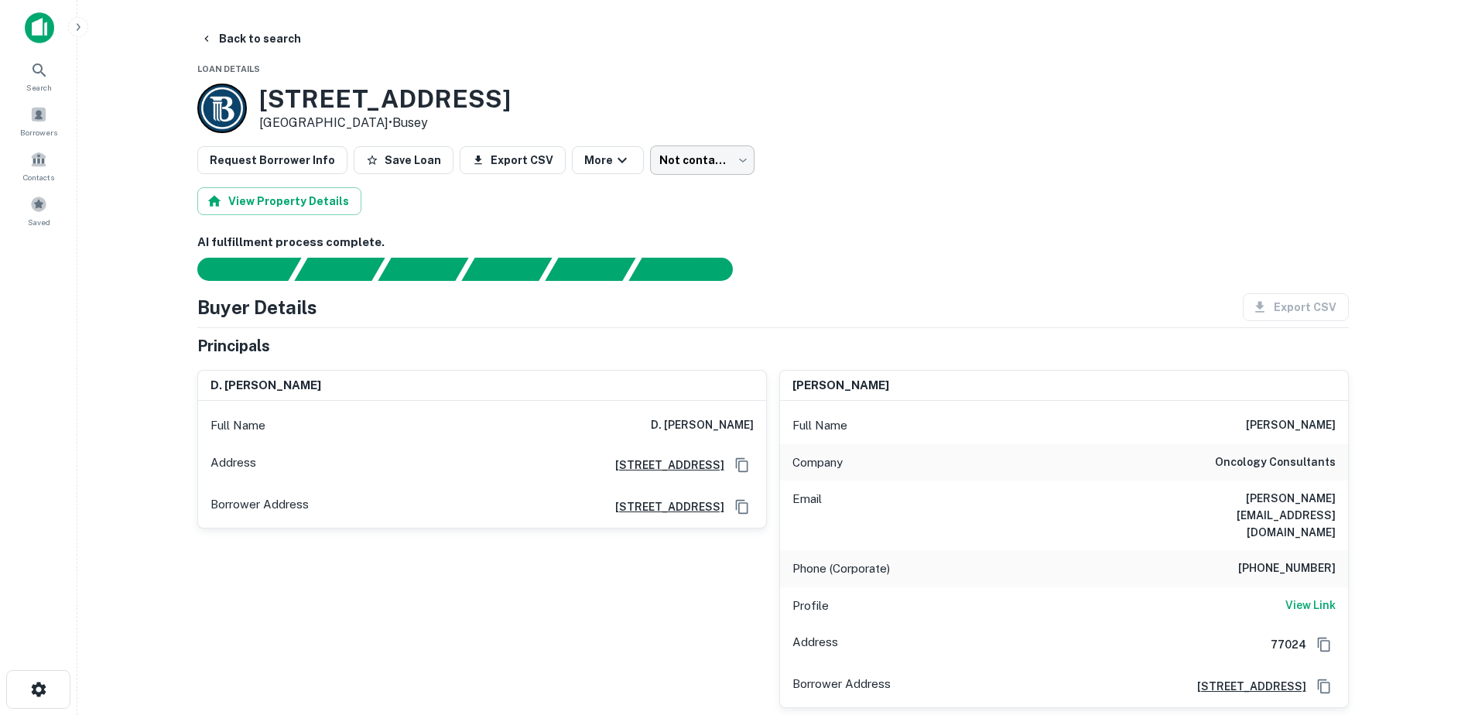
click at [696, 166] on body "Search Borrowers Contacts Saved Back to search Loan Details 1220 Horizon Rd Roc…" at bounding box center [734, 357] width 1468 height 715
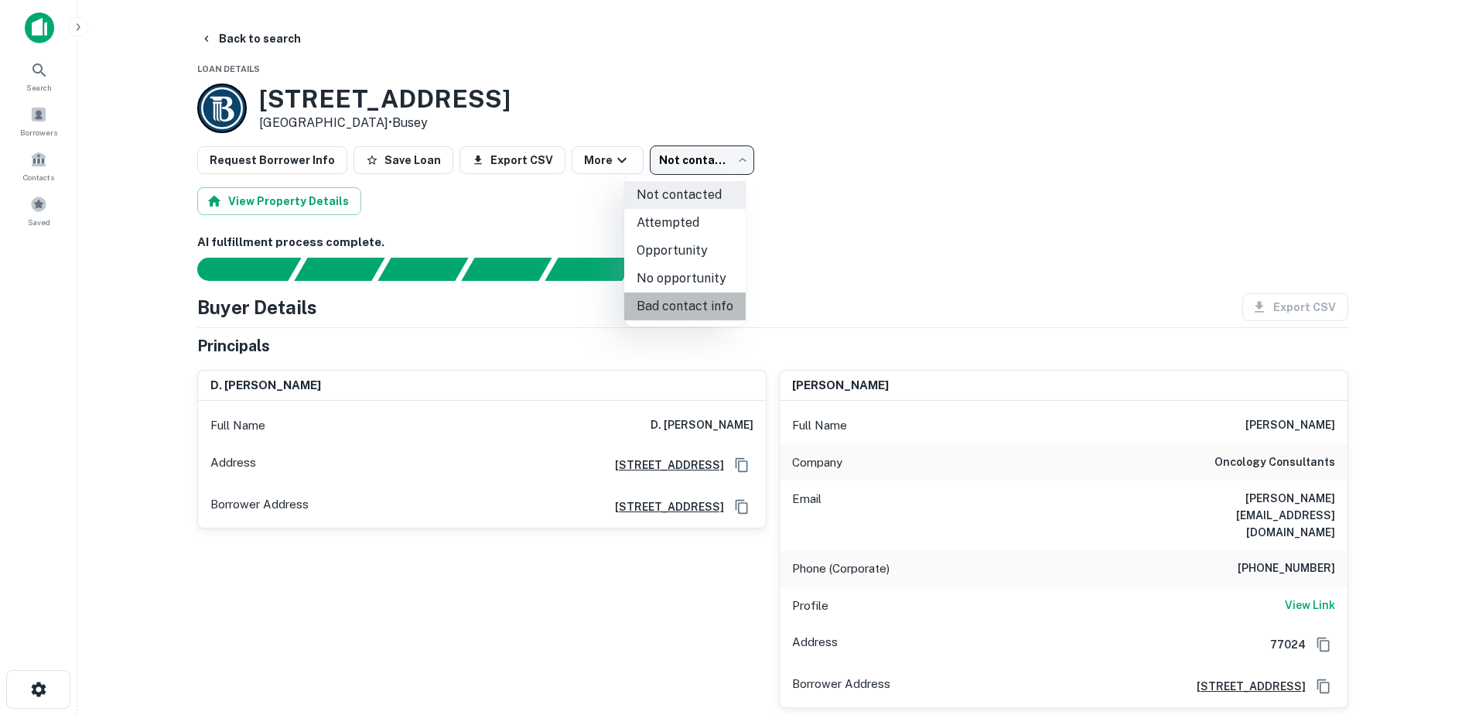
click at [696, 307] on li "Bad contact info" at bounding box center [684, 306] width 121 height 28
type input "**********"
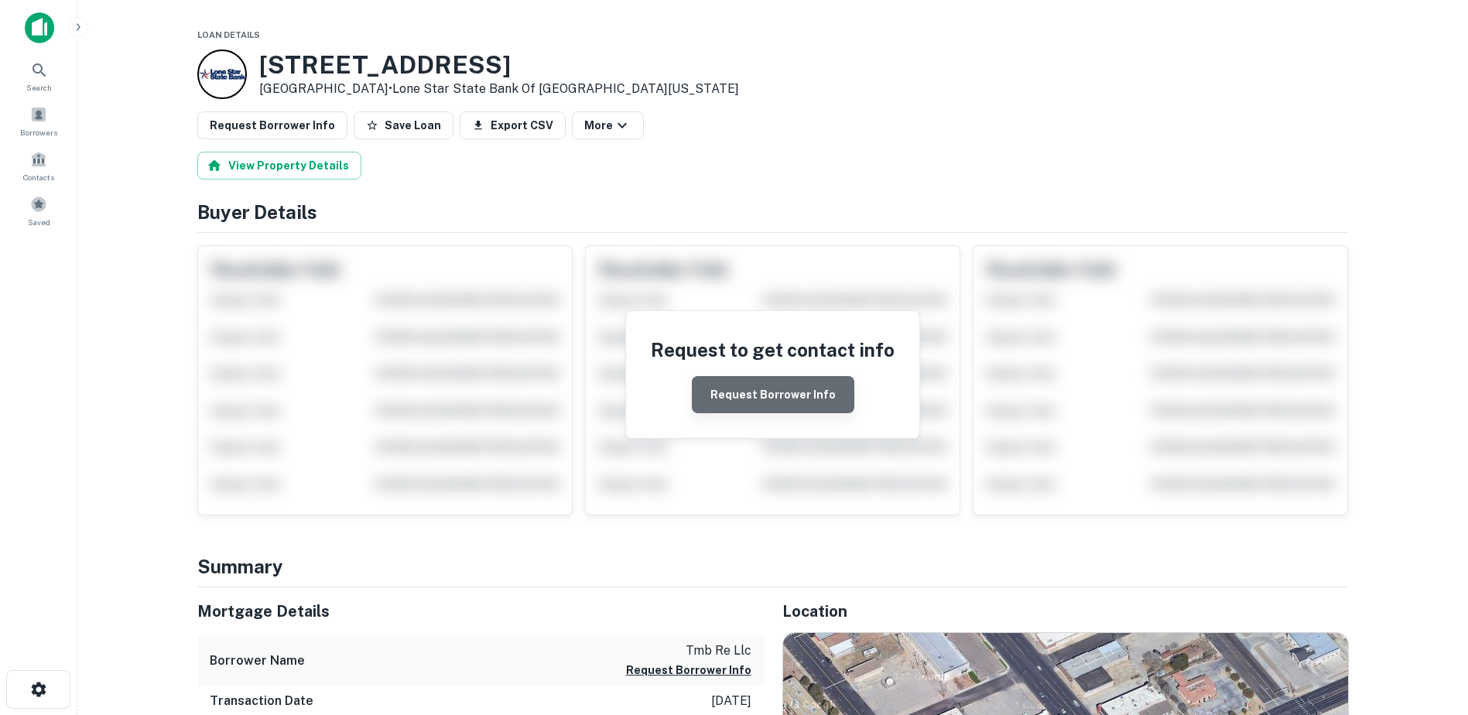
click at [795, 385] on button "Request Borrower Info" at bounding box center [773, 394] width 162 height 37
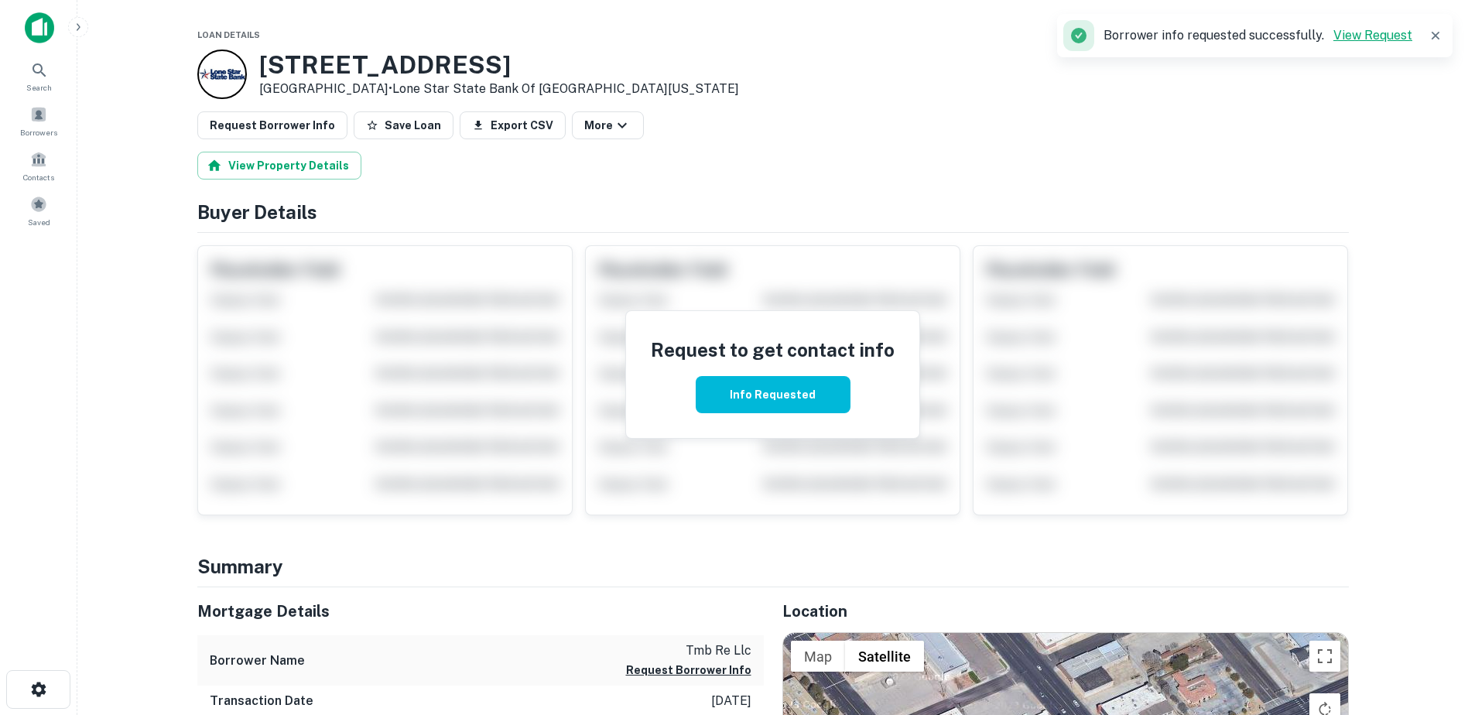
click at [1366, 40] on link "View Request" at bounding box center [1372, 35] width 79 height 15
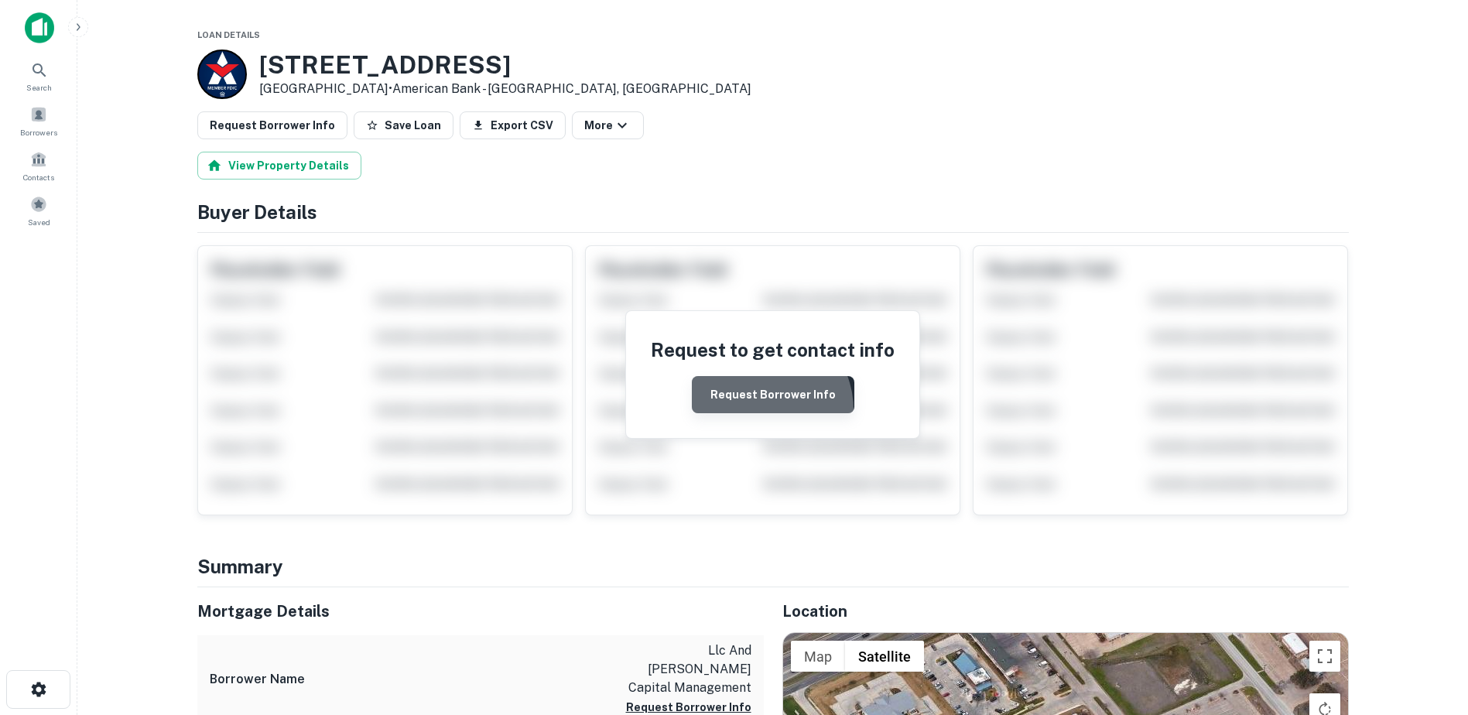
click at [757, 410] on button "Request Borrower Info" at bounding box center [773, 394] width 162 height 37
click at [760, 379] on button "Request Borrower Info" at bounding box center [773, 394] width 162 height 37
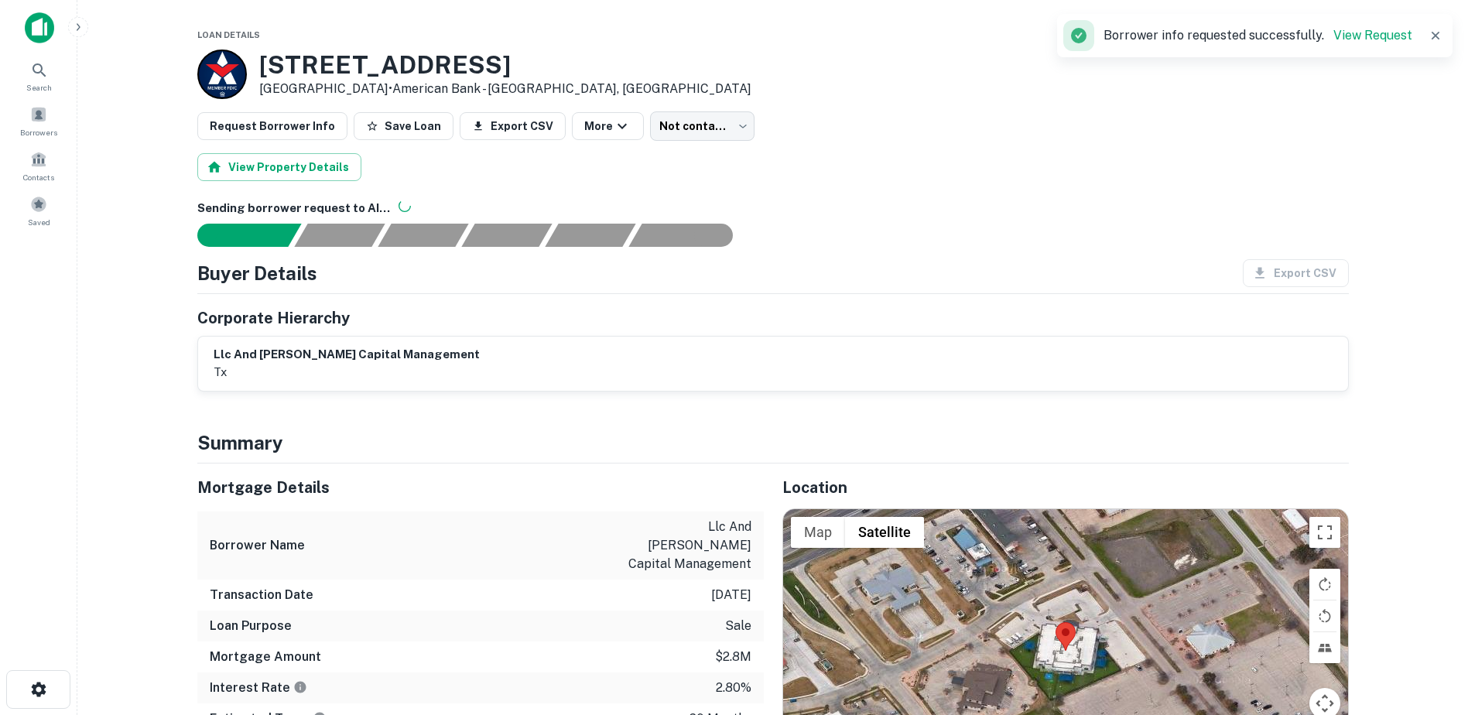
click at [1382, 51] on div "Borrower info requested successfully. View Request" at bounding box center [1254, 35] width 395 height 43
click at [1375, 36] on link "View Request" at bounding box center [1372, 35] width 79 height 15
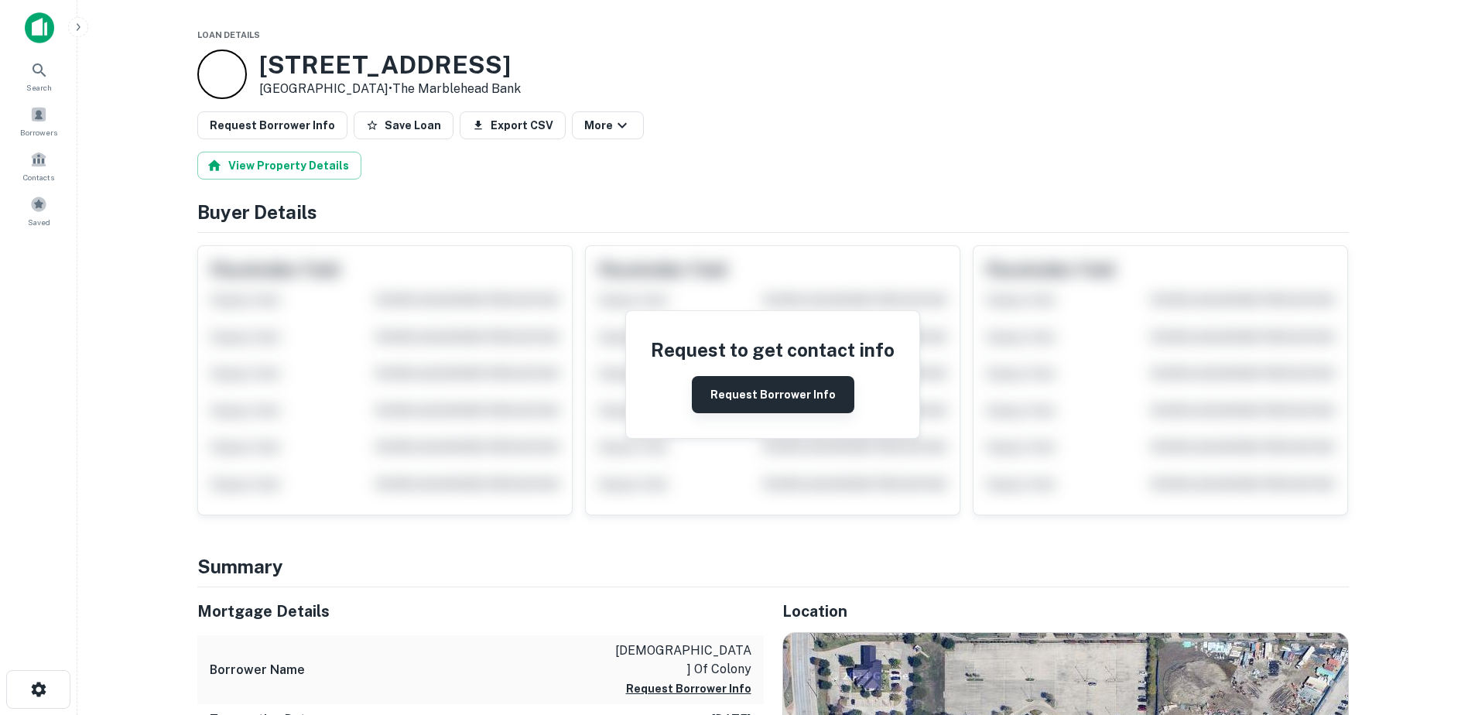
click at [786, 395] on button "Request Borrower Info" at bounding box center [773, 394] width 162 height 37
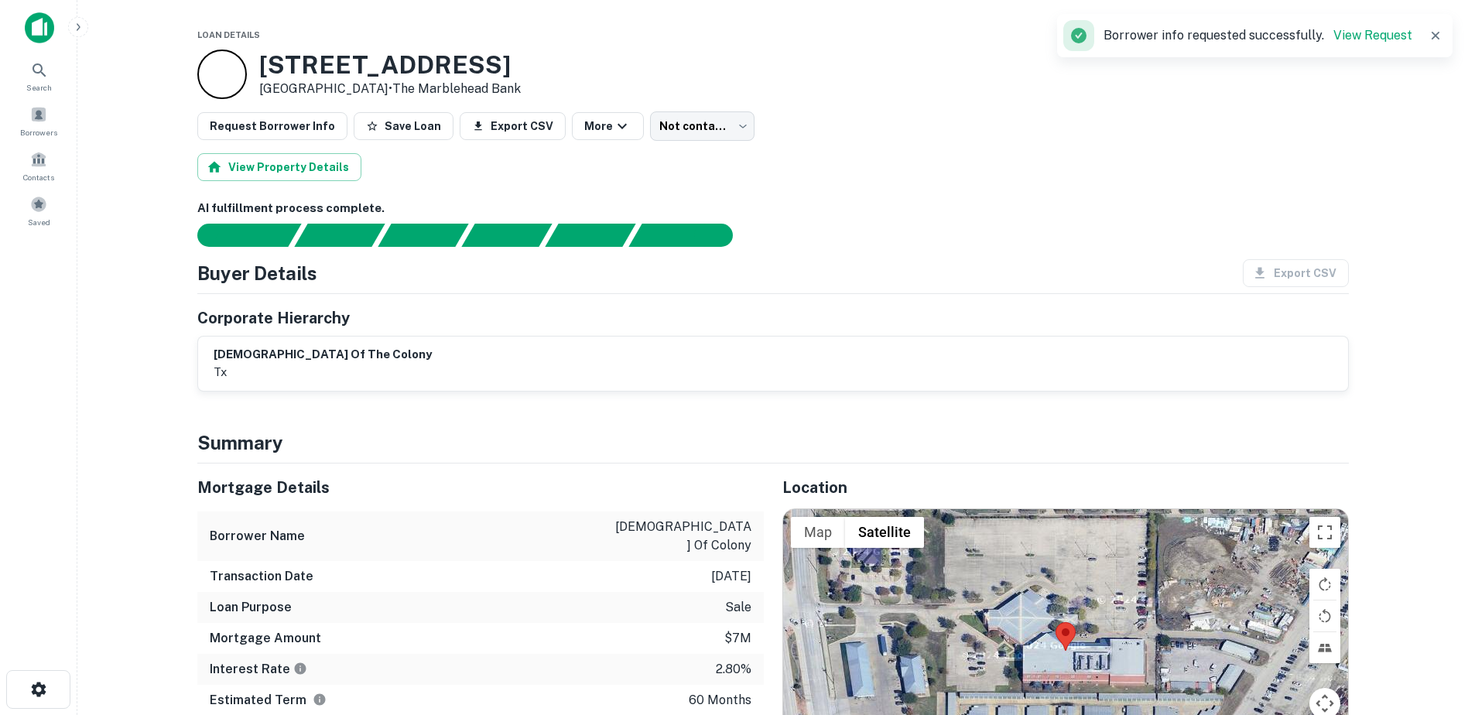
click at [1371, 48] on div "Borrower info requested successfully. View Request" at bounding box center [1237, 35] width 349 height 31
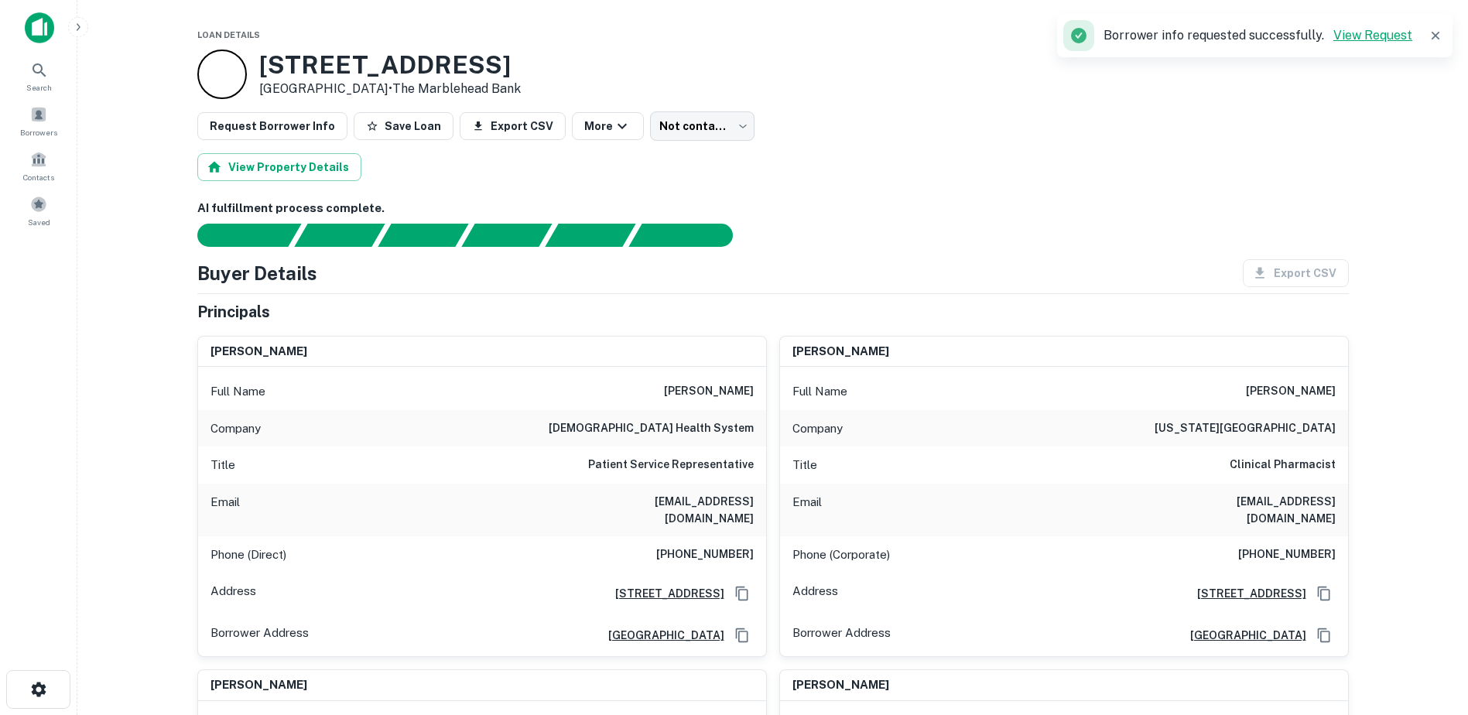
click at [1366, 35] on link "View Request" at bounding box center [1372, 35] width 79 height 15
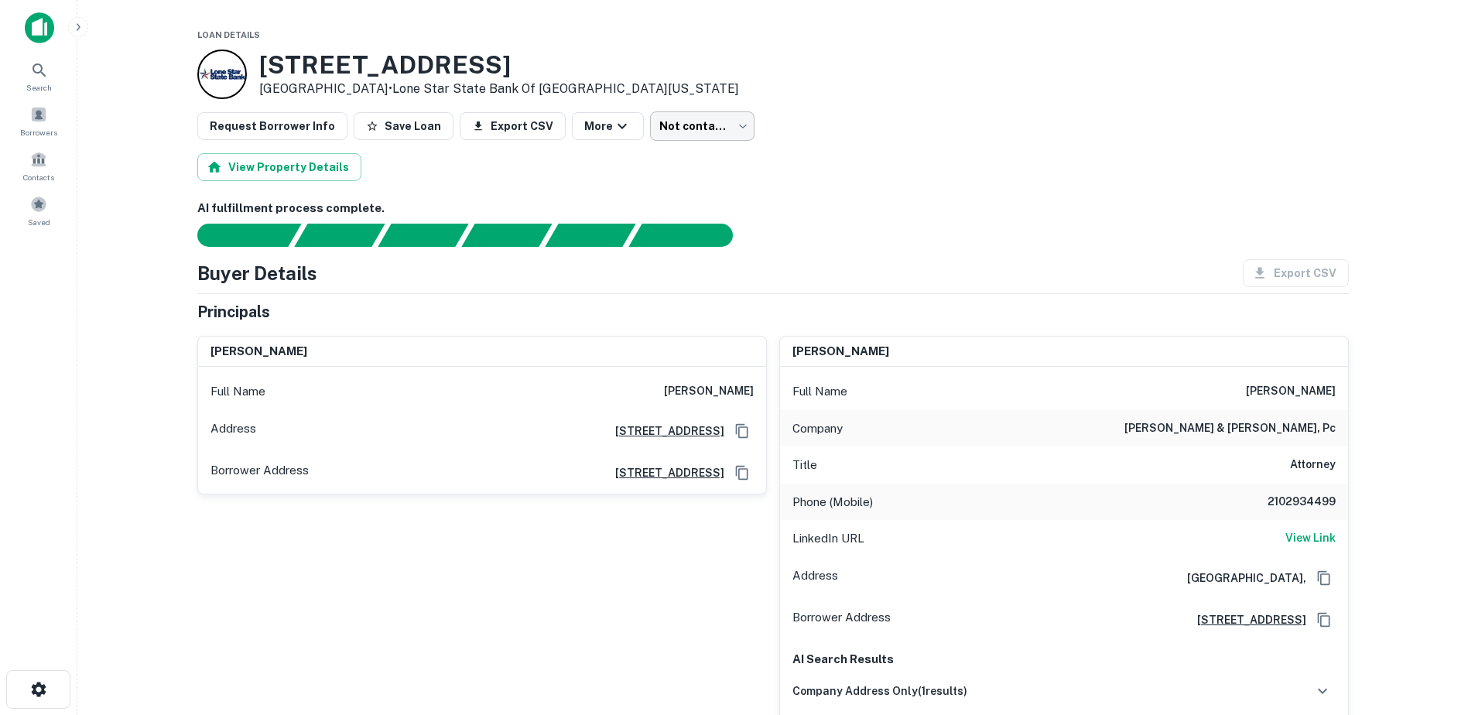
click at [684, 129] on body "Search Borrowers Contacts Saved Loan Details [STREET_ADDRESS] • Lone Star State…" at bounding box center [734, 357] width 1468 height 715
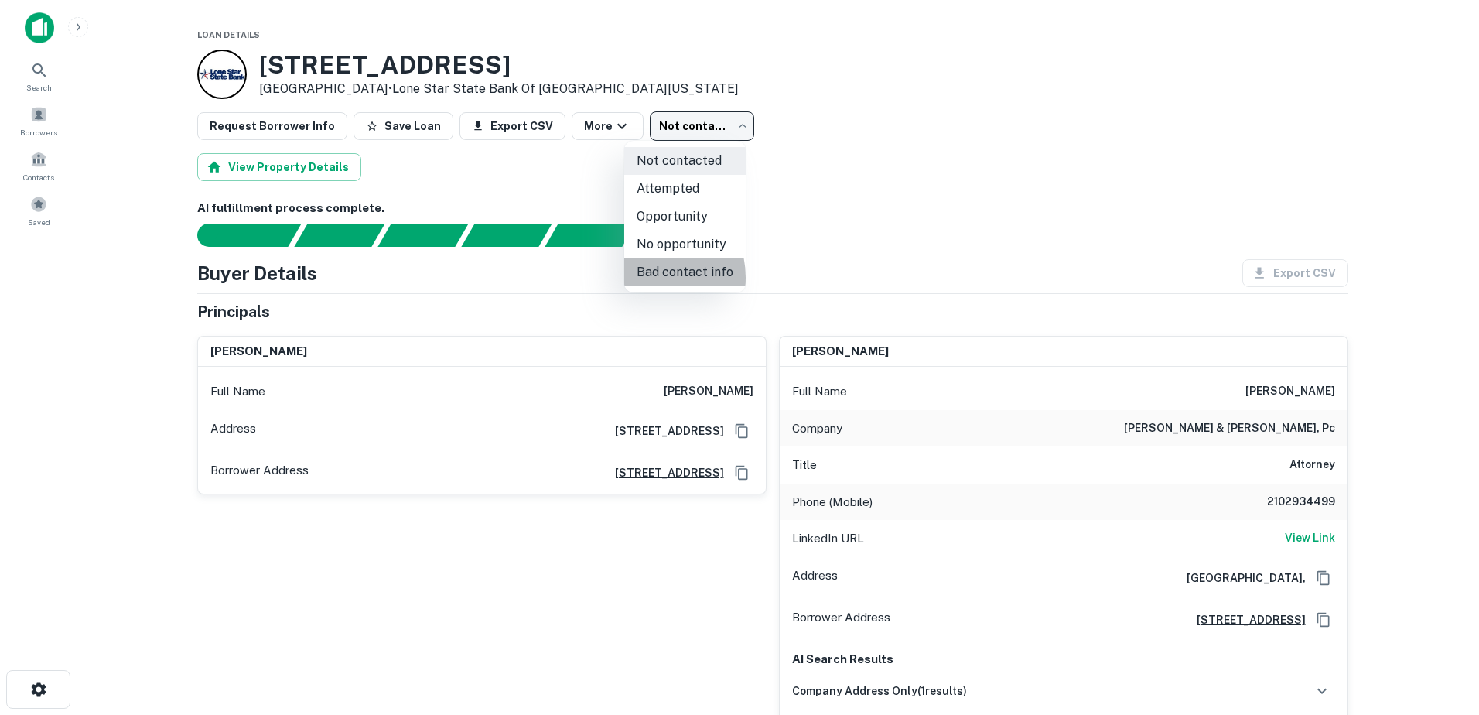
click at [647, 278] on li "Bad contact info" at bounding box center [684, 272] width 121 height 28
type input "**********"
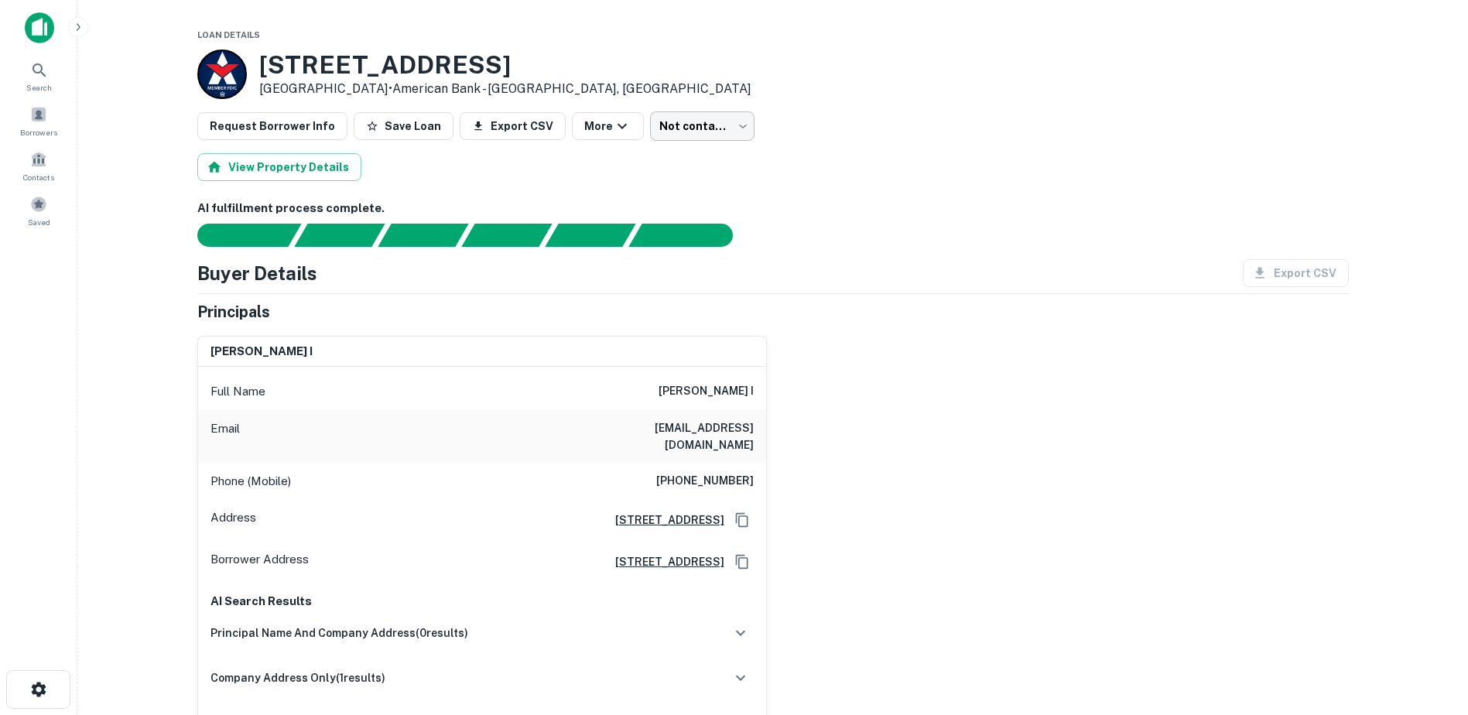
click at [718, 137] on body "Search Borrowers Contacts Saved Loan Details 100 Archway Dr Woodway, TX 76712 •…" at bounding box center [734, 357] width 1468 height 715
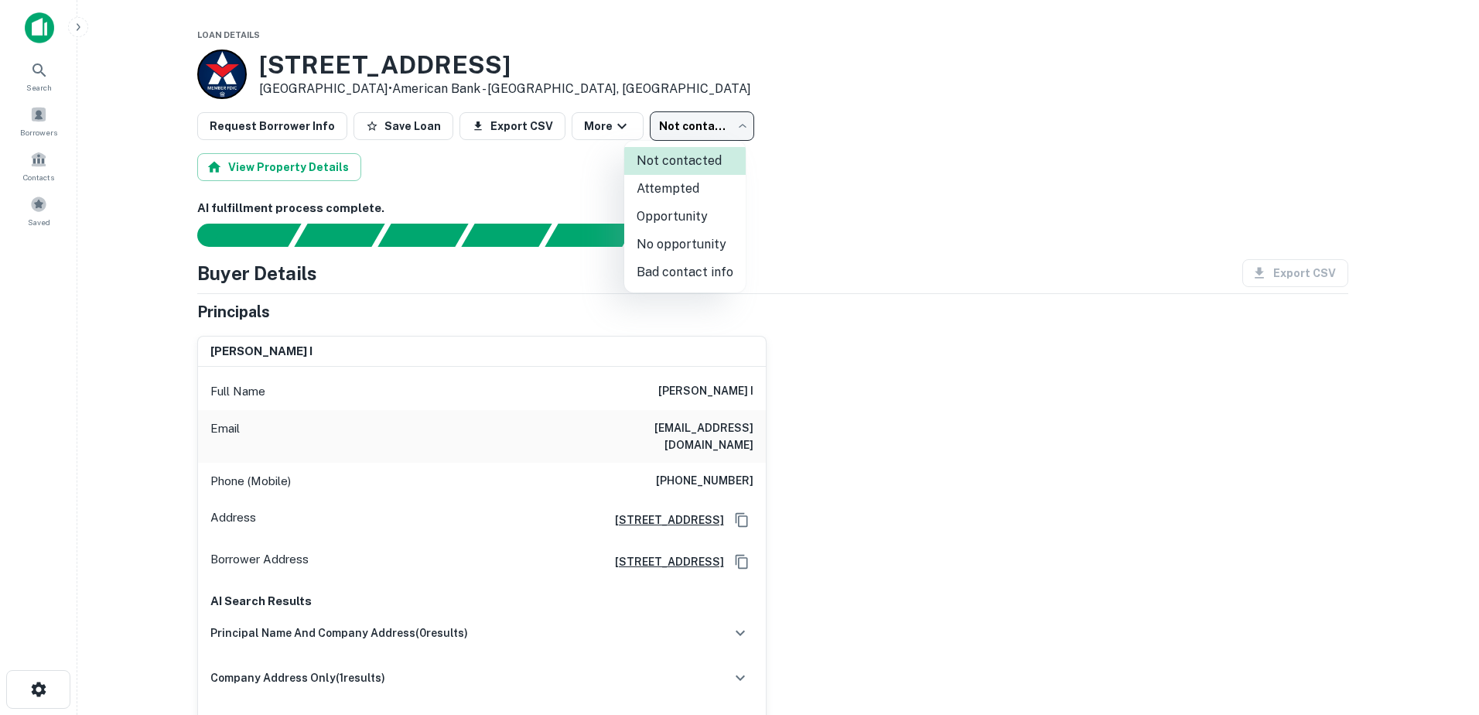
click at [680, 280] on li "Bad contact info" at bounding box center [684, 272] width 121 height 28
type input "**********"
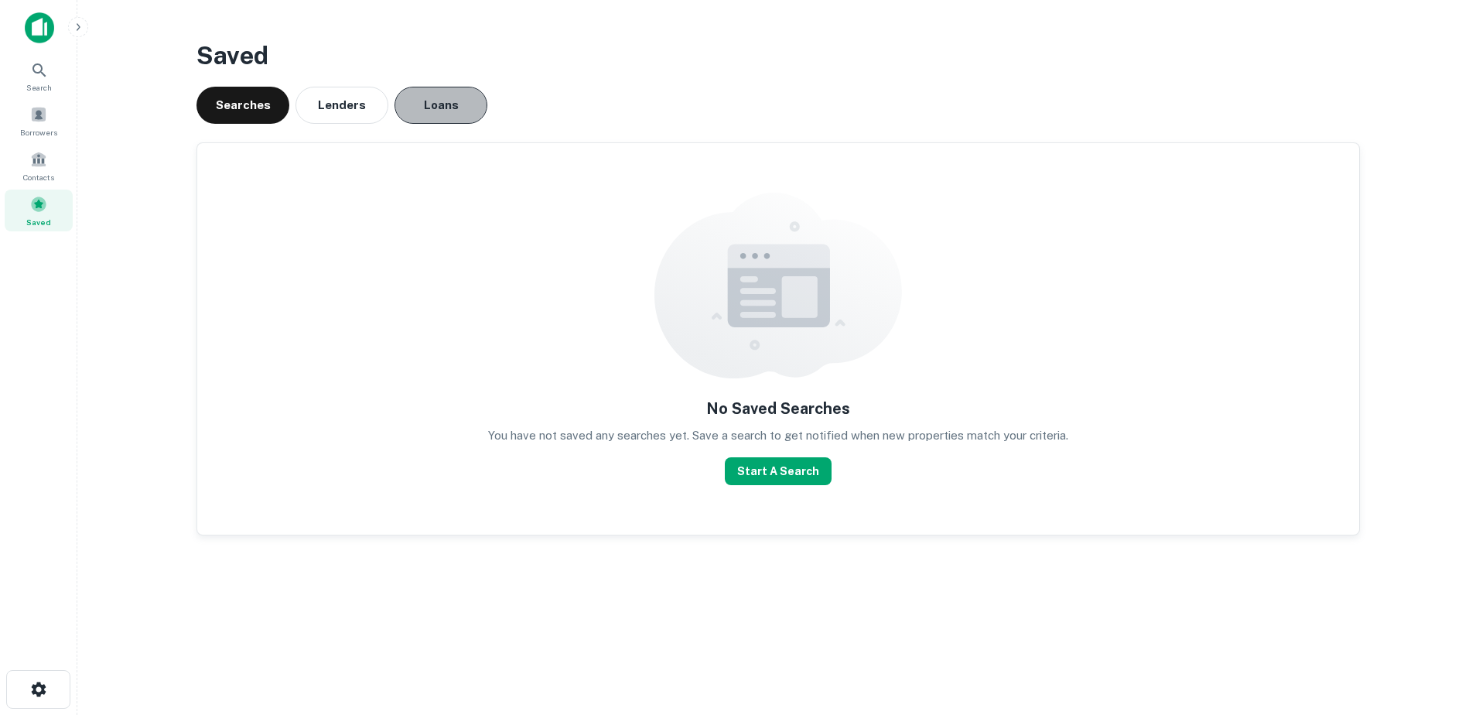
click at [414, 108] on button "Loans" at bounding box center [441, 105] width 93 height 37
